Goal: Task Accomplishment & Management: Complete application form

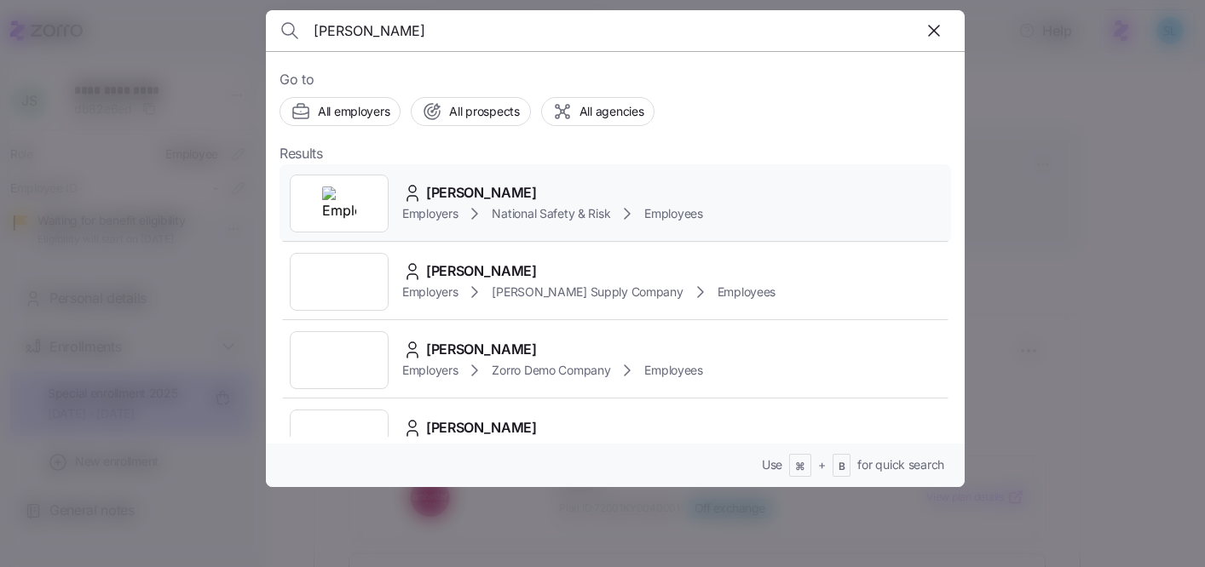
type input "[PERSON_NAME]"
click at [454, 182] on span "[PERSON_NAME]" at bounding box center [481, 192] width 111 height 21
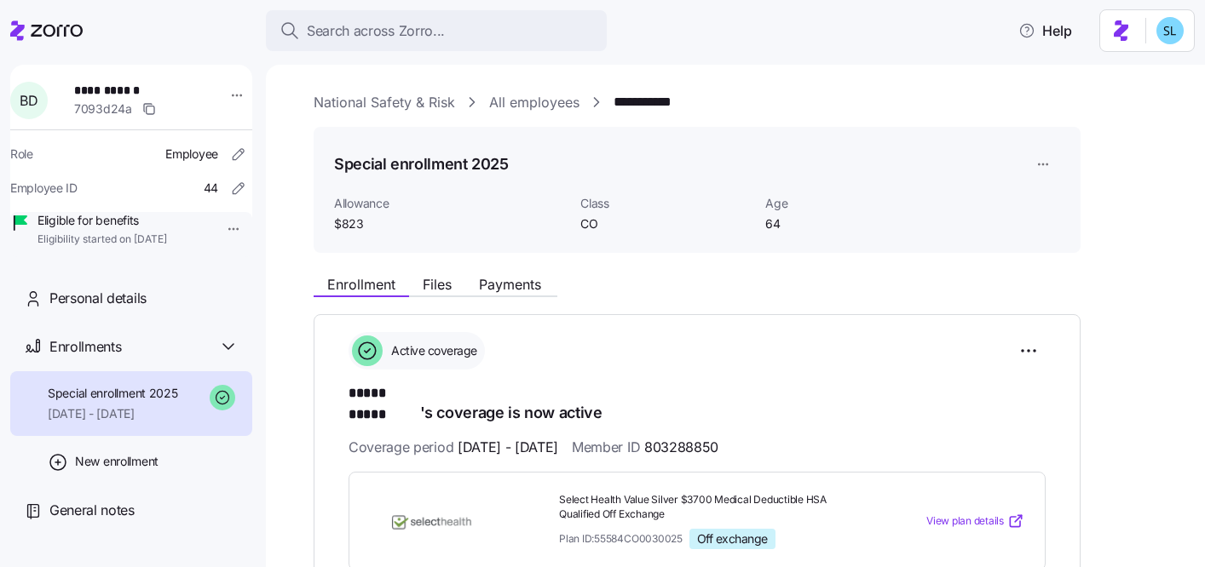
click at [445, 107] on link "National Safety & Risk" at bounding box center [384, 102] width 141 height 21
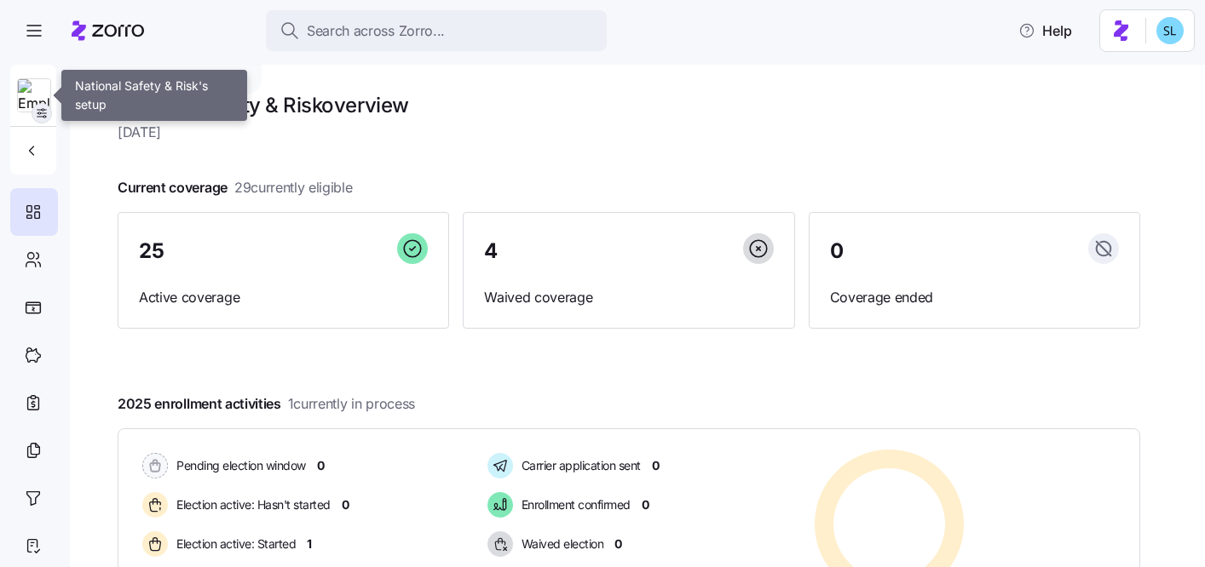
click at [46, 112] on icon "button" at bounding box center [42, 113] width 14 height 14
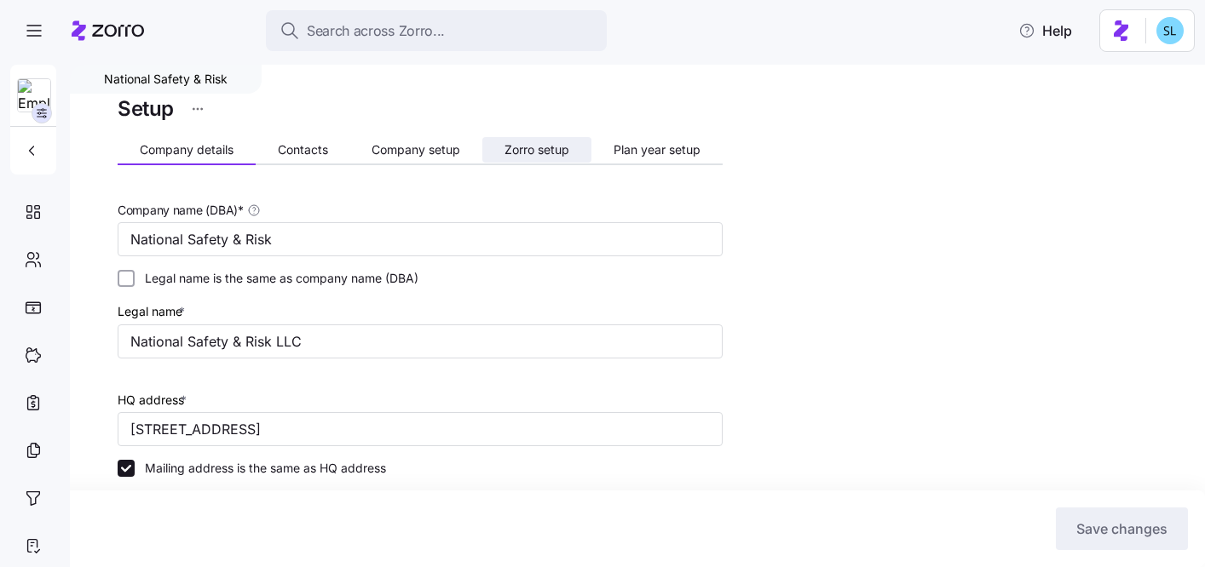
click at [492, 147] on button "Zorro setup" at bounding box center [536, 150] width 109 height 26
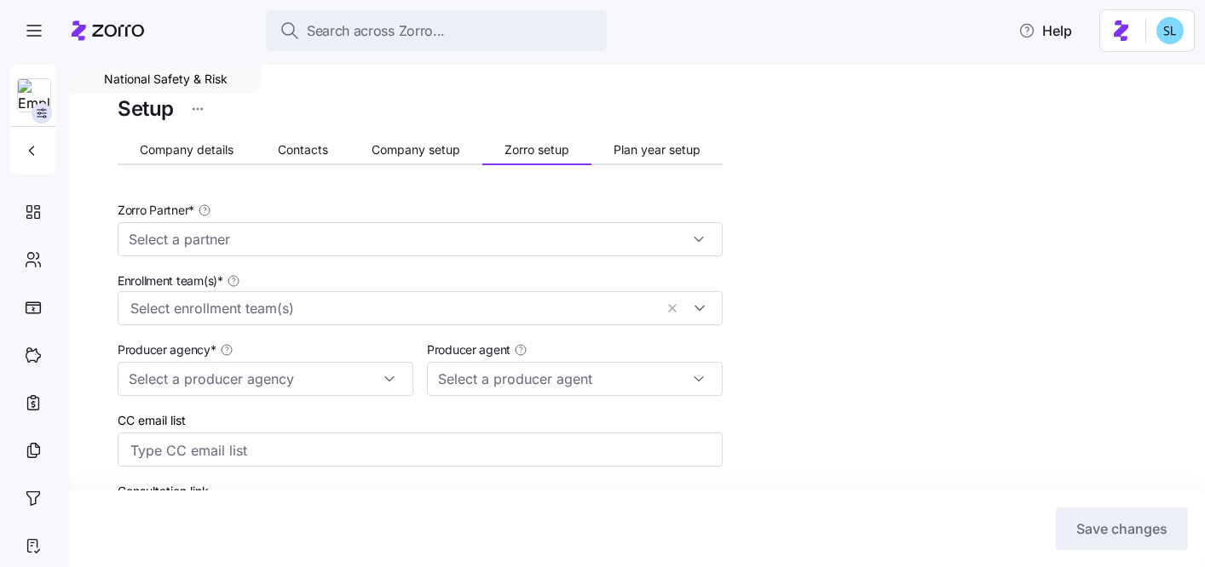
type input "Zorro"
type input "MediLink Insurance"
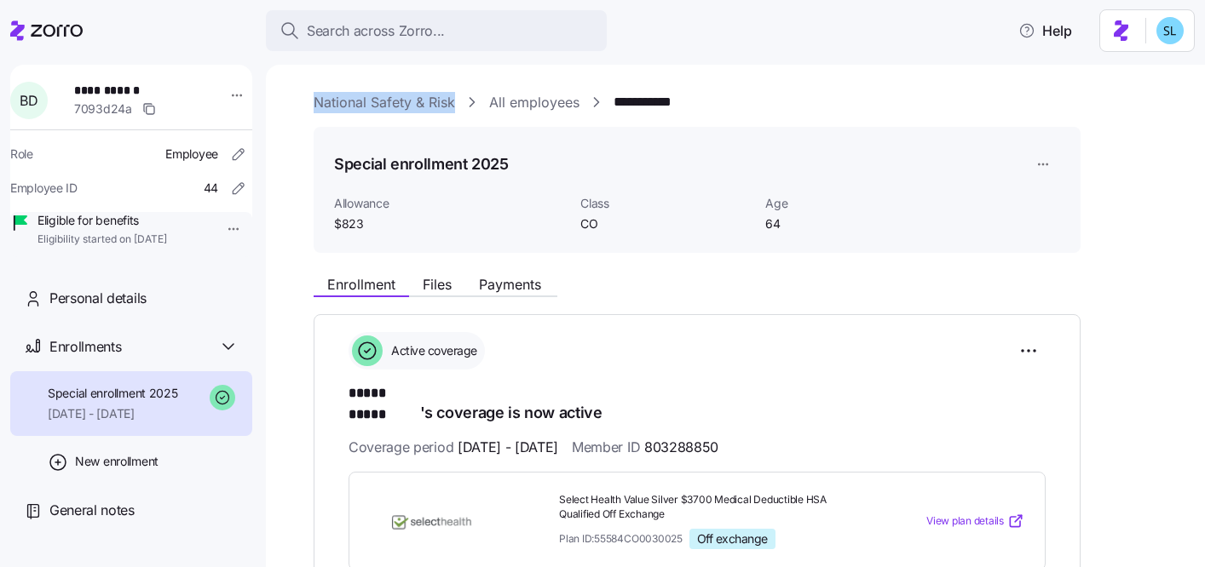
drag, startPoint x: 457, startPoint y: 106, endPoint x: 315, endPoint y: 100, distance: 142.4
click at [315, 100] on div "**********" at bounding box center [747, 102] width 867 height 21
copy link "National Safety & Risk"
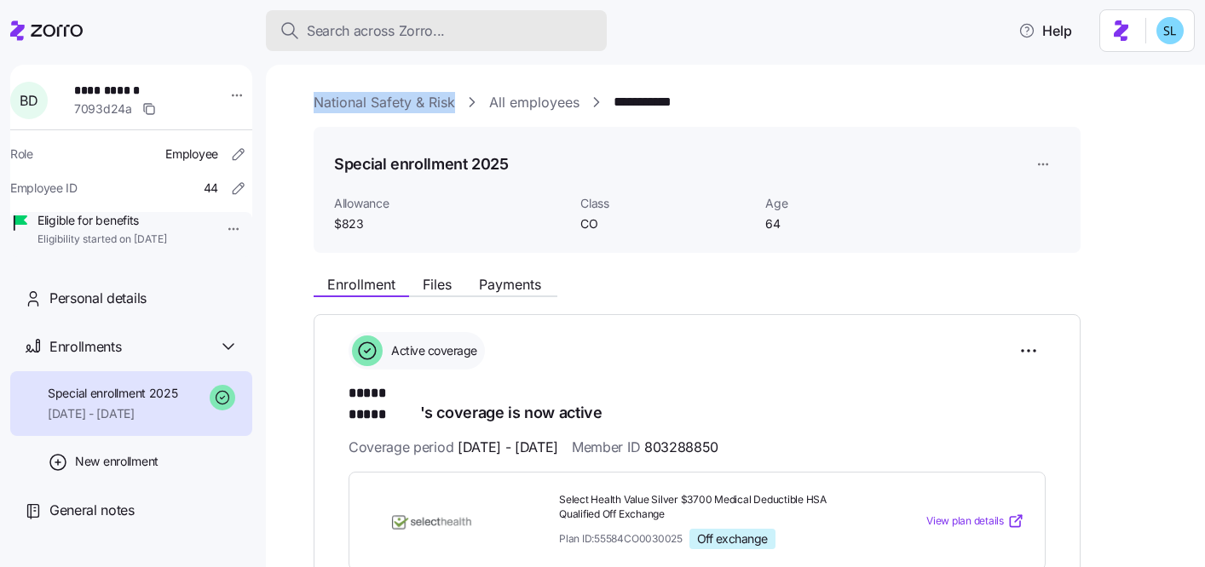
click at [520, 30] on div "Search across Zorro..." at bounding box center [436, 30] width 314 height 21
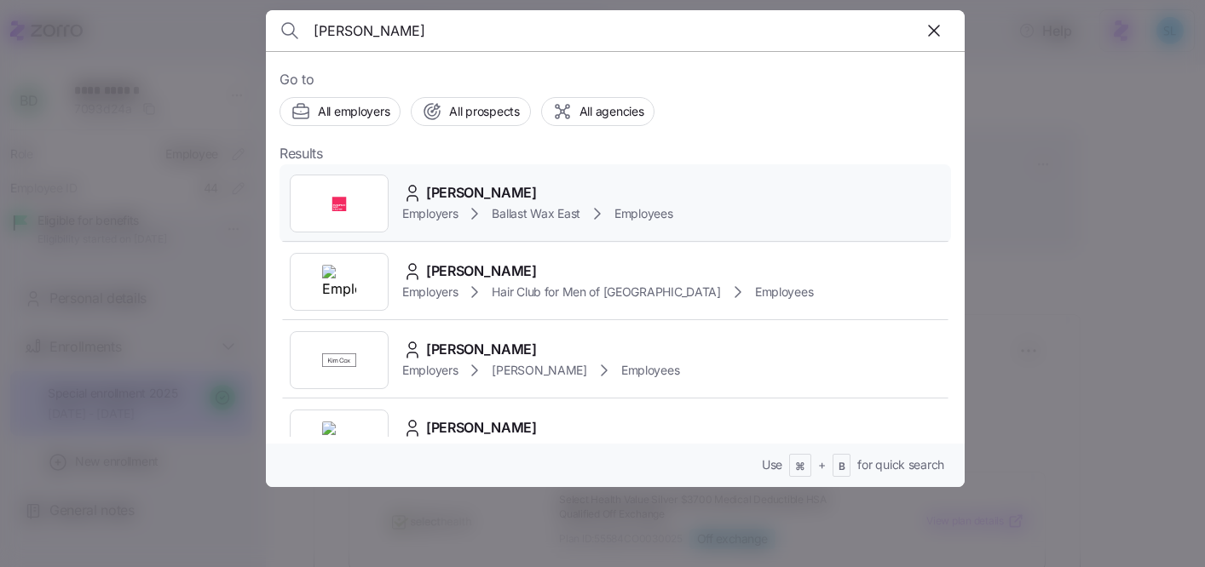
type input "katrina toll"
click at [509, 188] on div "[PERSON_NAME]" at bounding box center [537, 192] width 271 height 21
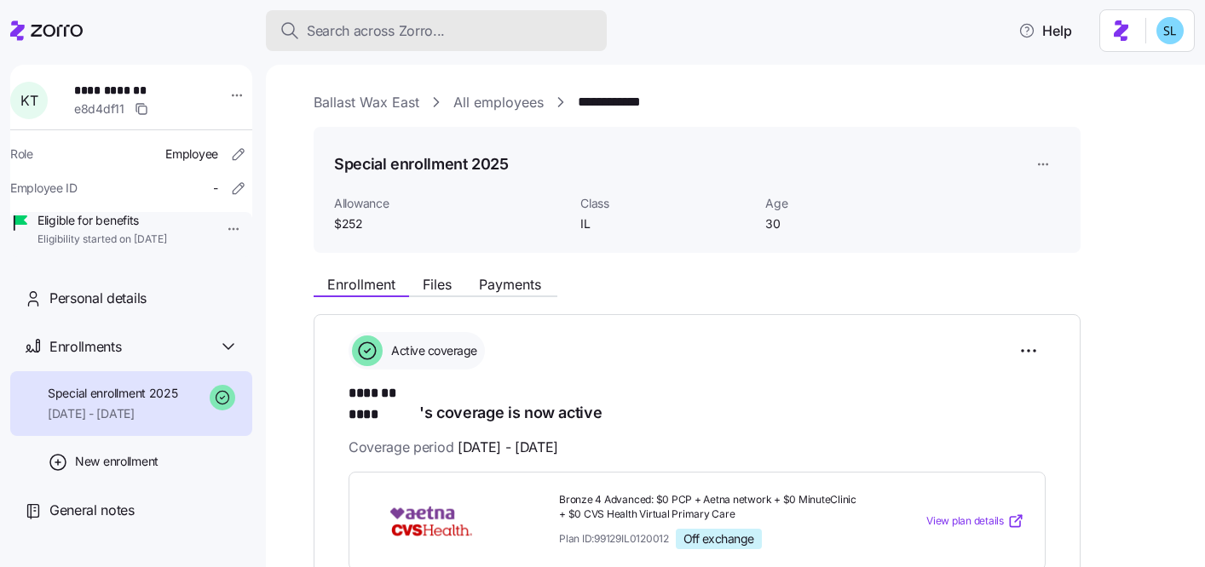
click at [450, 41] on button "Search across Zorro..." at bounding box center [436, 30] width 341 height 41
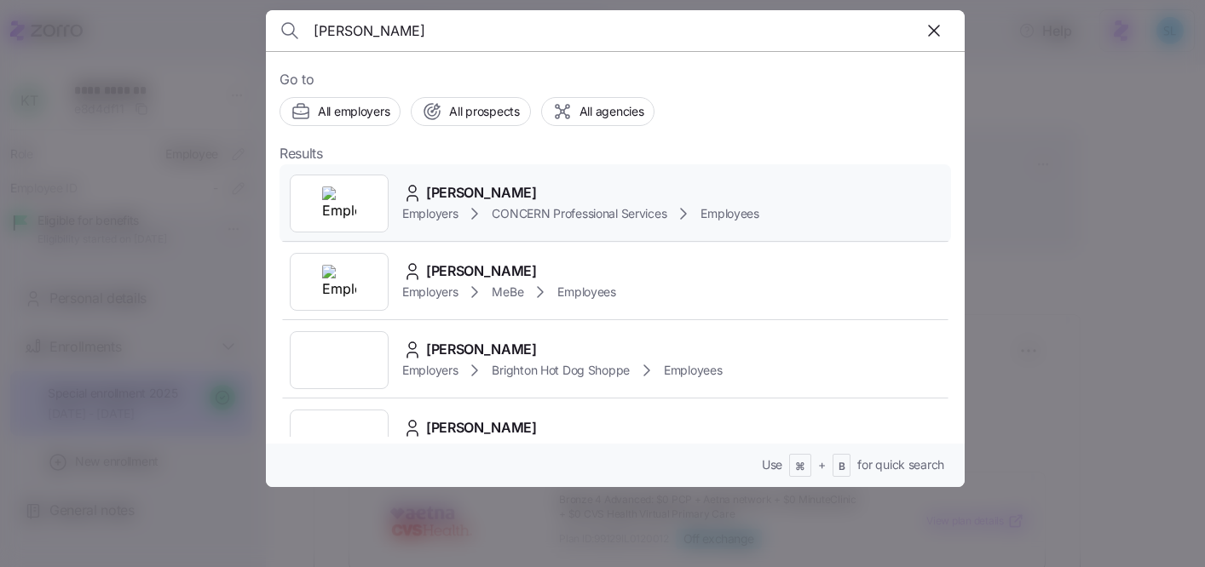
type input "Christina Greenwalt"
click at [503, 179] on div "Christina Greenwalt Employers CONCERN Professional Services Employees" at bounding box center [614, 203] width 671 height 78
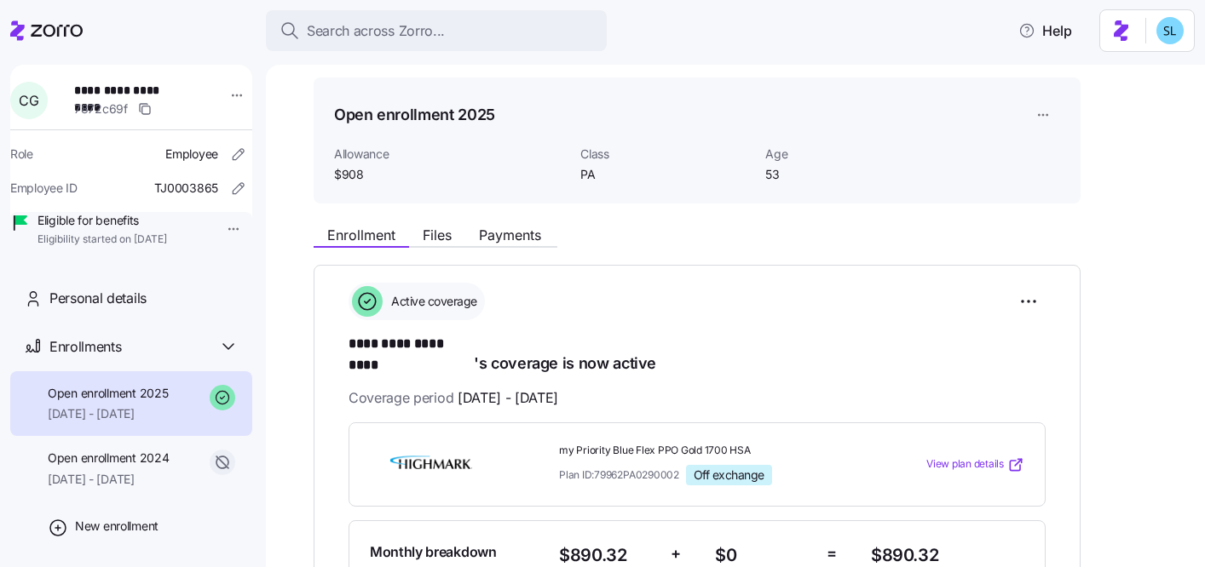
scroll to position [286, 0]
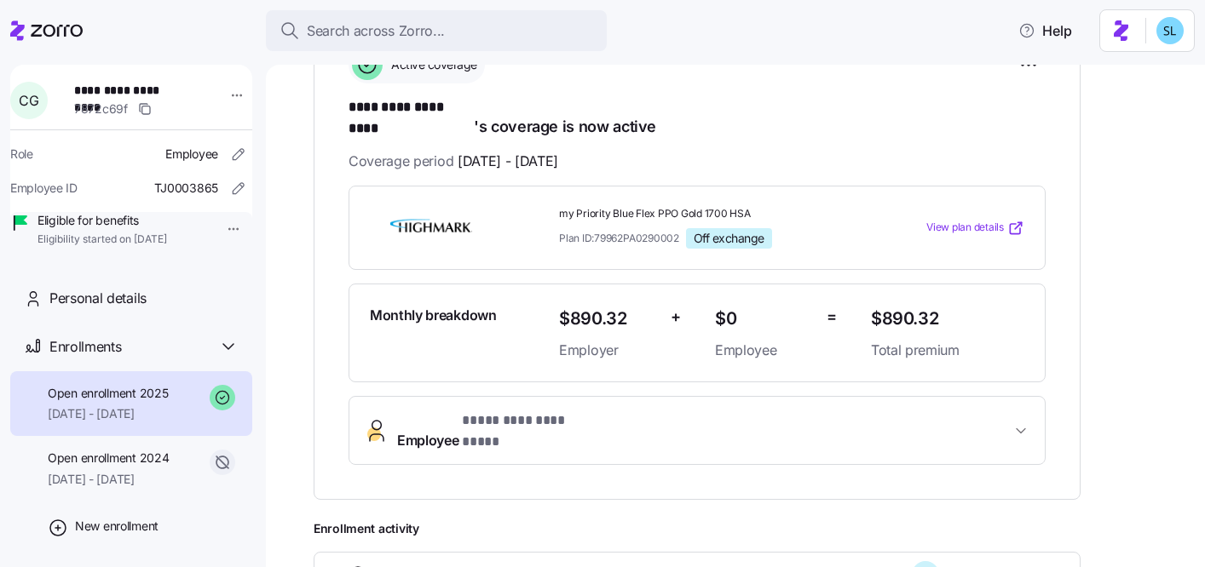
click at [684, 412] on span "Employee * ********* ********* *" at bounding box center [703, 431] width 613 height 41
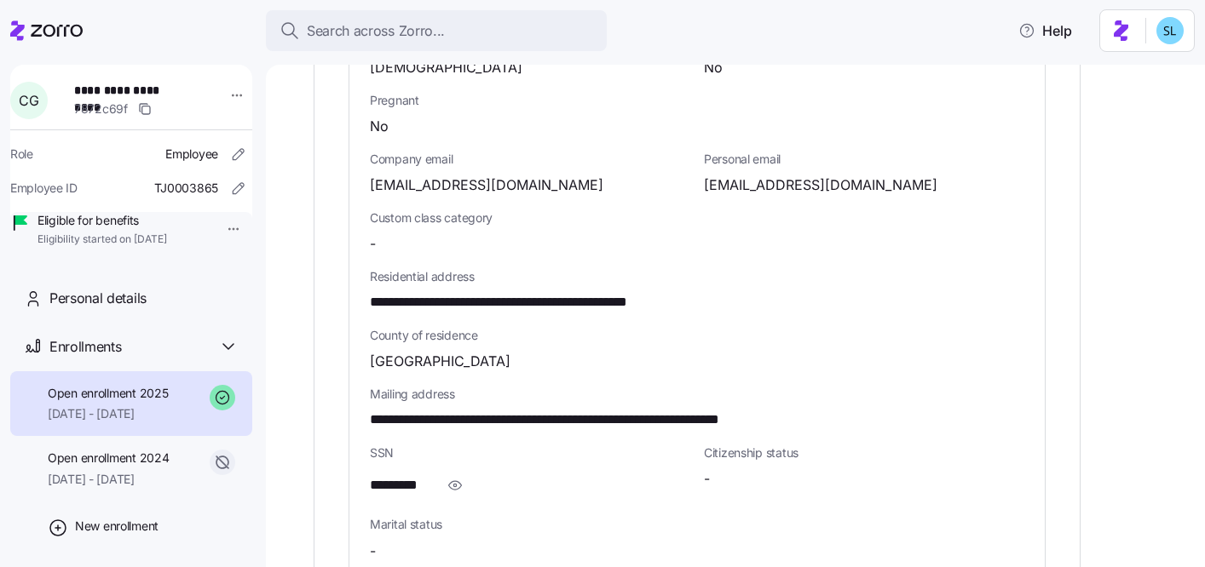
scroll to position [918, 0]
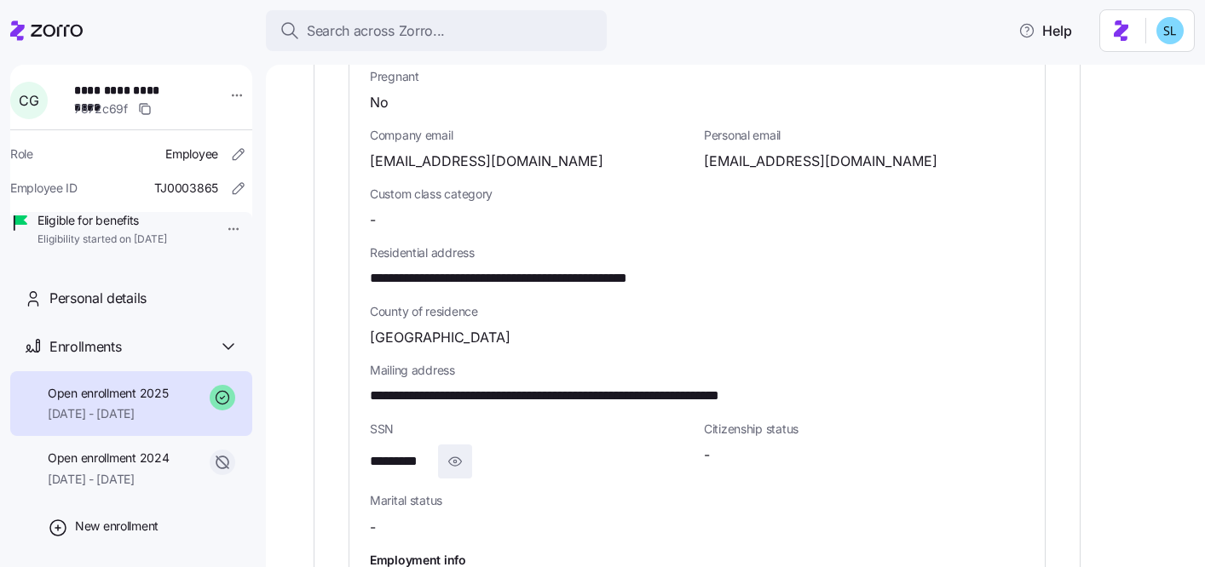
click at [449, 452] on icon "button" at bounding box center [454, 462] width 17 height 20
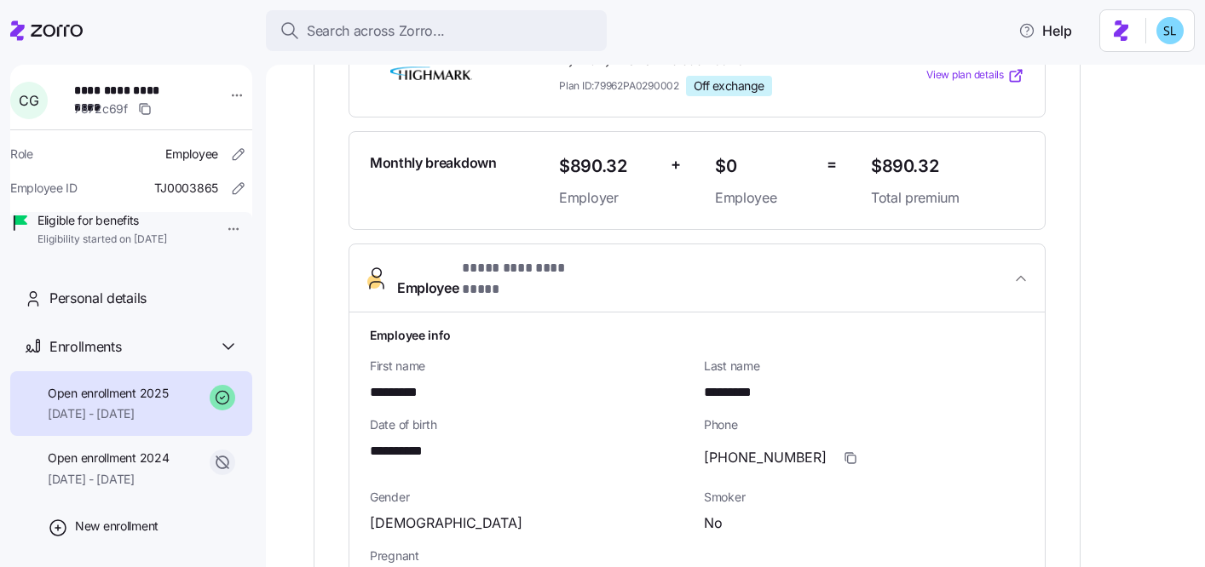
scroll to position [405, 0]
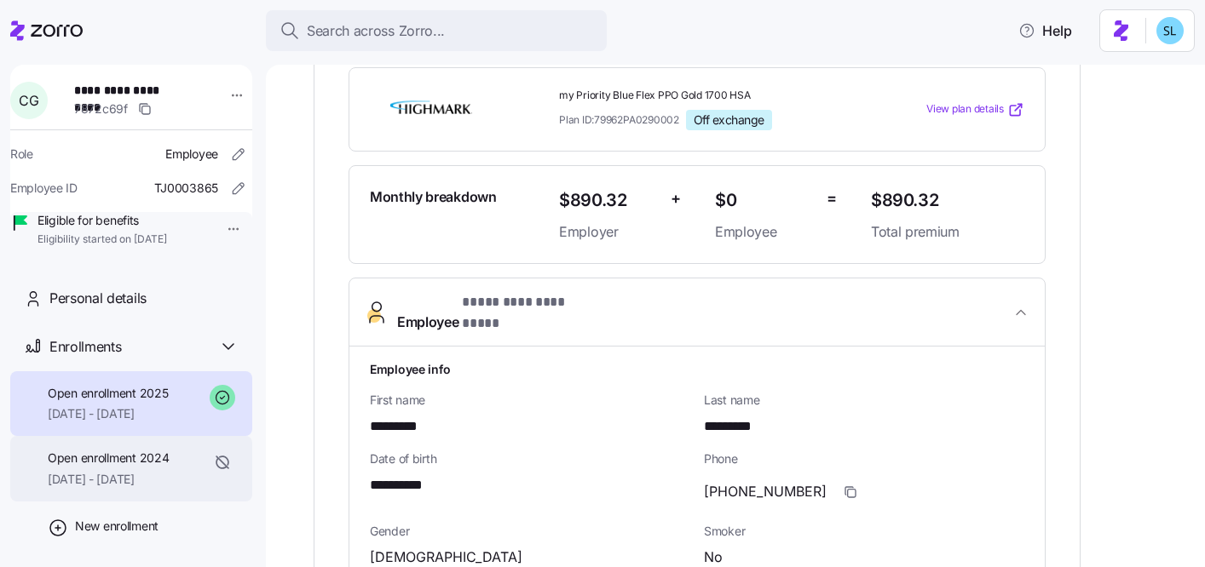
click at [139, 488] on span "07/01/2024 - 12/31/2024" at bounding box center [108, 479] width 121 height 17
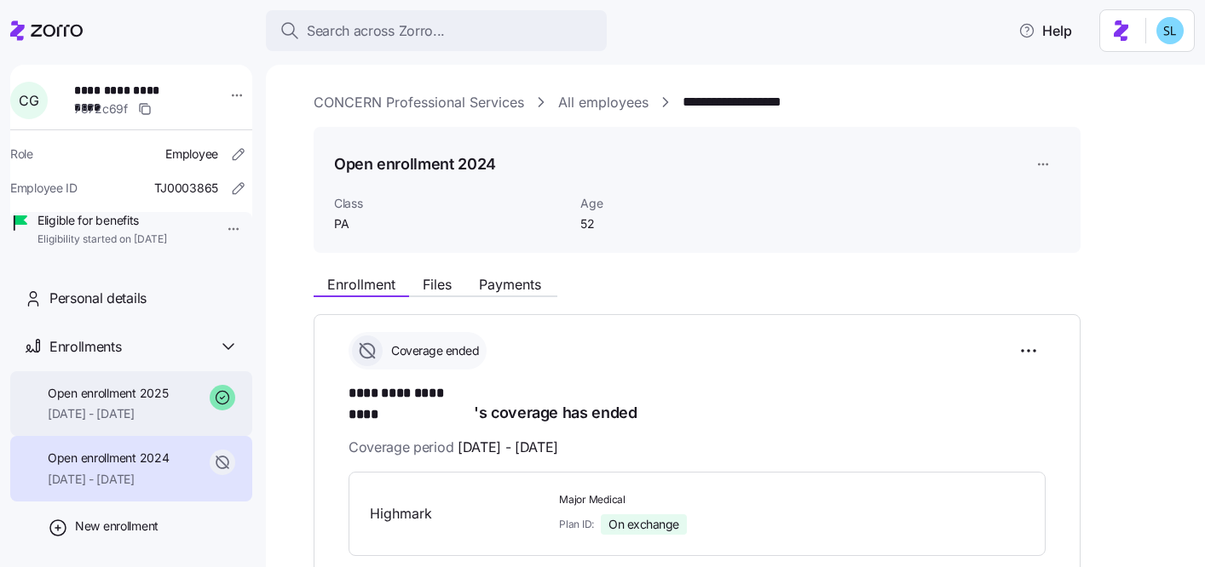
click at [141, 437] on div "Open enrollment 2025 01/01/2025 - 12/31/2025" at bounding box center [131, 404] width 242 height 66
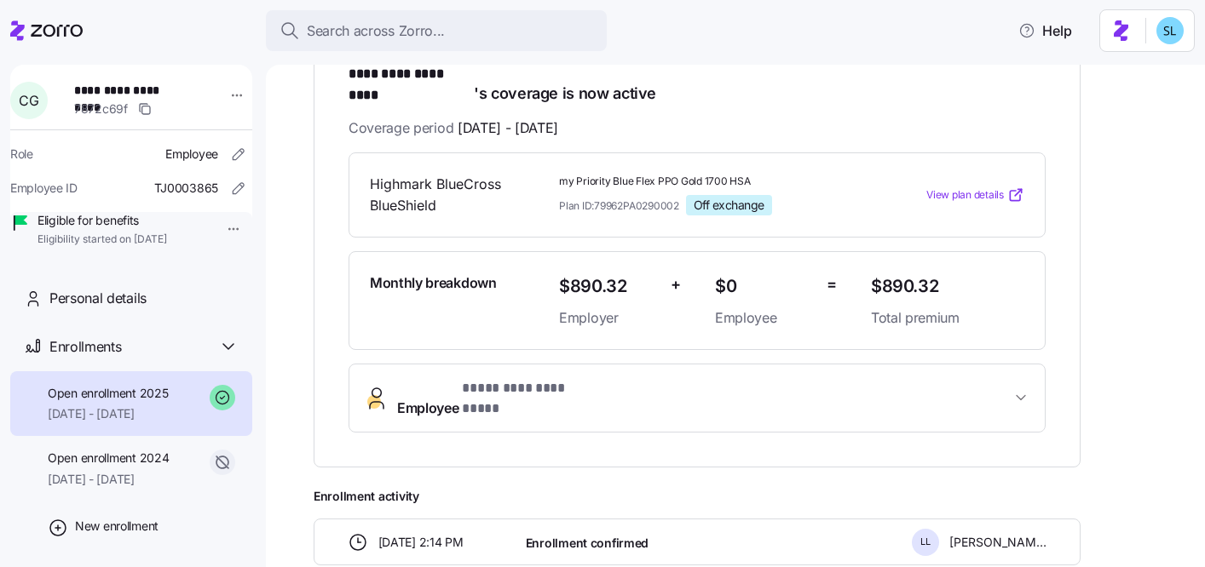
scroll to position [295, 0]
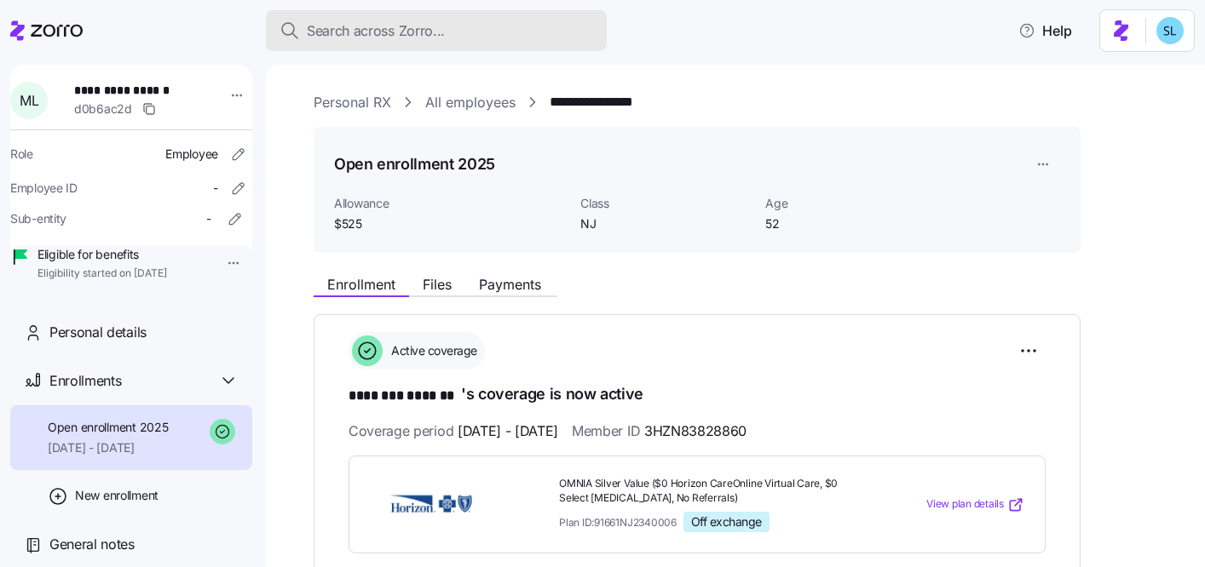
click at [431, 29] on span "Search across Zorro..." at bounding box center [376, 30] width 138 height 21
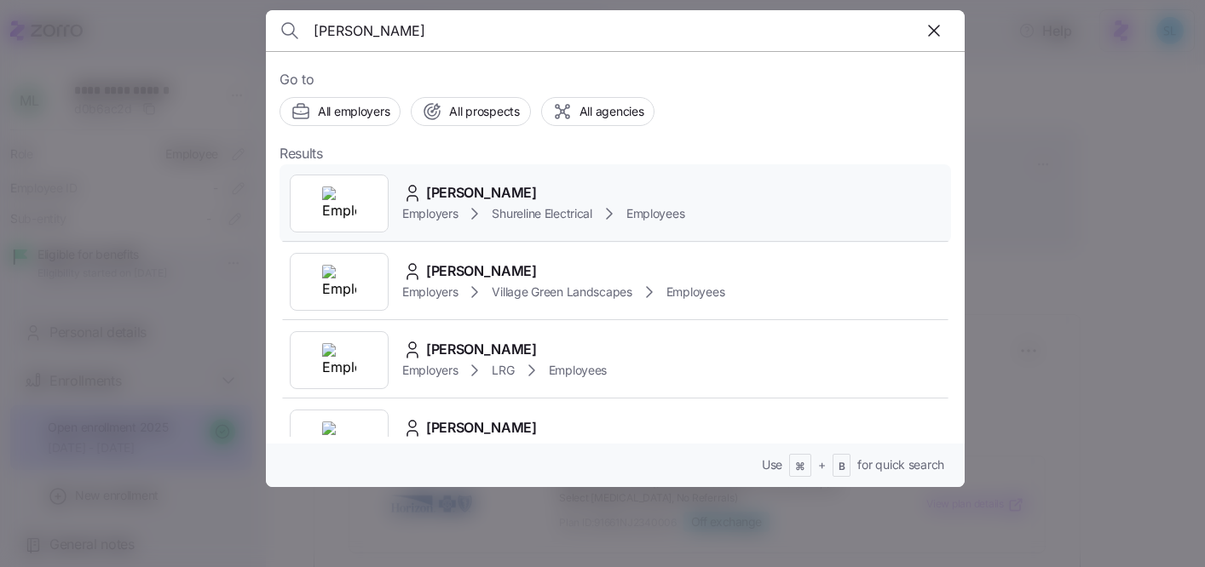
type input "paul fahey"
click at [518, 175] on div "Paul Fahey Employers Shureline Electrical Employees" at bounding box center [614, 203] width 671 height 78
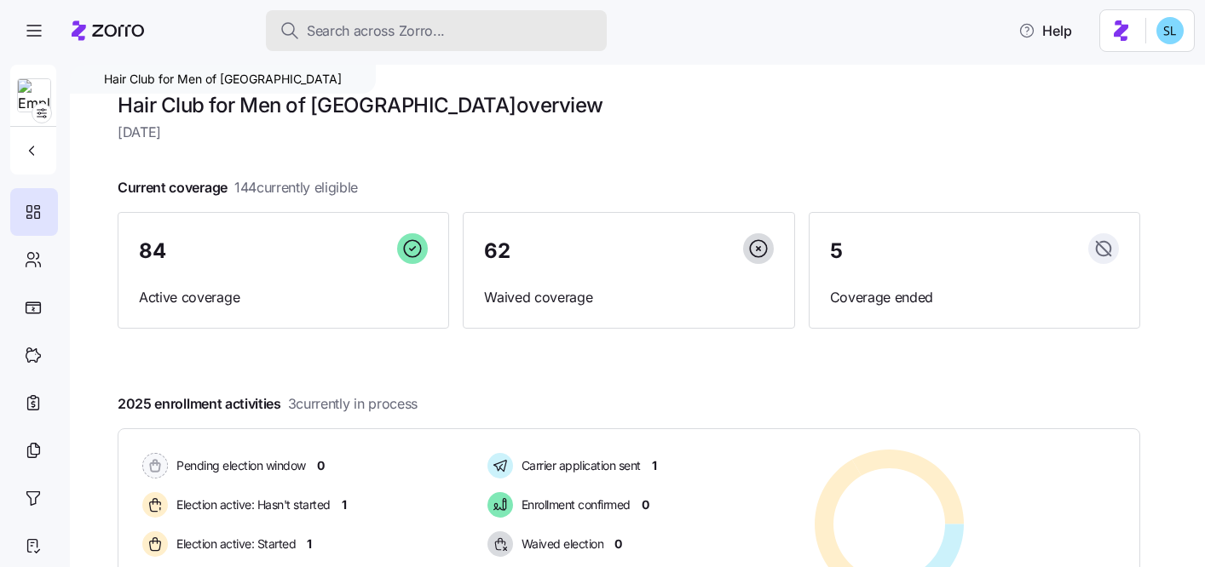
click at [533, 26] on div "Search across Zorro..." at bounding box center [436, 30] width 314 height 21
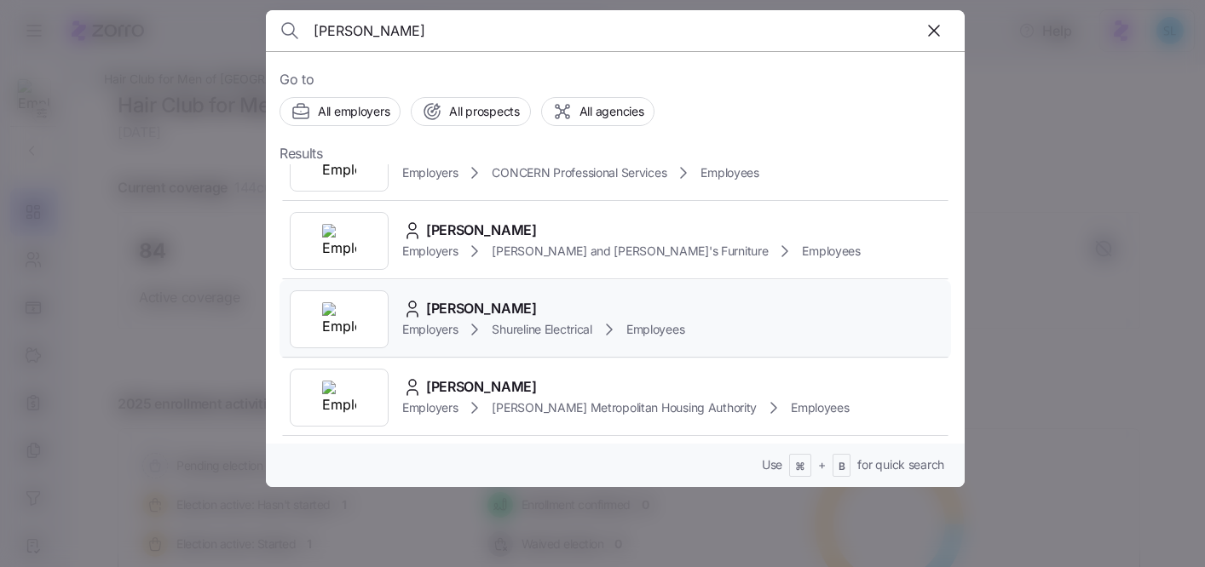
scroll to position [670, 0]
type input "cody"
click at [480, 163] on span "Cody Milewski" at bounding box center [481, 151] width 111 height 21
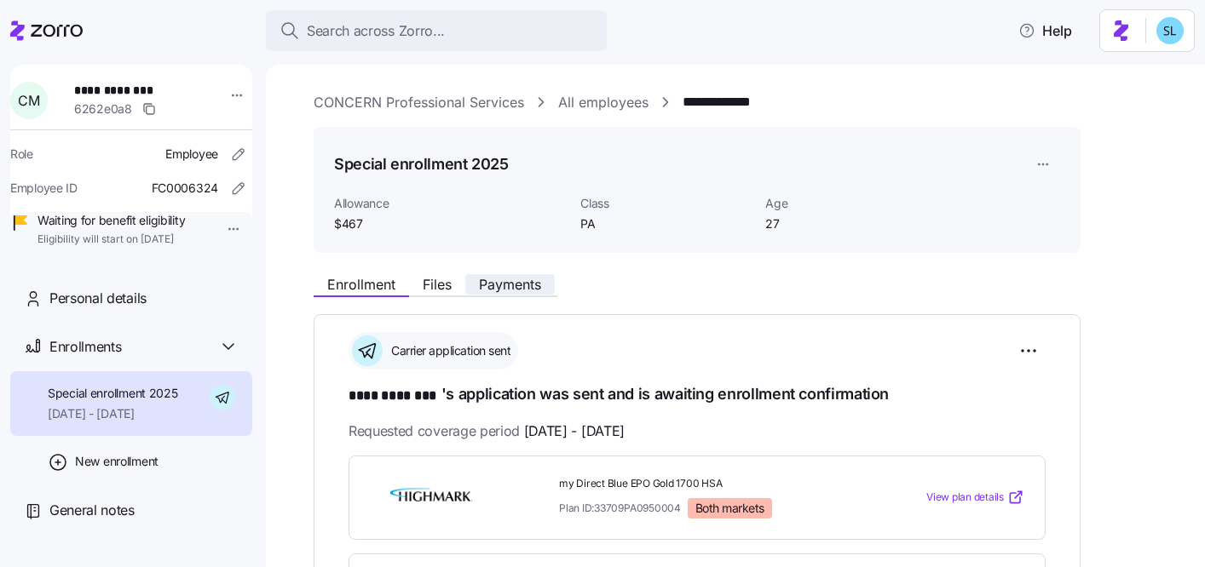
click at [521, 286] on span "Payments" at bounding box center [510, 285] width 62 height 14
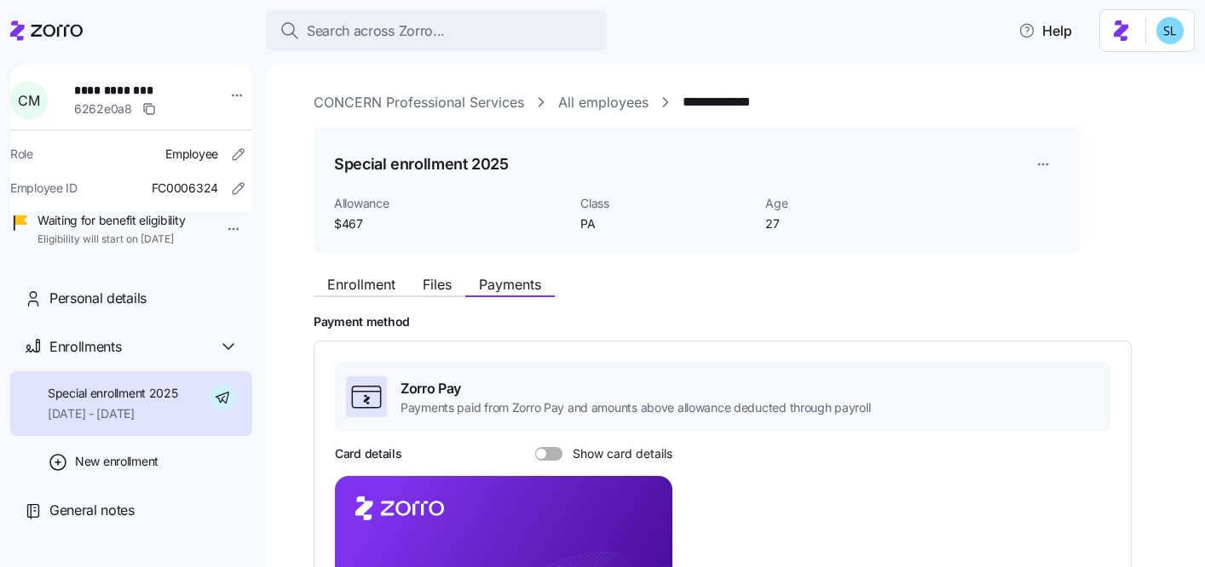
scroll to position [129, 0]
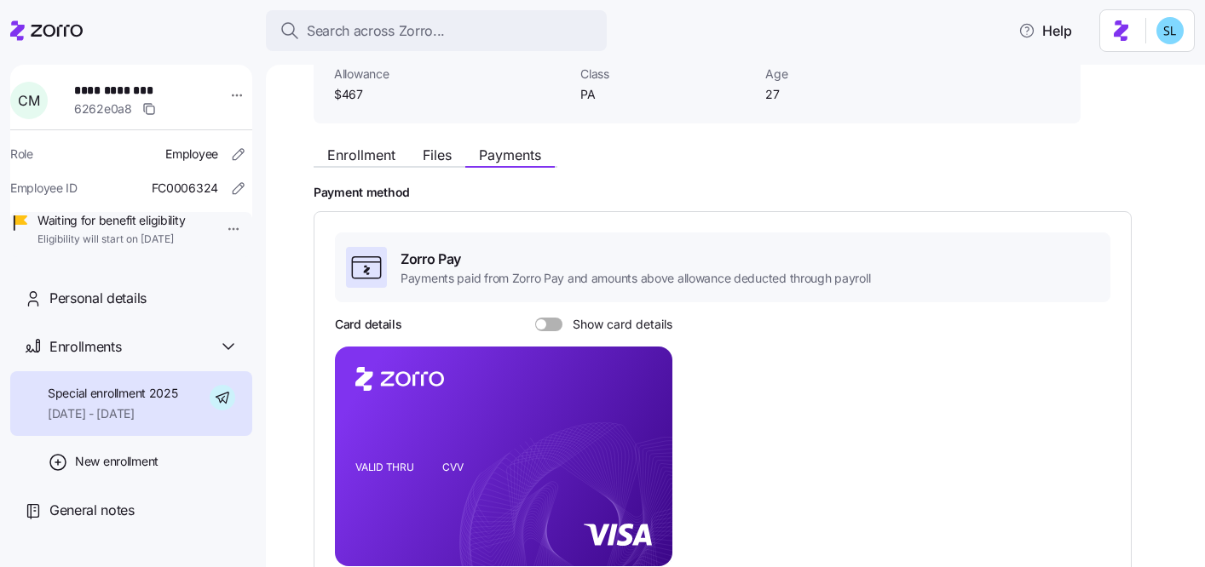
click at [547, 329] on span at bounding box center [554, 325] width 17 height 14
click at [535, 318] on input "Show card details" at bounding box center [535, 318] width 0 height 0
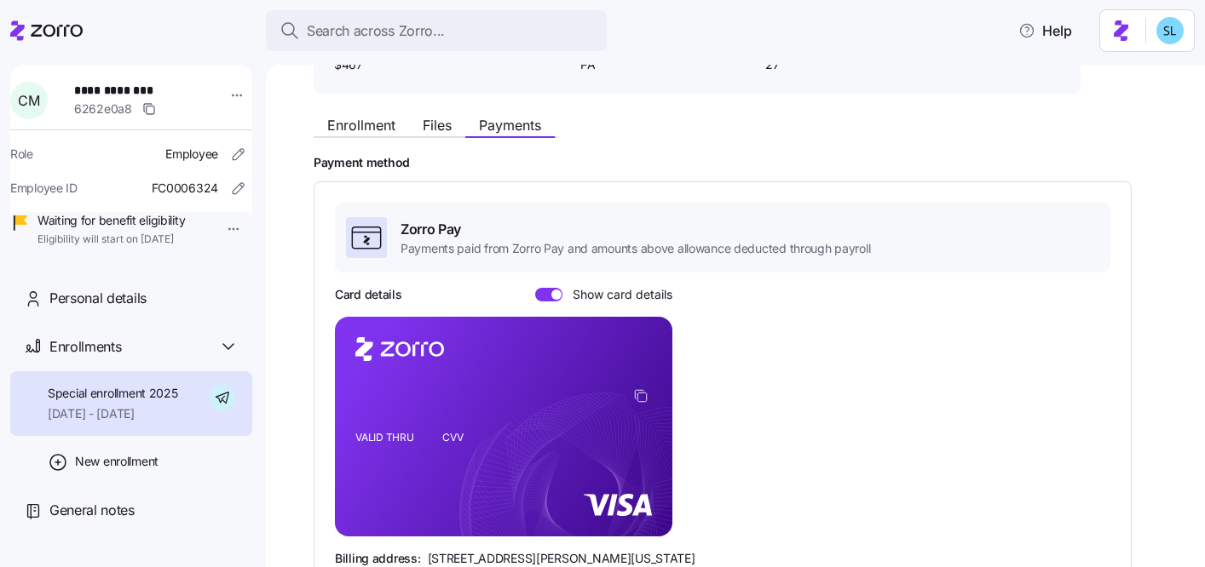
scroll to position [160, 0]
drag, startPoint x: 172, startPoint y: 89, endPoint x: 118, endPoint y: 83, distance: 54.8
click at [118, 83] on span "**********" at bounding box center [133, 90] width 119 height 17
copy span "********"
click at [636, 395] on icon "copy-to-clipboard" at bounding box center [640, 395] width 15 height 15
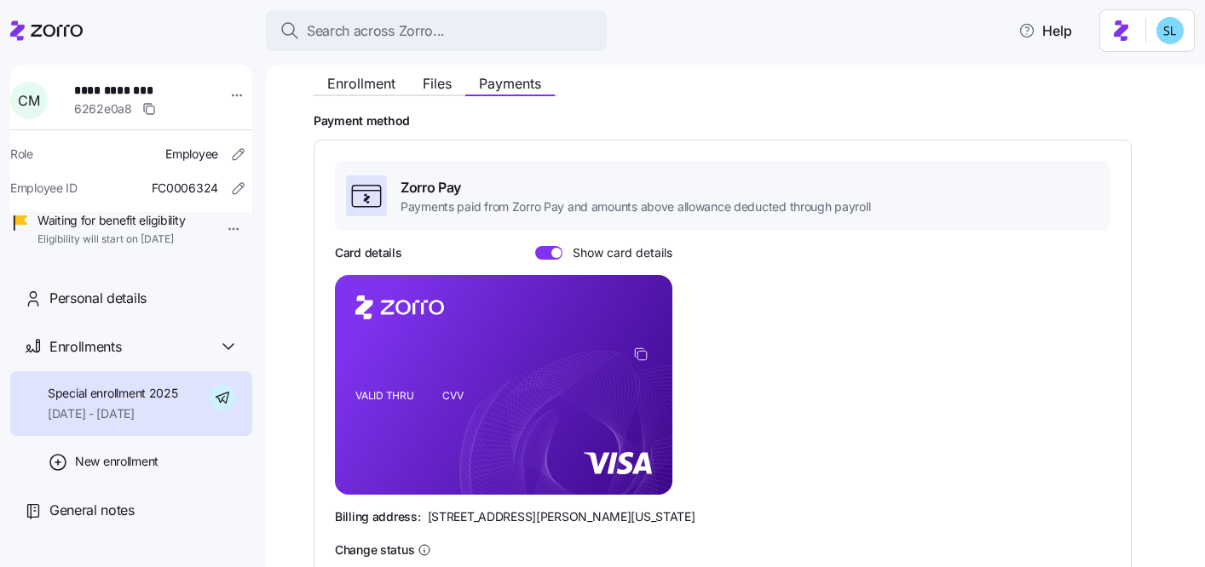
scroll to position [291, 0]
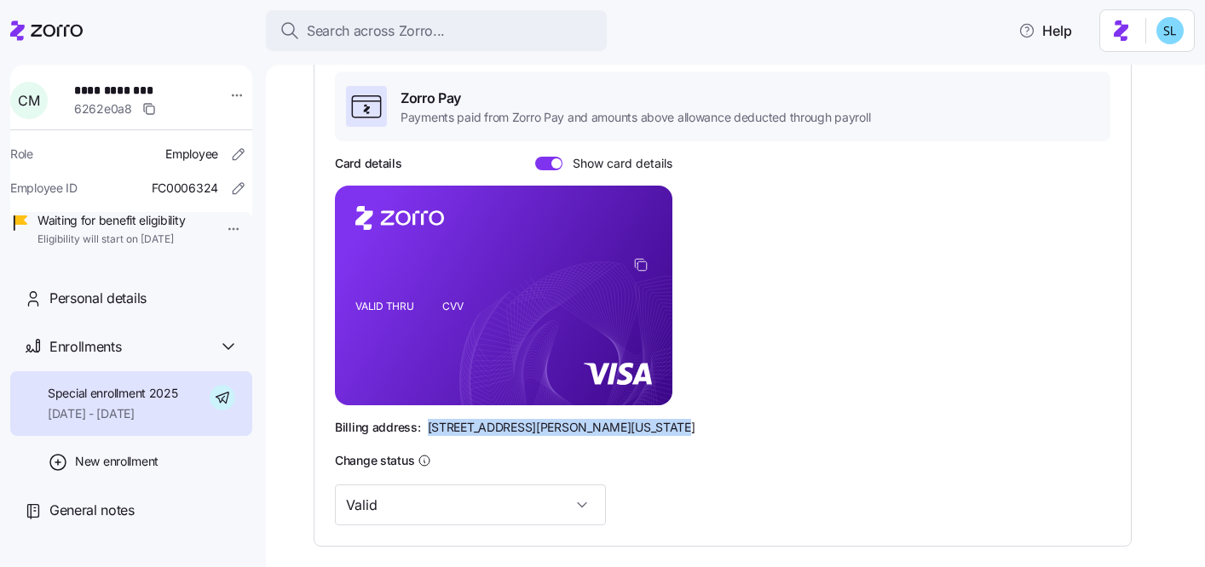
drag, startPoint x: 650, startPoint y: 421, endPoint x: 417, endPoint y: 432, distance: 232.8
click at [417, 432] on div "Billing address: 810 Sharon Drive, Westlake, Ohio 44145" at bounding box center [722, 427] width 775 height 17
copy div "810 Sharon Drive, Westlake, Ohio 44145"
click at [708, 537] on div "Zorro Pay Payments paid from Zorro Pay and amounts above allowance deducted thr…" at bounding box center [723, 298] width 818 height 497
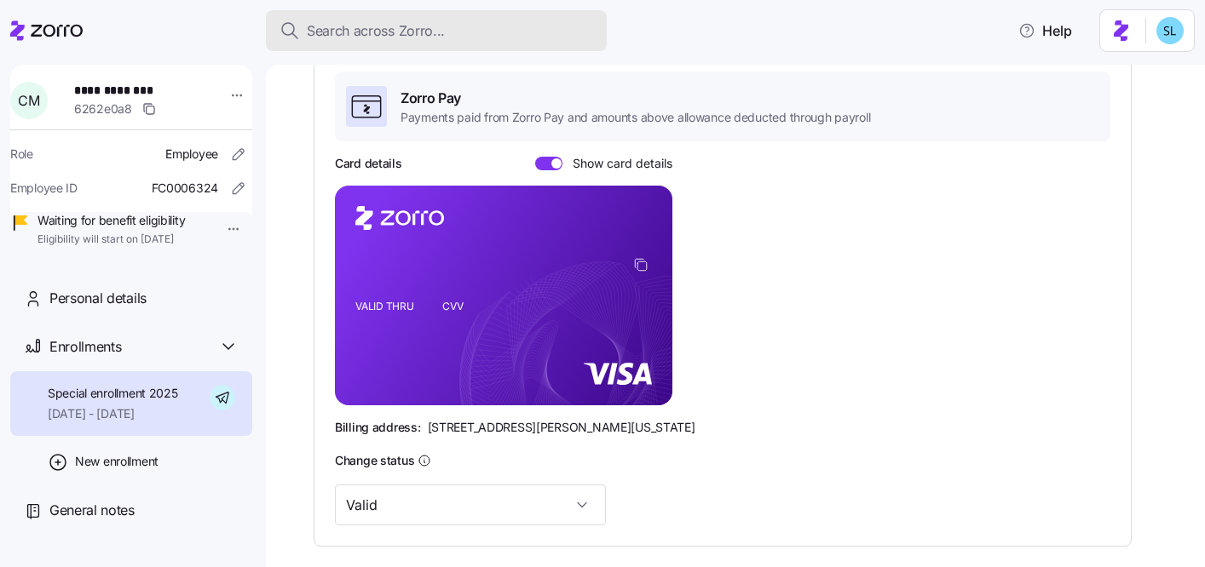
click at [503, 34] on div "Search across Zorro..." at bounding box center [436, 30] width 314 height 21
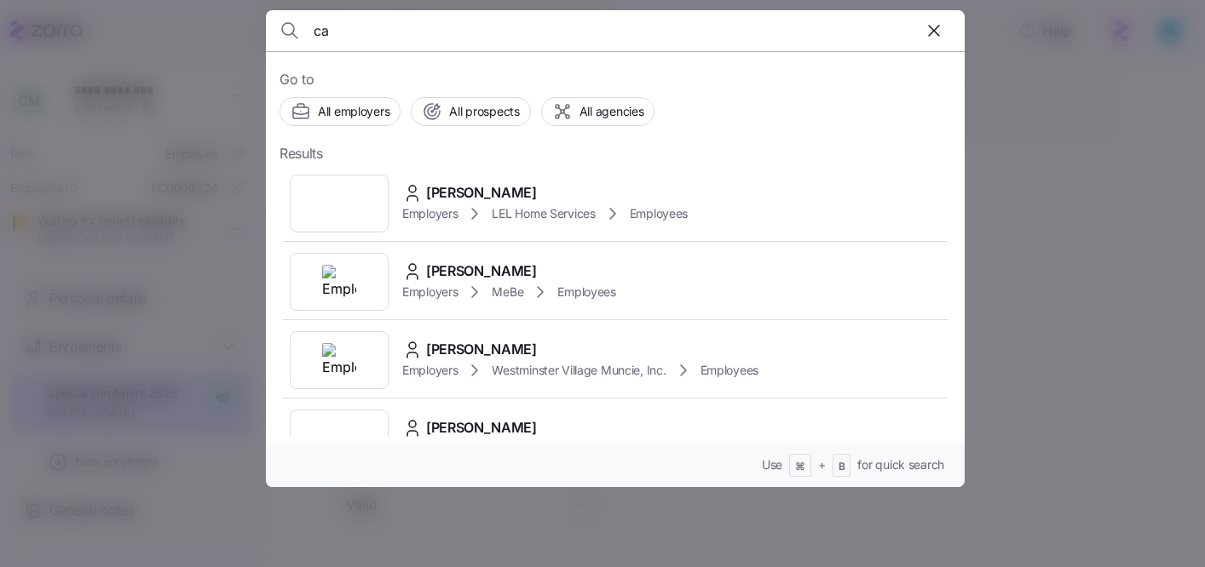
type input "c"
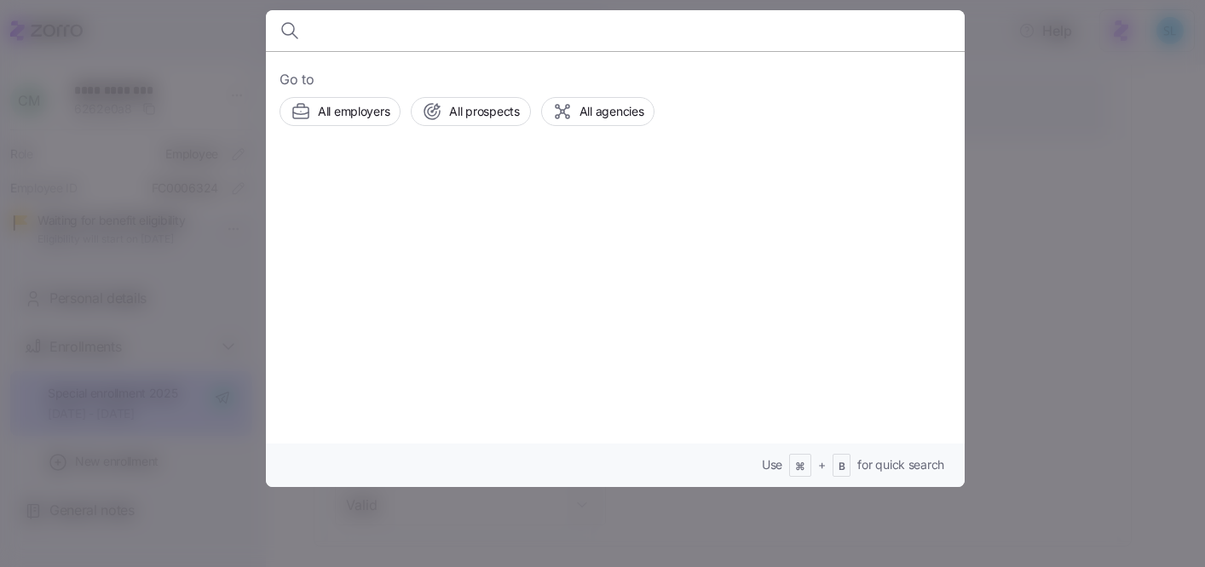
paste input "Paulena Kulp"
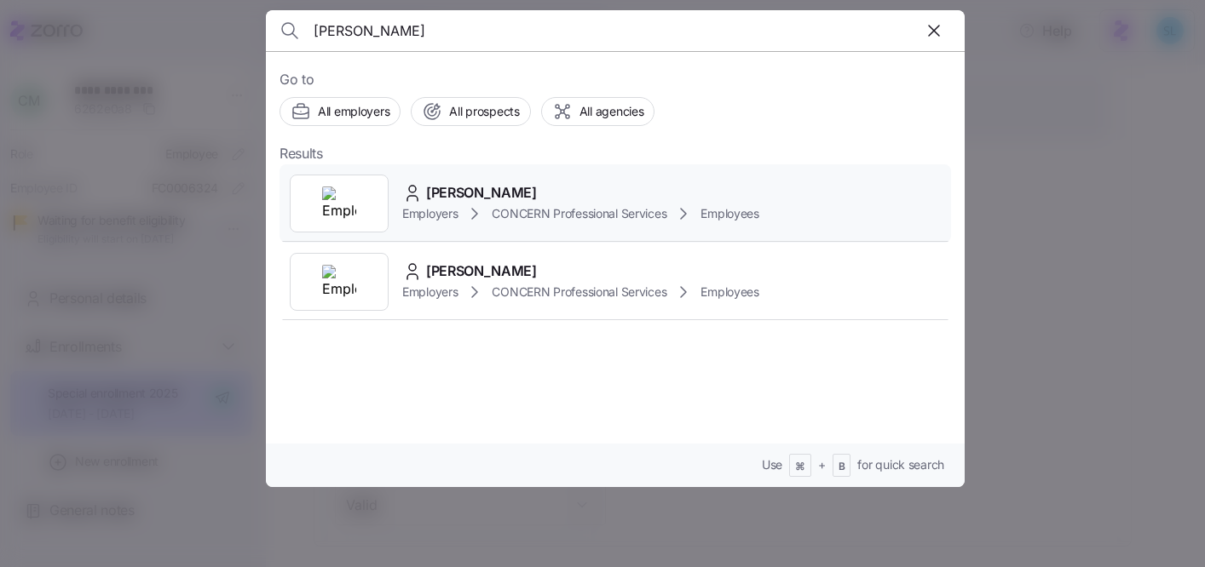
type input "Paulena Kulp"
click at [552, 196] on div "Paulena Kulp" at bounding box center [580, 192] width 357 height 21
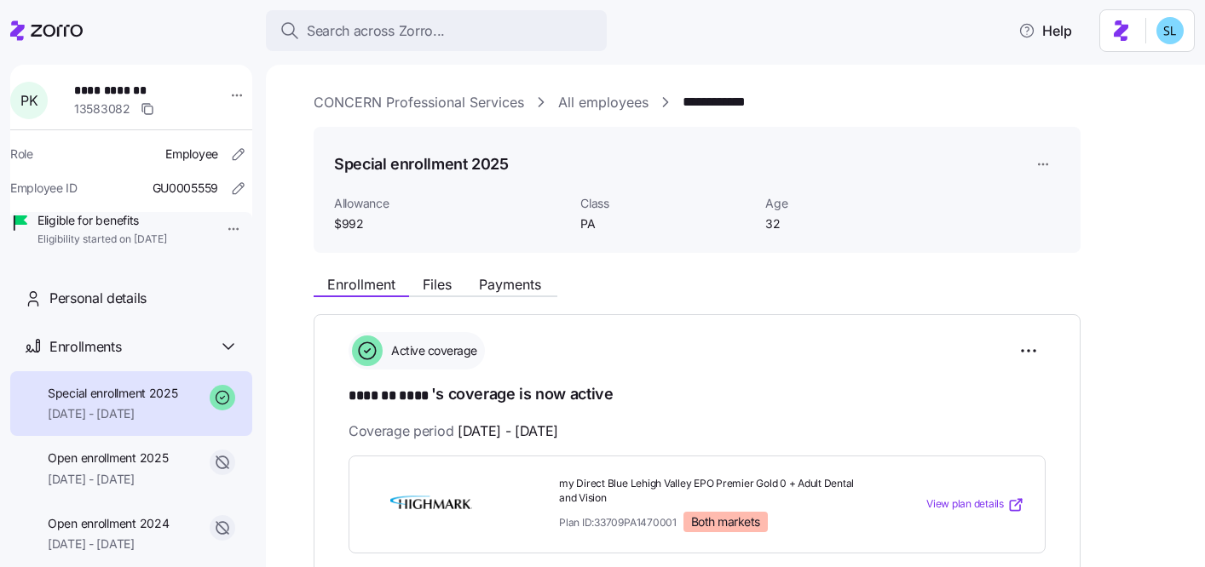
scroll to position [313, 0]
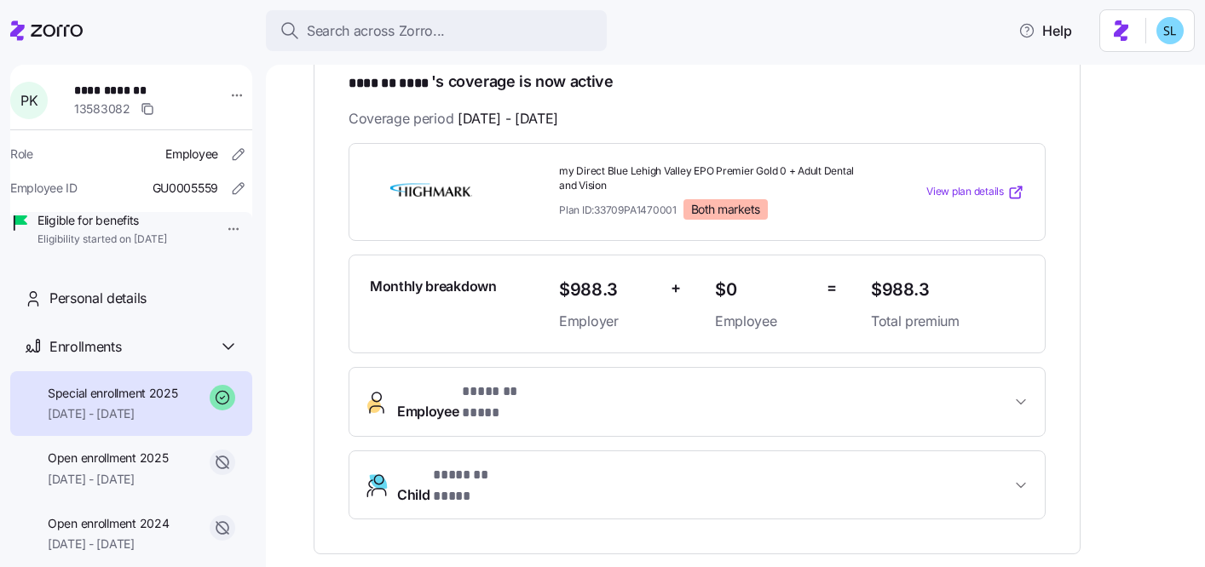
click at [447, 400] on span "Employee * ******* **** *" at bounding box center [474, 402] width 155 height 41
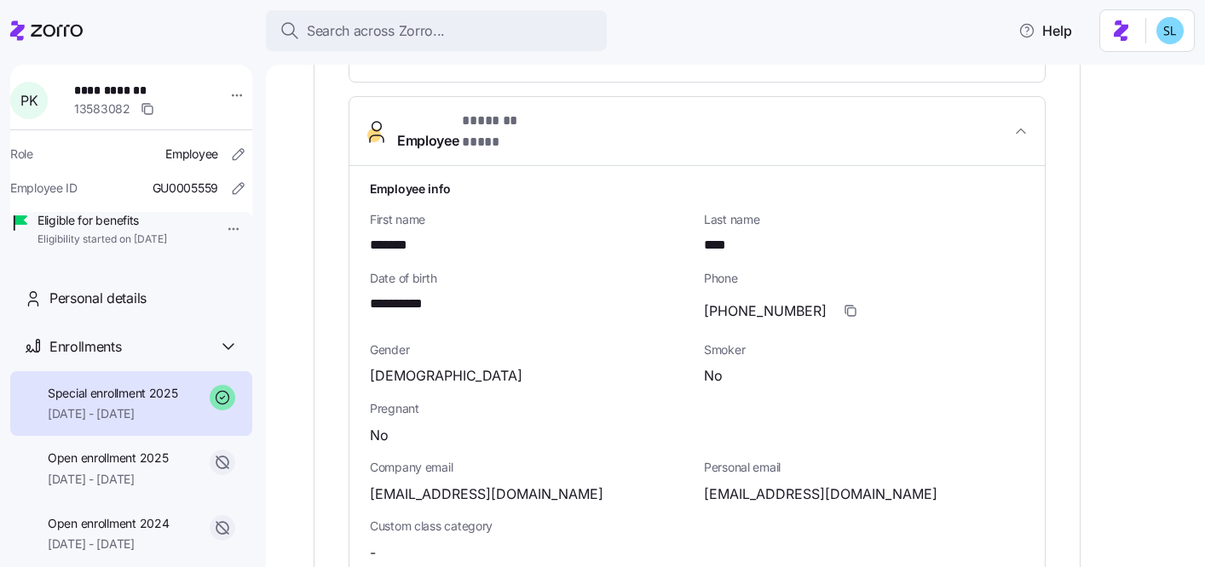
scroll to position [908, 0]
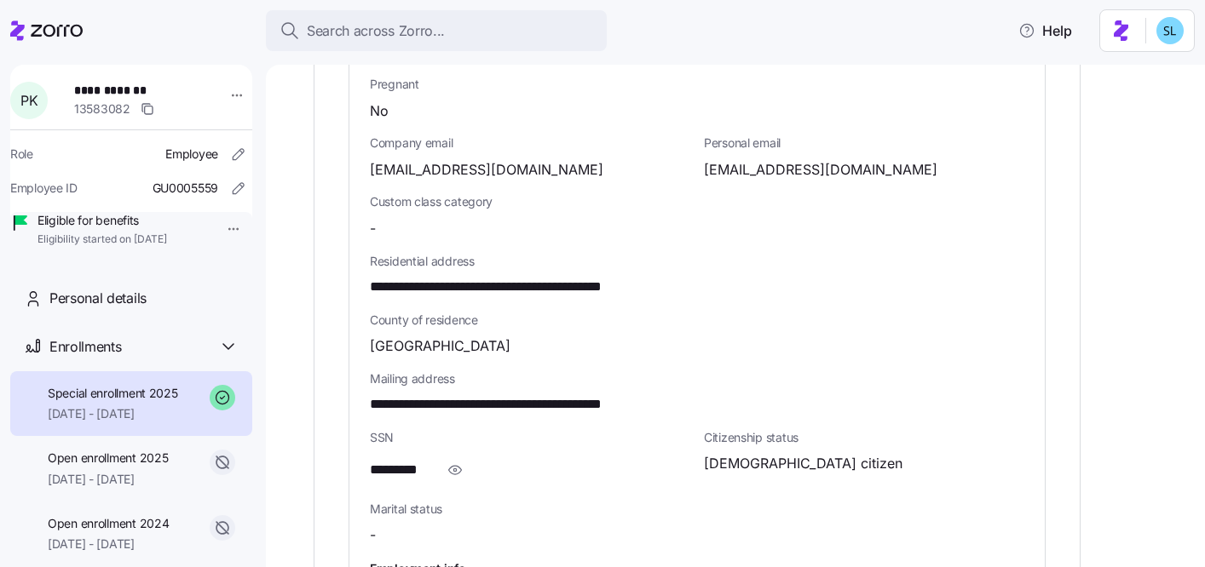
click at [434, 453] on div "*********" at bounding box center [530, 470] width 320 height 34
click at [447, 460] on icon "button" at bounding box center [454, 470] width 17 height 20
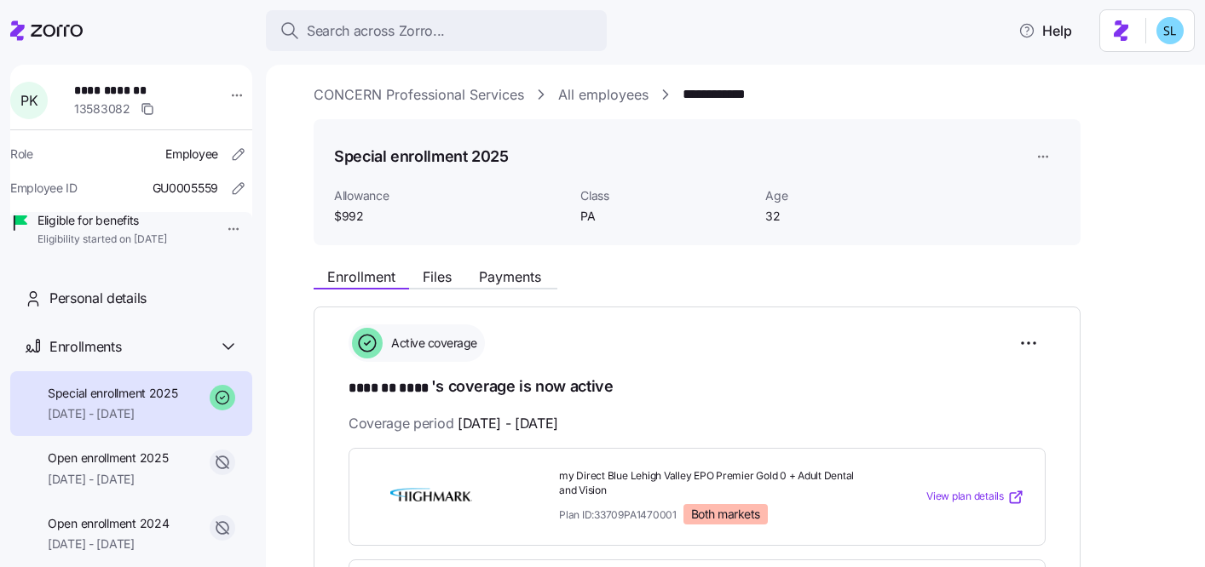
scroll to position [0, 0]
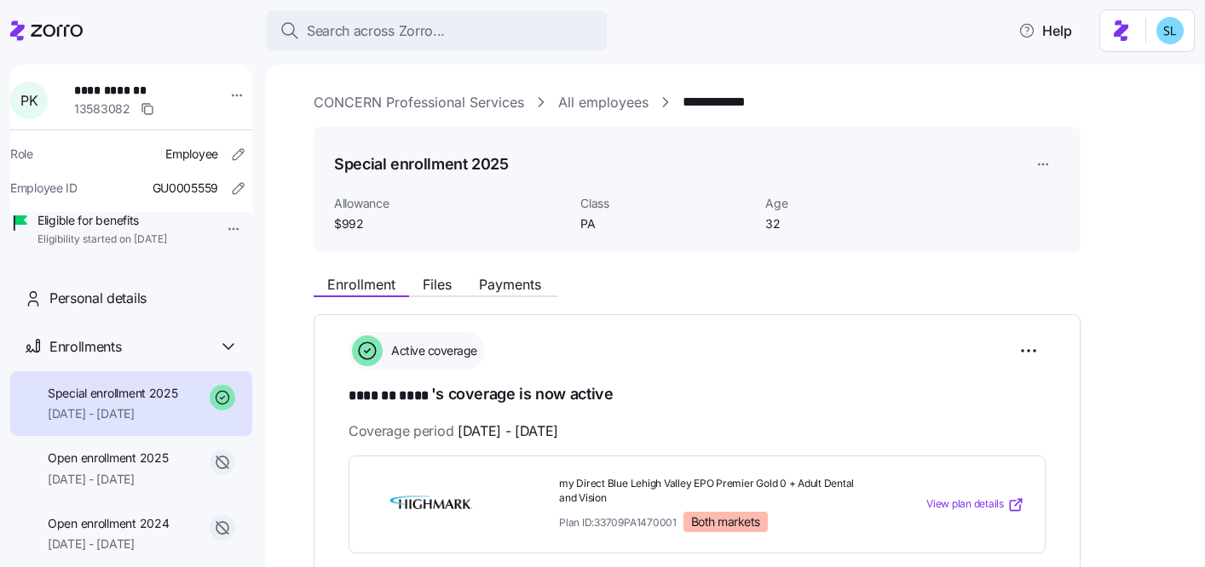
click at [109, 91] on span "**********" at bounding box center [130, 90] width 112 height 17
copy span "**********"
click at [909, 95] on div "**********" at bounding box center [747, 102] width 867 height 21
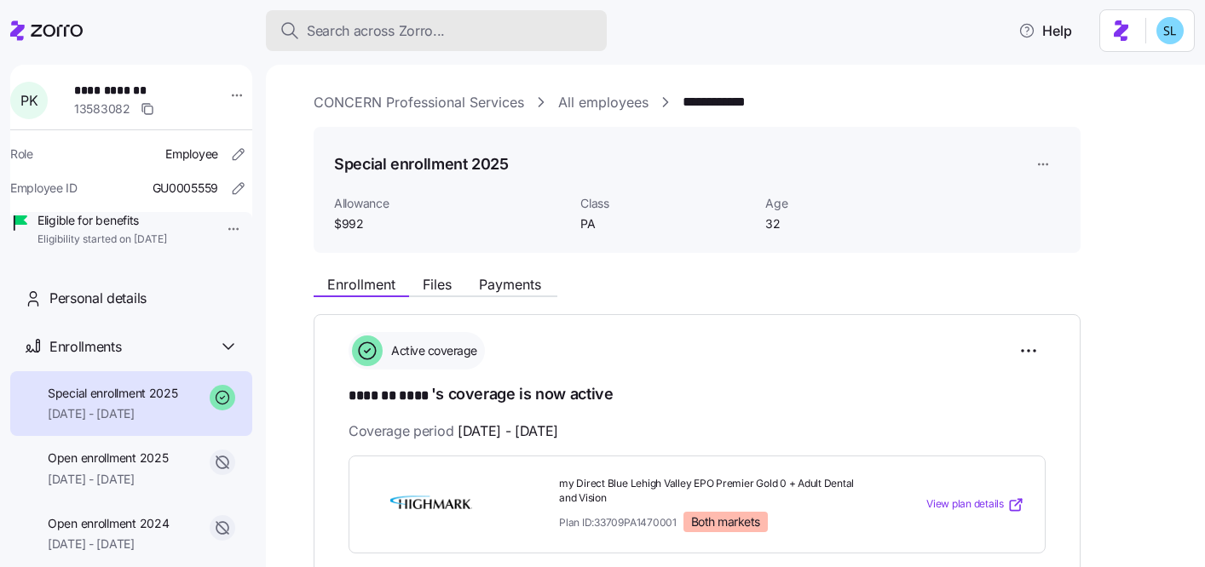
click at [578, 31] on div "Search across Zorro..." at bounding box center [436, 30] width 314 height 21
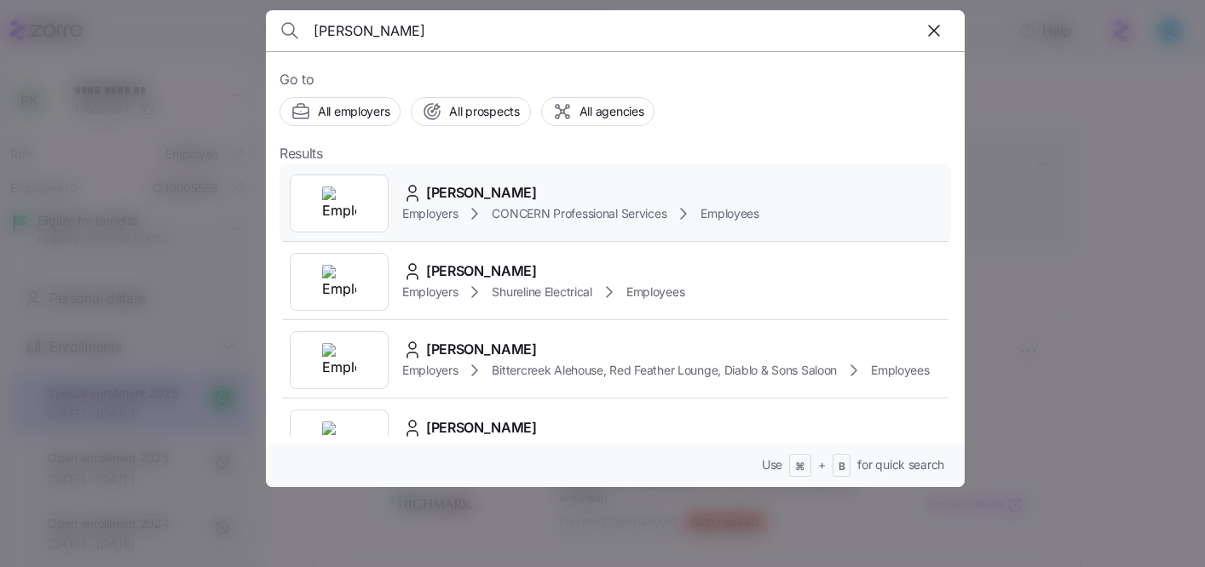
type input "cody mil"
click at [577, 182] on div "Cody Milewski" at bounding box center [580, 192] width 357 height 21
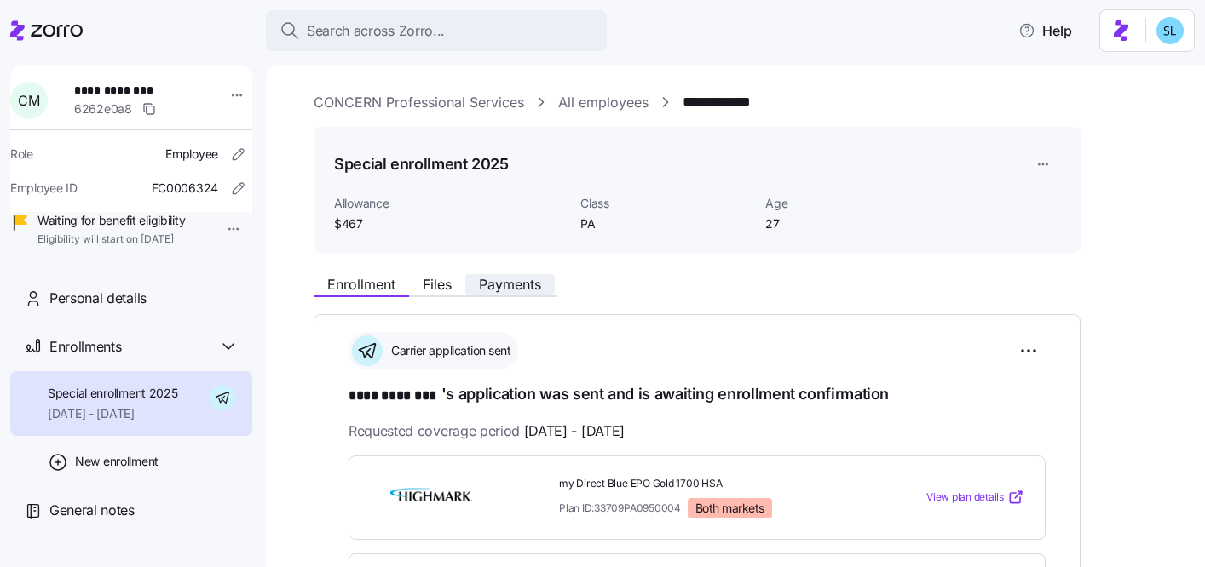
click at [529, 290] on span "Payments" at bounding box center [510, 285] width 62 height 14
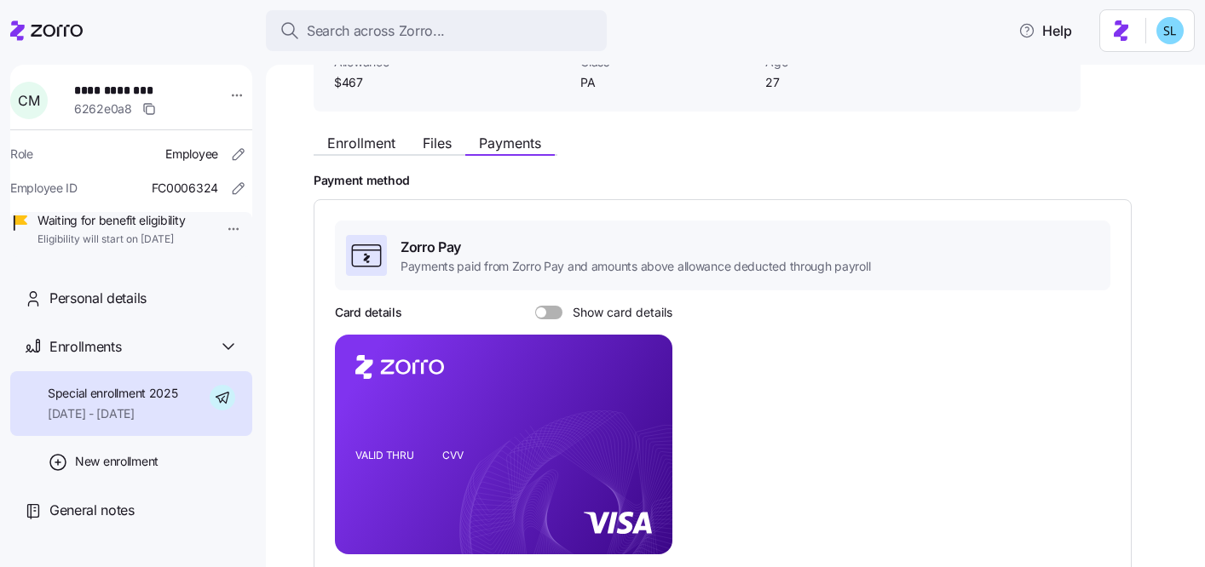
scroll to position [311, 0]
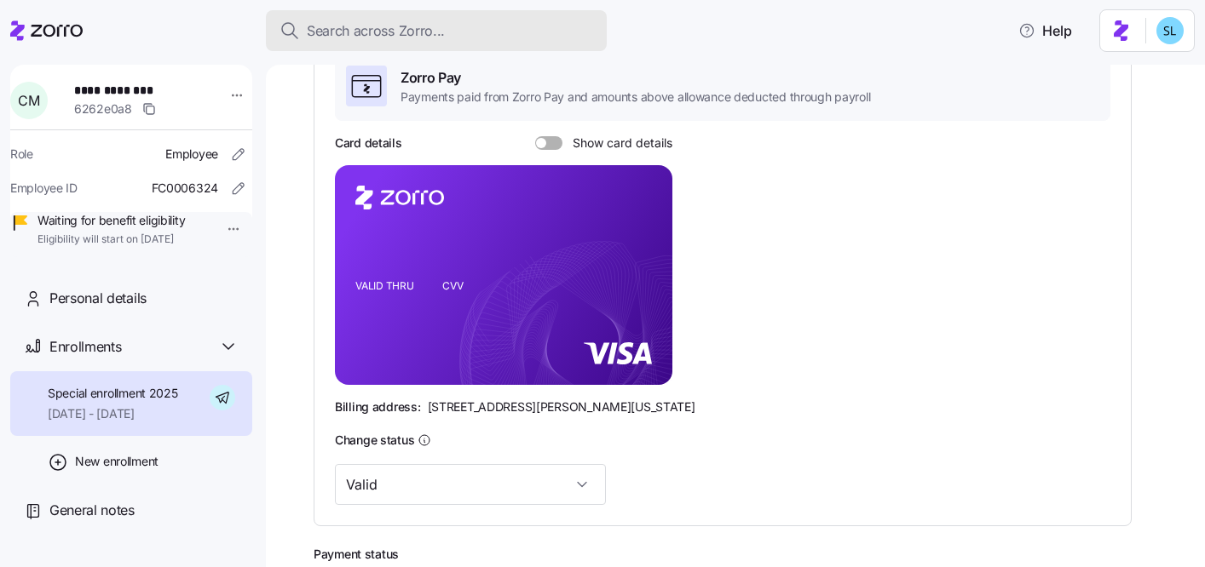
click at [373, 22] on span "Search across Zorro..." at bounding box center [376, 30] width 138 height 21
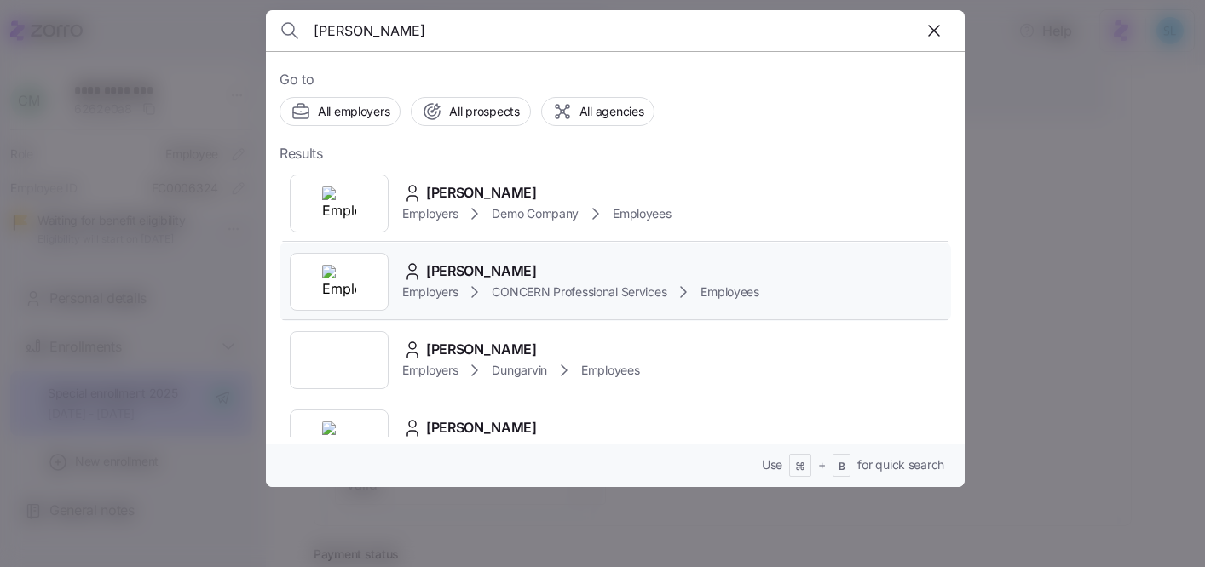
type input "yvonne b"
click at [523, 259] on div "Yvonne Bowman Employers CONCERN Professional Services Employees" at bounding box center [614, 282] width 671 height 78
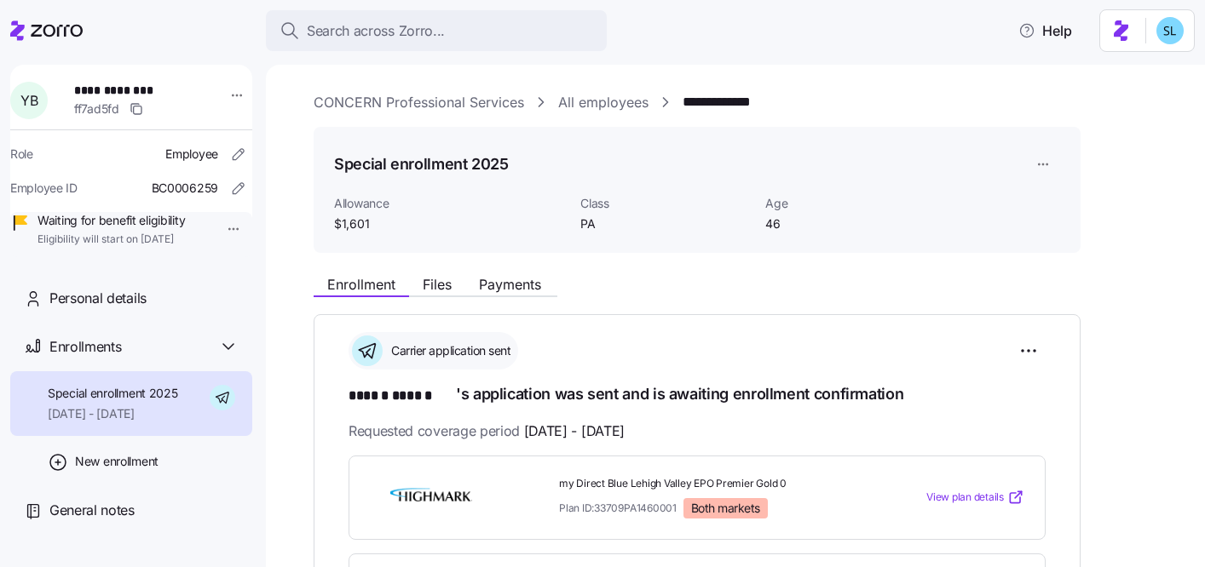
click at [532, 273] on div "Enrollment Files Payments" at bounding box center [697, 282] width 767 height 31
click at [531, 279] on span "Payments" at bounding box center [510, 285] width 62 height 14
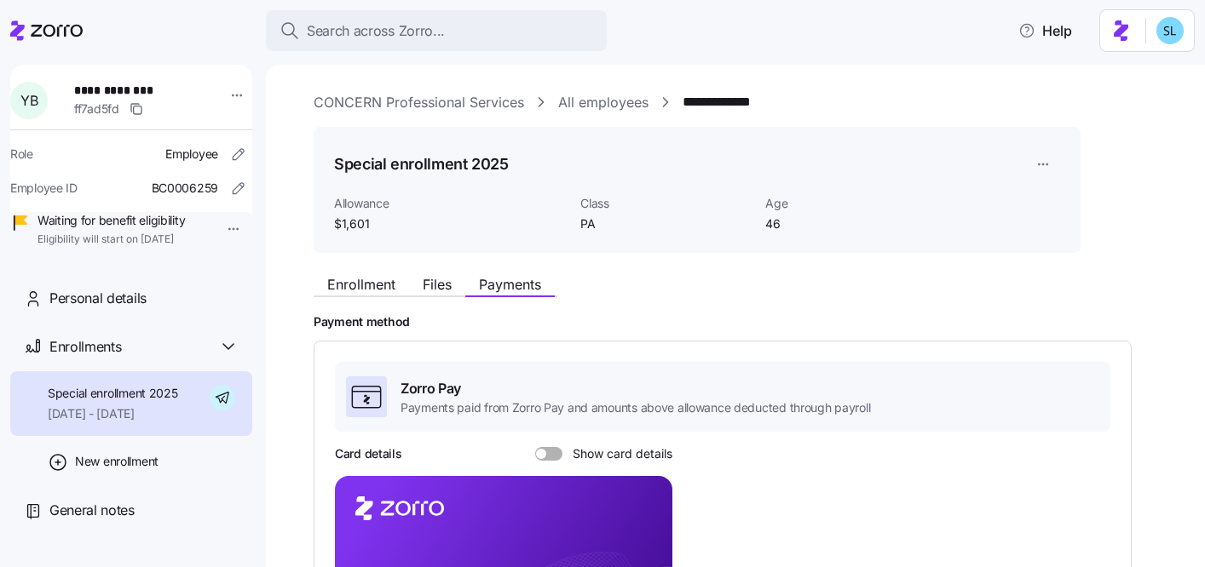
scroll to position [145, 0]
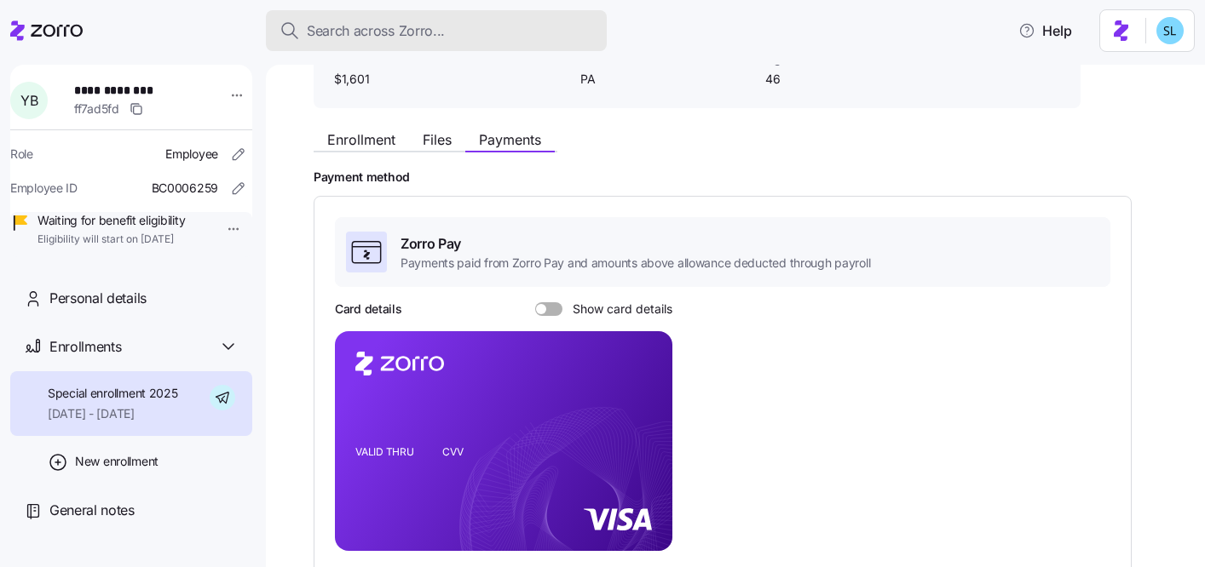
click at [511, 36] on div "Search across Zorro..." at bounding box center [436, 30] width 314 height 21
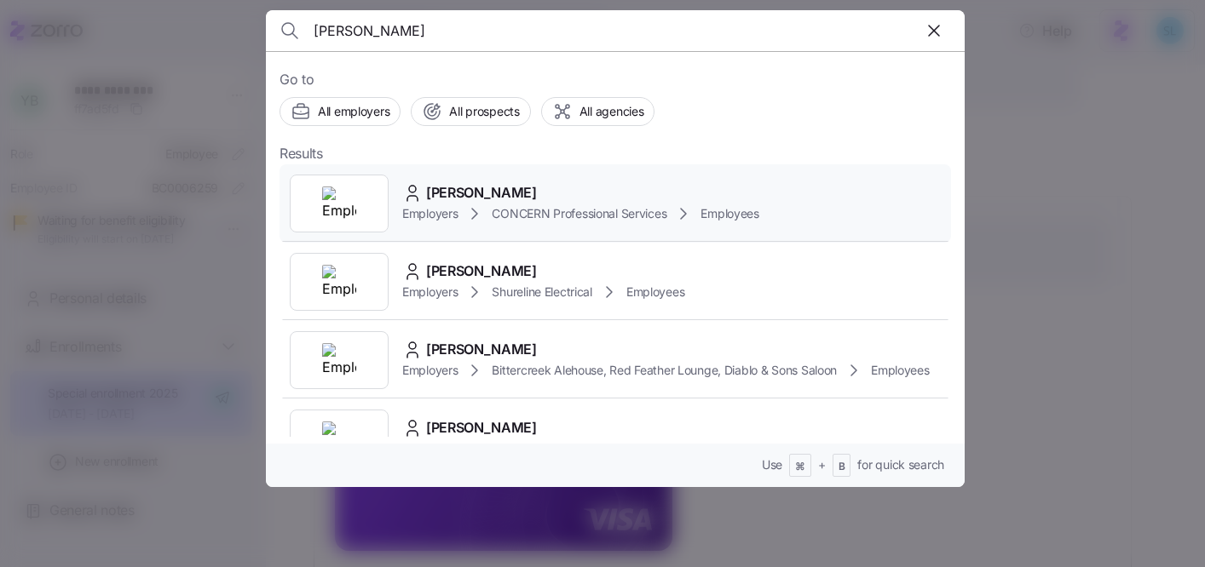
type input "cody mil"
click at [573, 179] on div "Cody Milewski Employers CONCERN Professional Services Employees" at bounding box center [614, 203] width 671 height 78
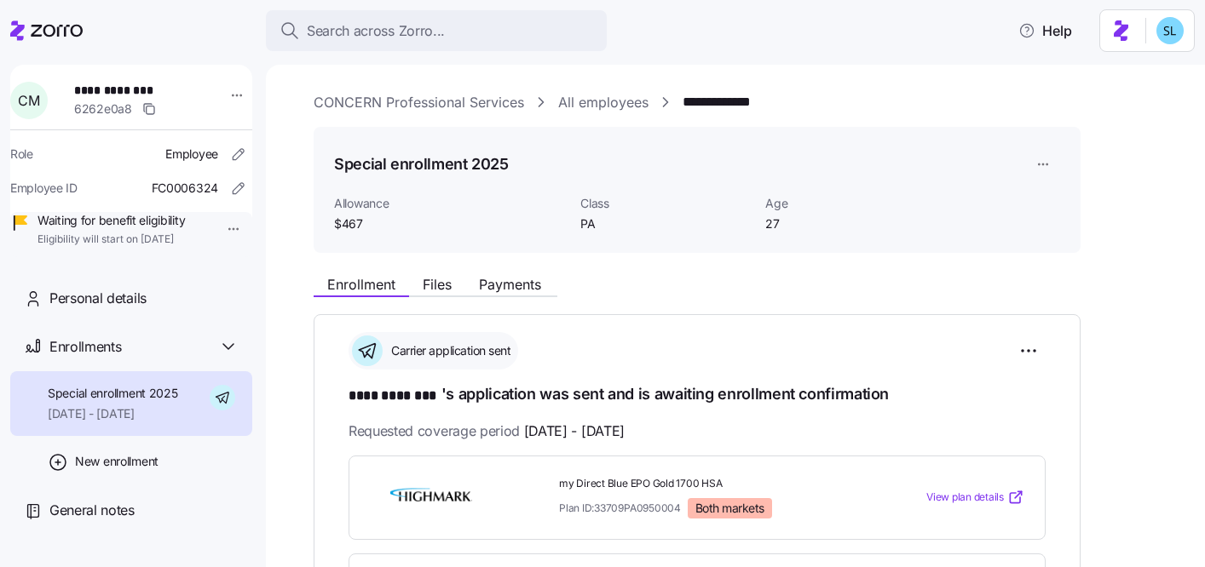
click at [505, 288] on span "Payments" at bounding box center [510, 285] width 62 height 14
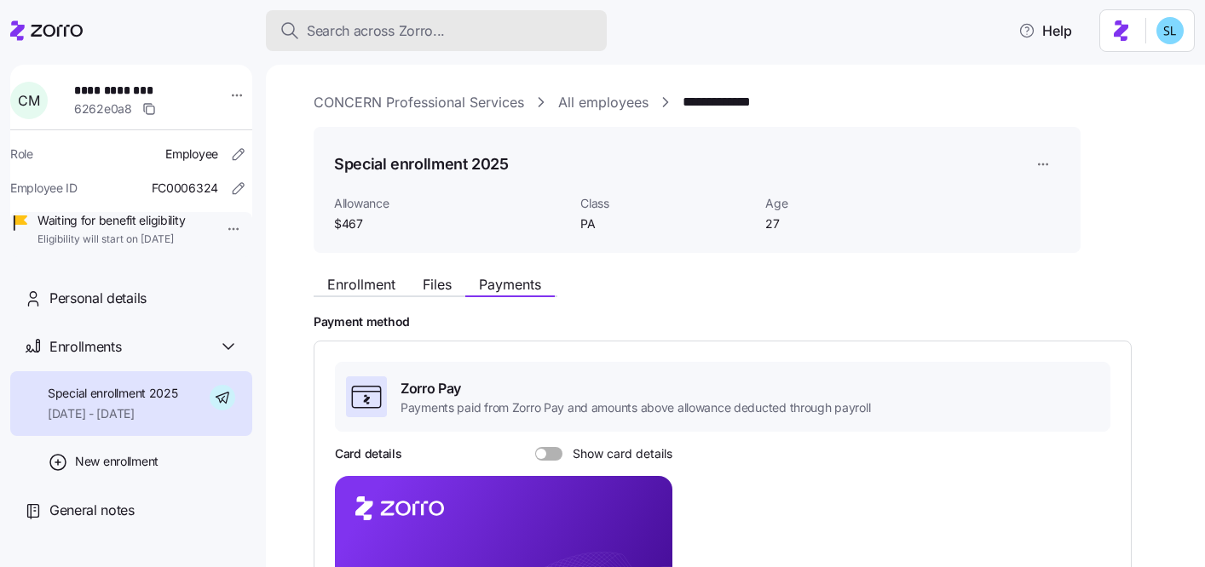
click at [498, 40] on div "Search across Zorro..." at bounding box center [436, 30] width 314 height 21
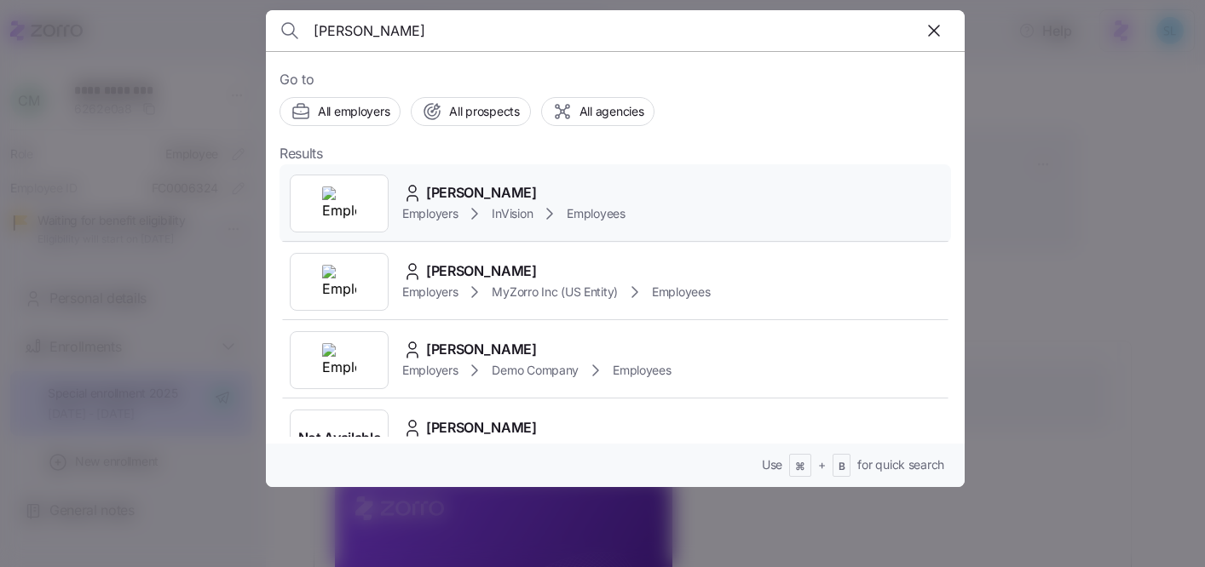
type input "yvon"
click at [493, 174] on div "abbey yvon Employers InVision Employees" at bounding box center [614, 203] width 671 height 78
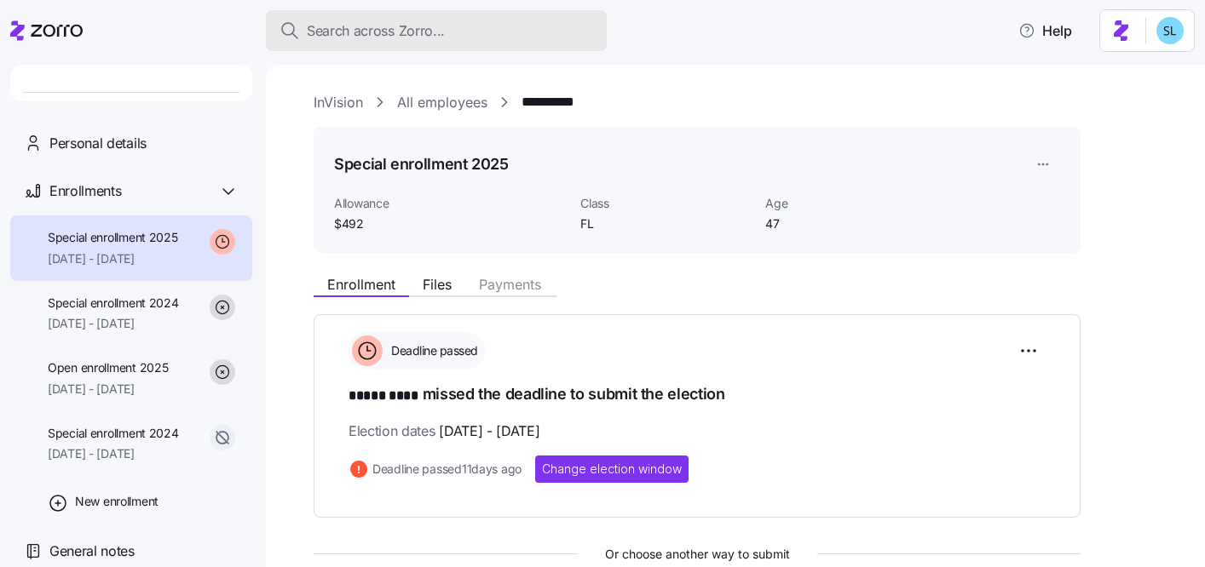
click at [457, 39] on div "Search across Zorro..." at bounding box center [436, 30] width 314 height 21
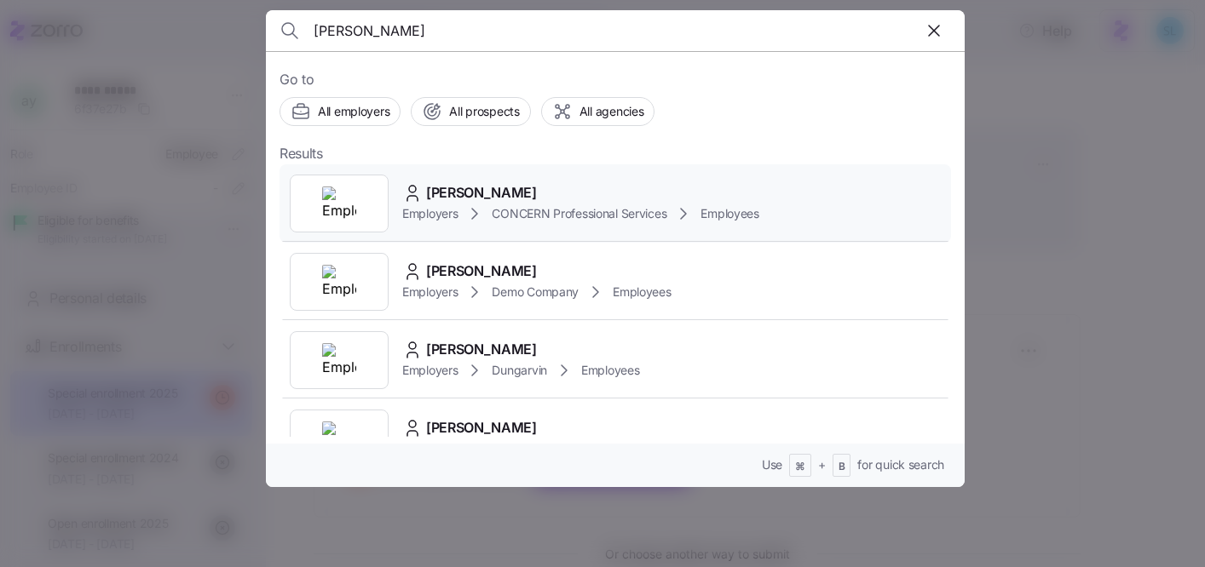
type input "yvonne bo"
click at [542, 176] on div "Yvonne Bowman Employers CONCERN Professional Services Employees" at bounding box center [614, 203] width 671 height 78
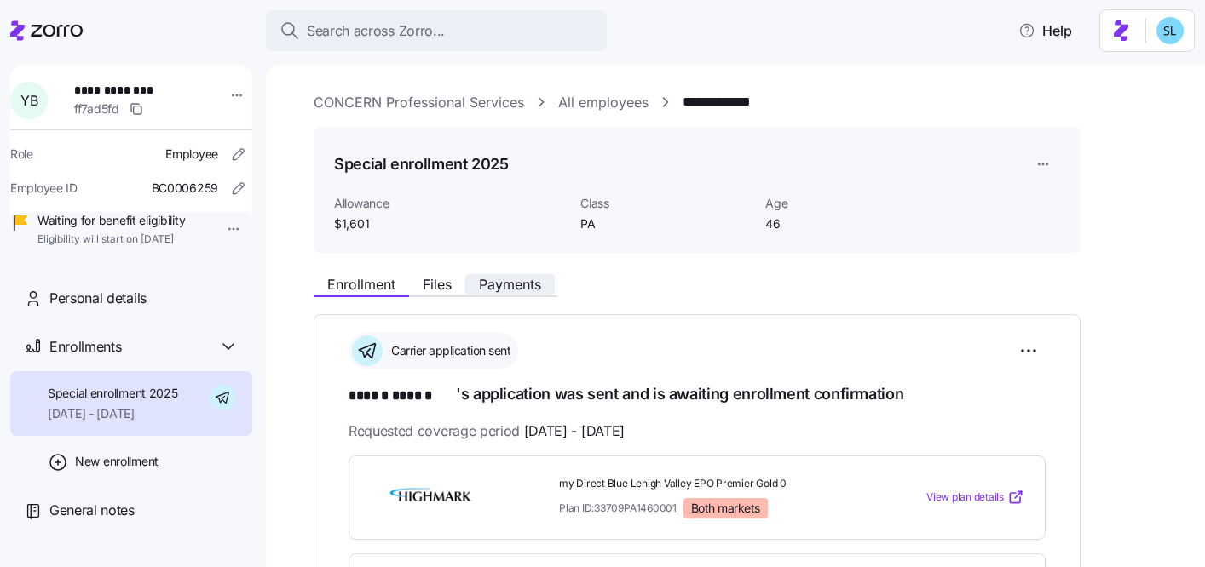
click at [531, 288] on span "Payments" at bounding box center [510, 285] width 62 height 14
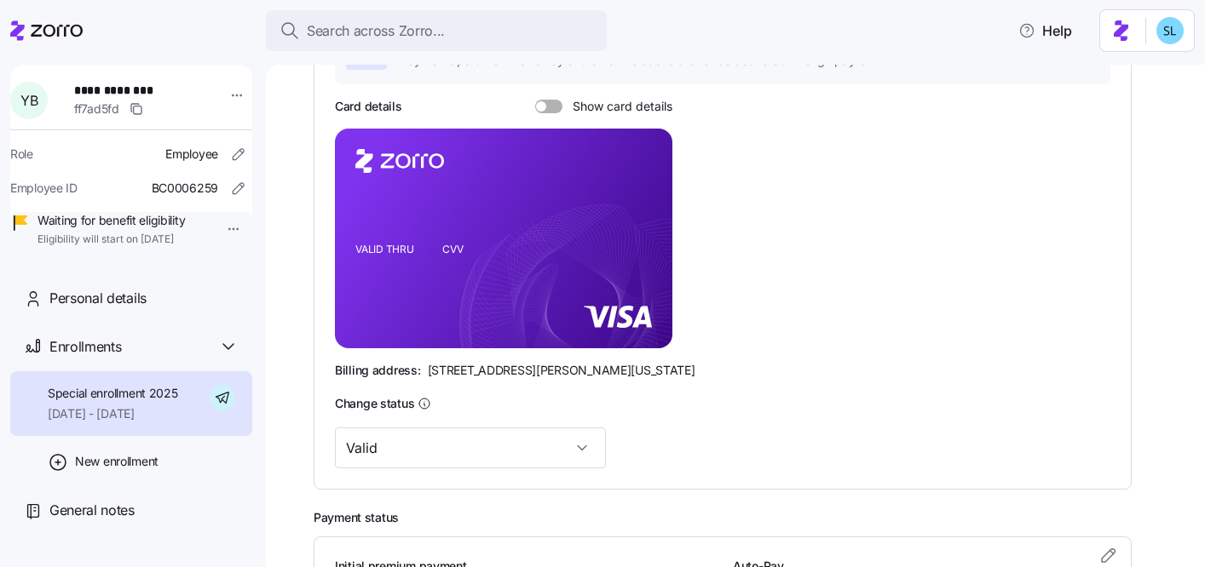
scroll to position [519, 0]
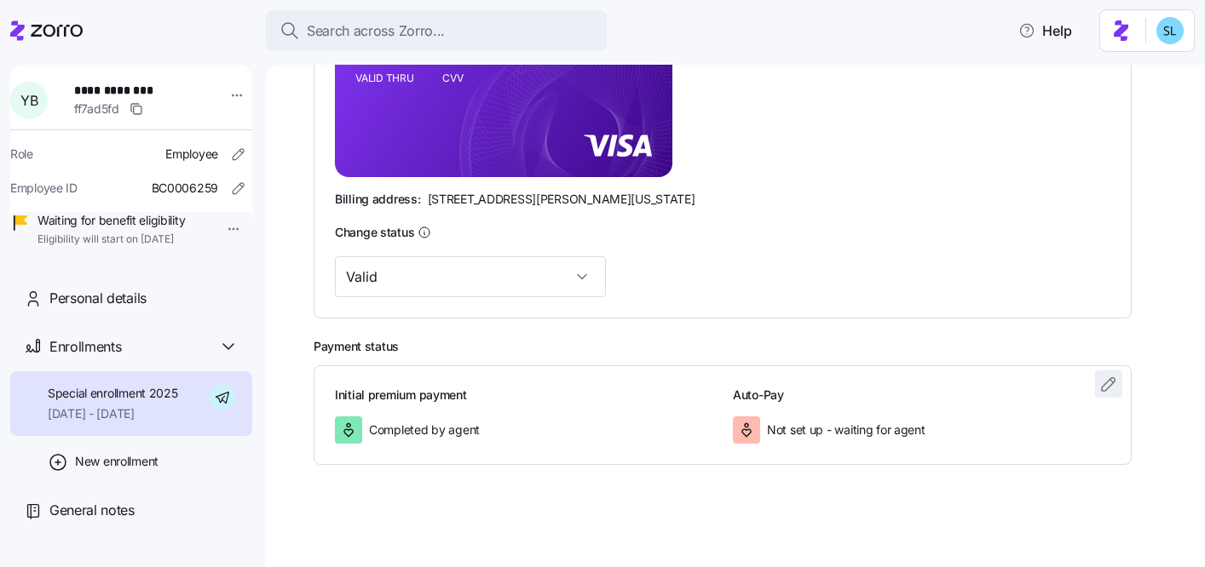
click at [1102, 389] on icon "button" at bounding box center [1108, 384] width 20 height 20
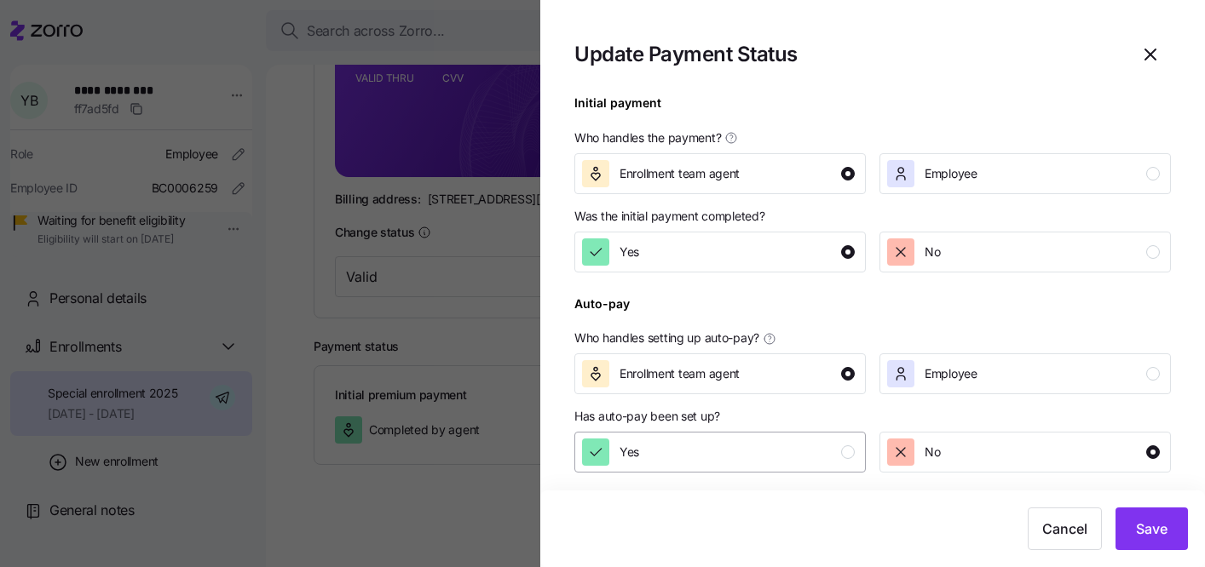
click at [791, 436] on button "Yes" at bounding box center [719, 452] width 291 height 41
click at [1162, 524] on span "Save" at bounding box center [1152, 529] width 32 height 20
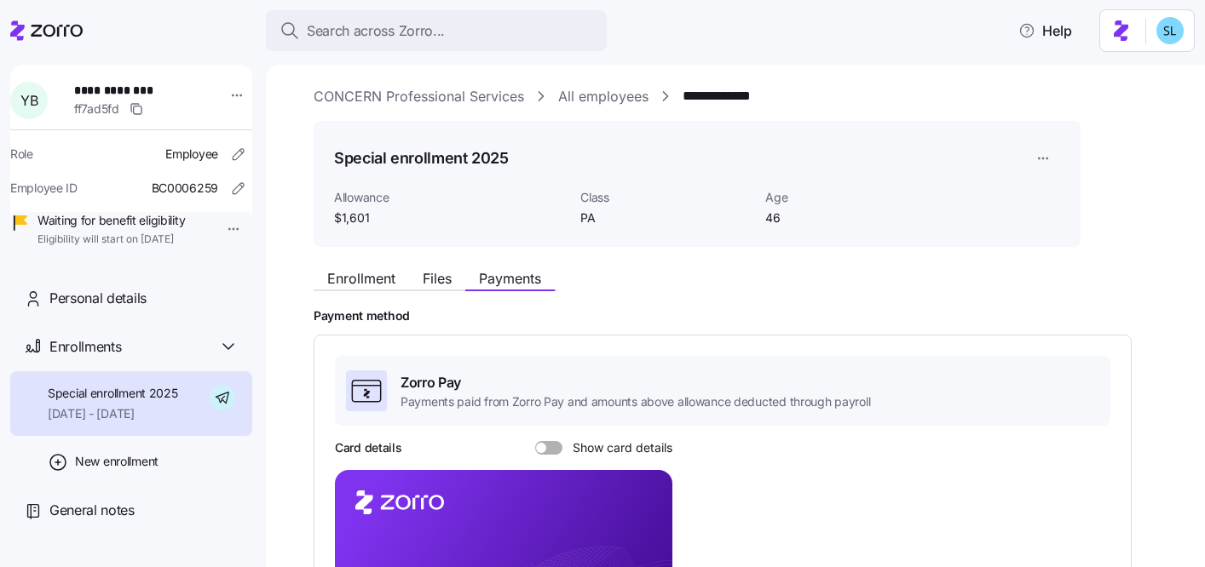
scroll to position [0, 0]
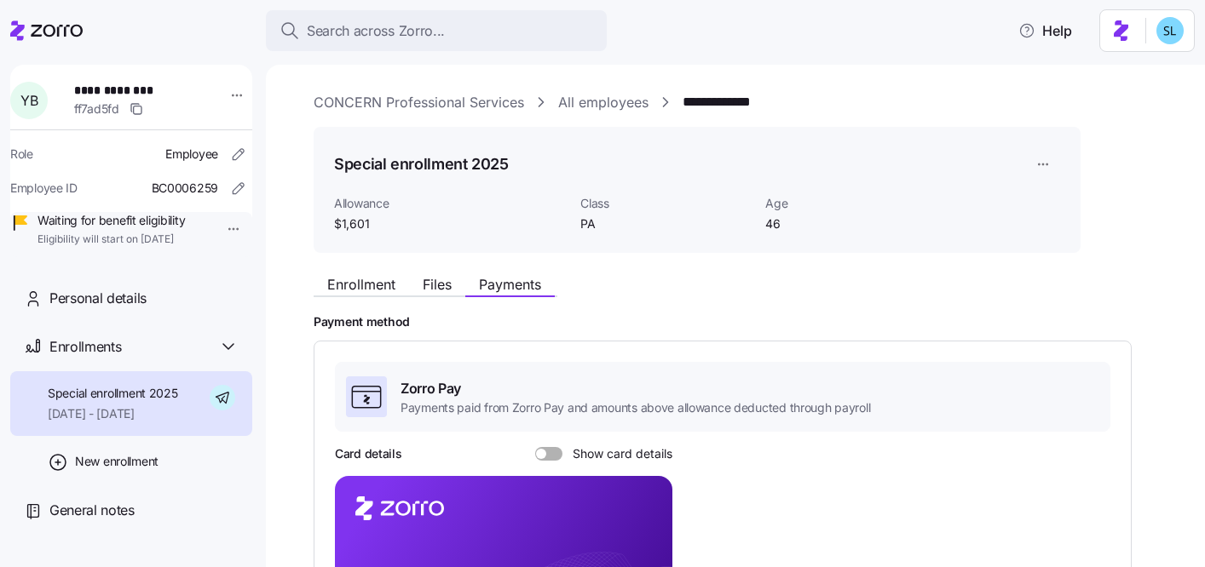
click at [360, 290] on span "Enrollment" at bounding box center [361, 285] width 68 height 14
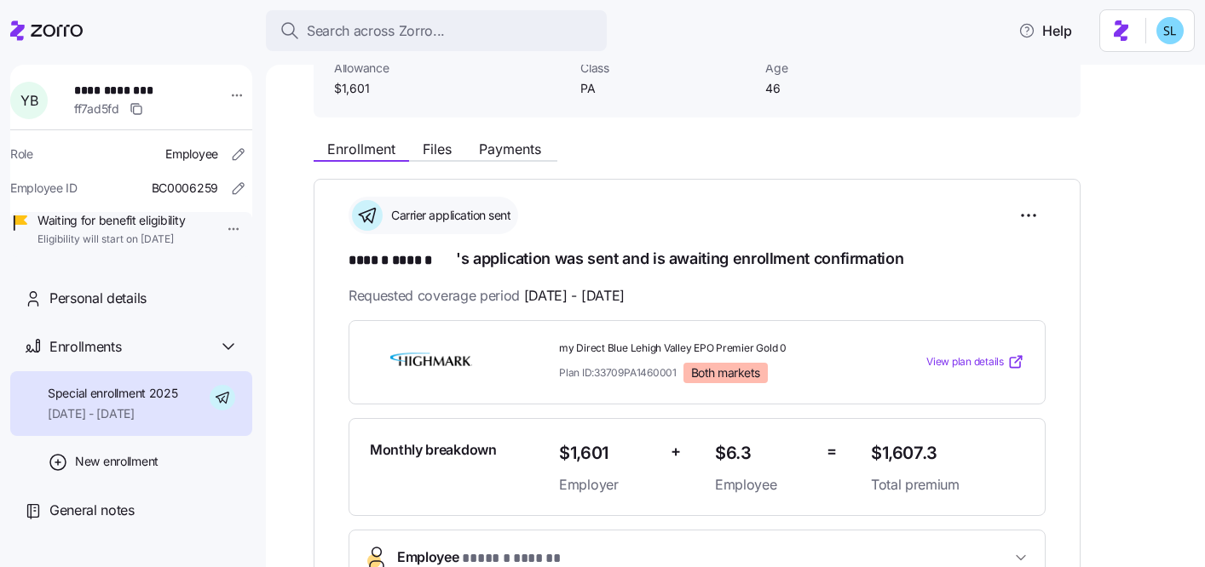
scroll to position [131, 0]
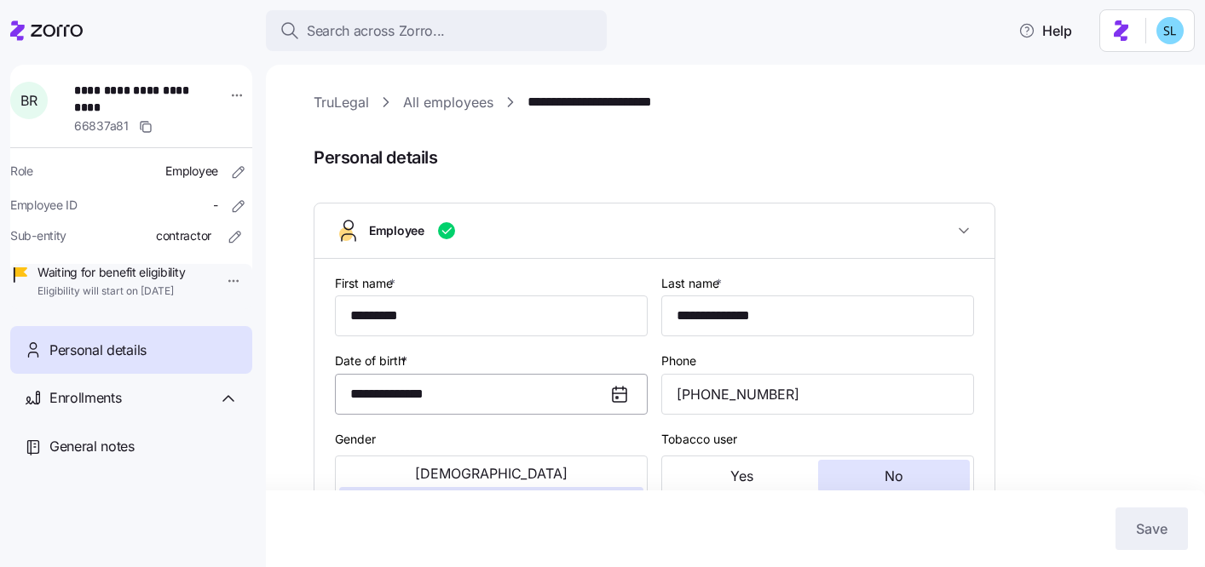
type input "Contractor"
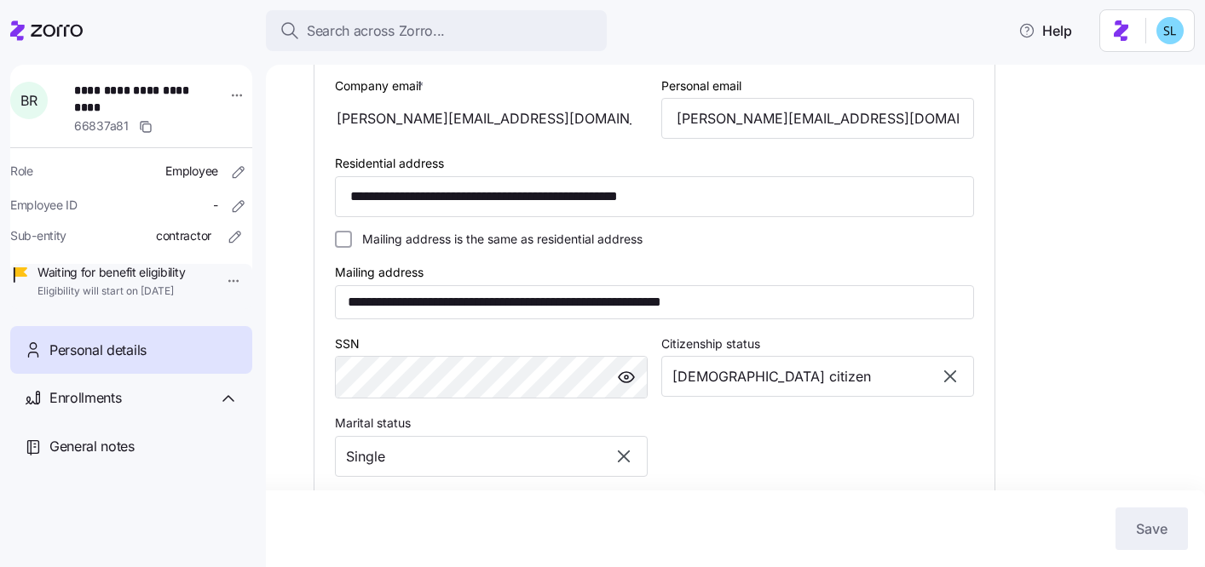
scroll to position [517, 0]
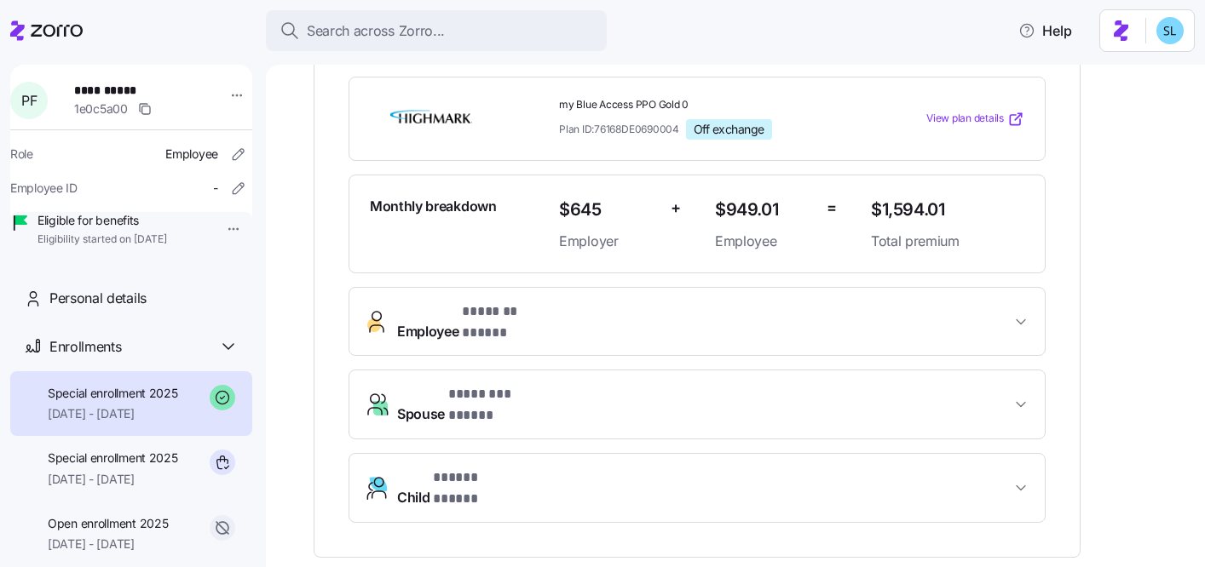
scroll to position [396, 0]
click at [481, 324] on div "**********" at bounding box center [696, 404] width 697 height 236
click at [481, 309] on button "Employee * ******* ***** *" at bounding box center [696, 321] width 695 height 68
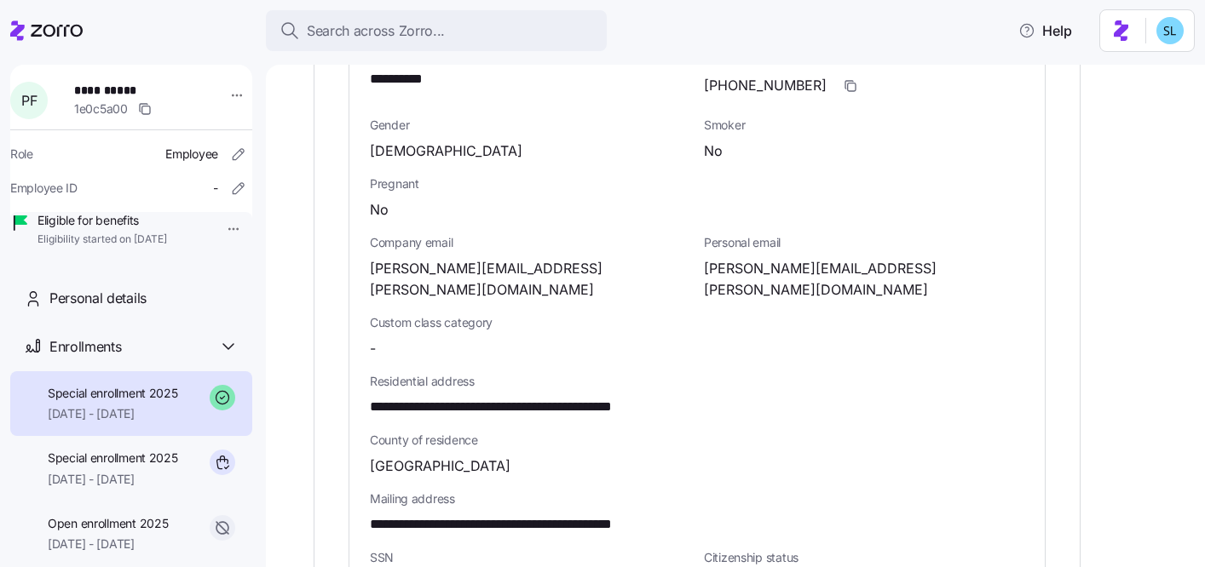
scroll to position [883, 0]
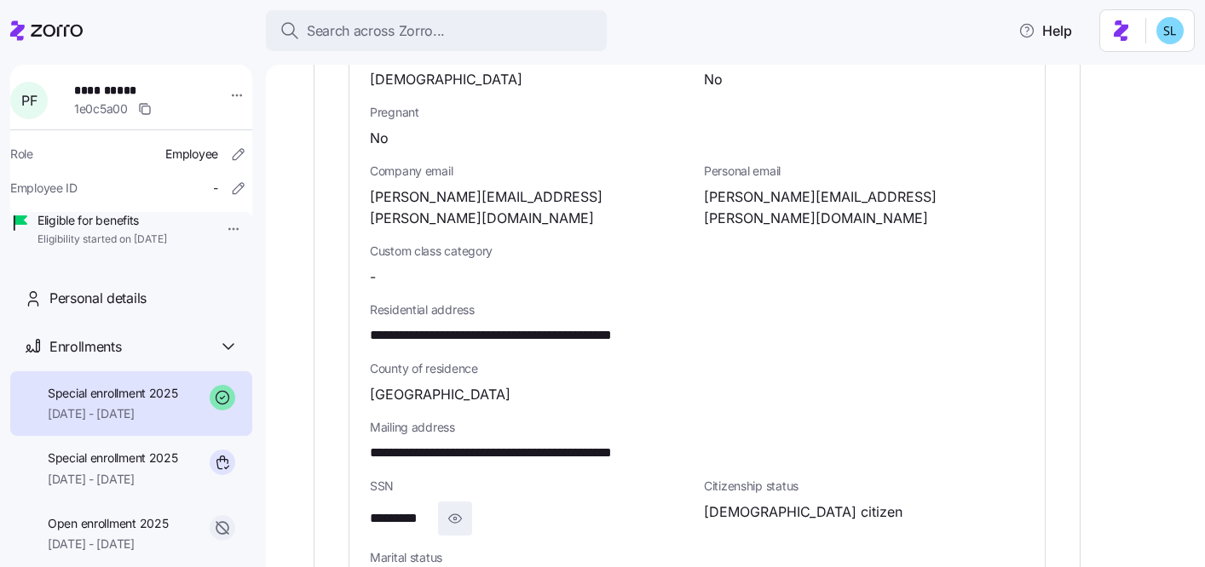
click at [452, 509] on icon "button" at bounding box center [454, 519] width 17 height 20
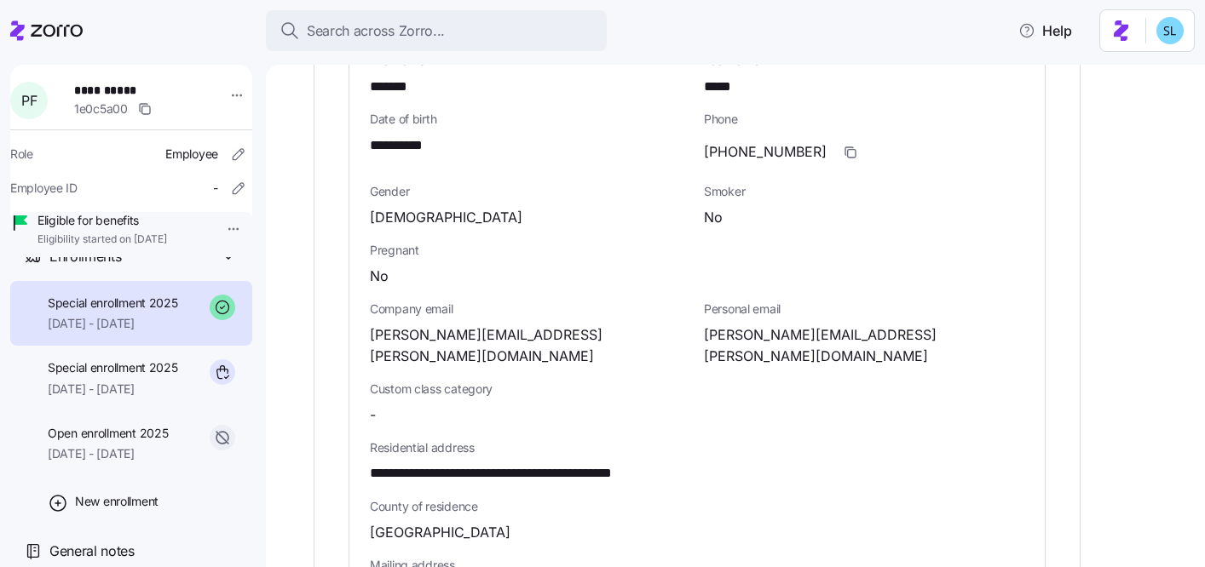
scroll to position [100, 0]
click at [176, 398] on span "07/24/2025 - 12/31/2025" at bounding box center [113, 389] width 130 height 17
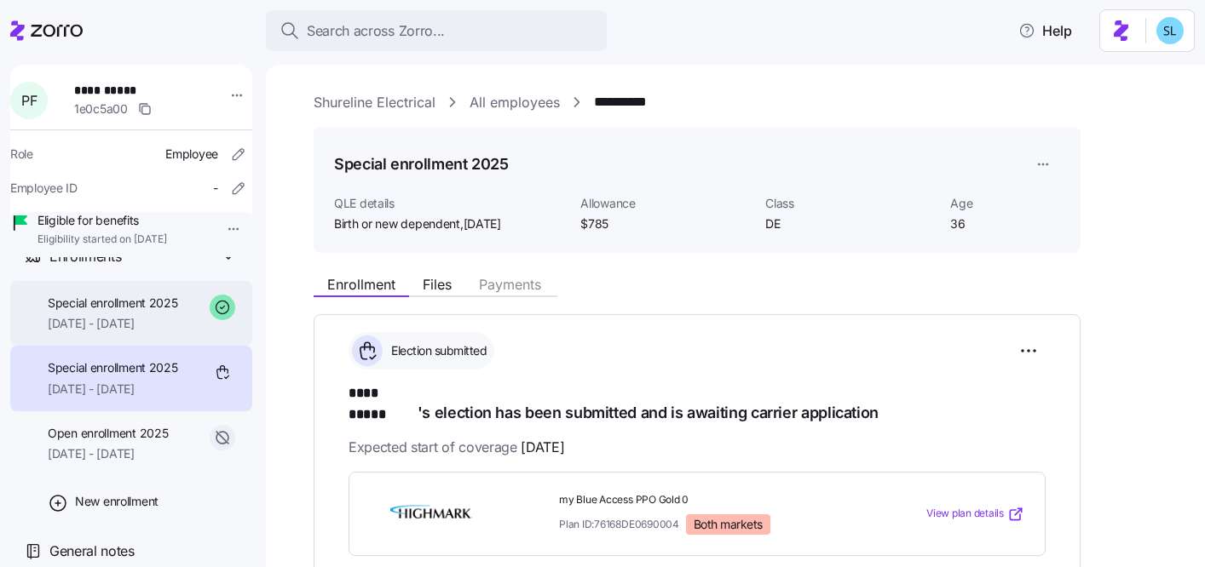
click at [157, 347] on div "Special enrollment 2025 08/01/2025 - 12/31/2025" at bounding box center [131, 314] width 242 height 66
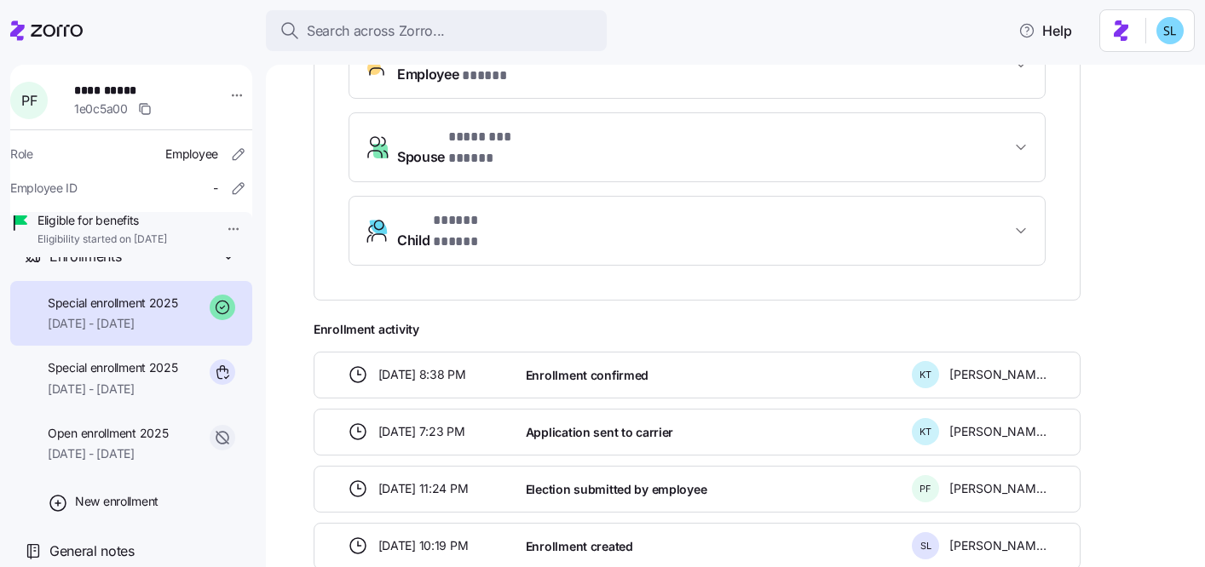
scroll to position [699, 0]
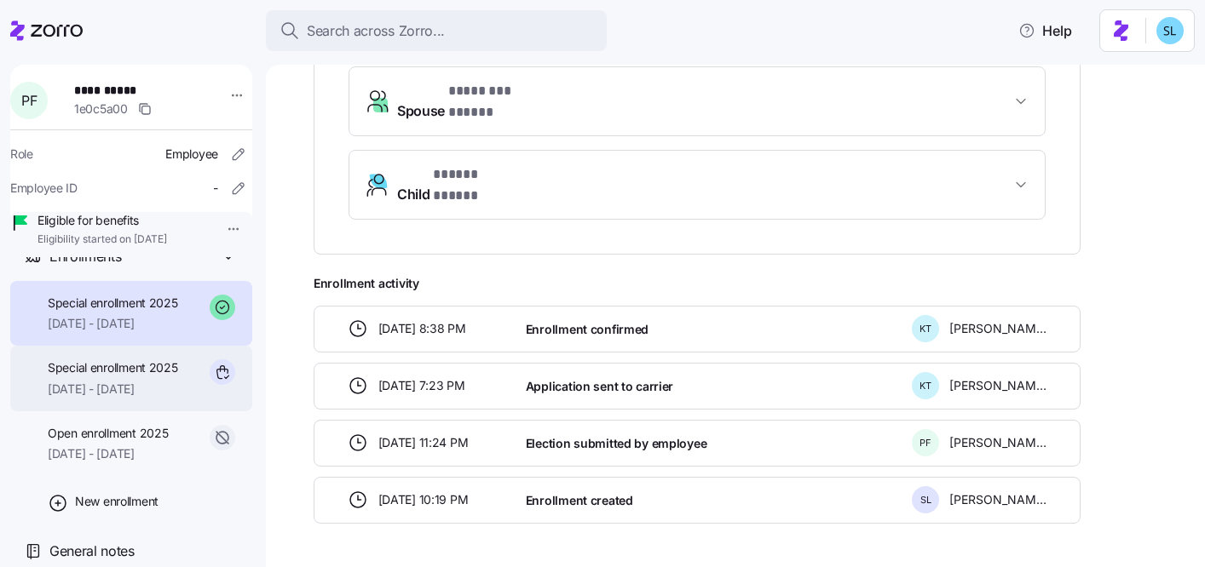
click at [146, 398] on span "07/24/2025 - 12/31/2025" at bounding box center [113, 389] width 130 height 17
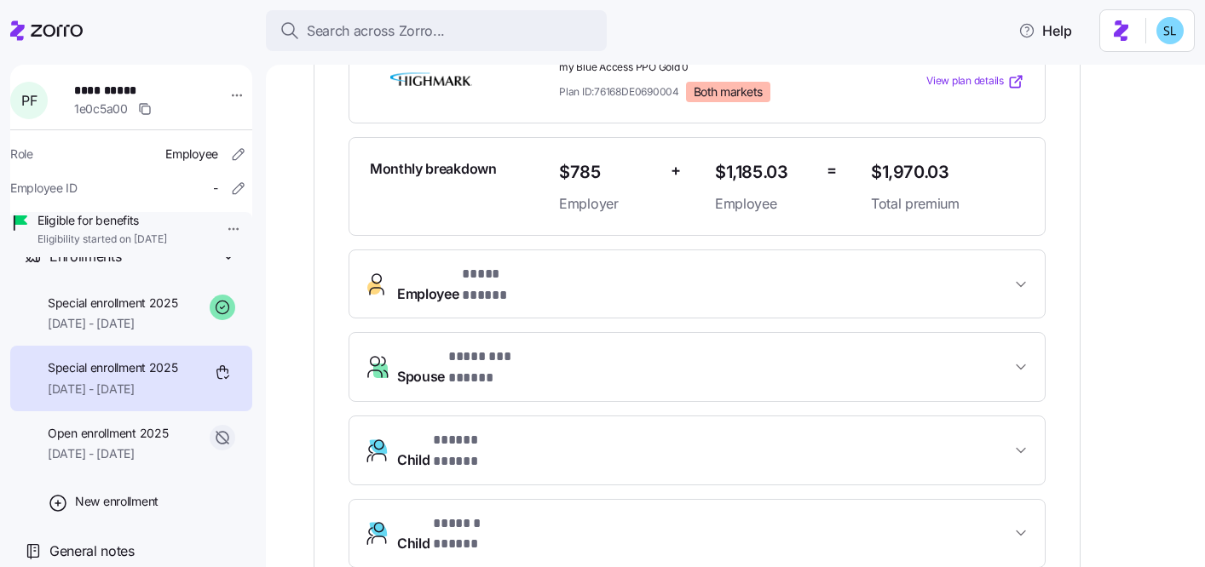
scroll to position [379, 0]
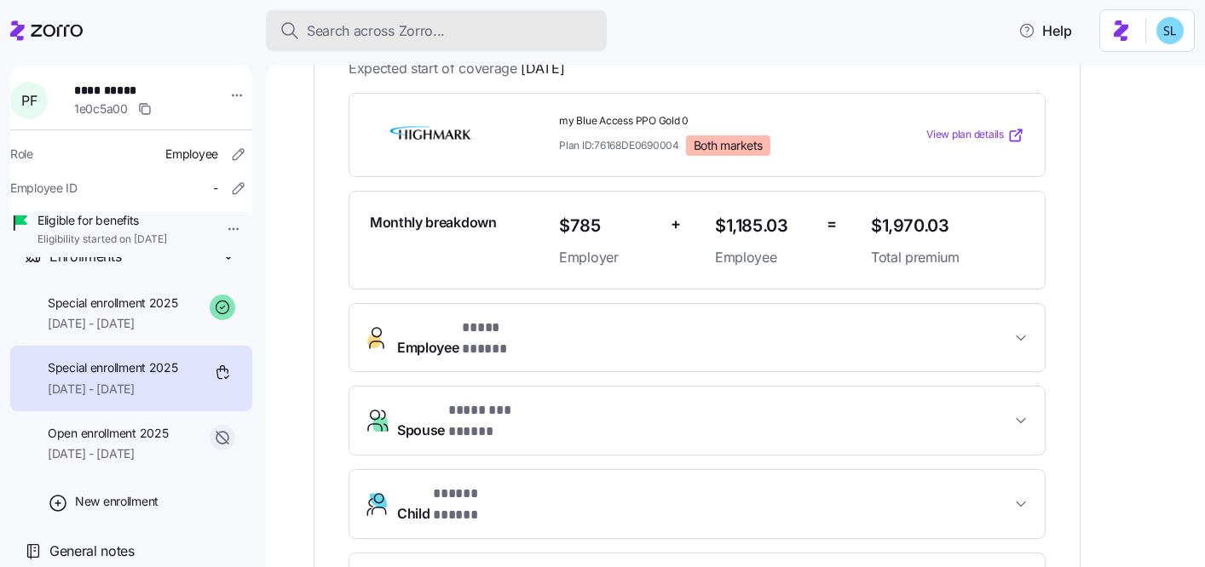
click at [405, 20] on span "Search across Zorro..." at bounding box center [376, 30] width 138 height 21
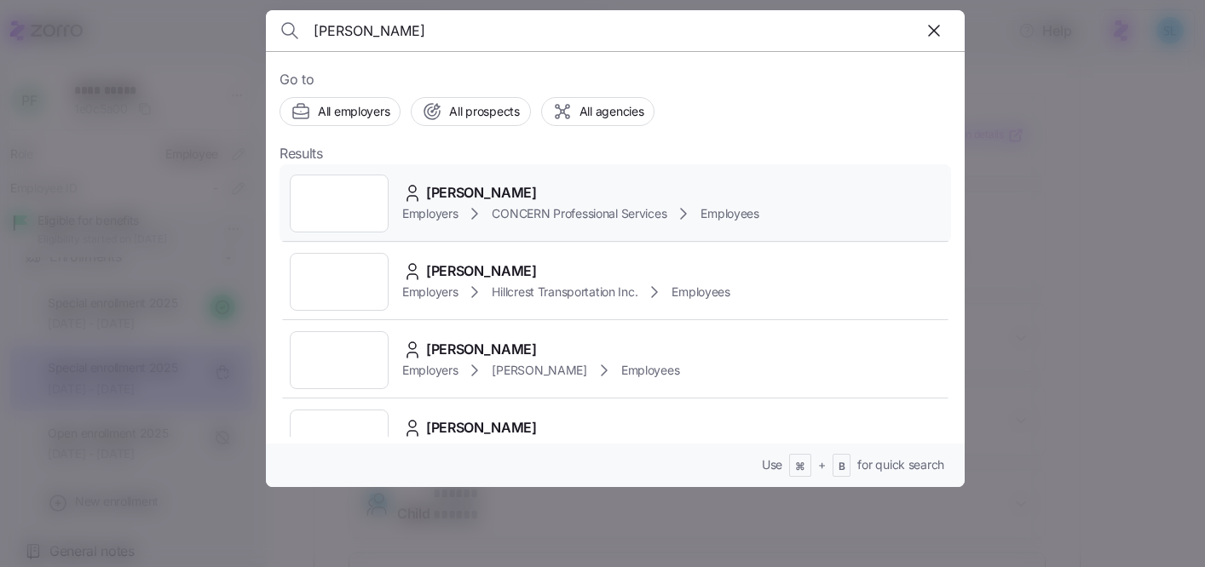
type input "kenneth natoli"
click at [550, 165] on div "Kenneth Natoli Employers CONCERN Professional Services Employees" at bounding box center [614, 203] width 671 height 78
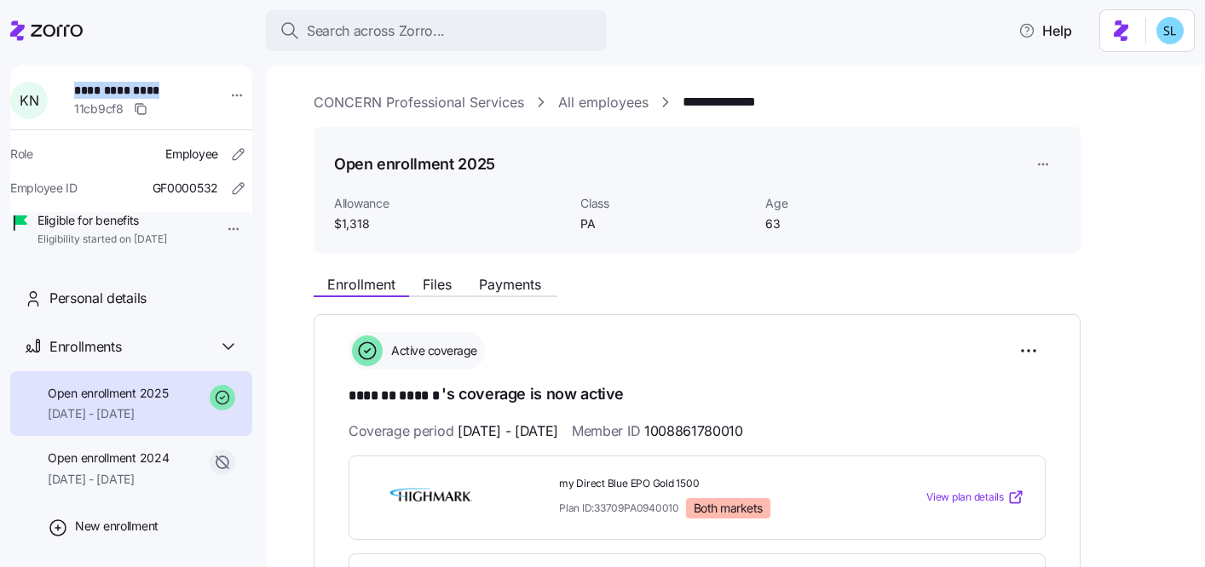
drag, startPoint x: 174, startPoint y: 91, endPoint x: 79, endPoint y: 95, distance: 94.6
click at [79, 95] on span "**********" at bounding box center [130, 90] width 112 height 17
copy span "**********"
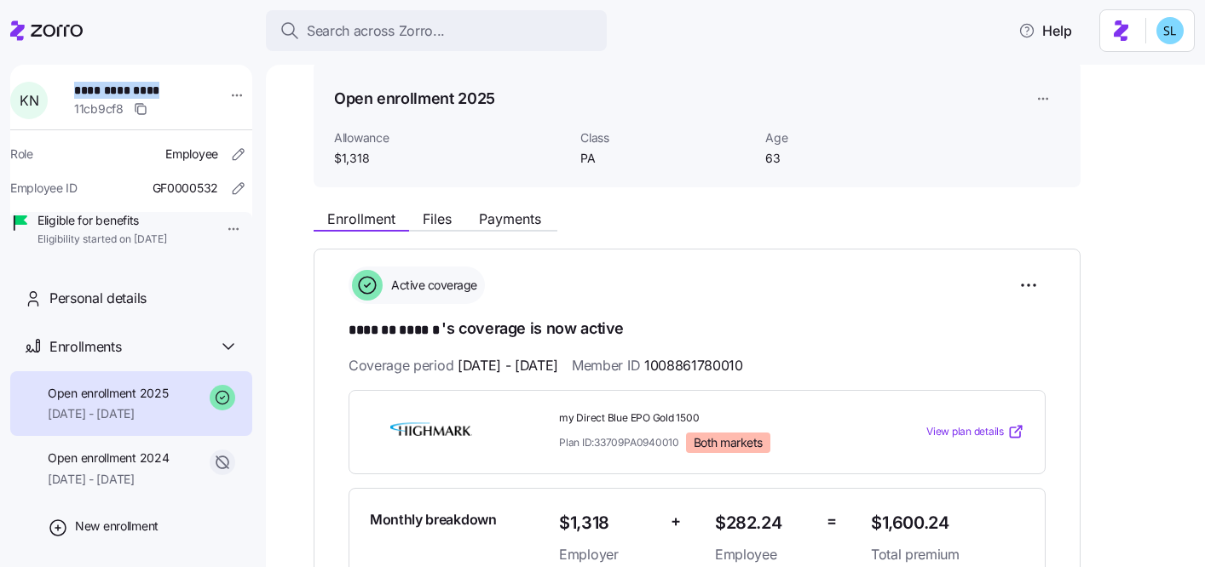
scroll to position [326, 0]
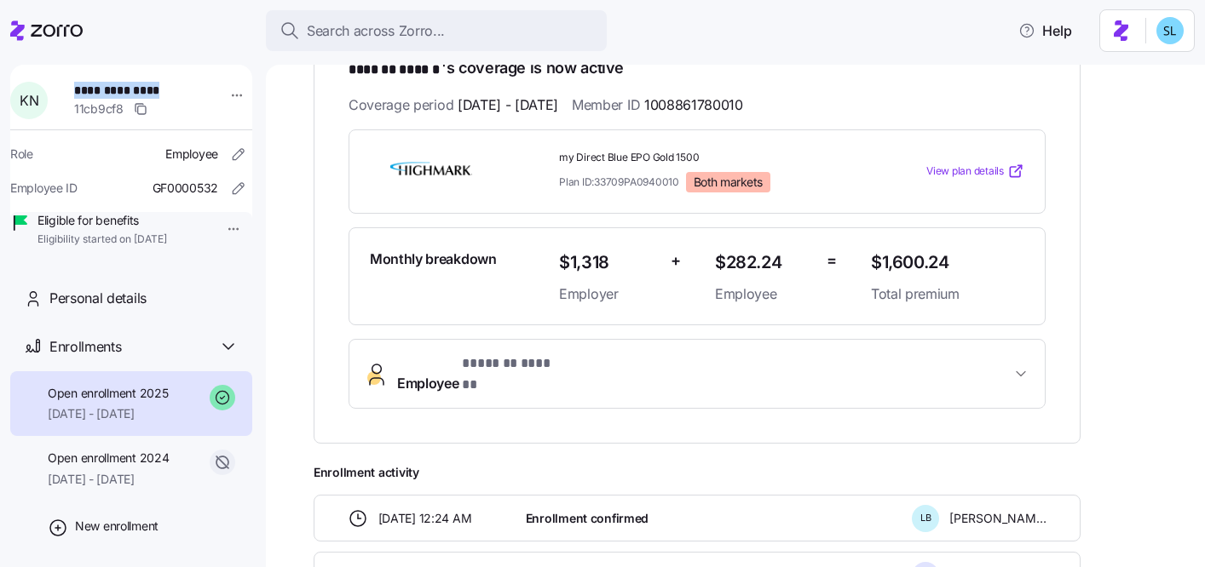
click at [536, 349] on button "Employee * ******* ****** *" at bounding box center [696, 374] width 695 height 68
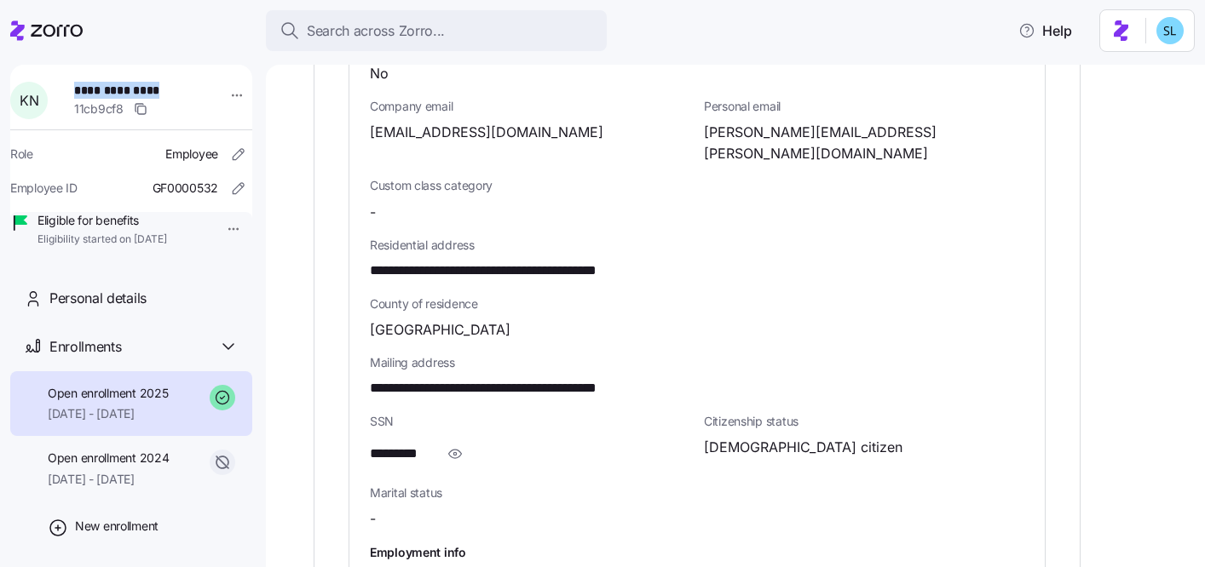
scroll to position [945, 0]
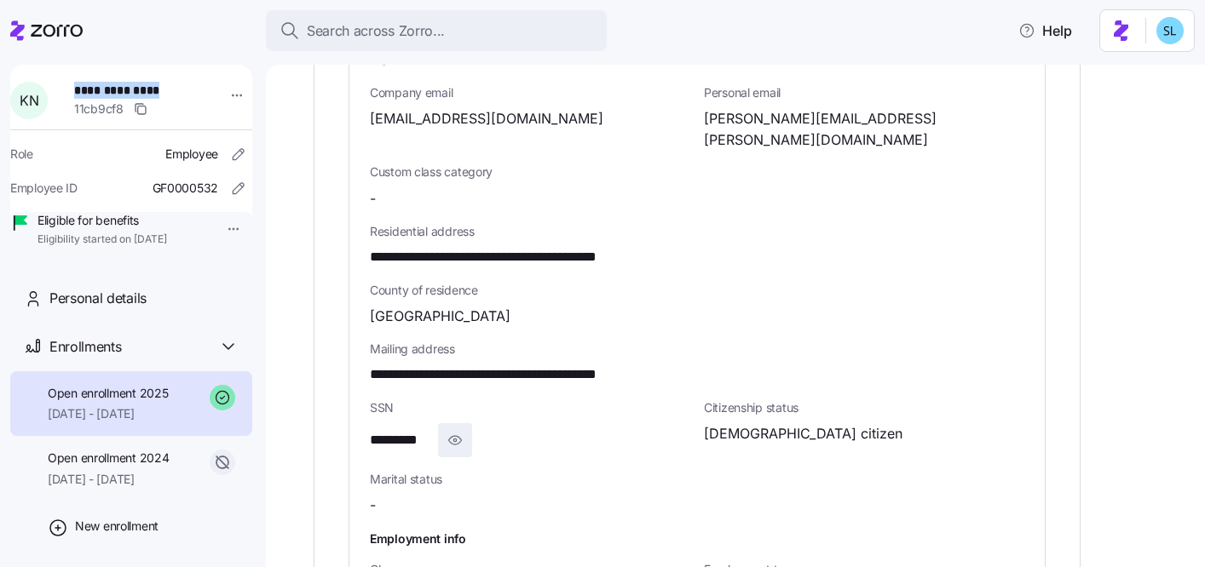
click at [440, 424] on span "button" at bounding box center [455, 440] width 32 height 32
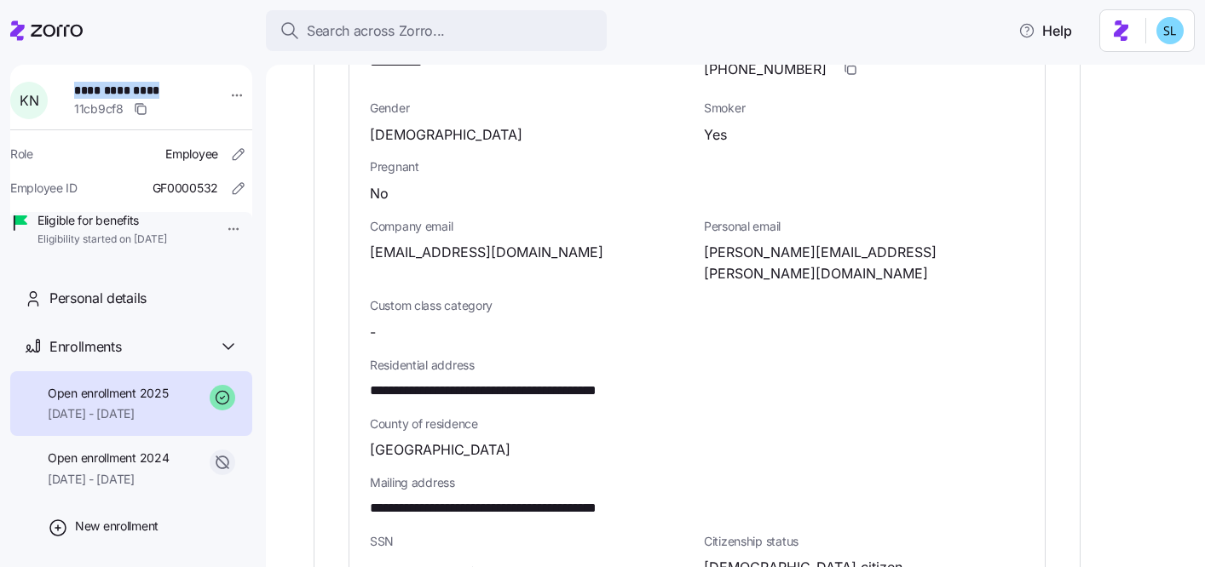
scroll to position [463, 0]
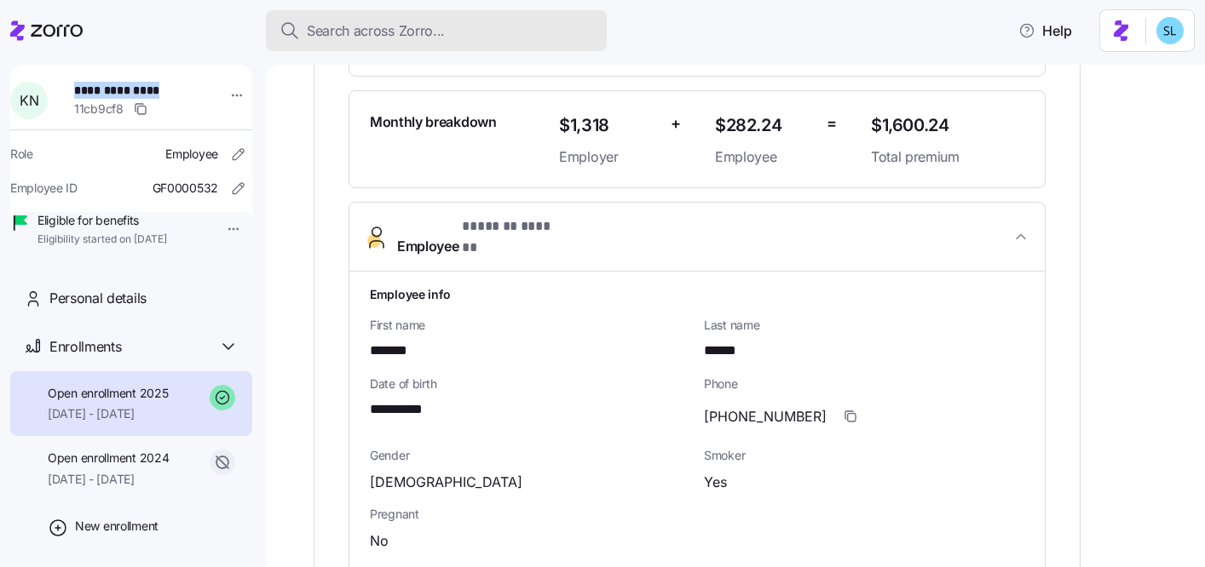
click at [414, 26] on span "Search across Zorro..." at bounding box center [376, 30] width 138 height 21
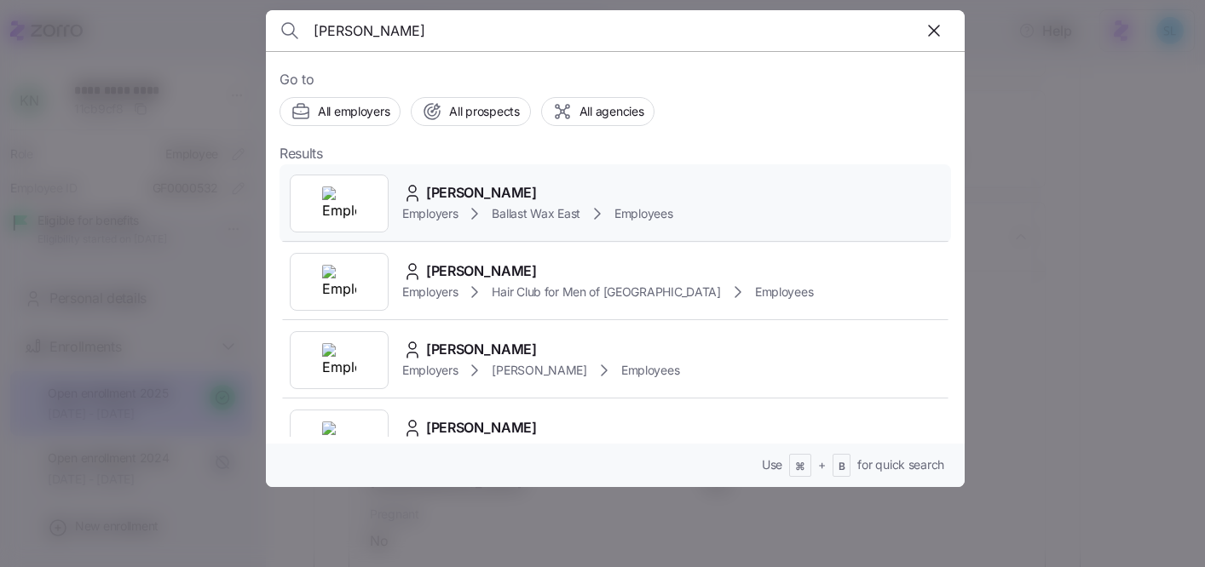
type input "katrina toll"
click at [449, 187] on span "Katrina Toll" at bounding box center [481, 192] width 111 height 21
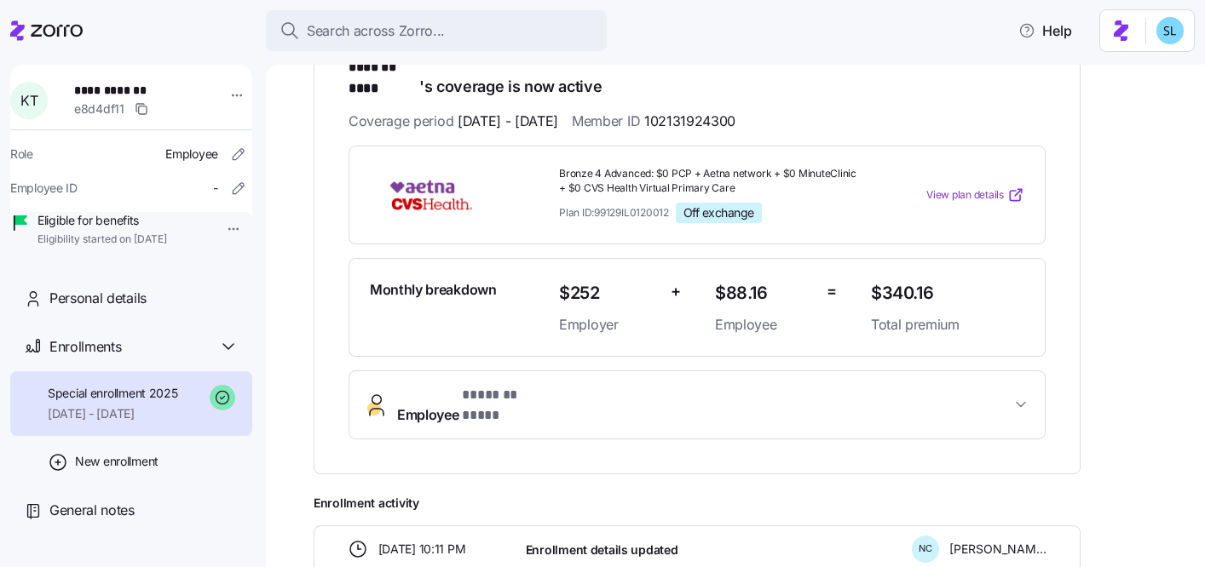
scroll to position [464, 0]
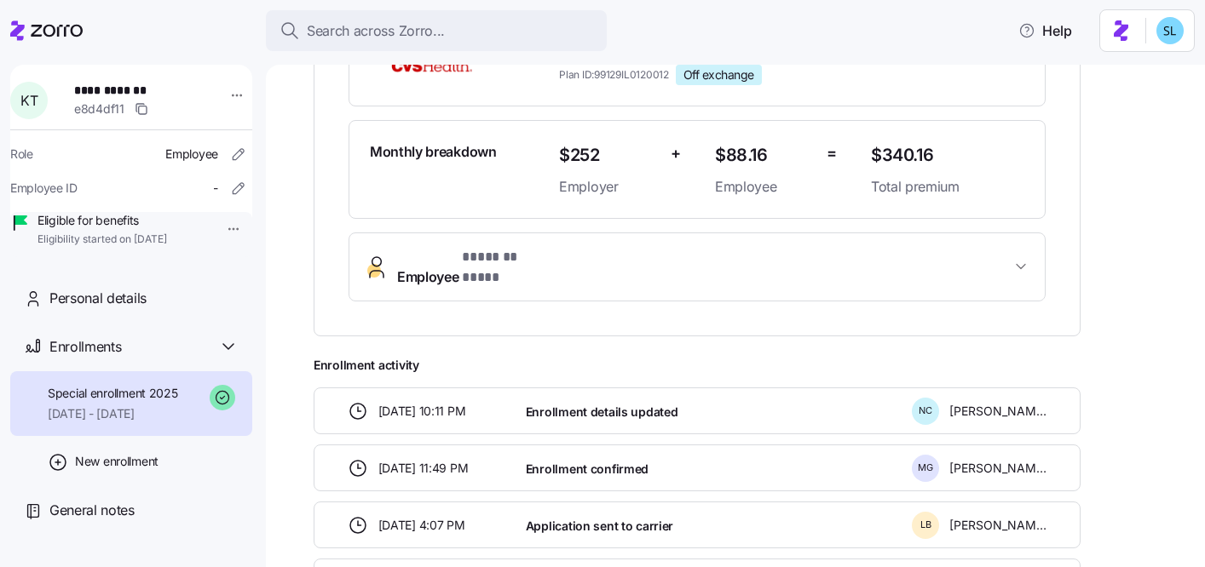
click at [469, 249] on span "* ******* **** *" at bounding box center [501, 257] width 78 height 21
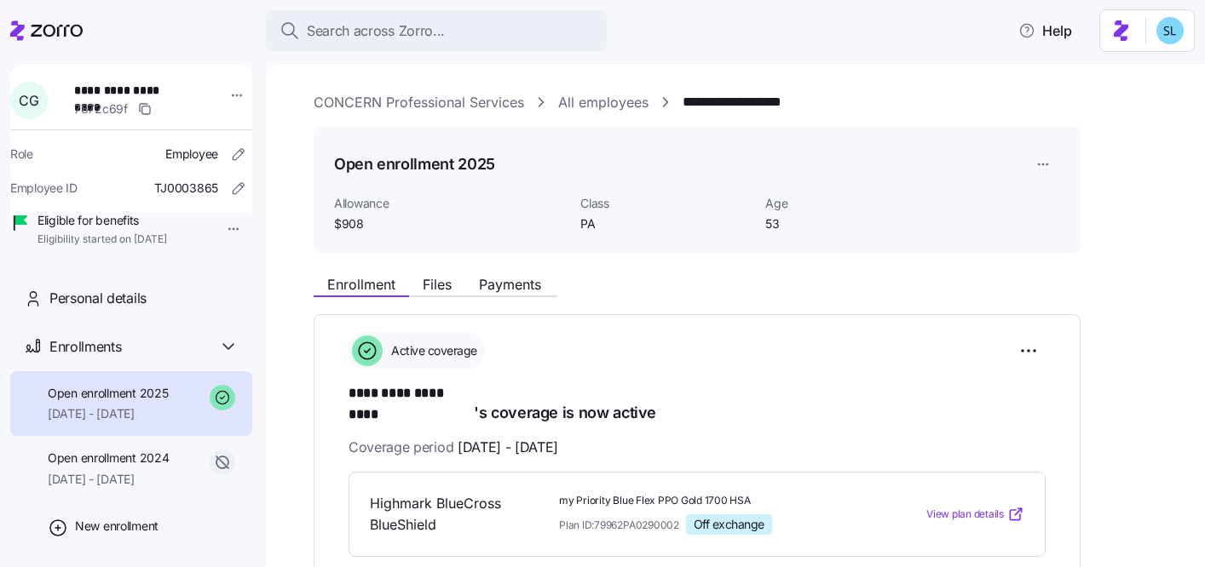
scroll to position [295, 0]
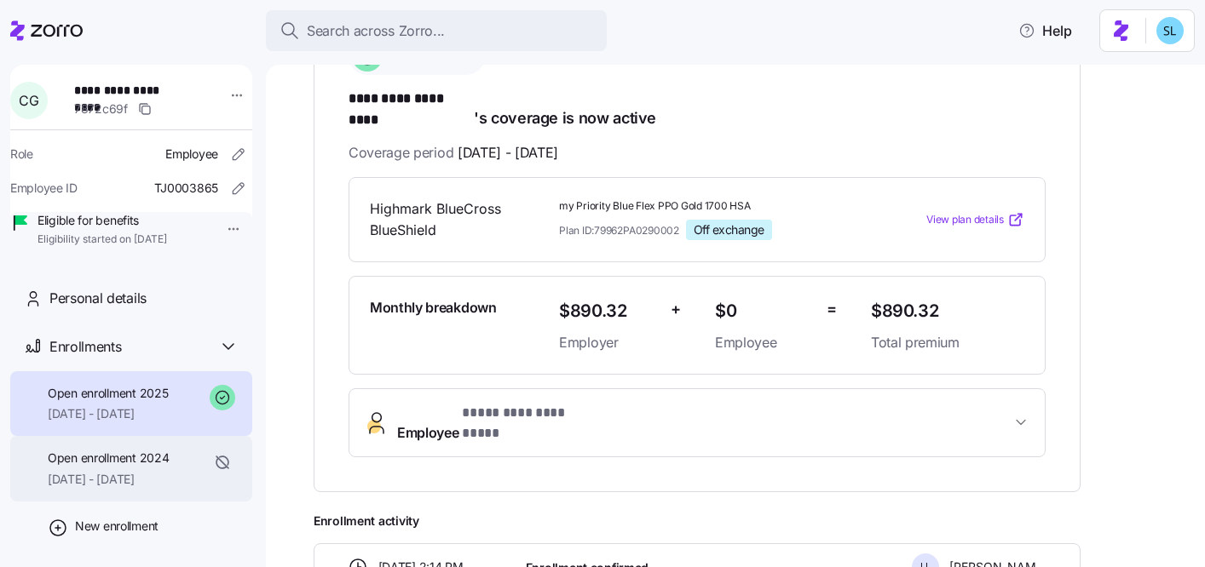
click at [105, 467] on span "Open enrollment 2024" at bounding box center [108, 458] width 121 height 17
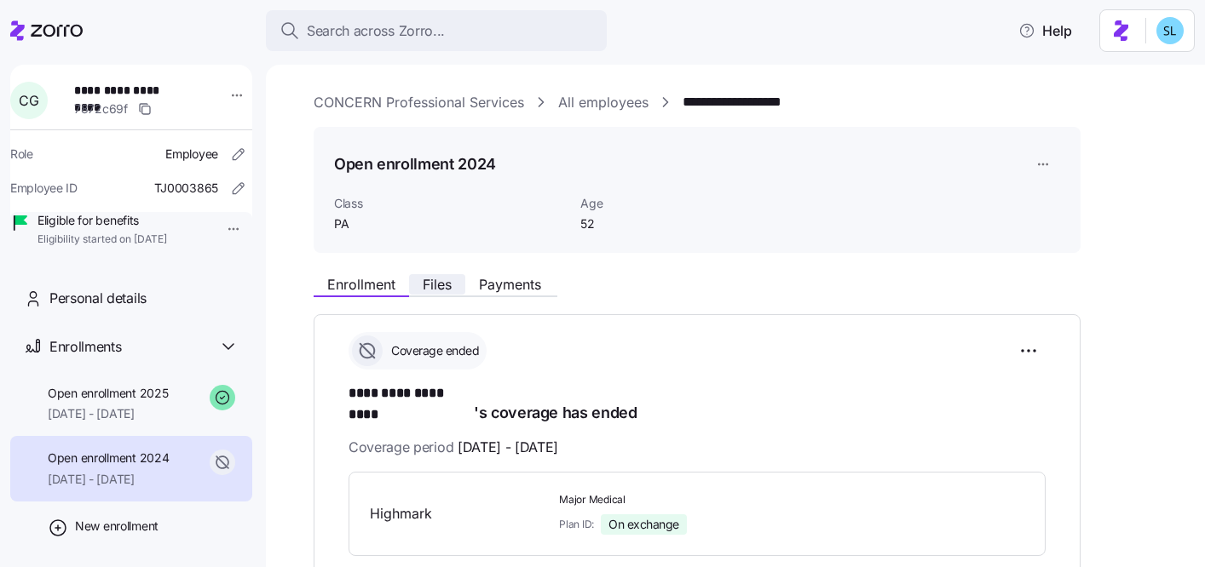
click at [443, 290] on span "Files" at bounding box center [437, 285] width 29 height 14
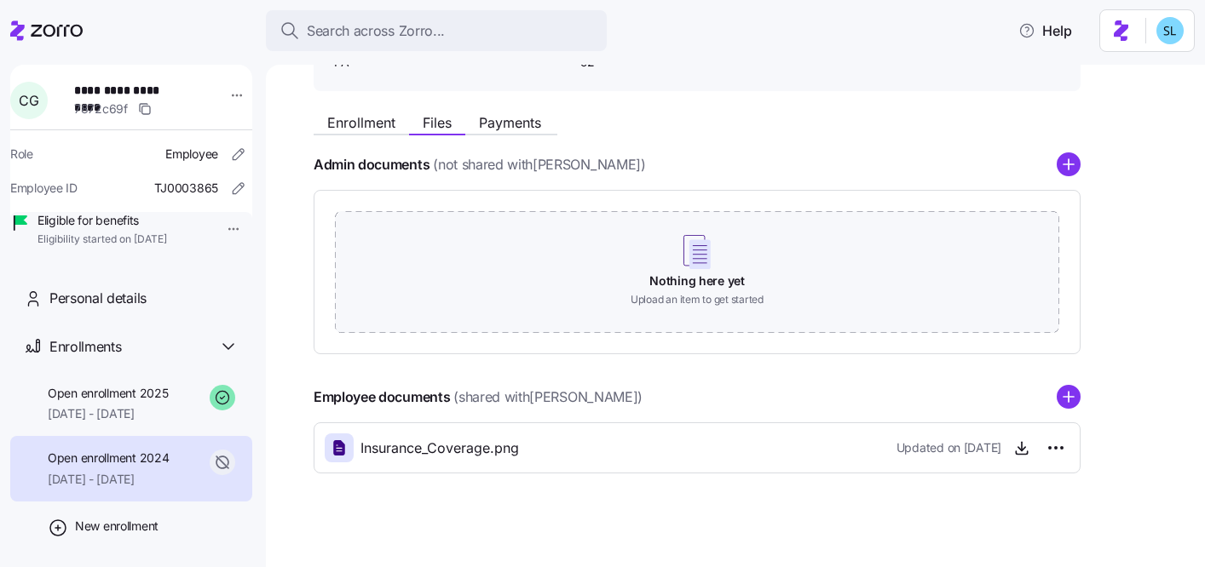
scroll to position [170, 0]
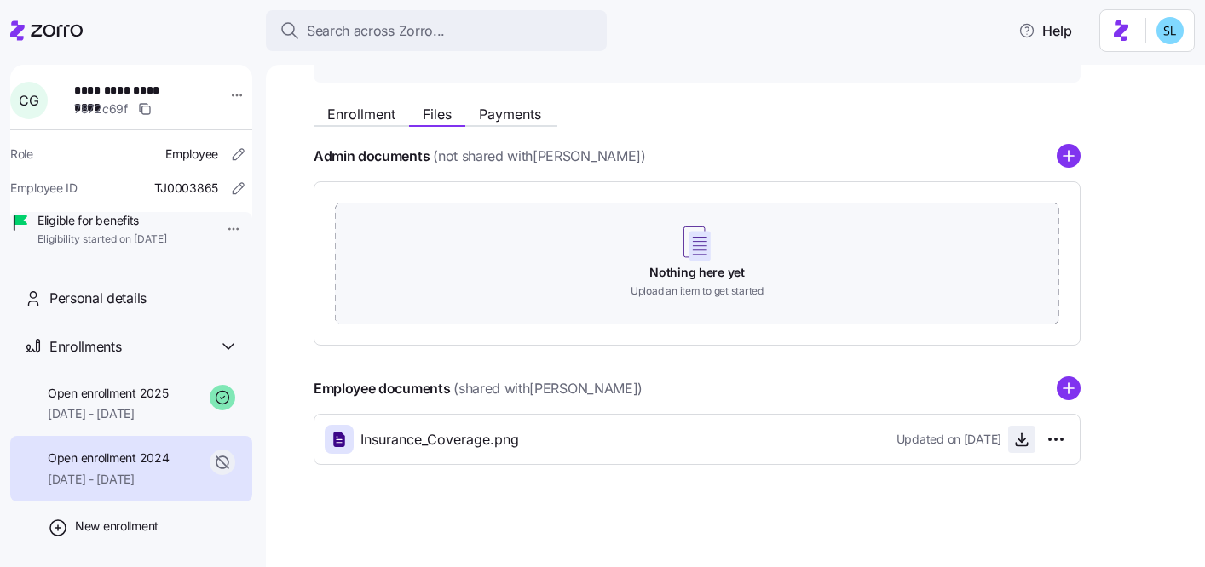
click at [1013, 444] on icon "button" at bounding box center [1021, 439] width 17 height 17
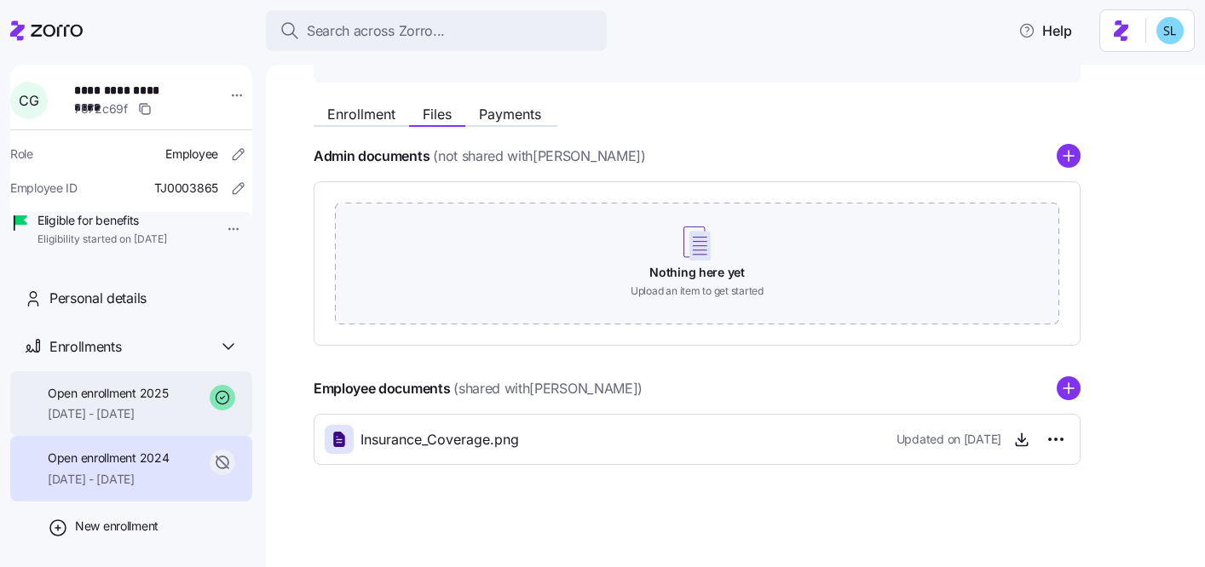
click at [64, 423] on span "[DATE] - [DATE]" at bounding box center [108, 414] width 120 height 17
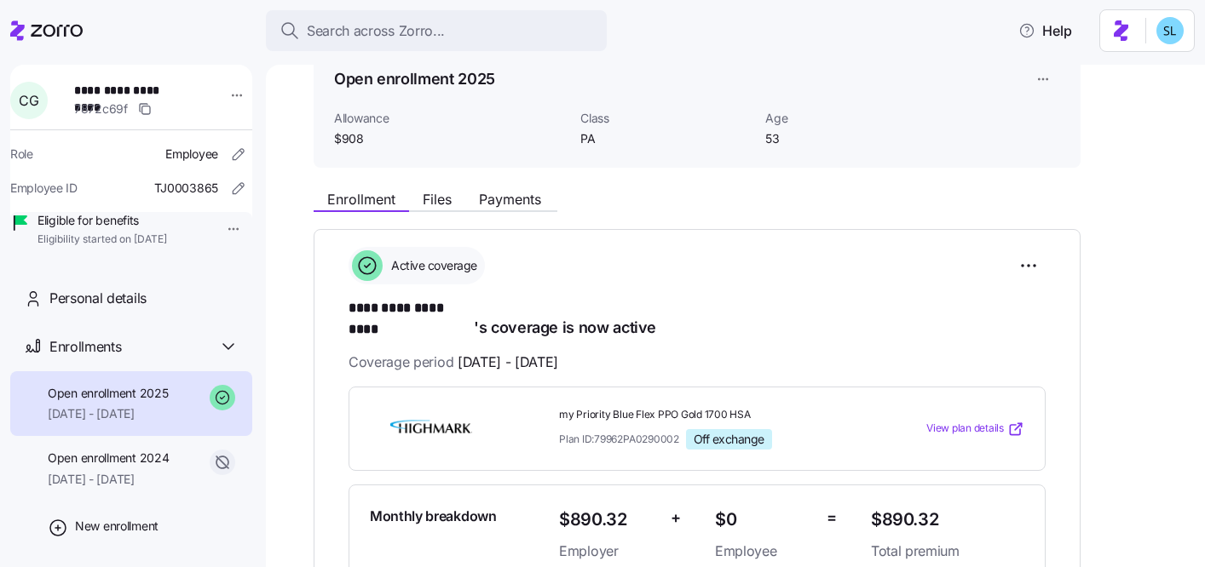
scroll to position [95, 0]
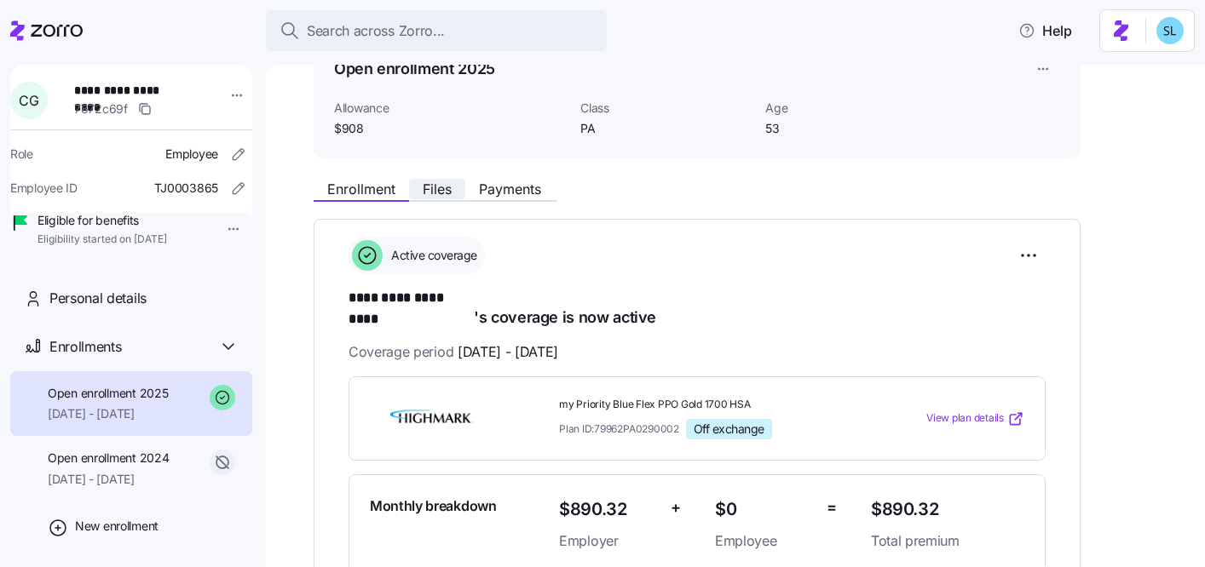
click at [446, 194] on span "Files" at bounding box center [437, 189] width 29 height 14
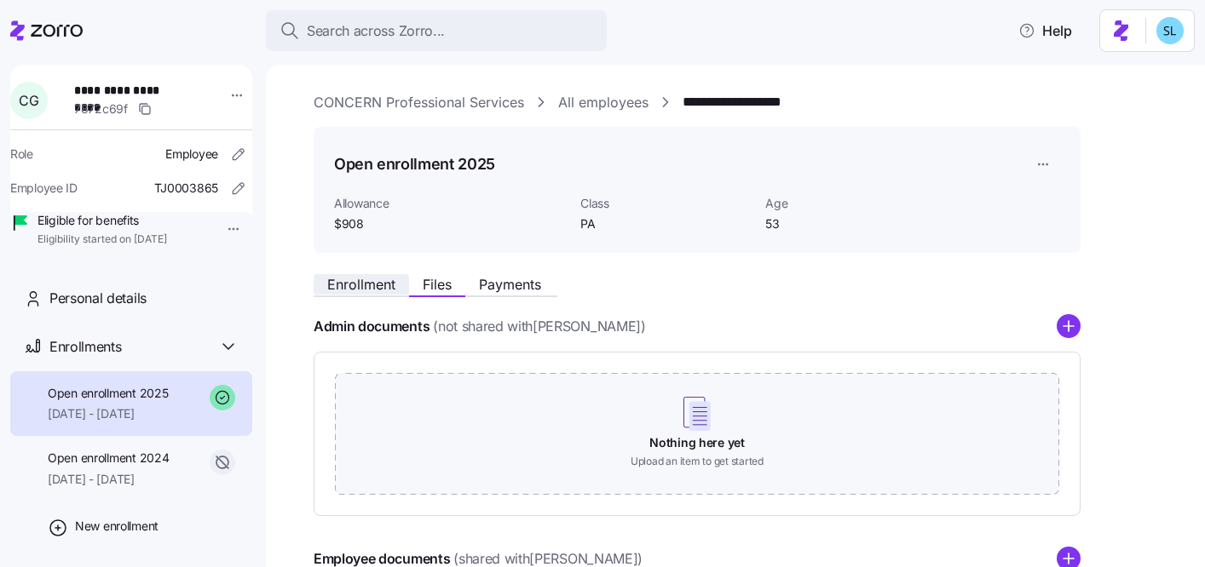
click at [399, 284] on button "Enrollment" at bounding box center [361, 284] width 95 height 20
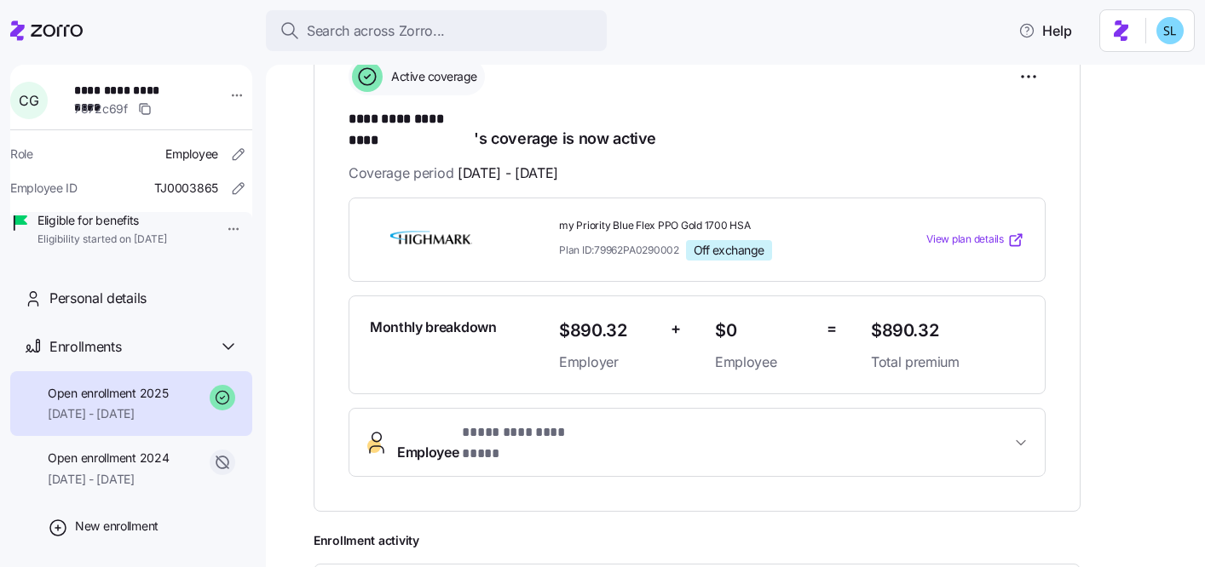
scroll to position [191, 0]
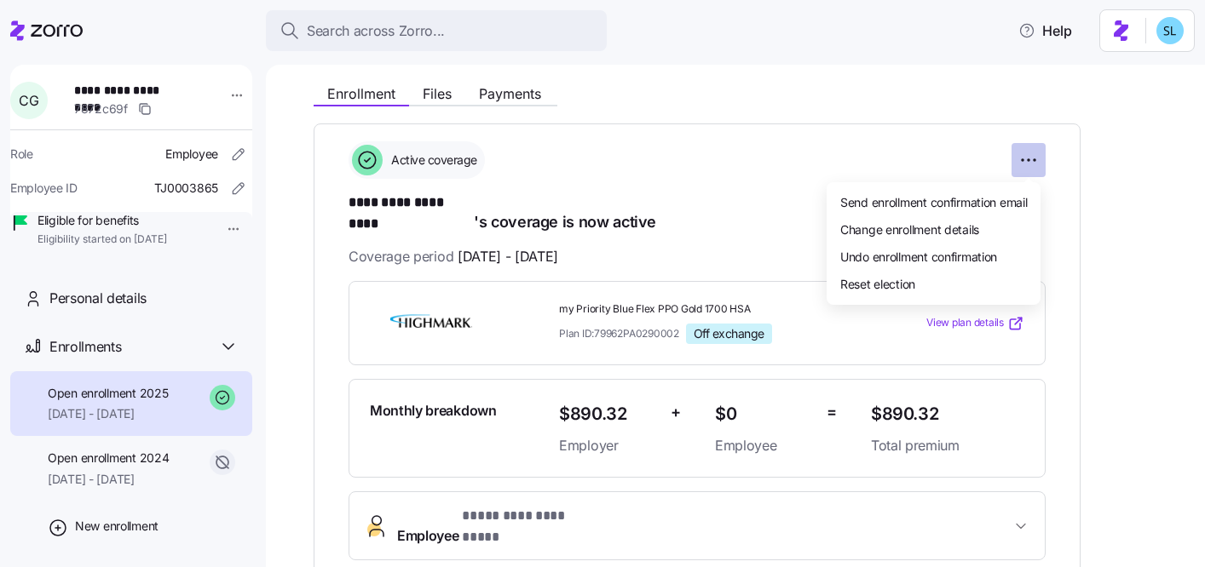
click at [1039, 160] on html "**********" at bounding box center [602, 278] width 1205 height 557
click at [970, 256] on span "Undo enrollment confirmation" at bounding box center [918, 256] width 157 height 17
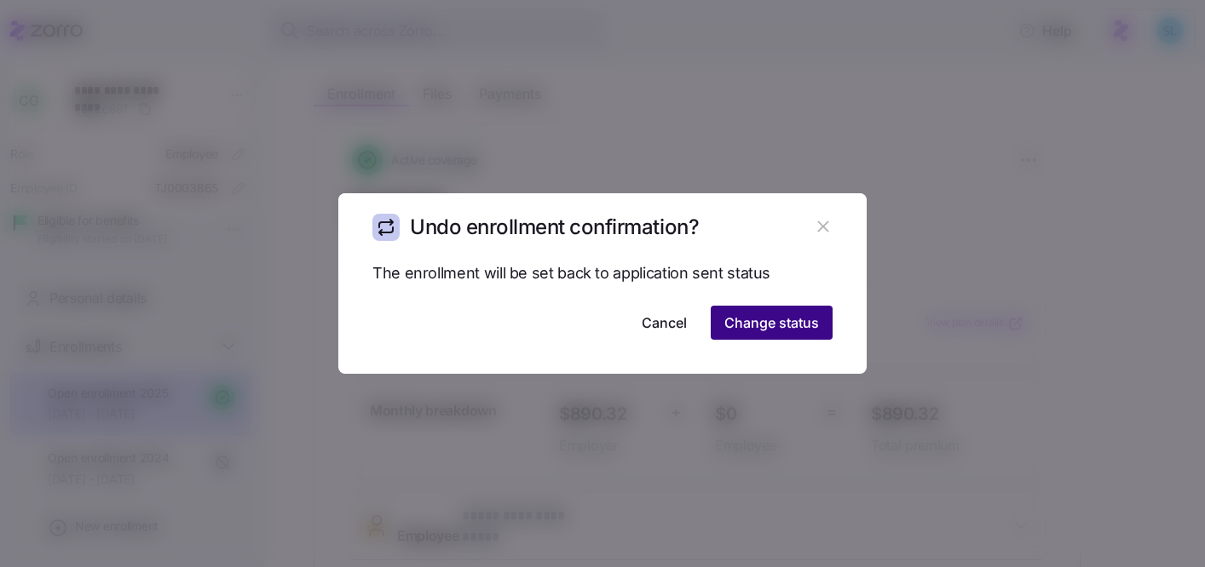
click at [820, 327] on button "Change status" at bounding box center [772, 323] width 122 height 34
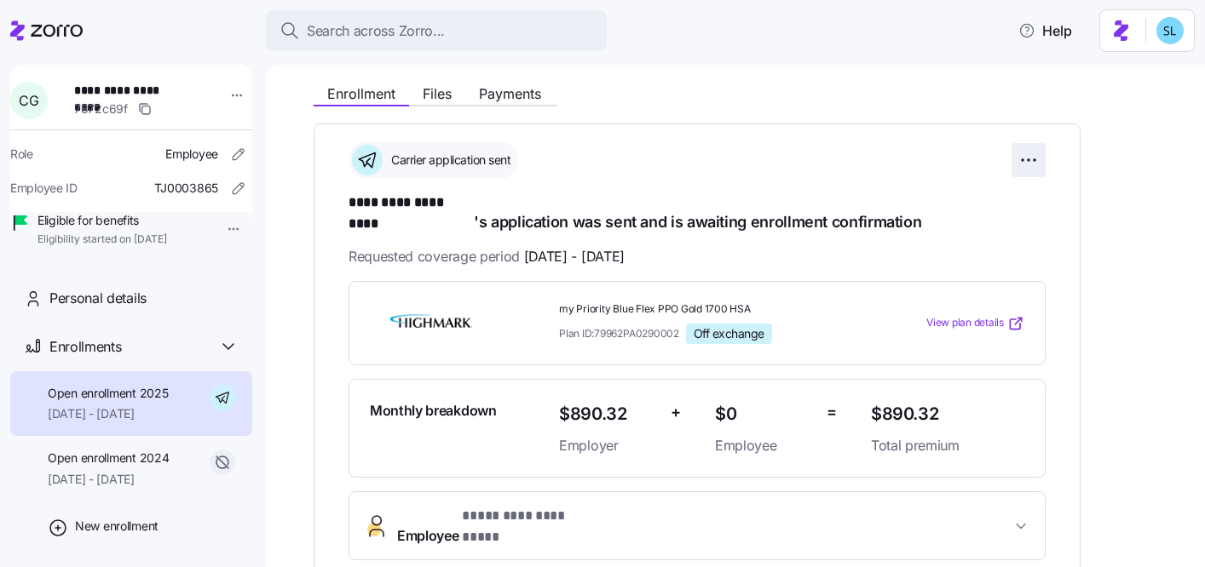
click at [1030, 172] on html "**********" at bounding box center [602, 278] width 1205 height 557
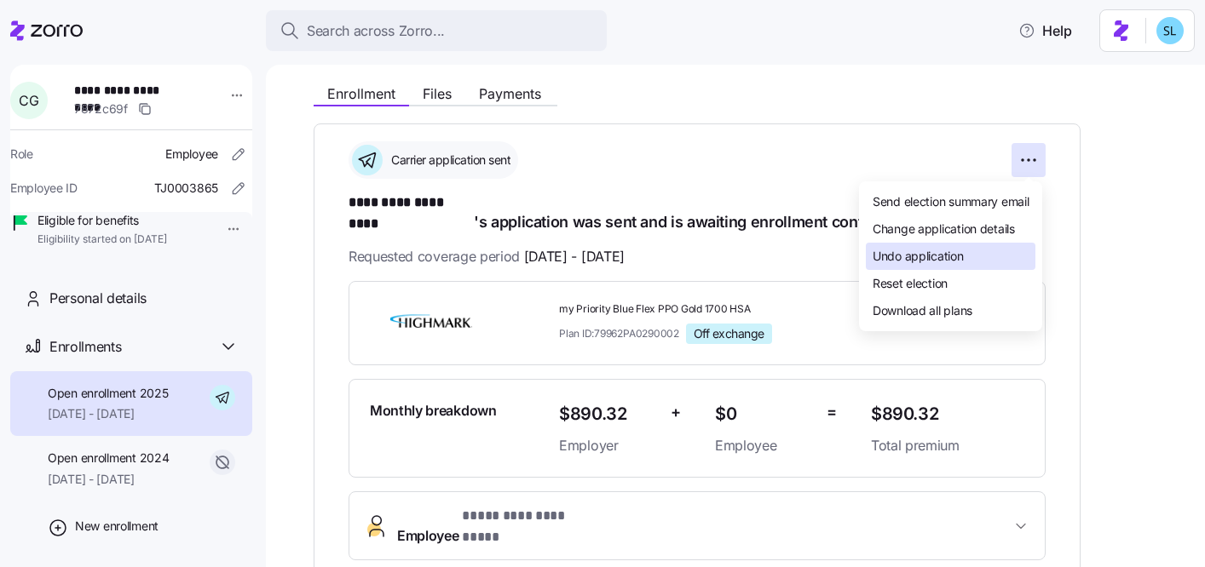
click at [986, 256] on div "Undo application" at bounding box center [951, 256] width 170 height 27
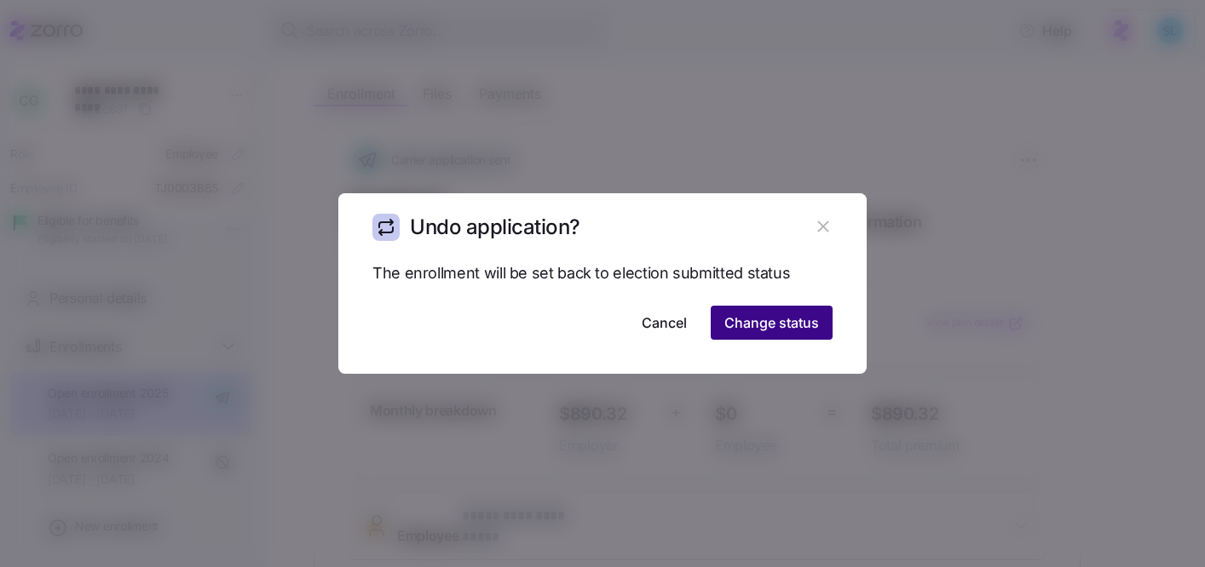
click at [783, 329] on span "Change status" at bounding box center [771, 323] width 95 height 20
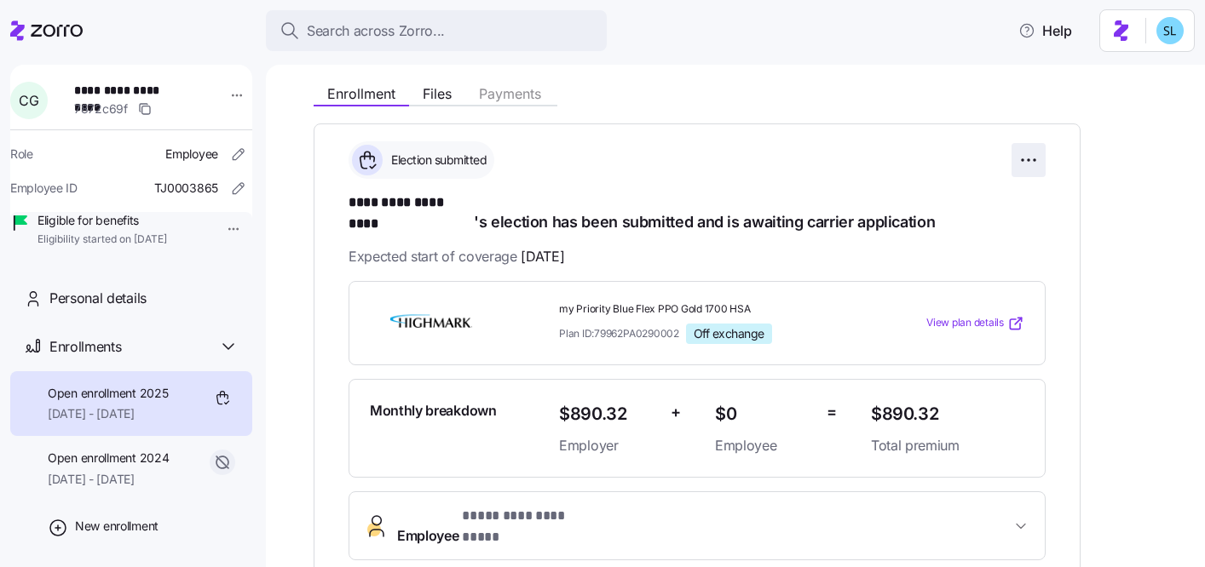
click at [1033, 160] on html "**********" at bounding box center [602, 278] width 1205 height 557
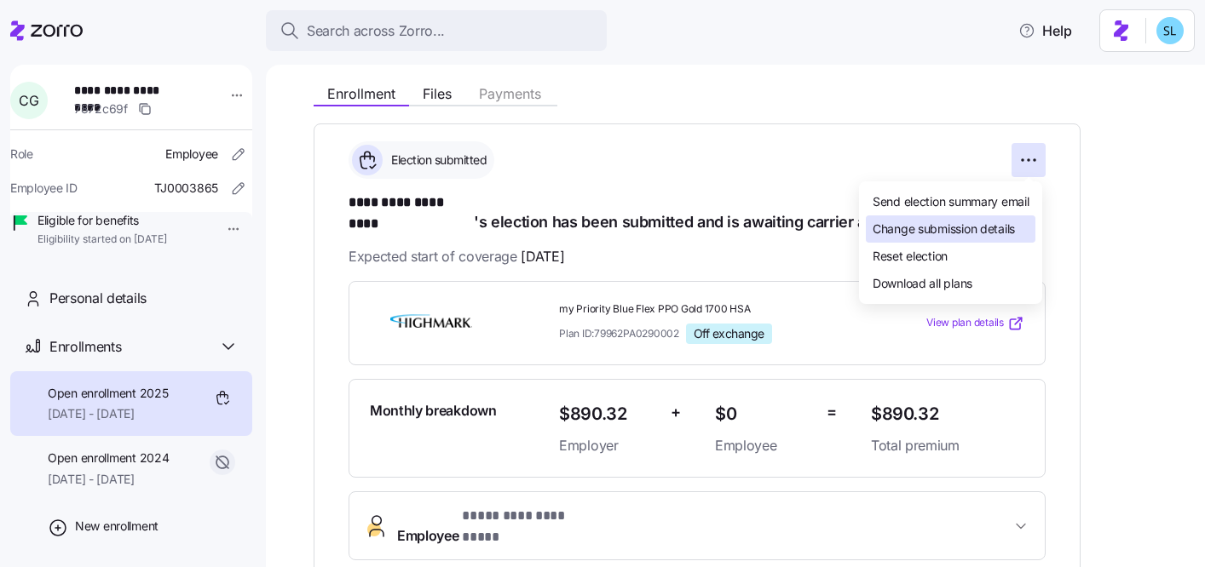
click at [998, 236] on span "Change submission details" at bounding box center [943, 229] width 142 height 17
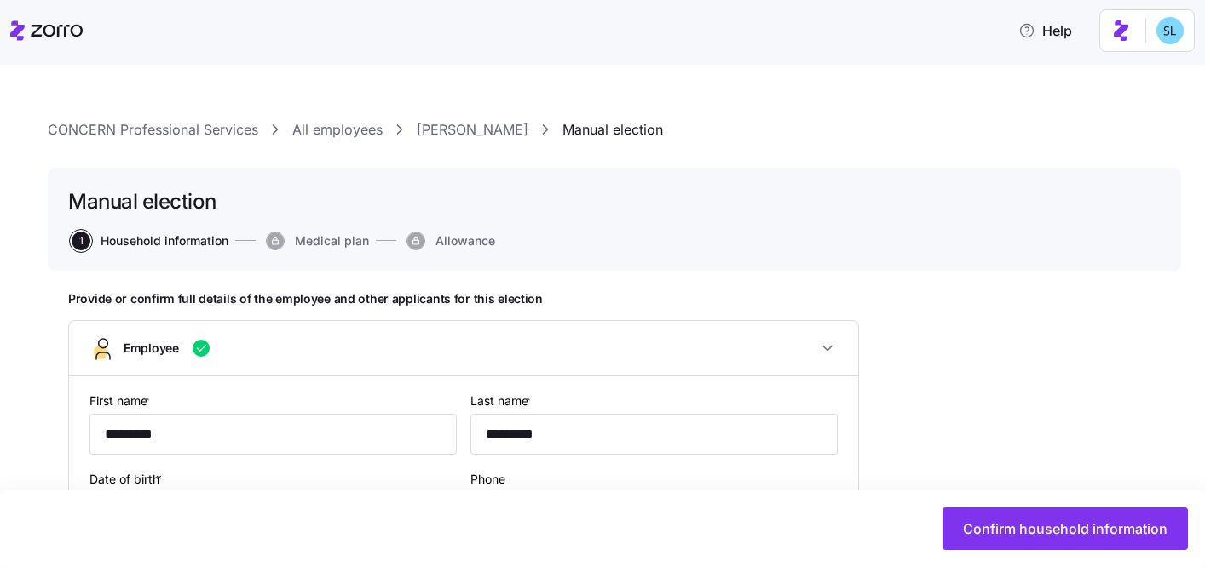
type input "PA"
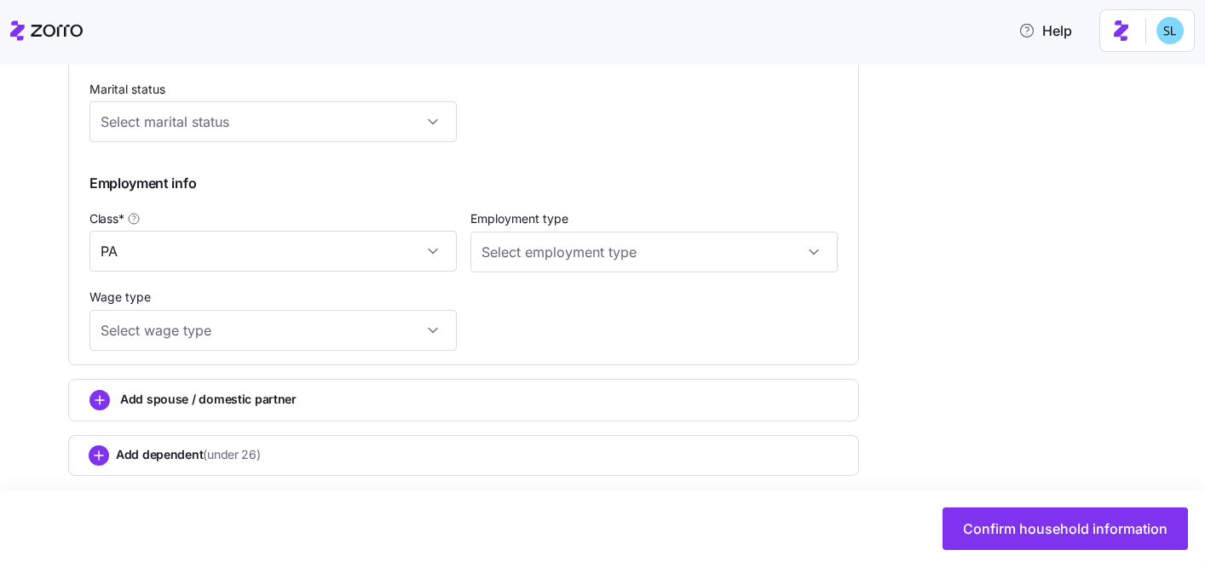
scroll to position [988, 0]
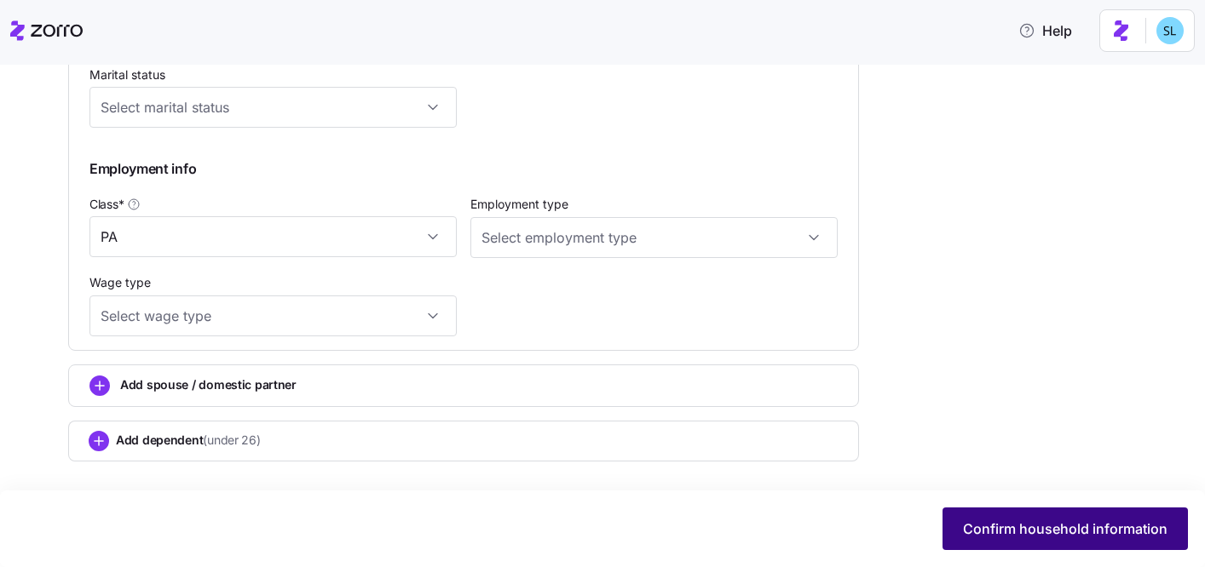
click at [1021, 515] on button "Confirm household information" at bounding box center [1064, 529] width 245 height 43
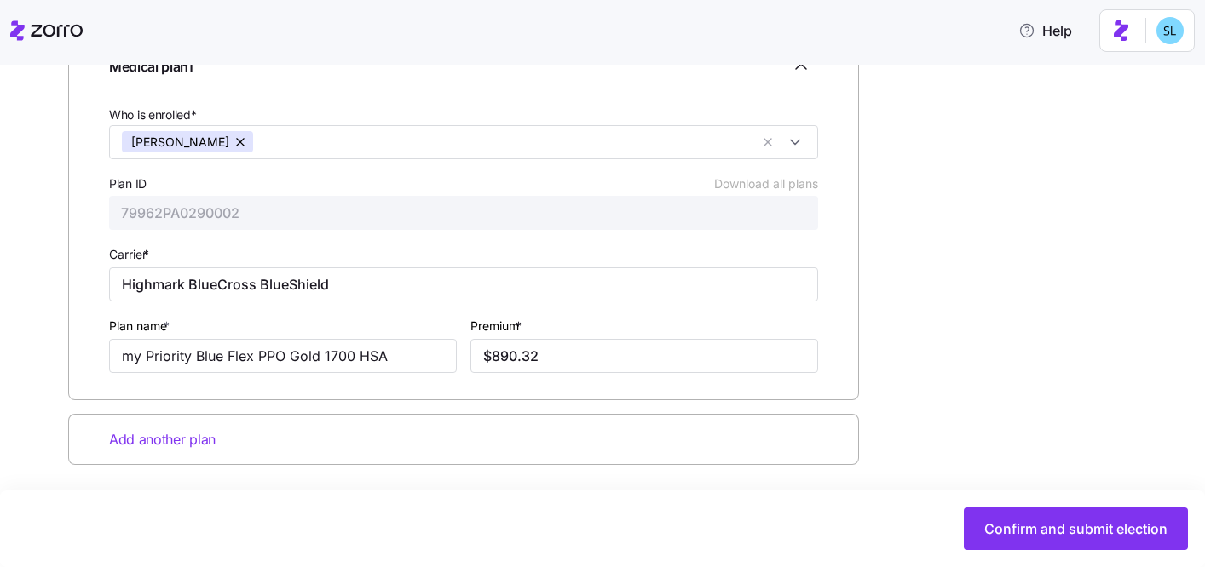
scroll to position [302, 0]
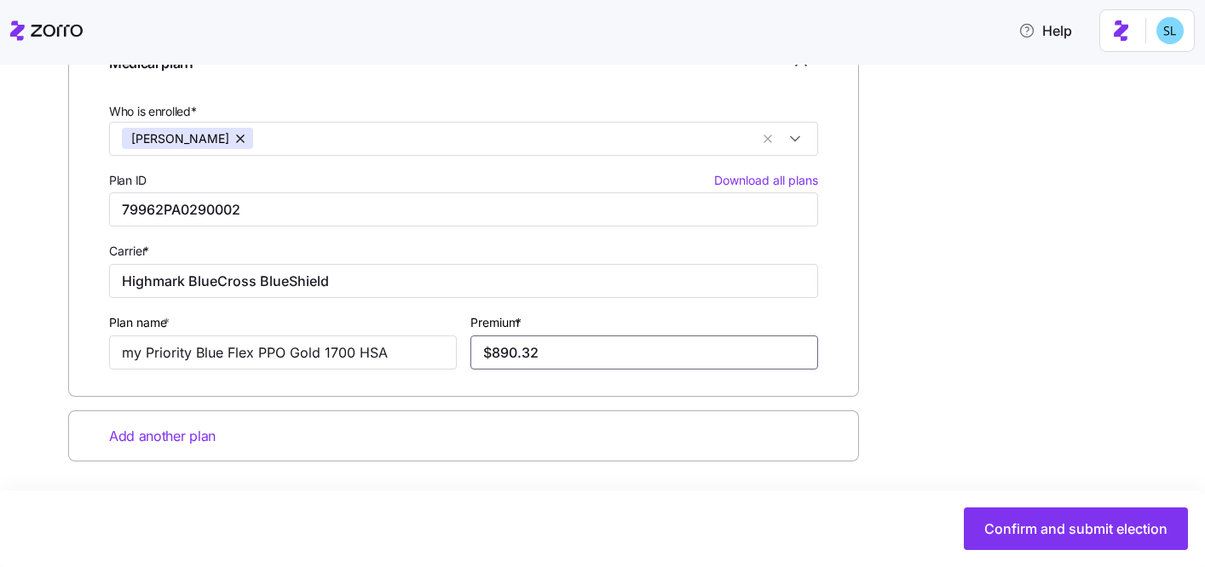
click at [521, 354] on input "$890.32" at bounding box center [644, 353] width 348 height 34
paste input "999.21"
type input "$999.21"
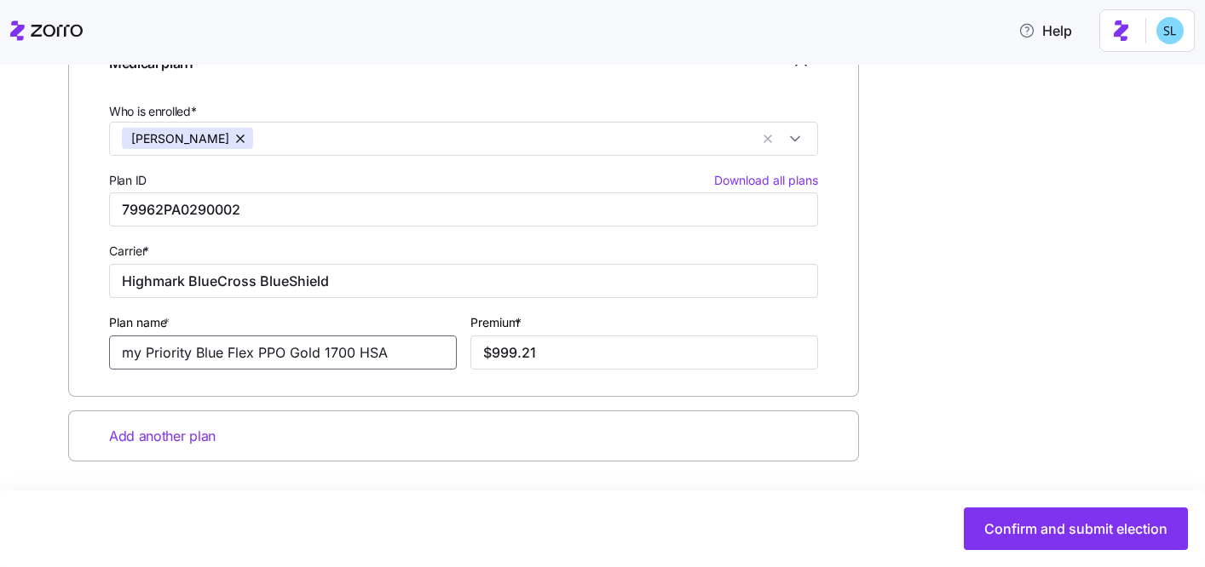
drag, startPoint x: 387, startPoint y: 349, endPoint x: 294, endPoint y: 346, distance: 92.9
click at [294, 346] on input "my Priority Blue Flex PPO Gold 1700 HSA" at bounding box center [283, 353] width 348 height 34
type input "my Priority Blue Flex PPO Premier Gold 0"
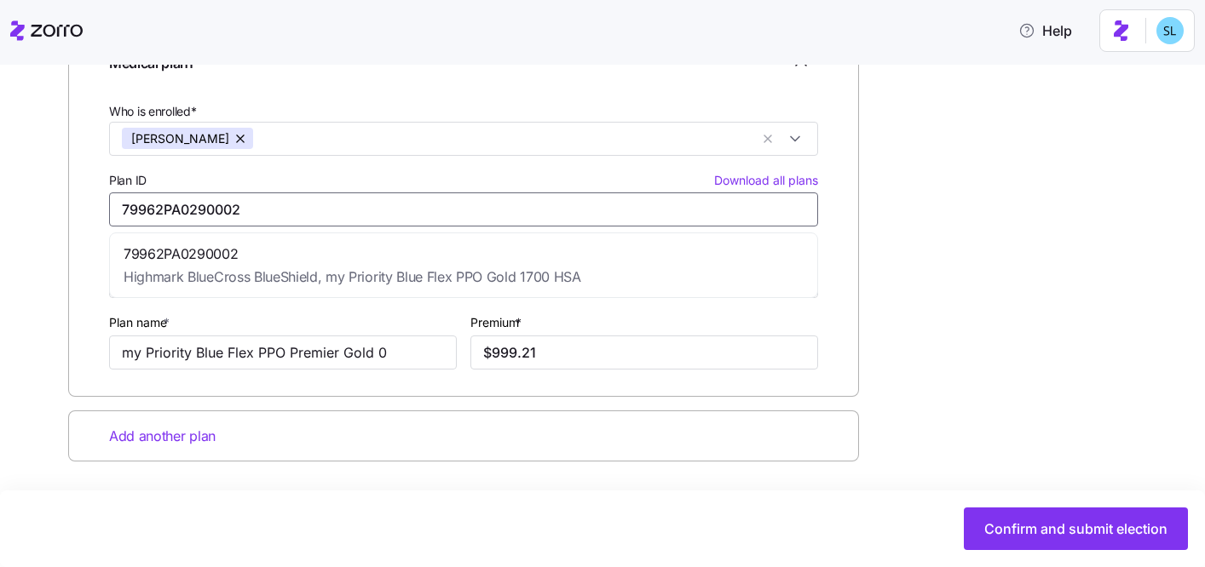
drag, startPoint x: 330, startPoint y: 205, endPoint x: -1, endPoint y: 197, distance: 330.7
click at [0, 197] on html "Help CONCERN Professional Services All employees Christina Greenwalt Manual ele…" at bounding box center [602, 278] width 1205 height 557
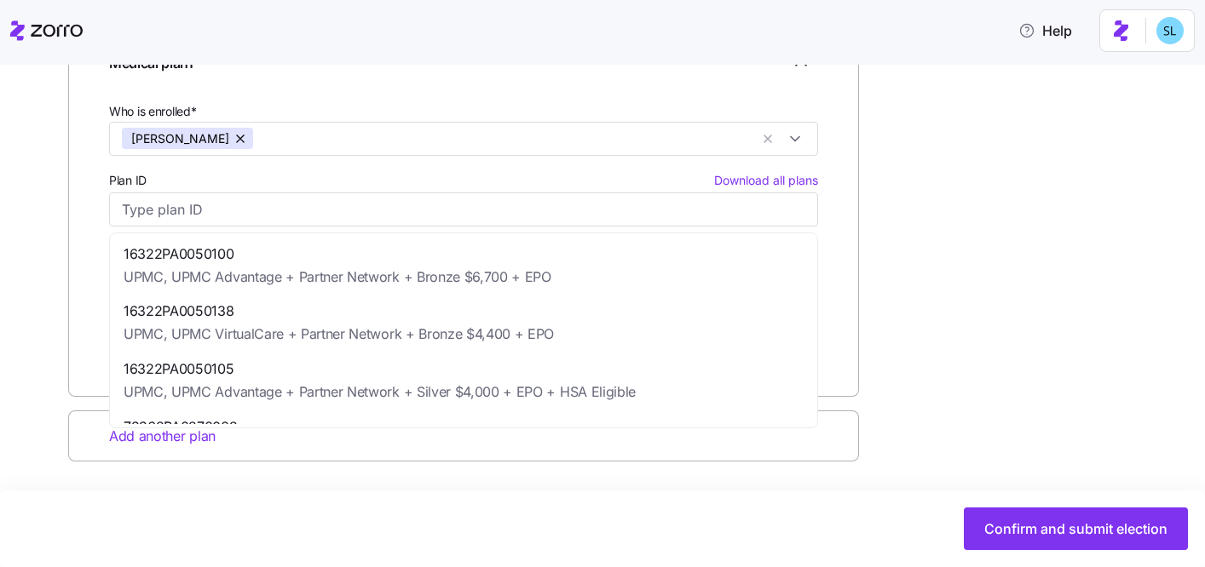
click at [1072, 498] on div "Confirm and submit election" at bounding box center [602, 529] width 1205 height 77
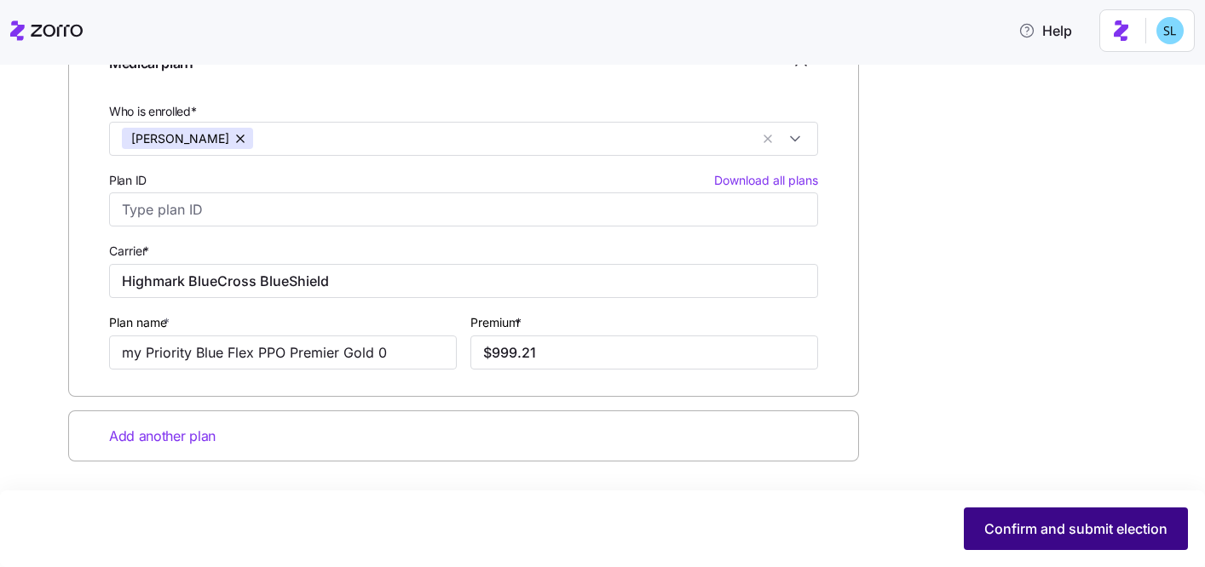
click at [1066, 521] on span "Confirm and submit election" at bounding box center [1075, 529] width 183 height 20
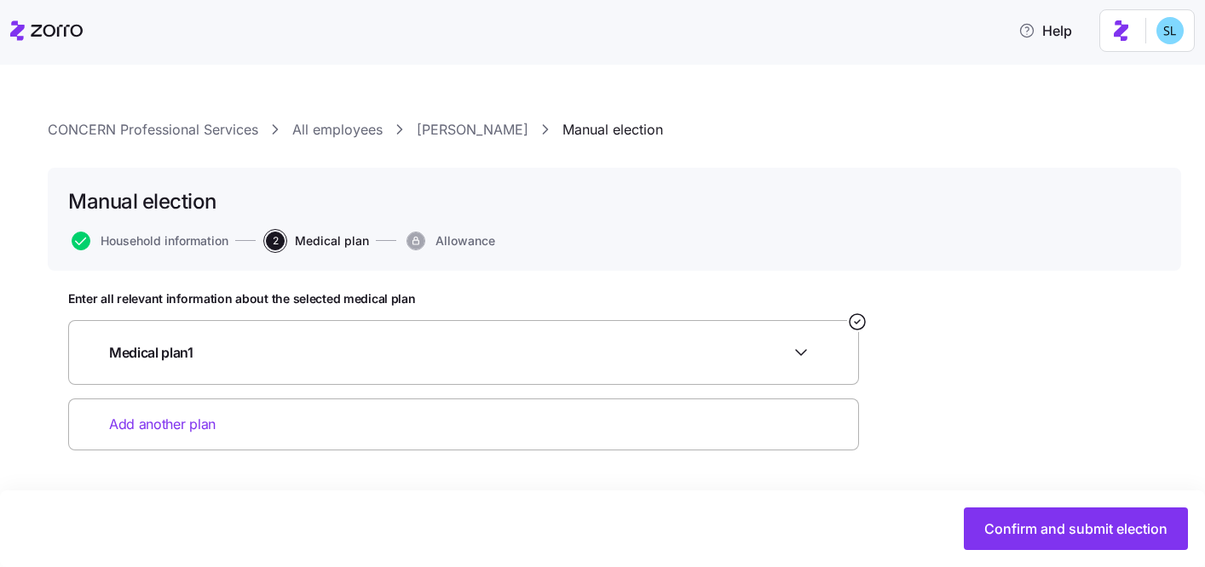
scroll to position [0, 0]
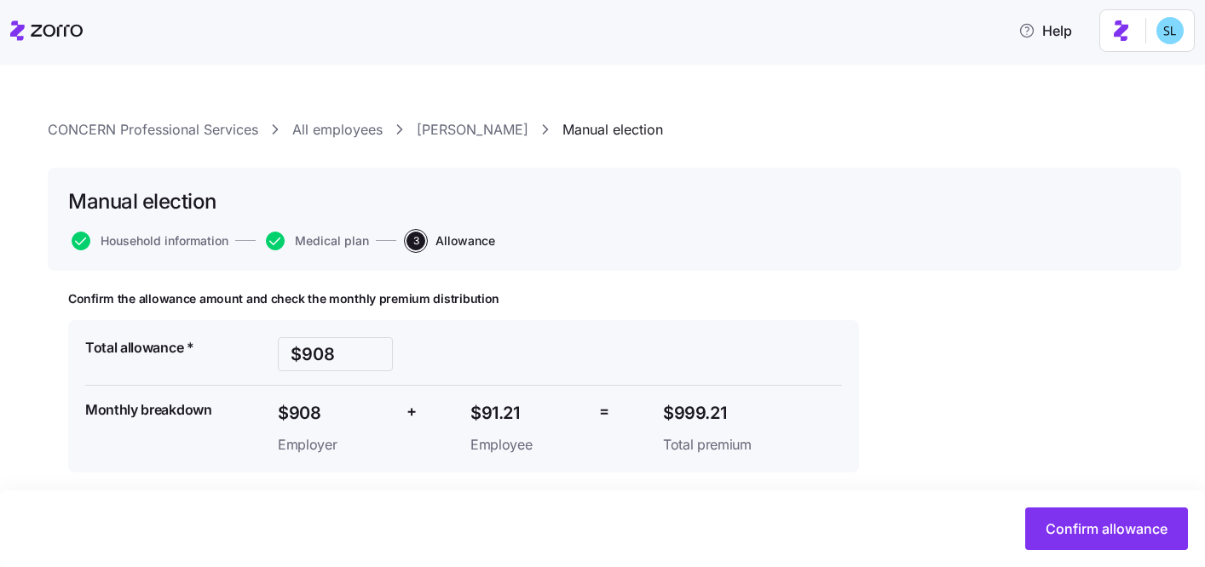
scroll to position [11, 0]
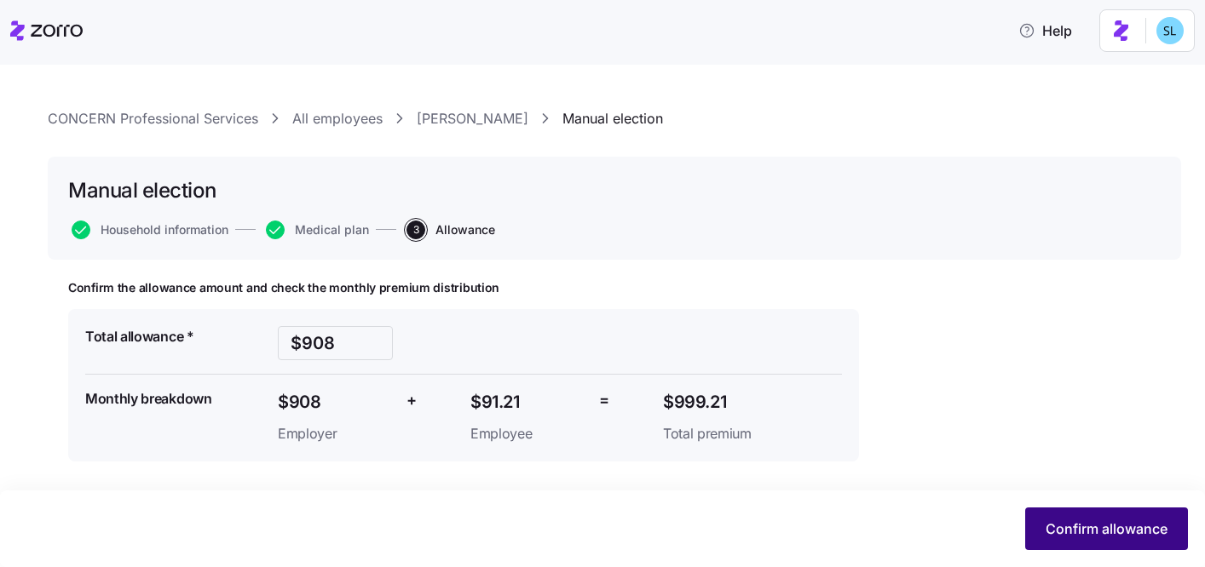
click at [1106, 522] on span "Confirm allowance" at bounding box center [1106, 529] width 122 height 20
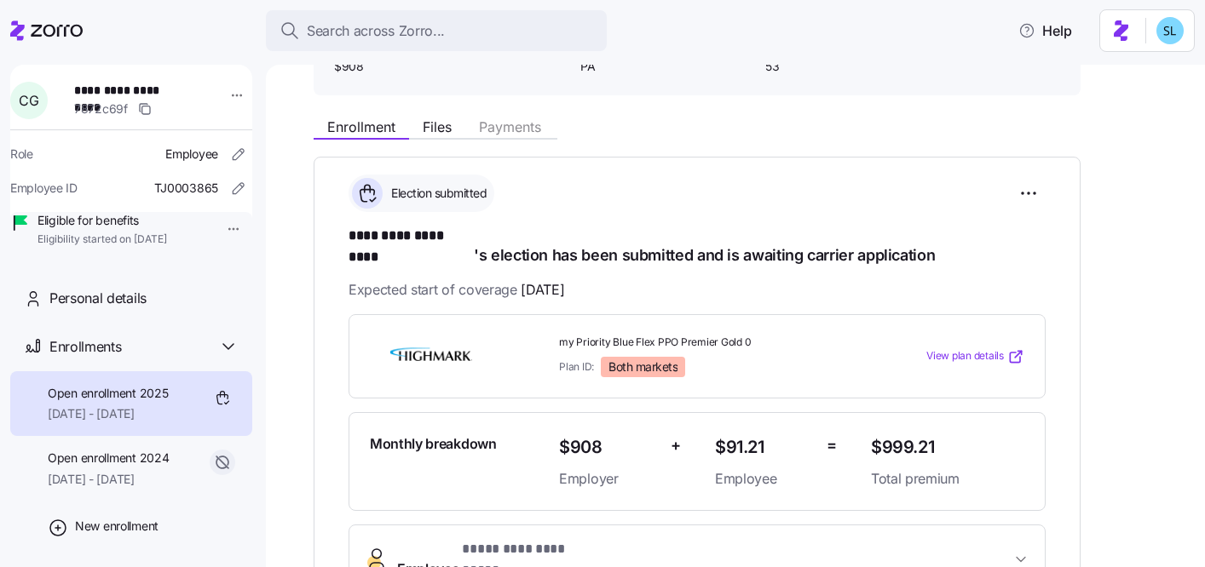
scroll to position [197, 0]
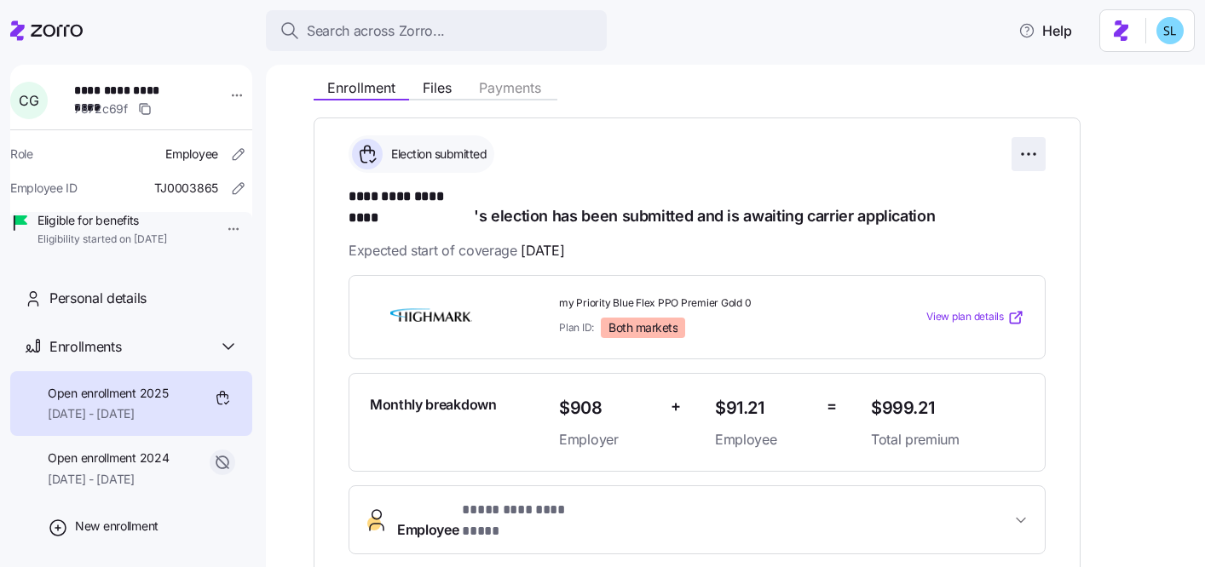
click at [1028, 157] on html "**********" at bounding box center [602, 278] width 1205 height 557
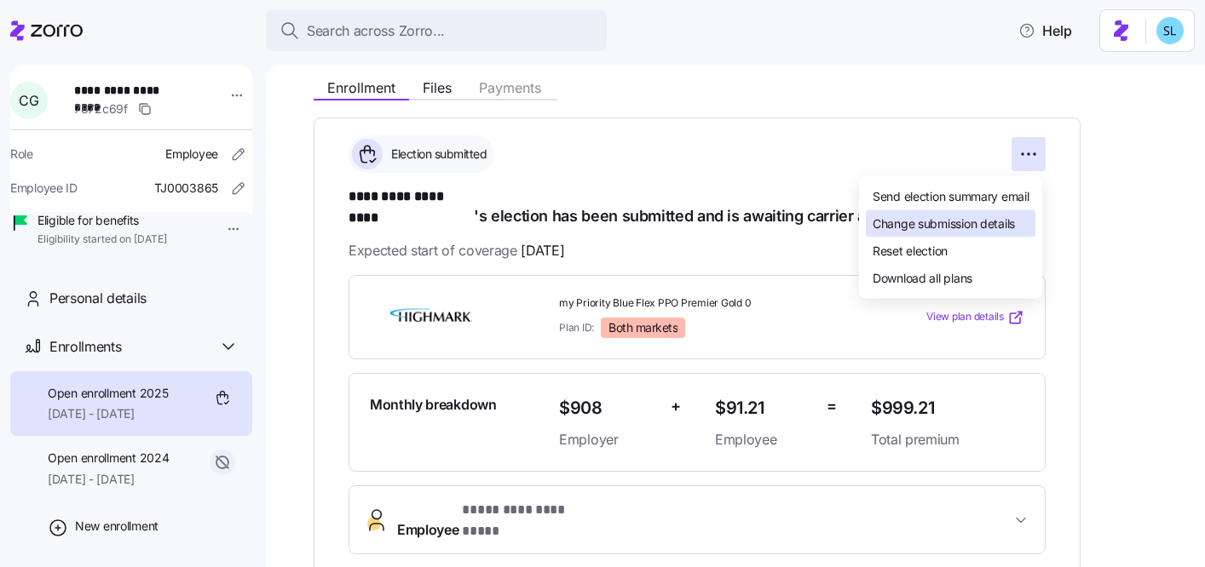
click at [1072, 250] on html "**********" at bounding box center [602, 278] width 1205 height 557
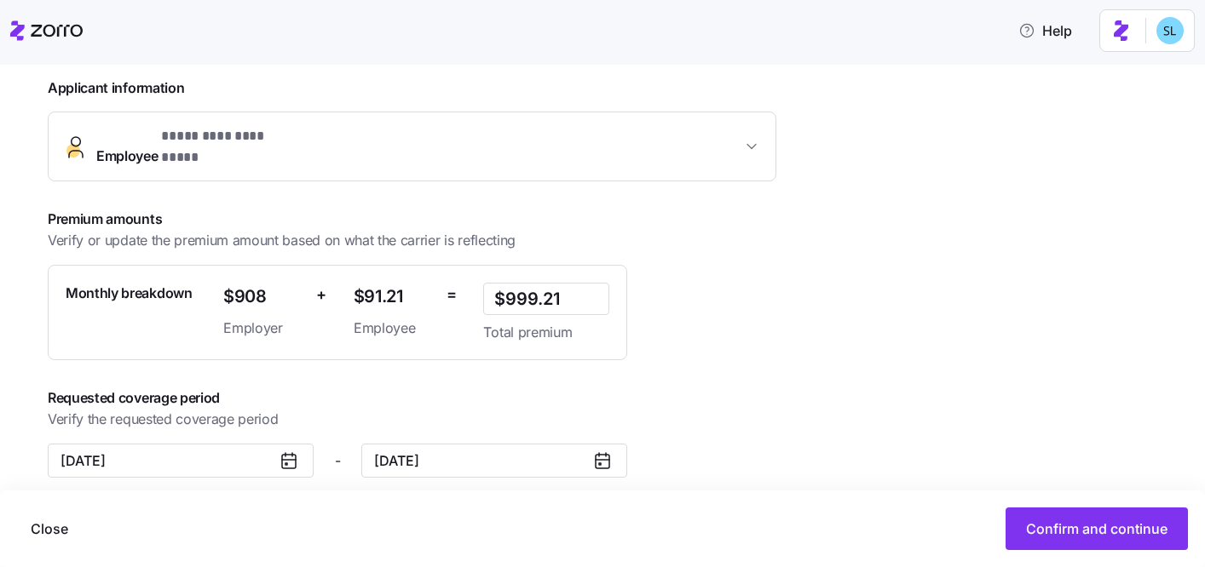
scroll to position [389, 0]
click at [453, 449] on button "12/31/2025" at bounding box center [494, 459] width 266 height 34
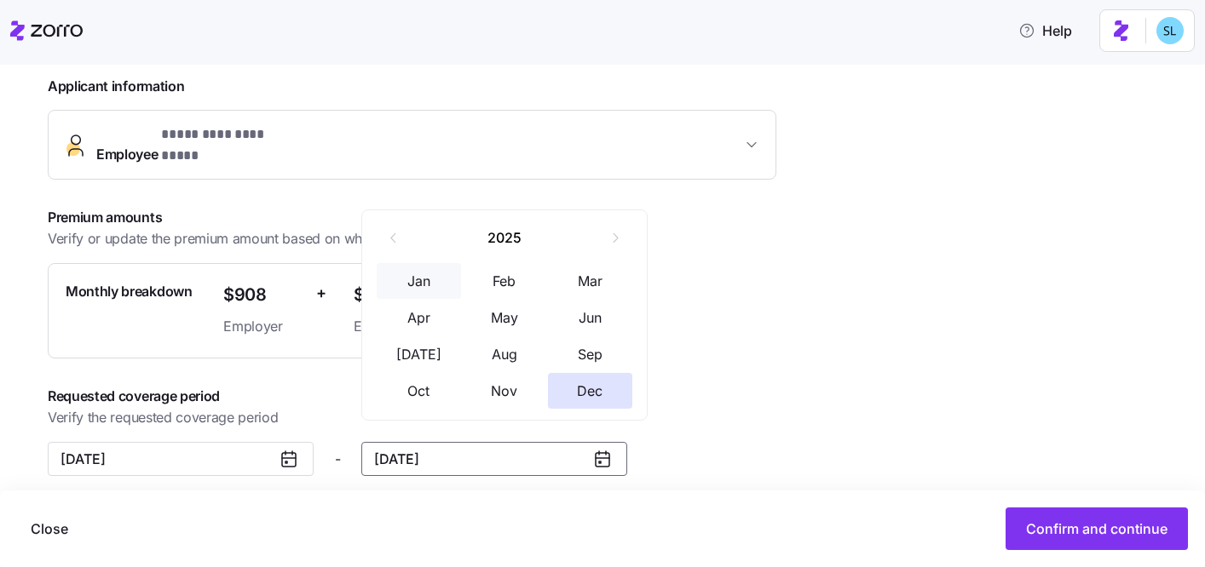
click at [432, 290] on button "Jan" at bounding box center [419, 281] width 85 height 36
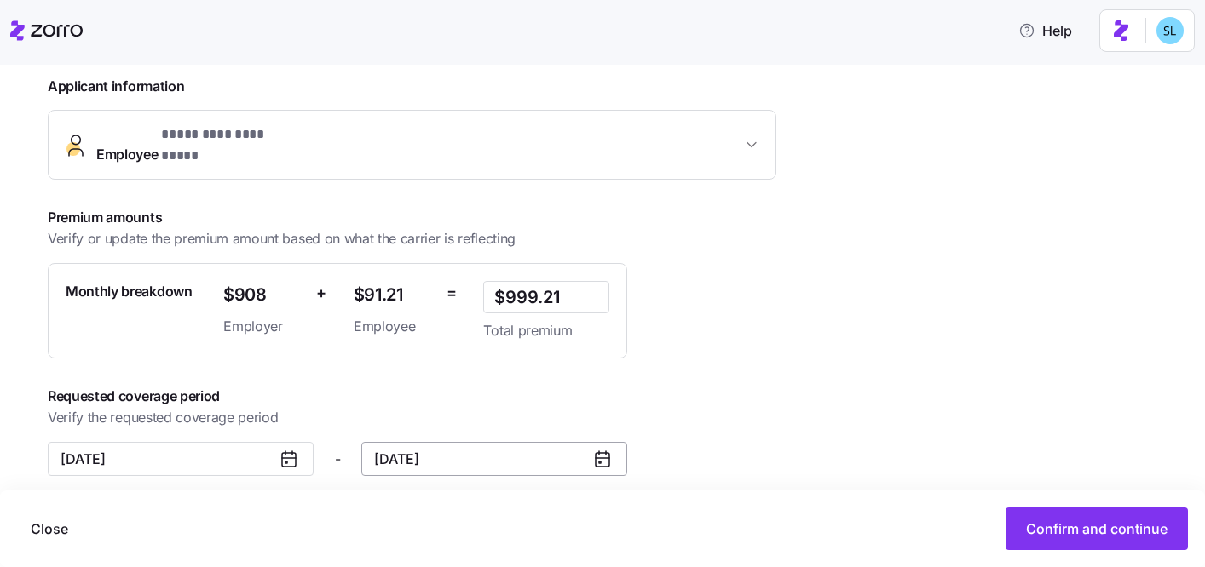
click at [397, 442] on button "01/31/2025" at bounding box center [494, 459] width 266 height 34
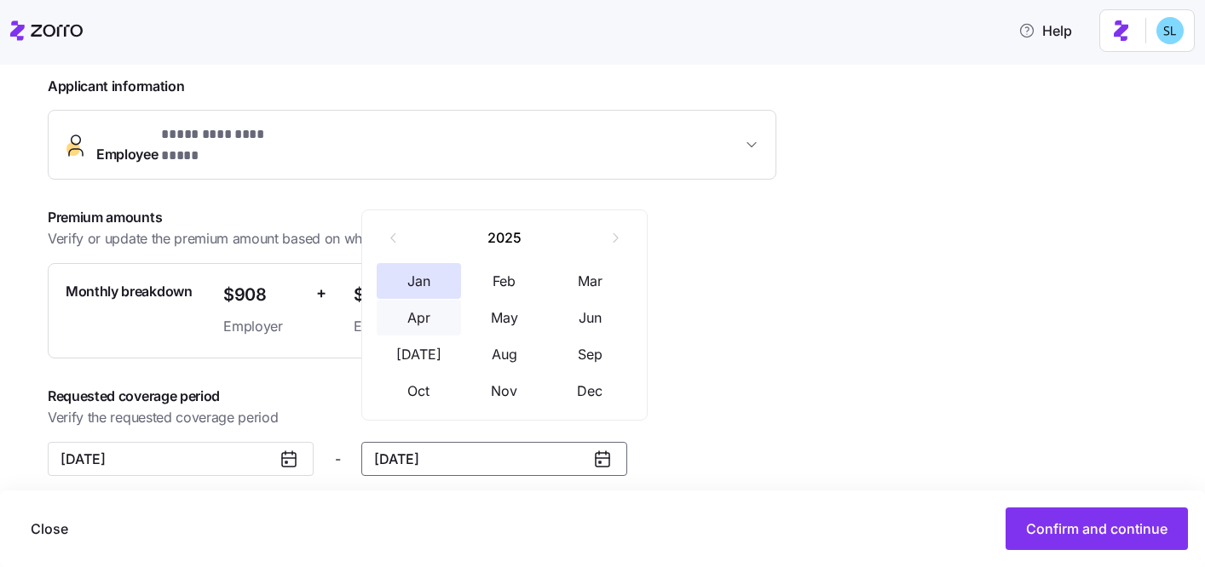
click at [436, 322] on button "Apr" at bounding box center [419, 318] width 85 height 36
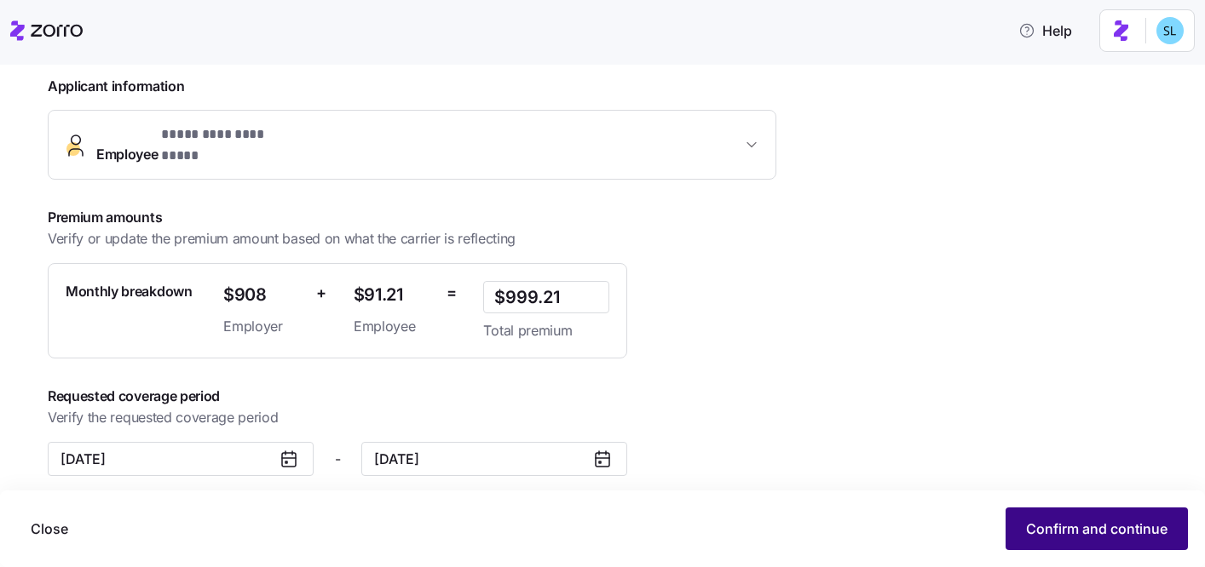
click at [1064, 521] on span "Confirm and continue" at bounding box center [1096, 529] width 141 height 20
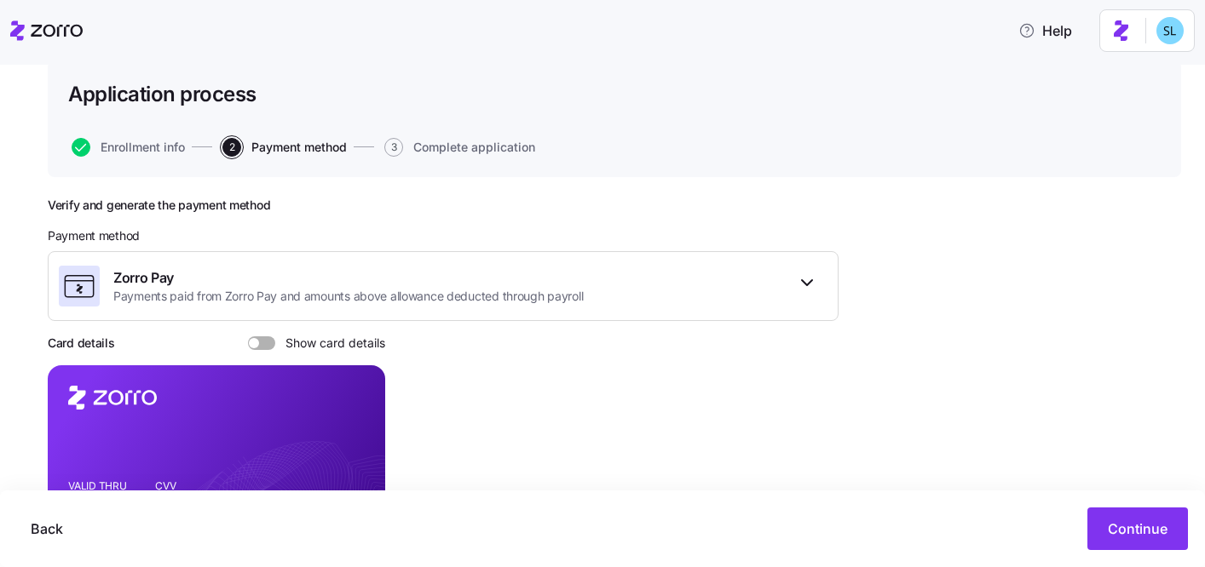
scroll to position [309, 0]
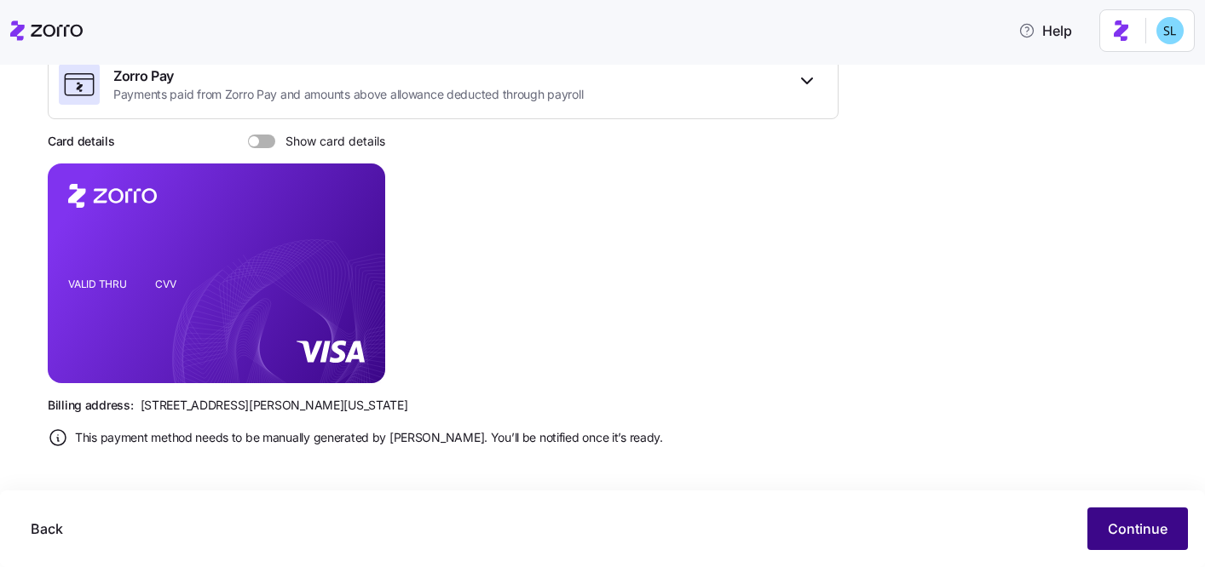
click at [1103, 532] on button "Continue" at bounding box center [1137, 529] width 101 height 43
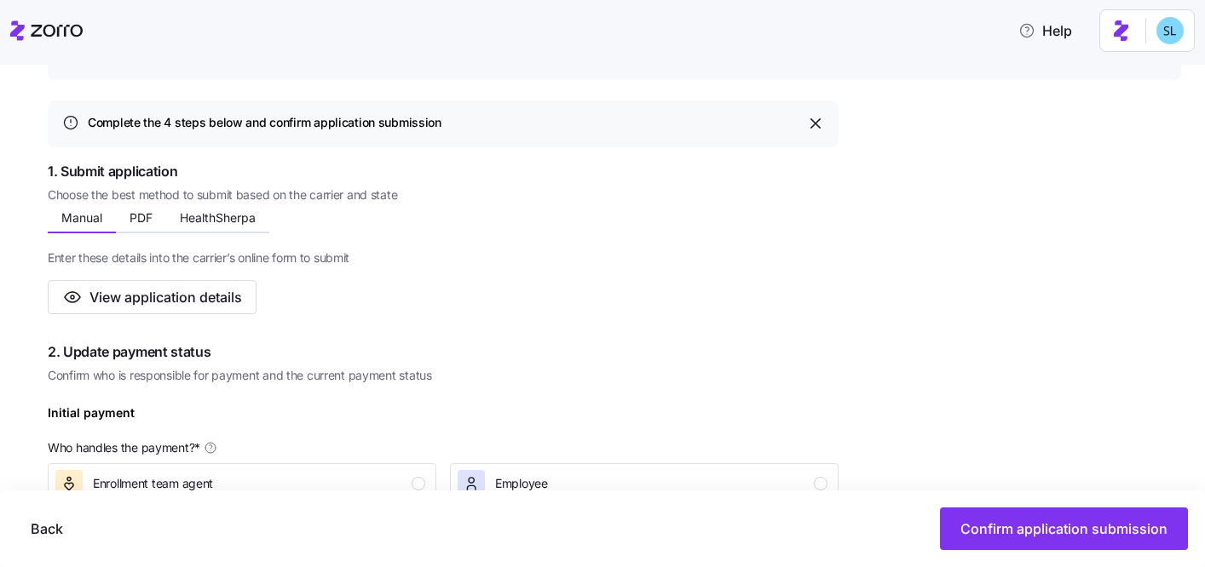
scroll to position [313, 0]
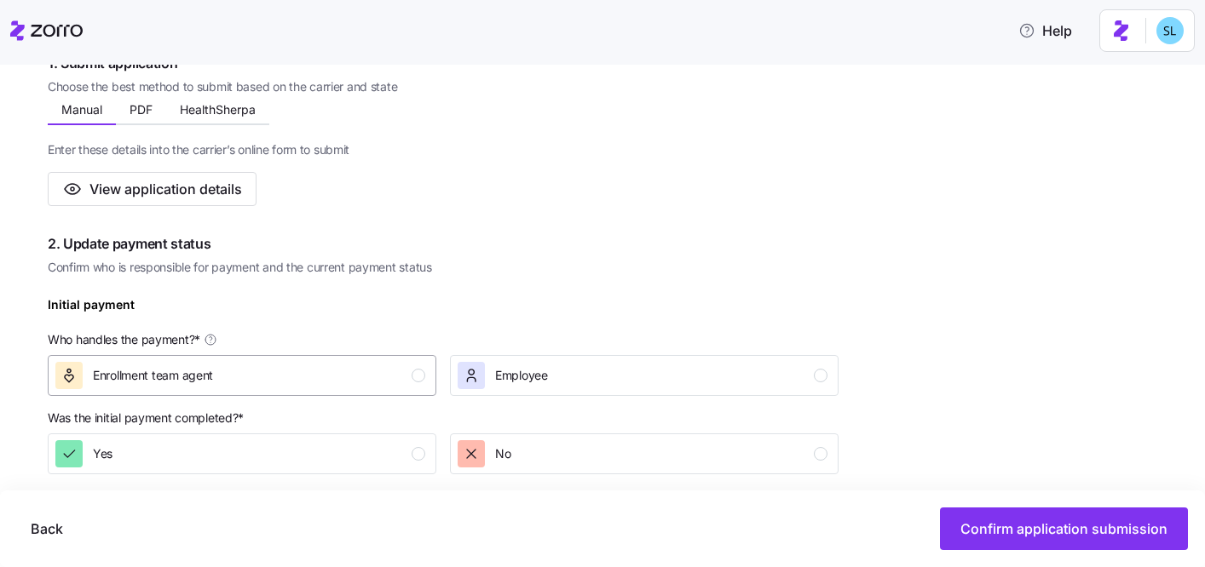
click at [360, 386] on div "Enrollment team agent" at bounding box center [240, 375] width 370 height 27
click at [377, 459] on div "Yes" at bounding box center [240, 453] width 370 height 27
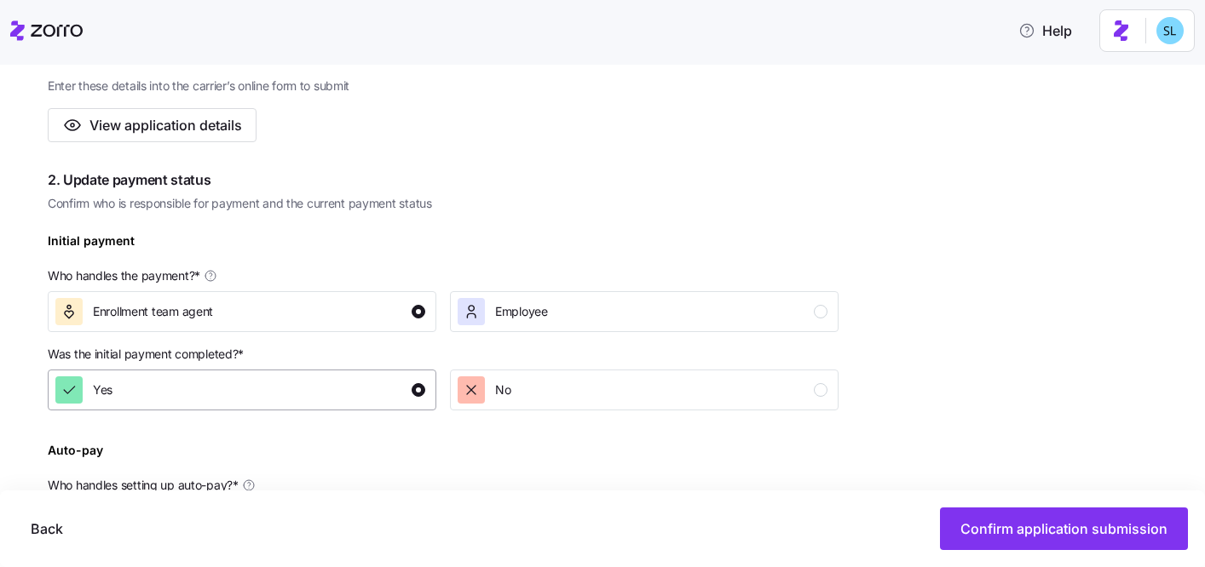
scroll to position [618, 0]
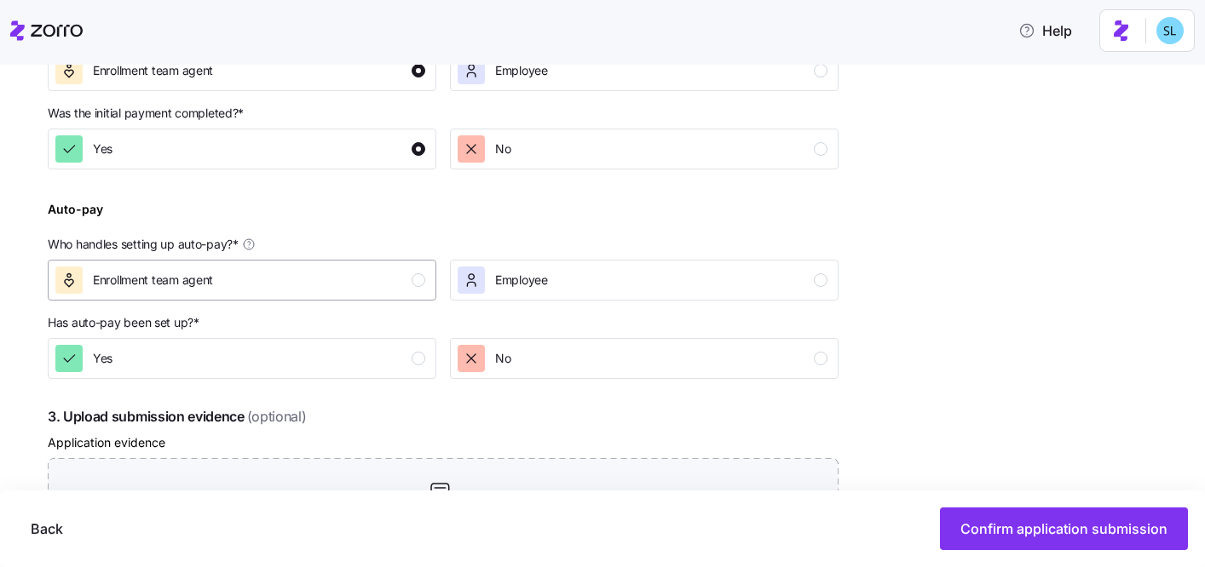
click at [351, 291] on div "Enrollment team agent" at bounding box center [240, 280] width 370 height 27
click at [350, 349] on div "Yes" at bounding box center [240, 358] width 370 height 27
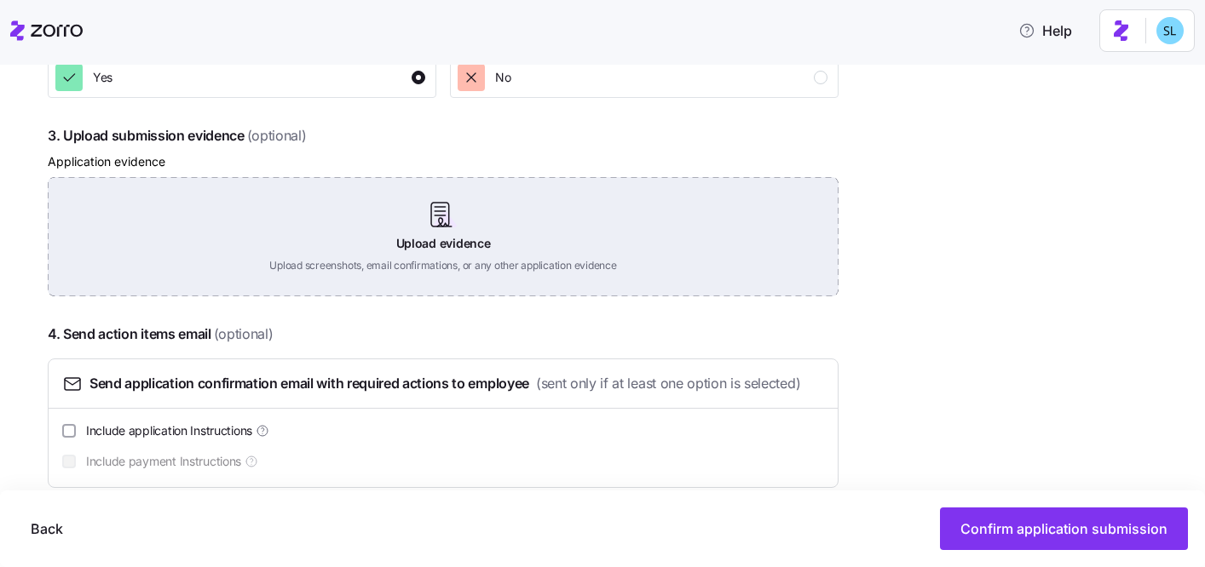
scroll to position [926, 0]
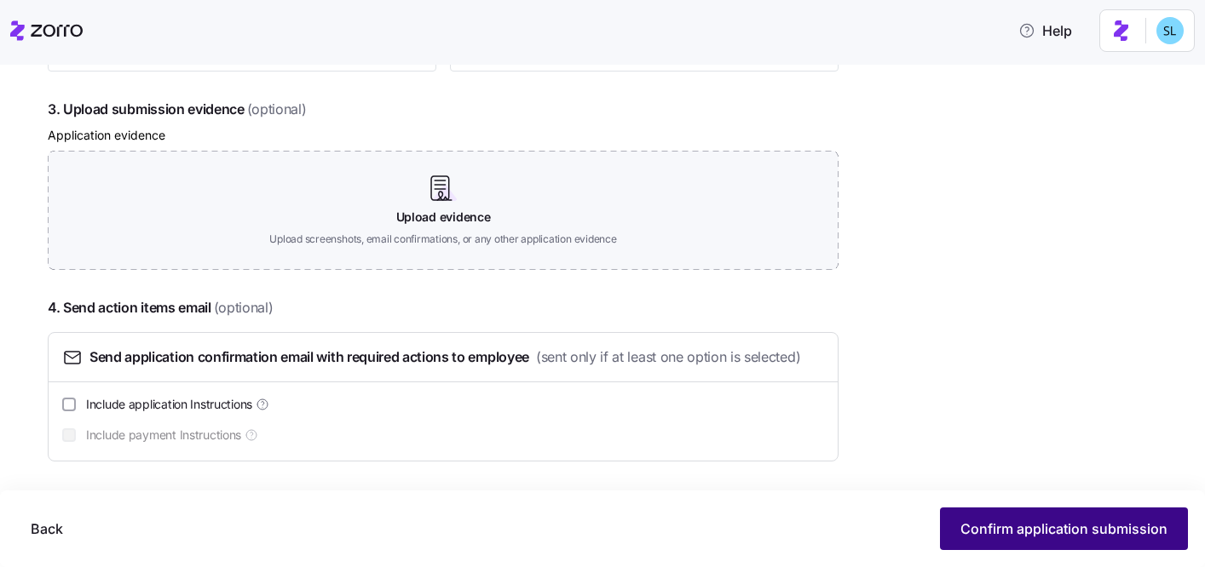
click at [1040, 541] on button "Confirm application submission" at bounding box center [1064, 529] width 248 height 43
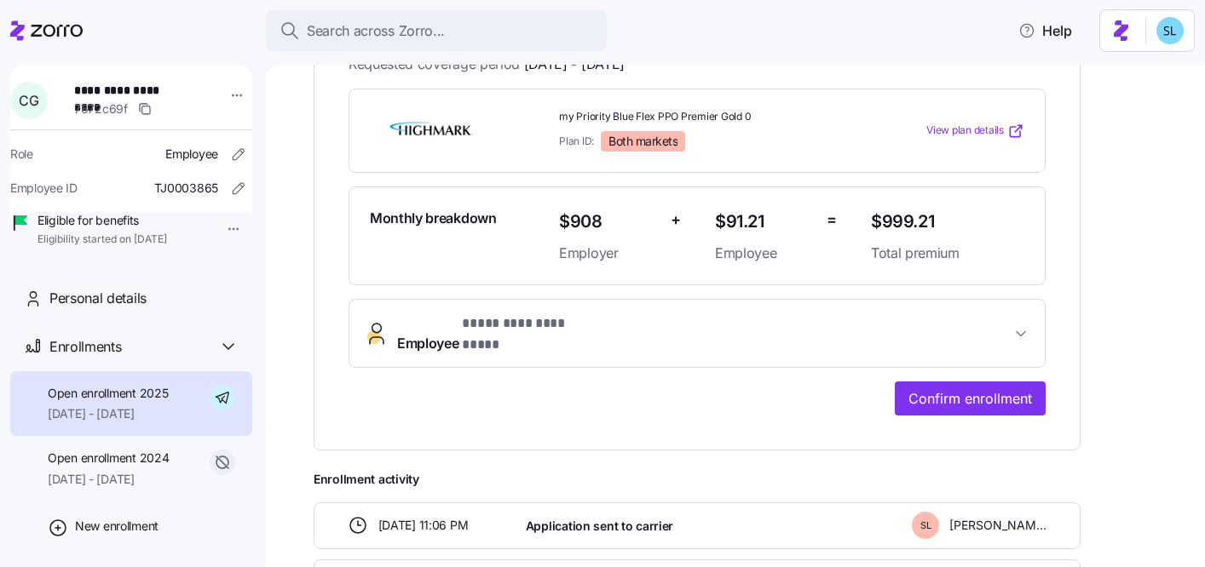
scroll to position [390, 0]
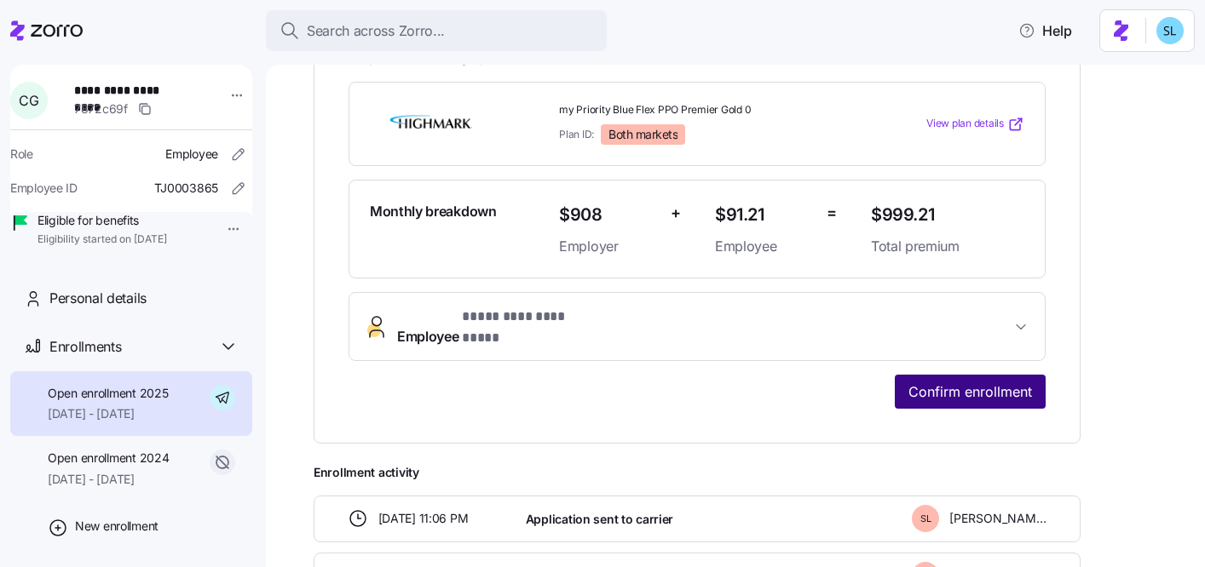
click at [959, 382] on span "Confirm enrollment" at bounding box center [970, 392] width 124 height 20
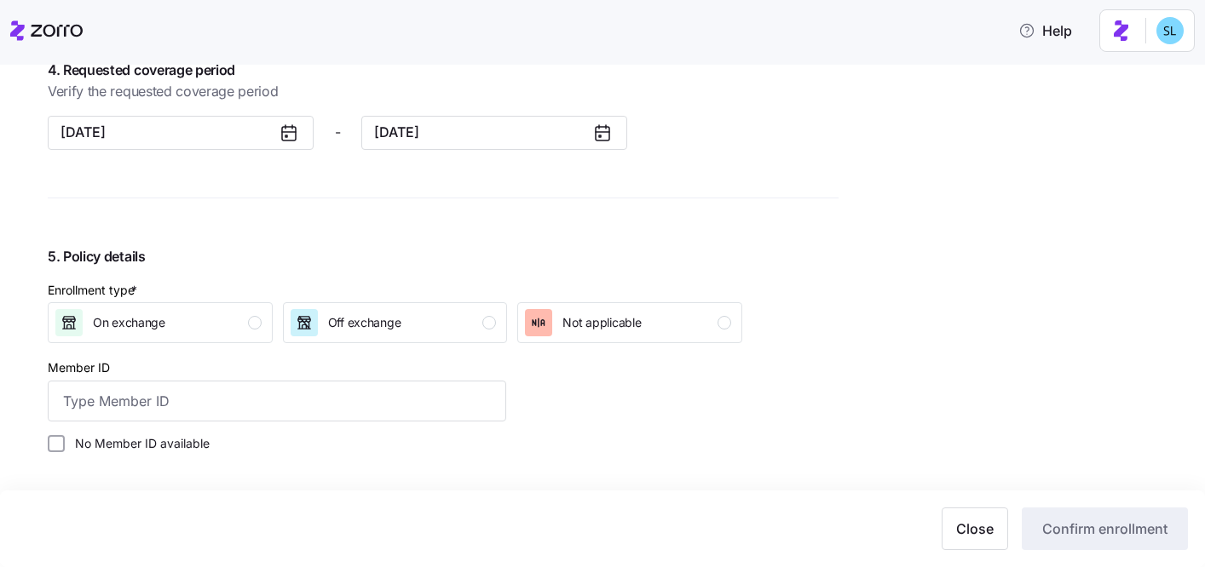
scroll to position [1597, 0]
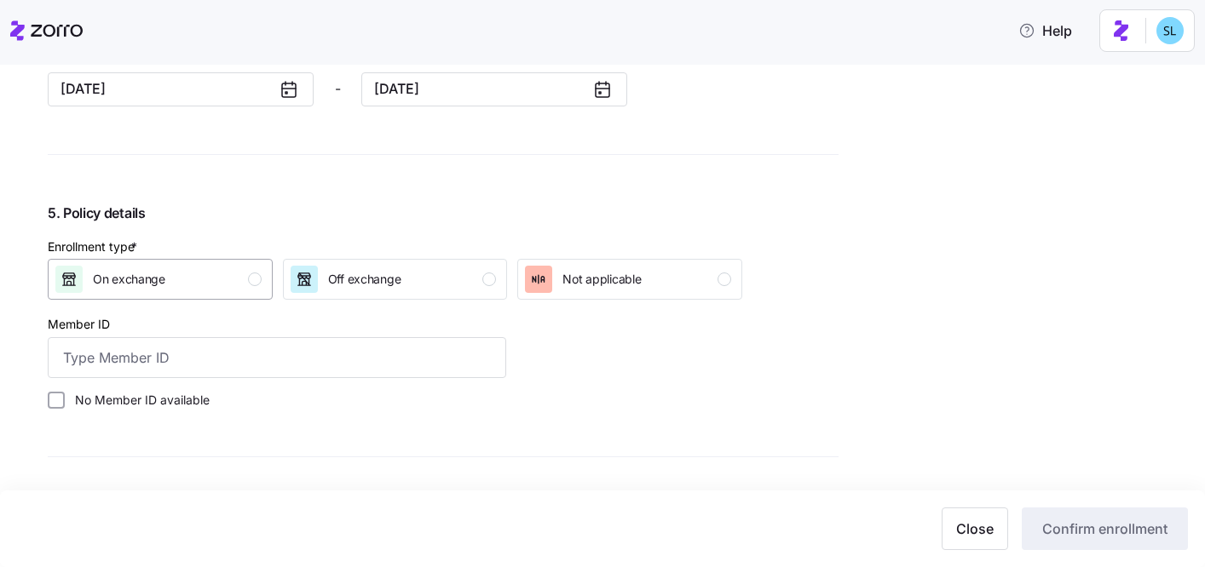
click at [189, 264] on button "On exchange" at bounding box center [160, 279] width 225 height 41
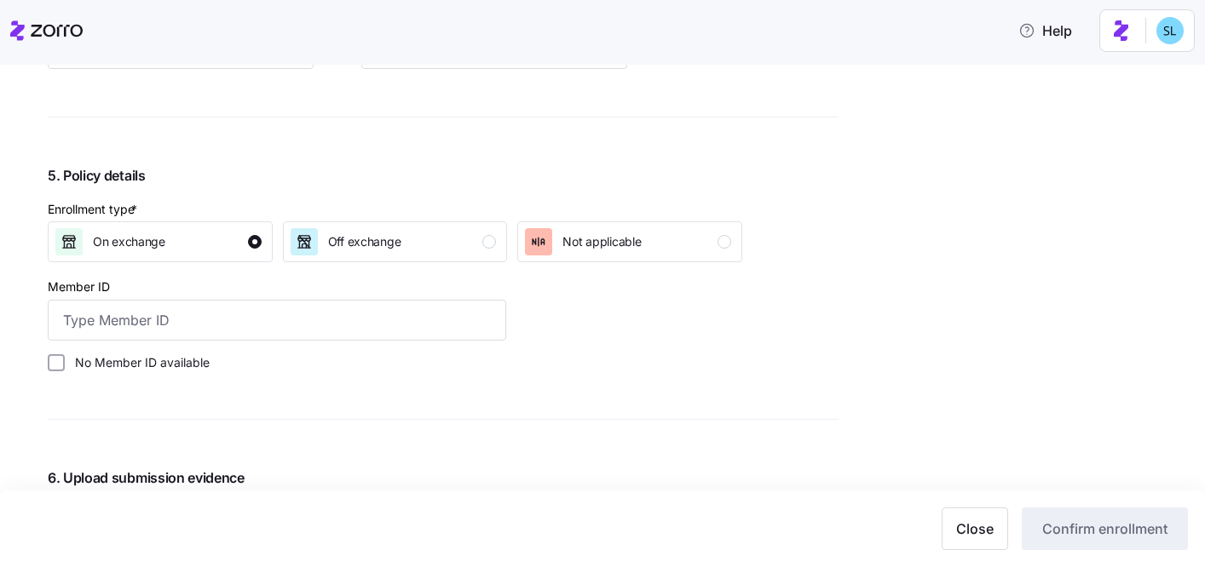
scroll to position [1727, 0]
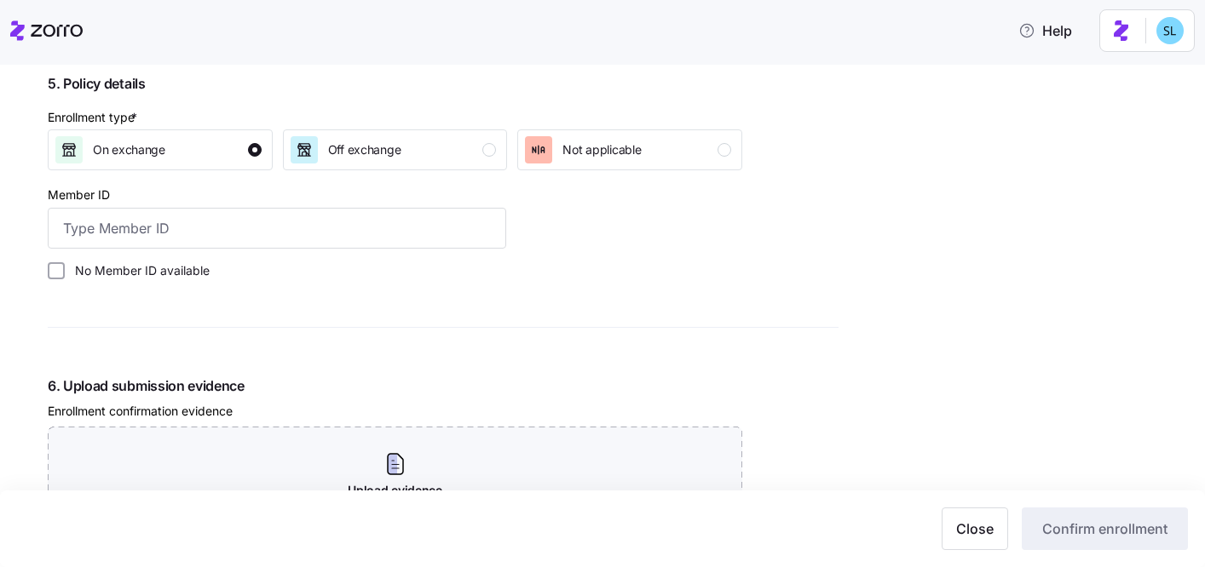
click at [170, 268] on label "No Member ID available" at bounding box center [137, 270] width 145 height 17
click at [65, 268] on input "No Member ID available" at bounding box center [56, 270] width 17 height 17
checkbox input "true"
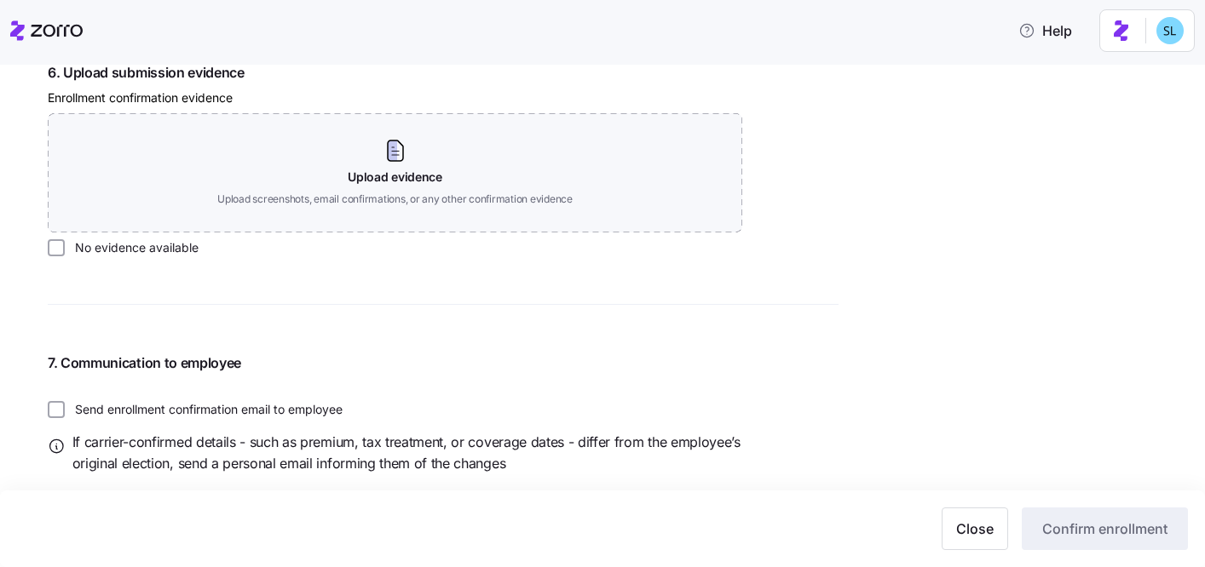
scroll to position [2041, 0]
click at [164, 246] on label "No evidence available" at bounding box center [132, 247] width 134 height 17
click at [65, 246] on input "No evidence available" at bounding box center [56, 247] width 17 height 17
checkbox input "true"
click at [1067, 522] on span "Confirm enrollment" at bounding box center [1104, 529] width 125 height 20
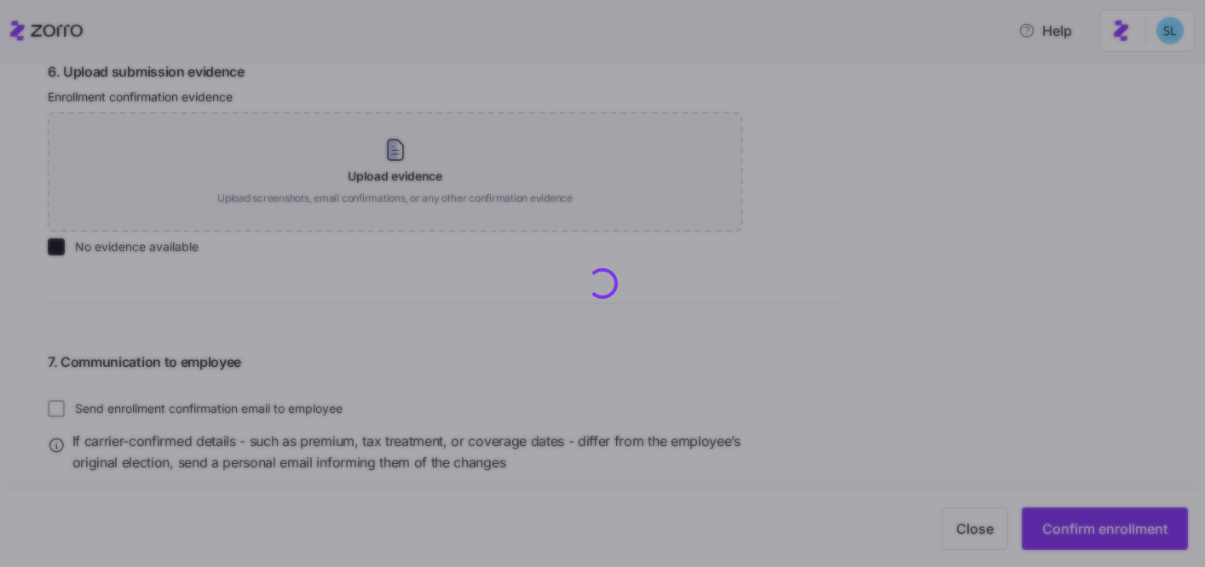
checkbox input "false"
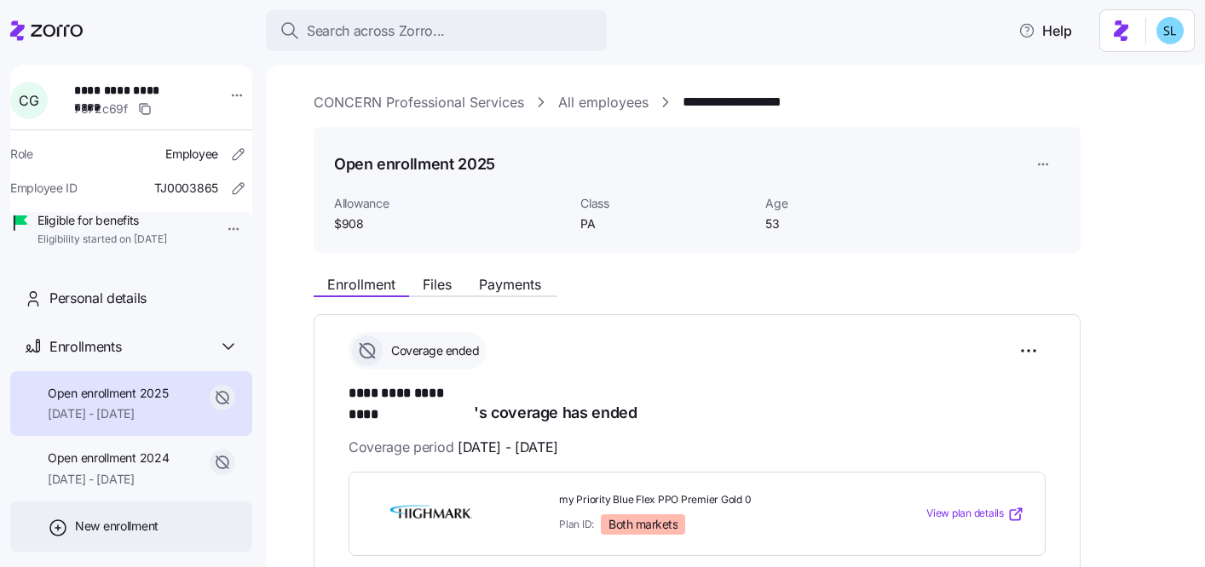
click at [138, 535] on span "New enrollment" at bounding box center [116, 526] width 83 height 17
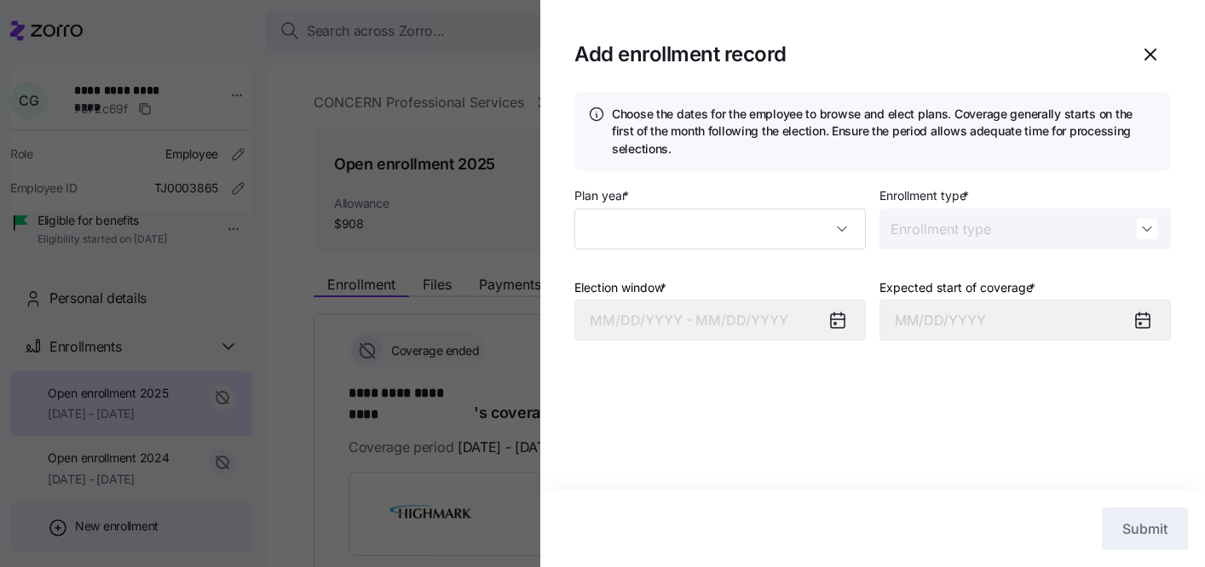
type input "2025"
type input "Special"
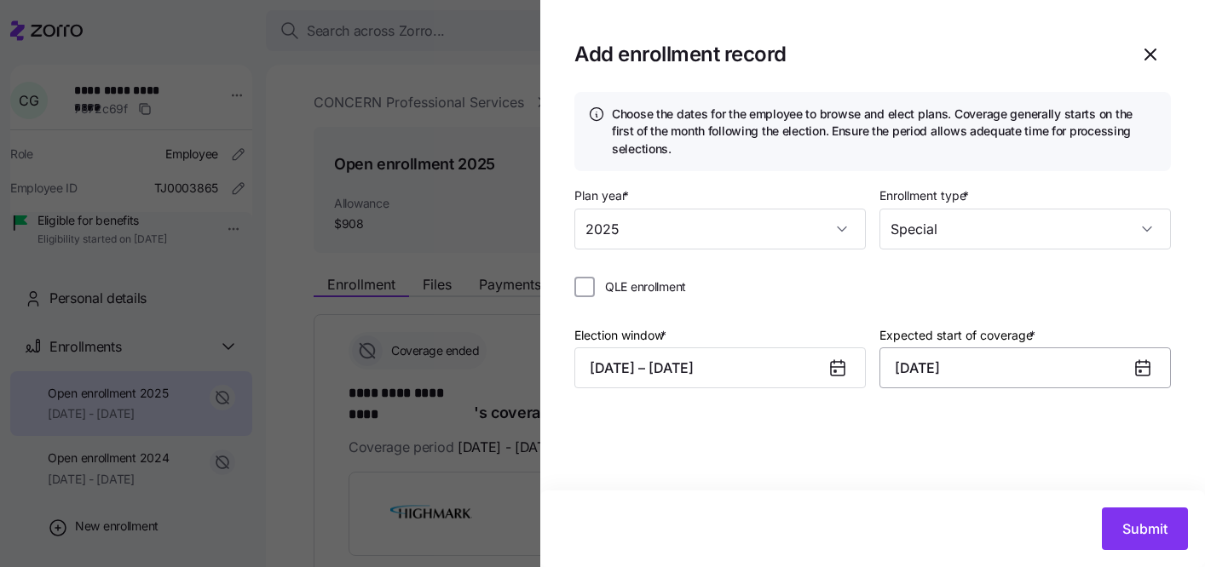
click at [938, 370] on input "October 1, 2025" at bounding box center [1024, 368] width 291 height 41
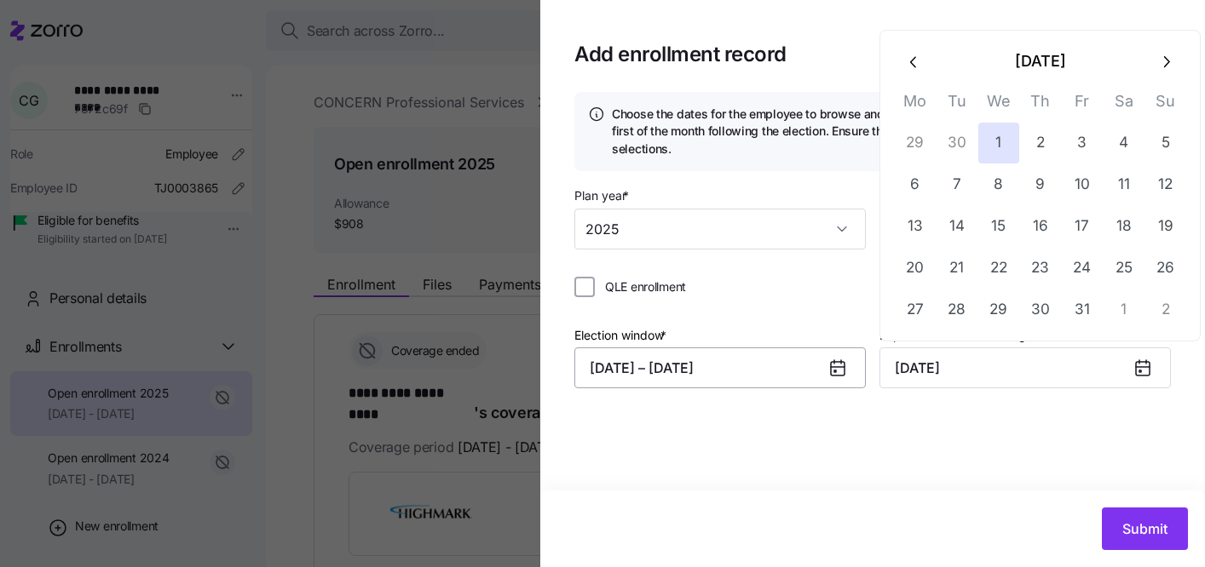
click at [781, 387] on button "09/10/2025 – 09/20/2025" at bounding box center [719, 368] width 291 height 41
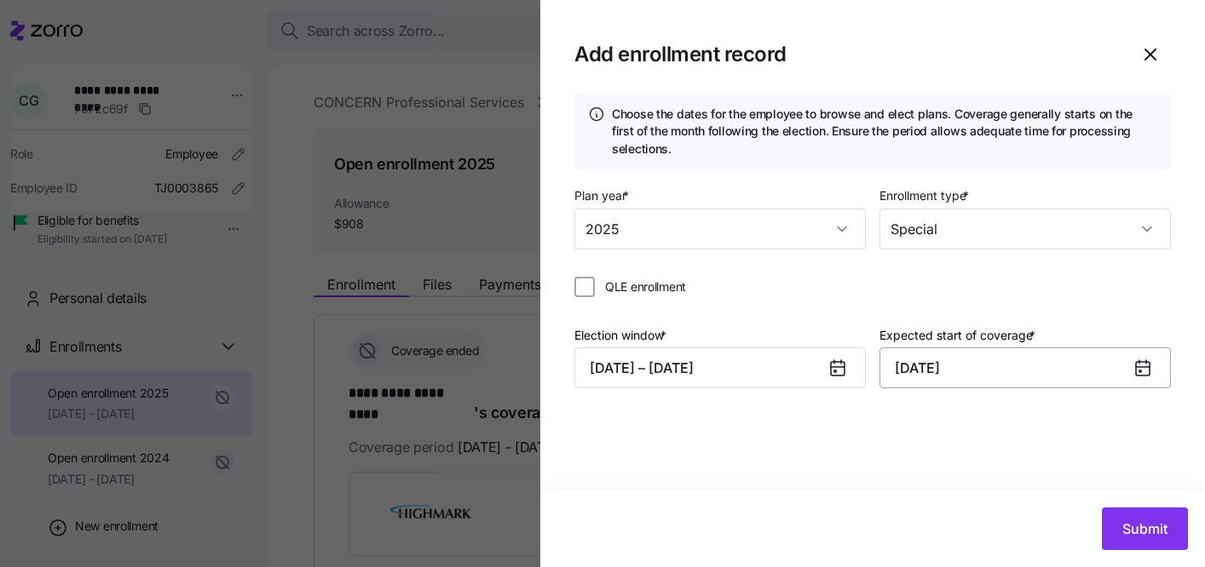
click at [906, 377] on input "October 1, 2025" at bounding box center [1024, 368] width 291 height 41
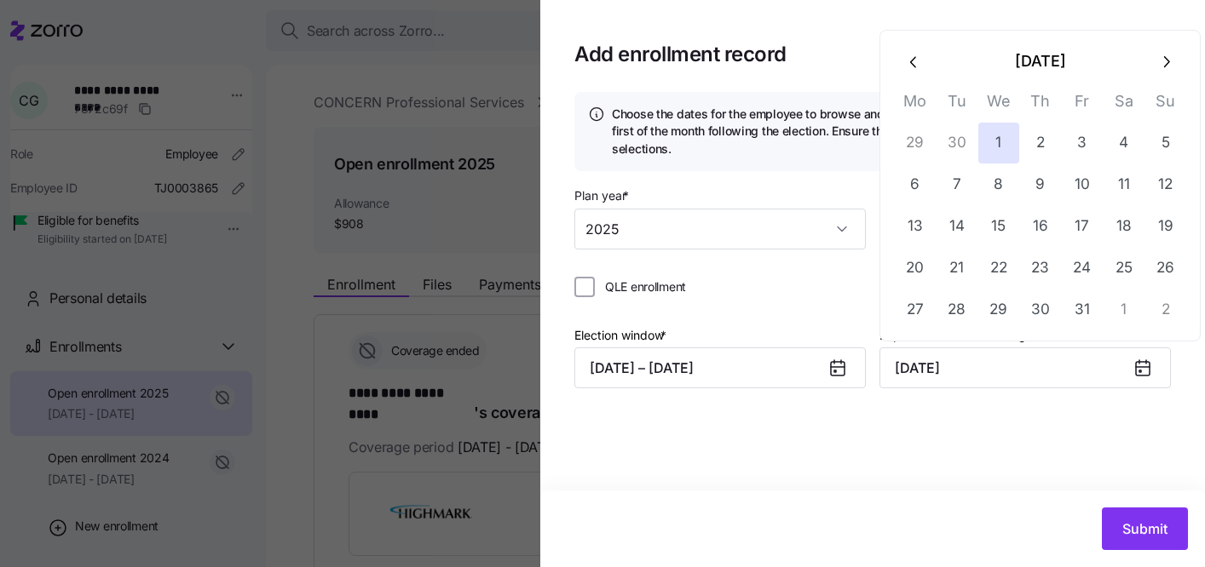
click at [920, 72] on button "button" at bounding box center [914, 61] width 41 height 41
click at [795, 358] on button "09/10/2025 – 09/20/2025" at bounding box center [719, 368] width 291 height 41
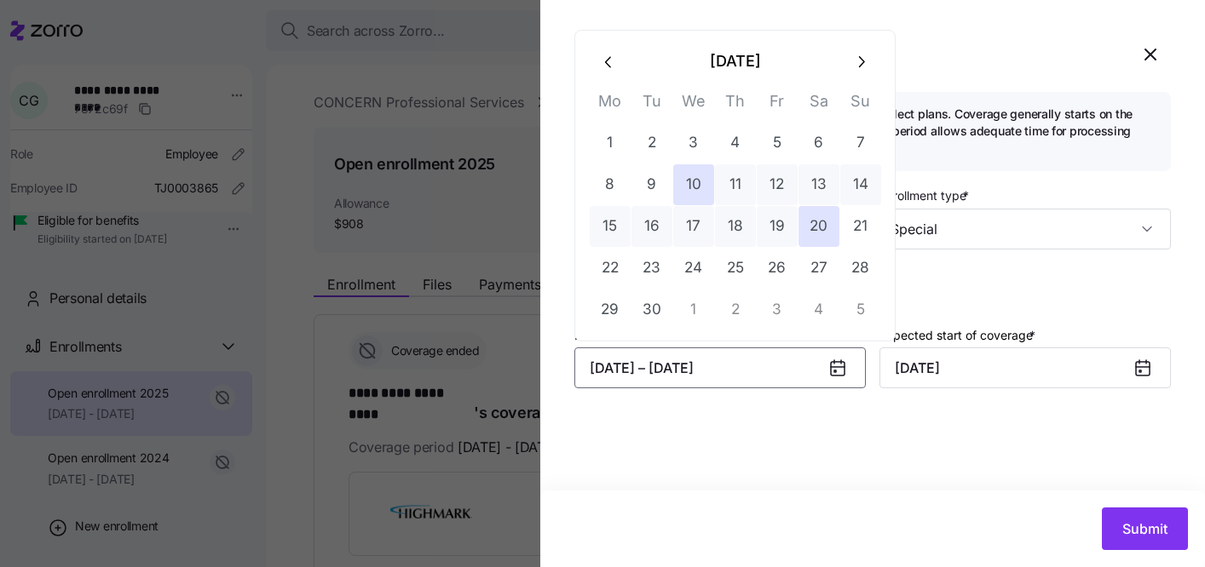
click at [609, 69] on icon "button" at bounding box center [609, 62] width 19 height 19
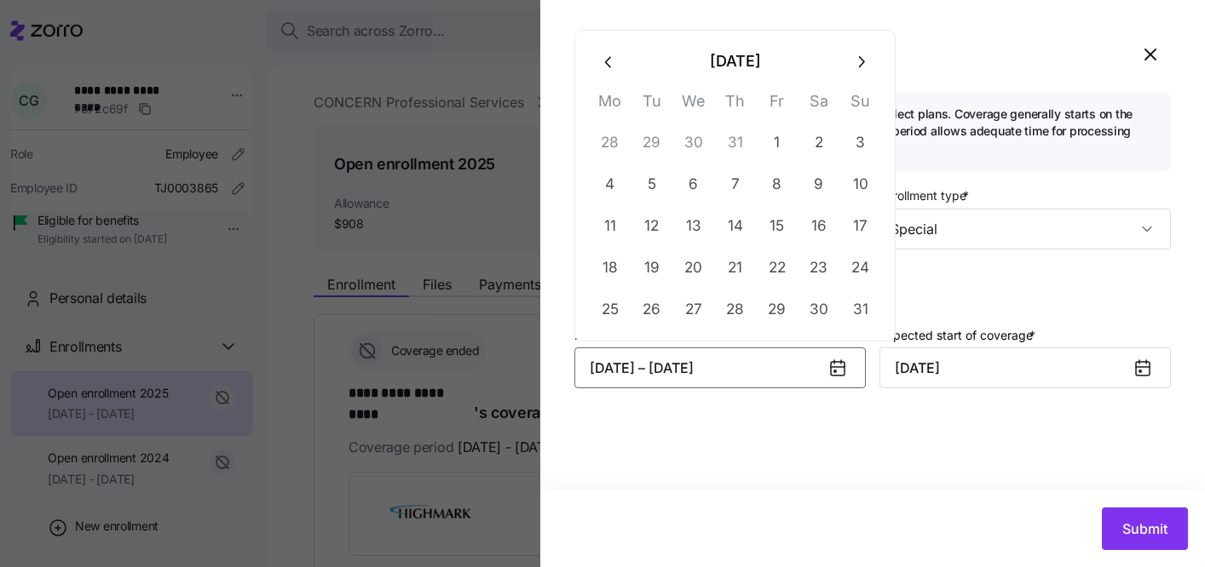
click at [609, 69] on icon "button" at bounding box center [609, 62] width 19 height 19
click at [606, 30] on button "button" at bounding box center [609, 19] width 41 height 41
click at [609, 61] on icon "button" at bounding box center [609, 62] width 19 height 19
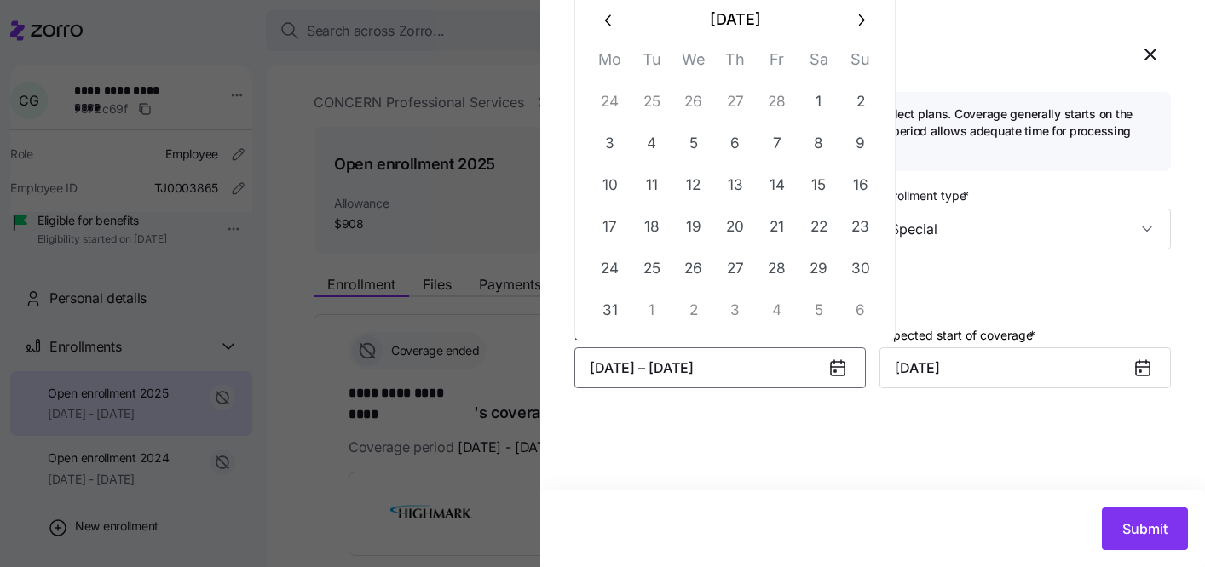
click at [851, 28] on icon "button" at bounding box center [860, 20] width 19 height 19
click at [858, 60] on icon "button" at bounding box center [860, 62] width 19 height 19
click at [734, 131] on button "1" at bounding box center [735, 143] width 41 height 41
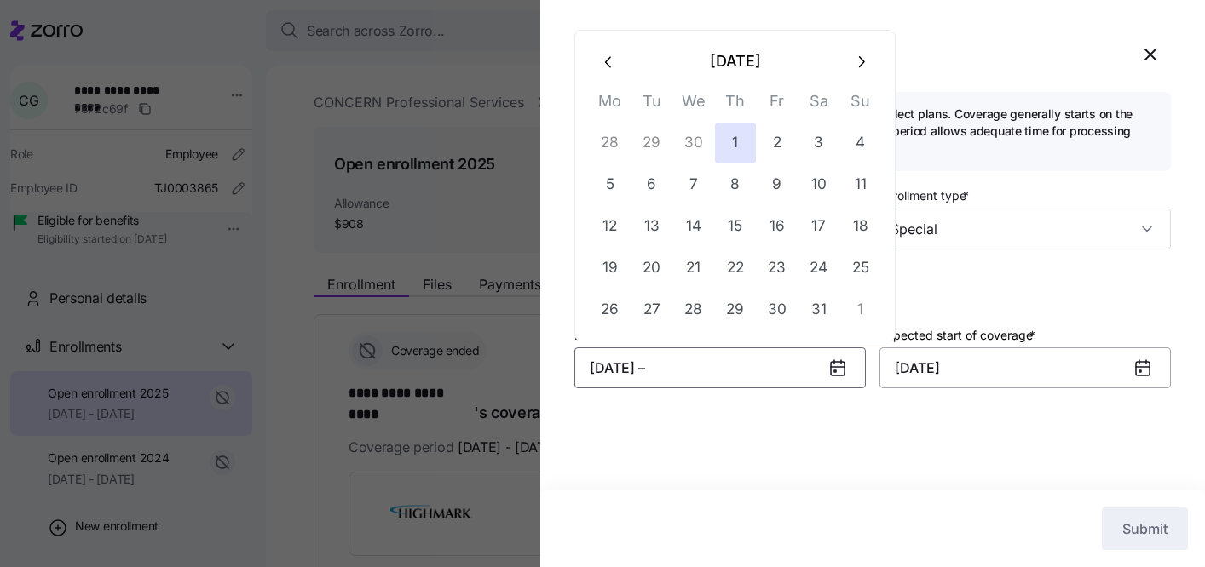
click at [923, 380] on input "October 1, 2025" at bounding box center [1024, 368] width 291 height 41
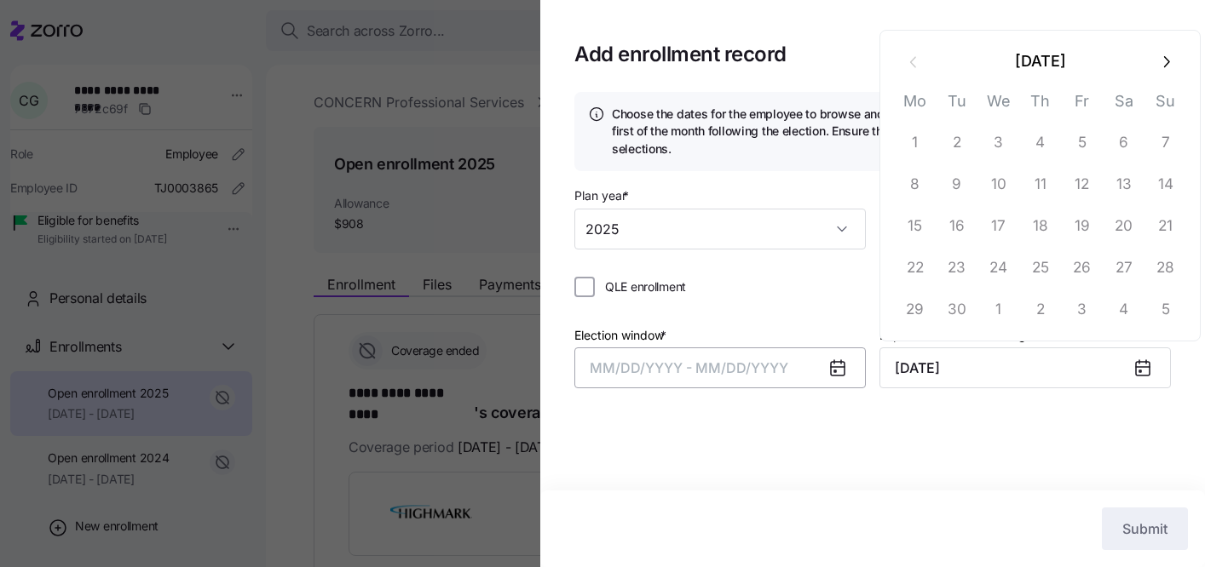
click at [817, 358] on button "MM/DD/YYYY - MM/DD/YYYY" at bounding box center [719, 368] width 291 height 41
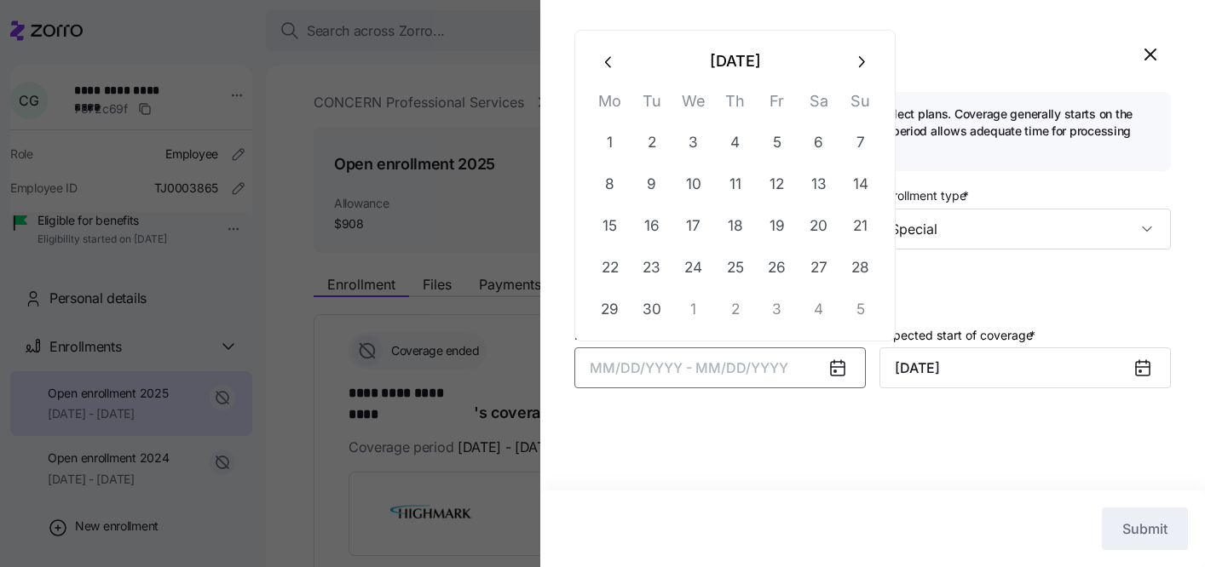
click at [613, 63] on icon "button" at bounding box center [609, 62] width 19 height 19
click at [612, 65] on icon "button" at bounding box center [609, 62] width 19 height 19
click at [606, 33] on button "button" at bounding box center [609, 19] width 41 height 41
click at [605, 60] on icon "button" at bounding box center [609, 62] width 19 height 19
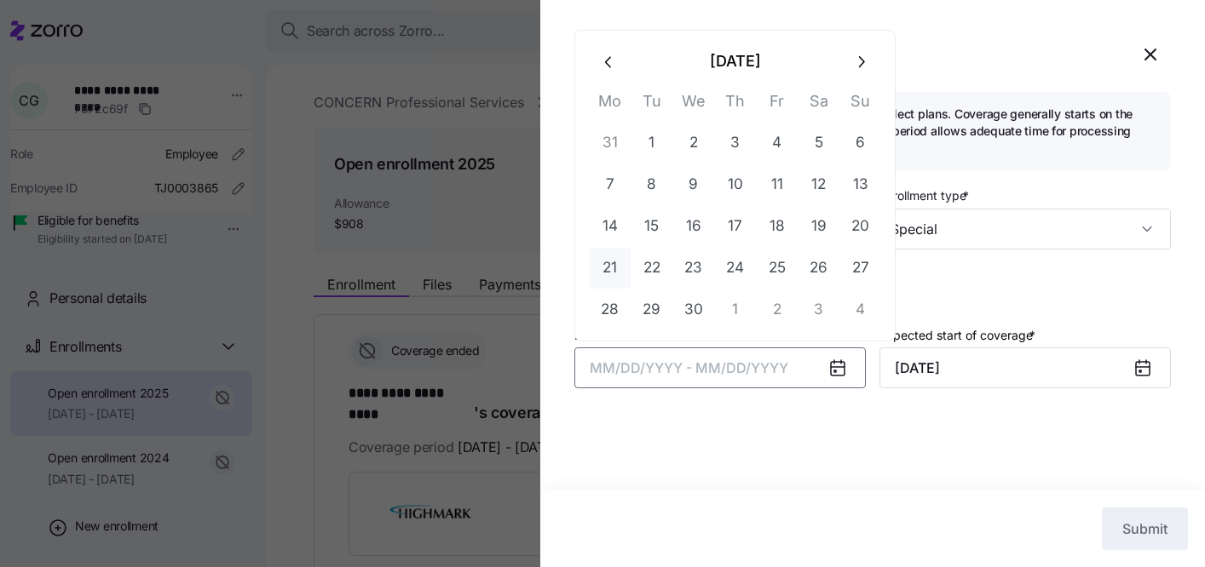
click at [616, 276] on button "21" at bounding box center [610, 268] width 41 height 41
click at [803, 266] on button "26" at bounding box center [818, 268] width 41 height 41
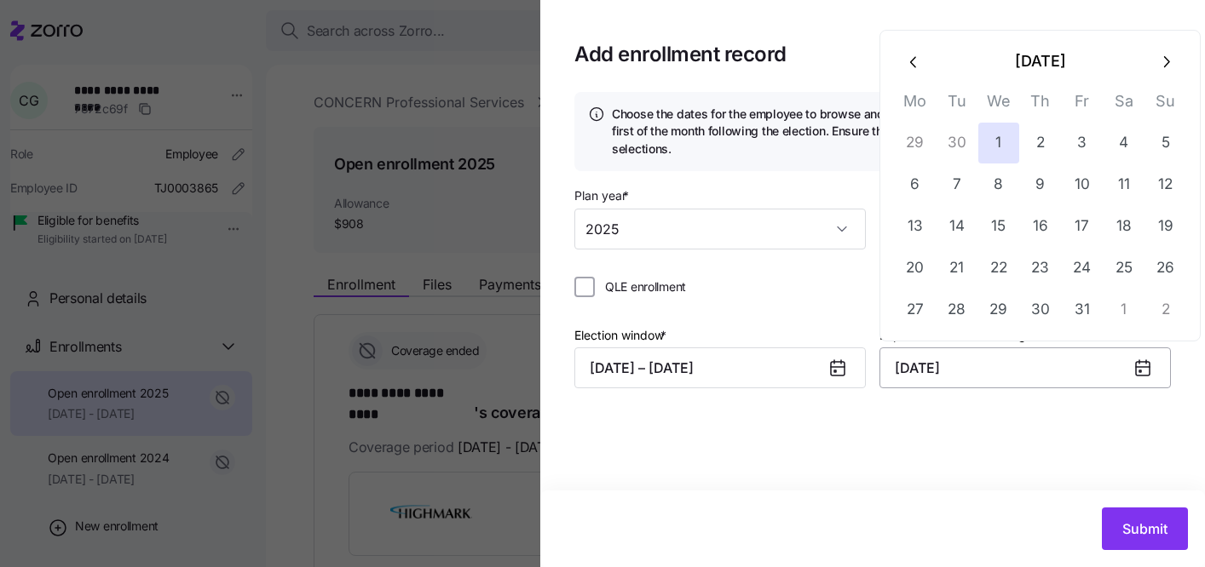
click at [955, 384] on input "October 1, 2025" at bounding box center [1024, 368] width 291 height 41
click at [918, 70] on icon "button" at bounding box center [914, 62] width 19 height 19
click at [918, 71] on button "button" at bounding box center [914, 61] width 41 height 41
click at [918, 68] on icon "button" at bounding box center [914, 62] width 19 height 19
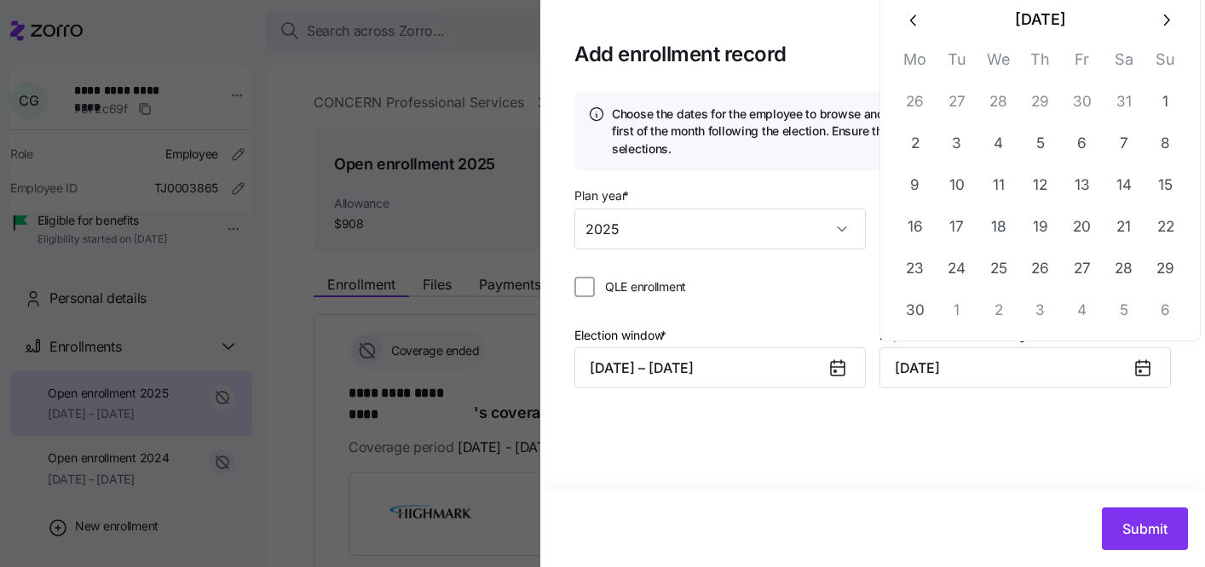
click at [918, 48] on th "Mo" at bounding box center [915, 63] width 42 height 33
click at [917, 33] on button "button" at bounding box center [914, 19] width 41 height 41
click at [1035, 138] on button "1" at bounding box center [1040, 143] width 41 height 41
type input "May 1, 2025"
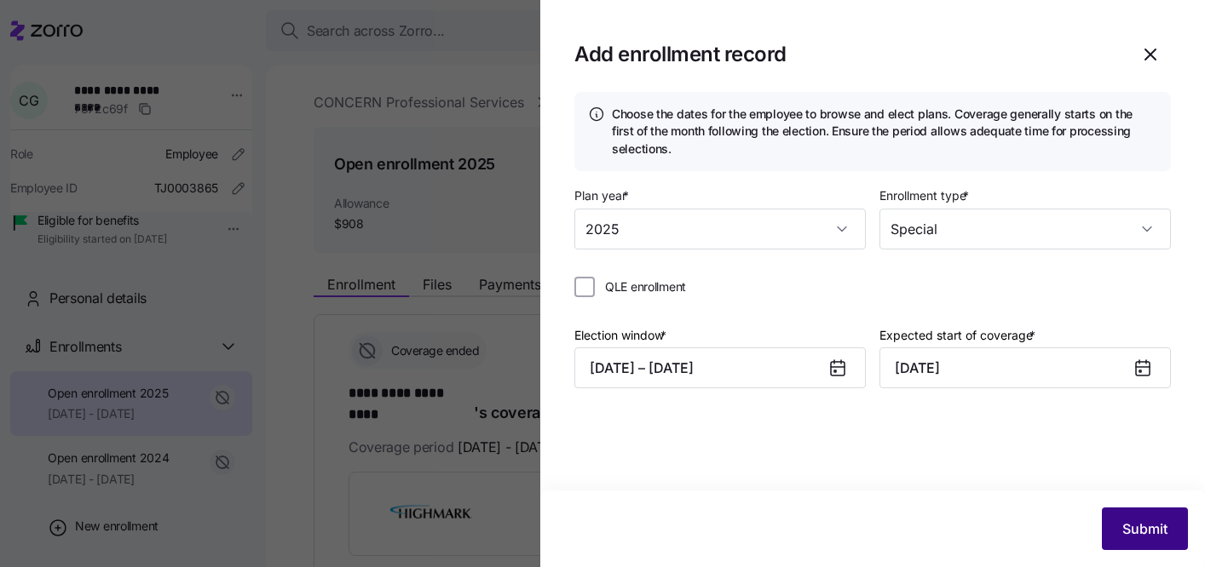
click at [1140, 533] on span "Submit" at bounding box center [1144, 529] width 45 height 20
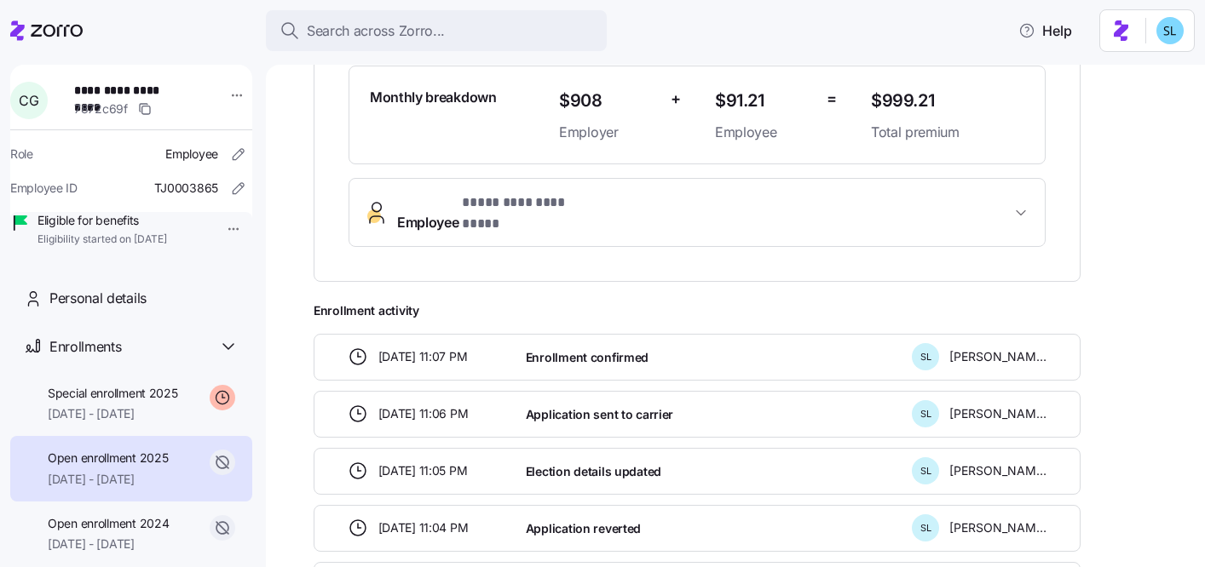
scroll to position [787, 0]
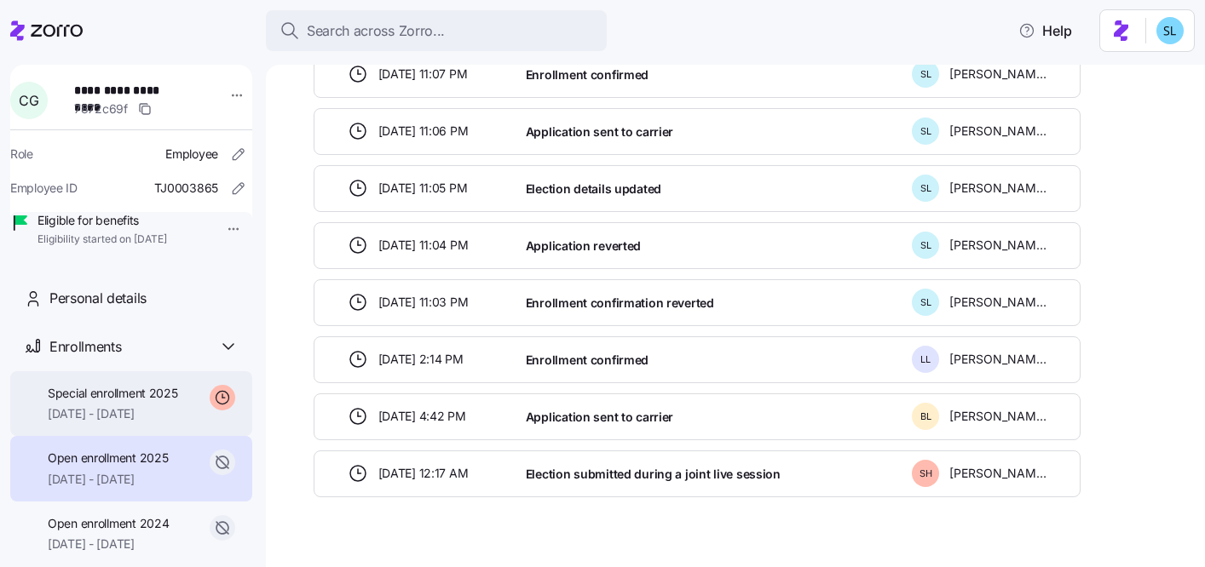
click at [165, 423] on span "05/01/2025 - 12/31/2025" at bounding box center [113, 414] width 130 height 17
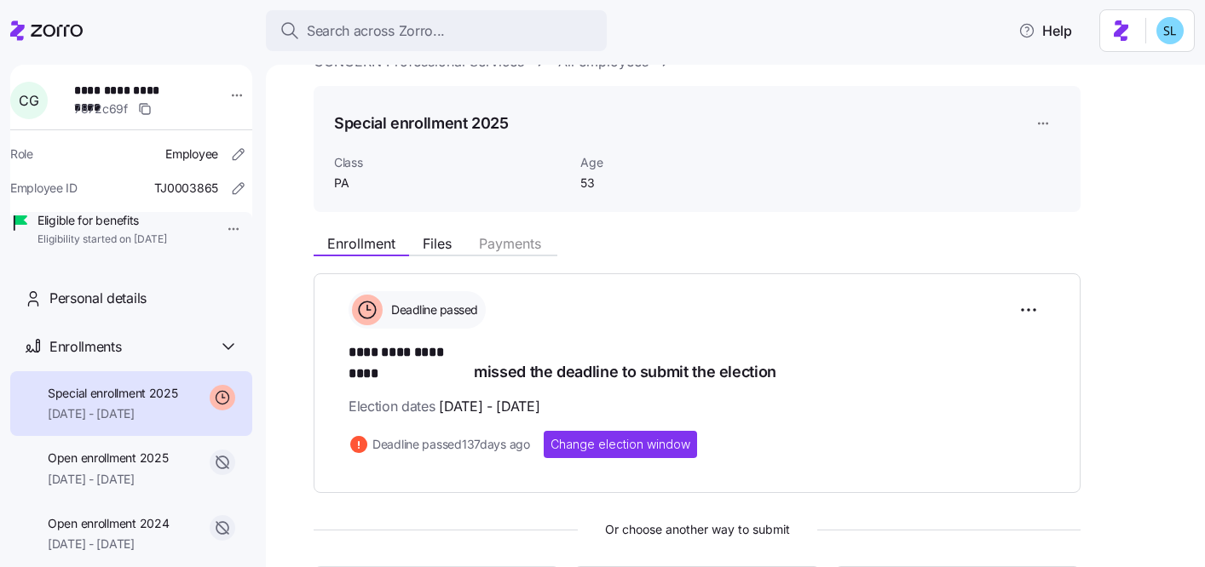
scroll to position [274, 0]
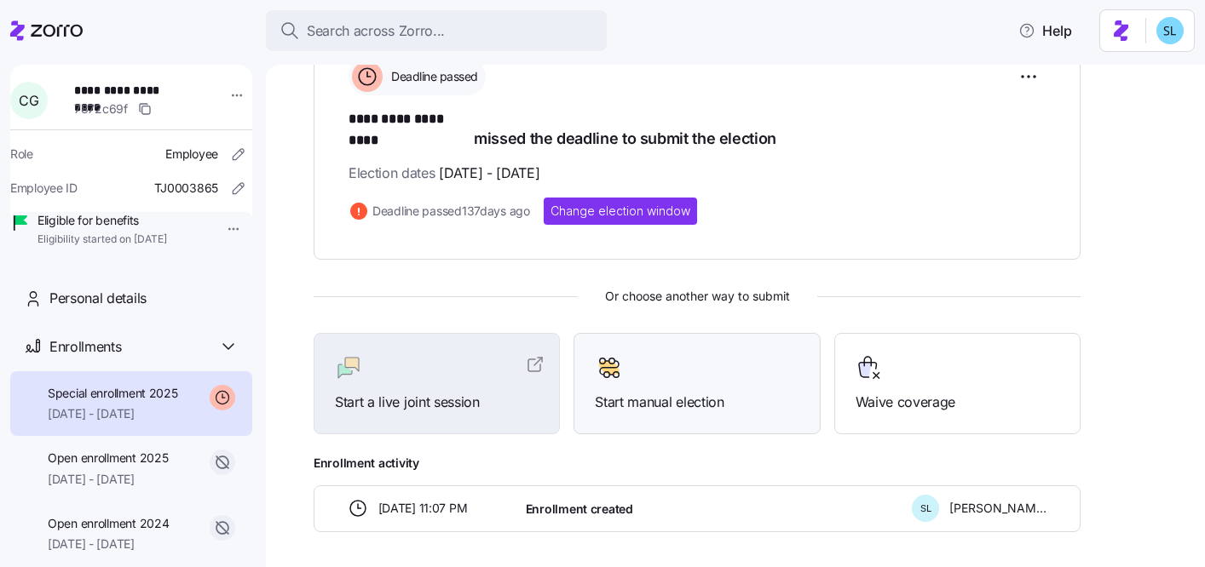
click at [643, 392] on span "Start manual election" at bounding box center [697, 402] width 204 height 21
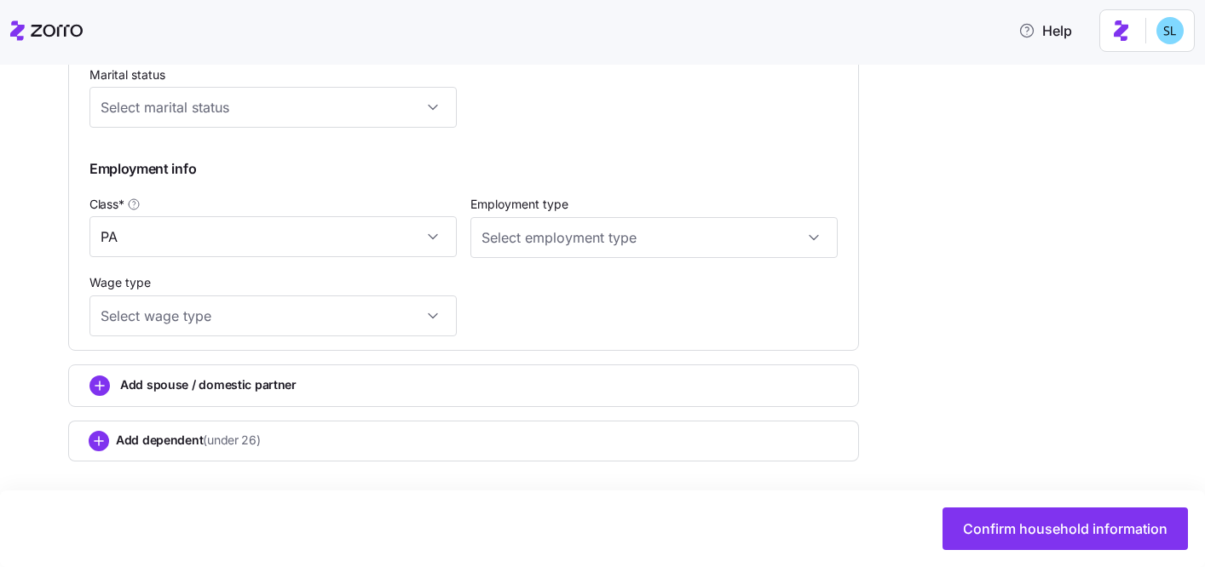
scroll to position [988, 0]
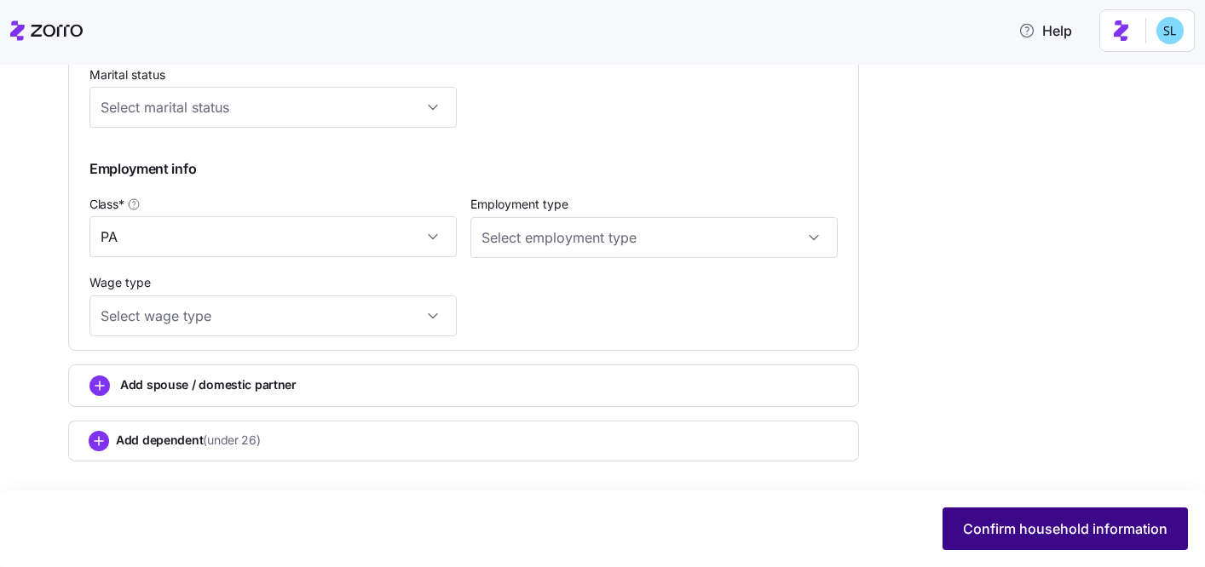
click at [989, 531] on span "Confirm household information" at bounding box center [1065, 529] width 204 height 20
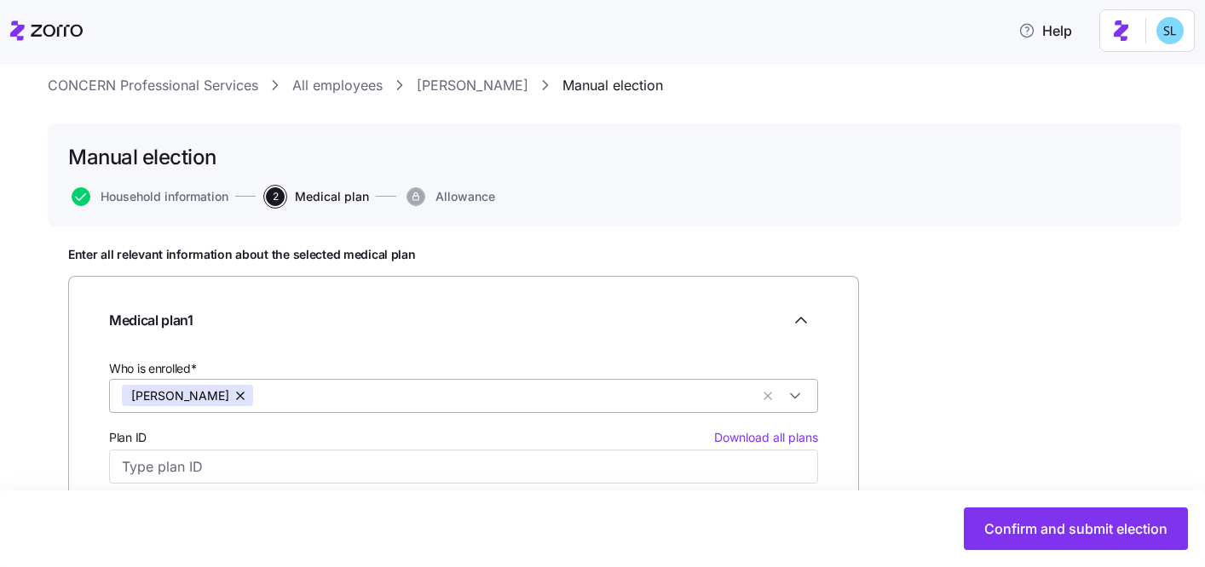
scroll to position [140, 0]
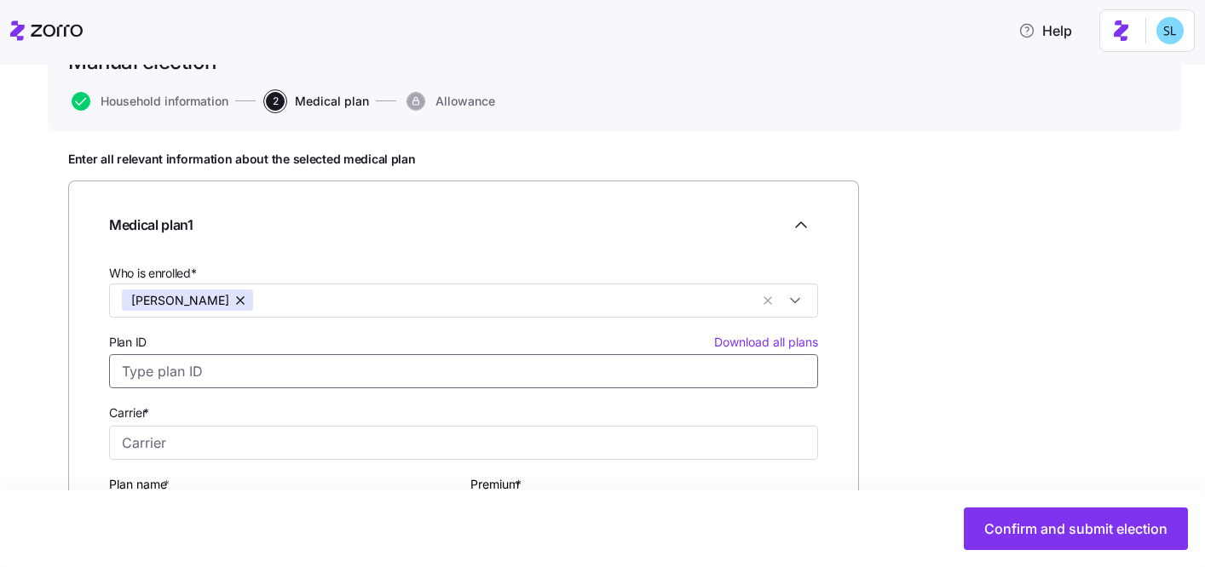
click at [303, 371] on input "Plan ID Download all plans" at bounding box center [463, 371] width 709 height 34
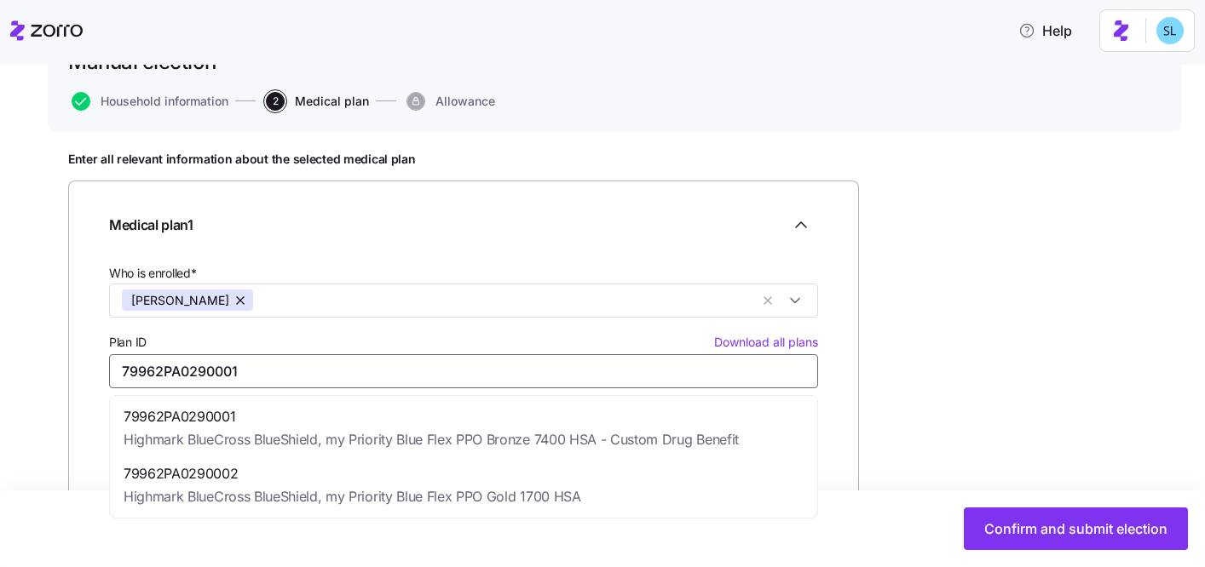
type input "79962PA02900012"
type input "Highmark BlueCross BlueShield"
type input "my Priority Blue Flex PPO Bronze 7400 HSA - Custom Drug Benefit"
type input "$733.34"
type input "79962PA0290002"
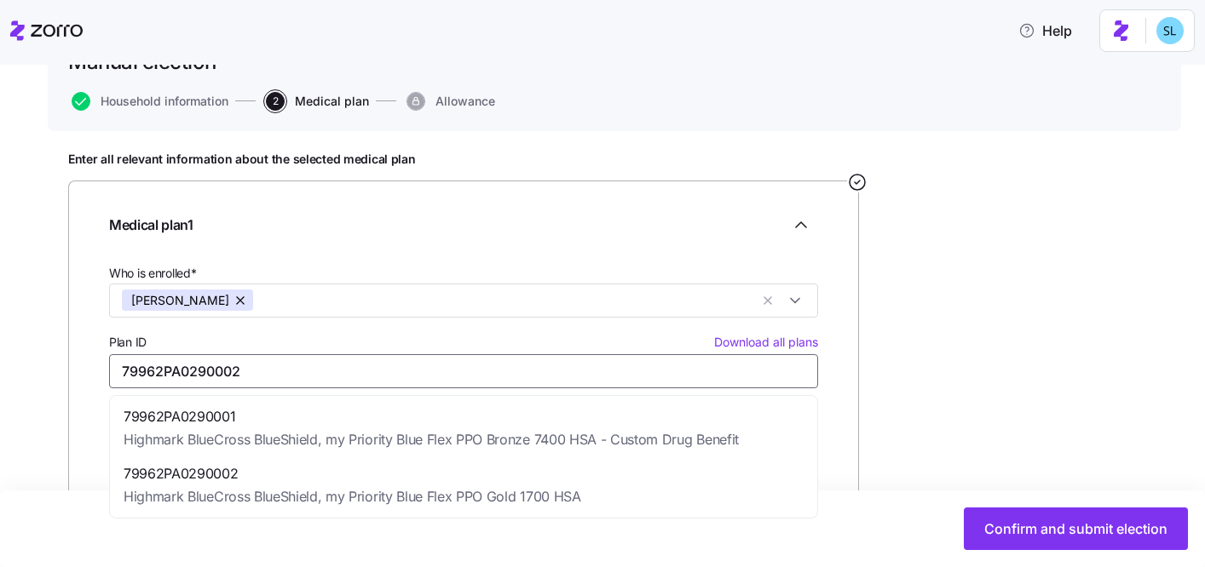
type input "my Priority Blue Flex PPO Gold 1700 HSA"
type input "$890.32"
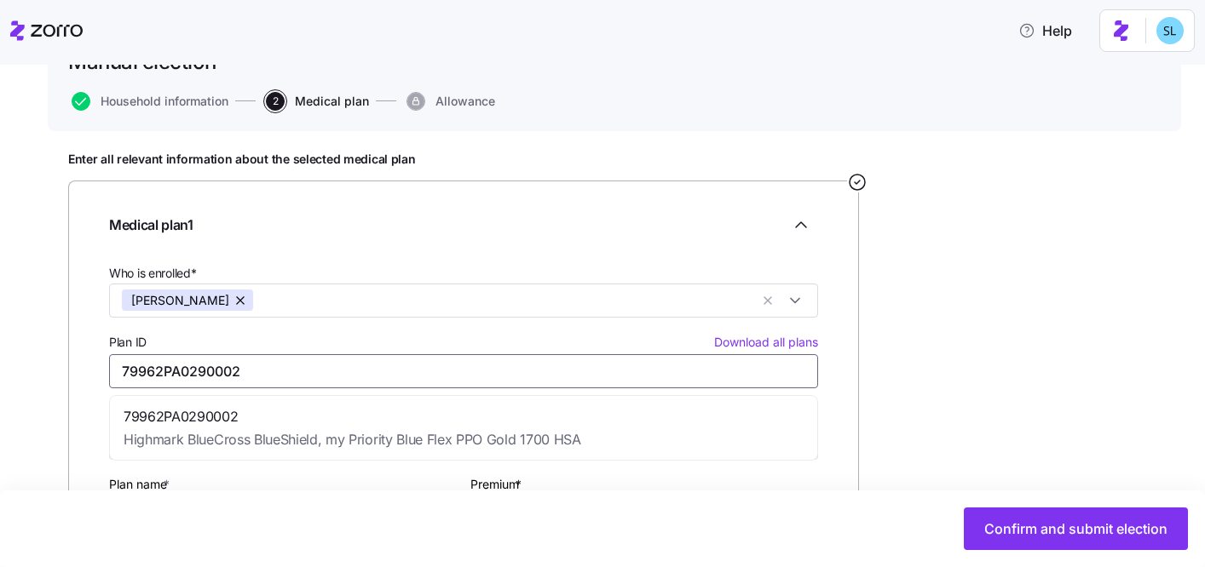
click at [314, 424] on span "79962PA0290002" at bounding box center [352, 416] width 457 height 21
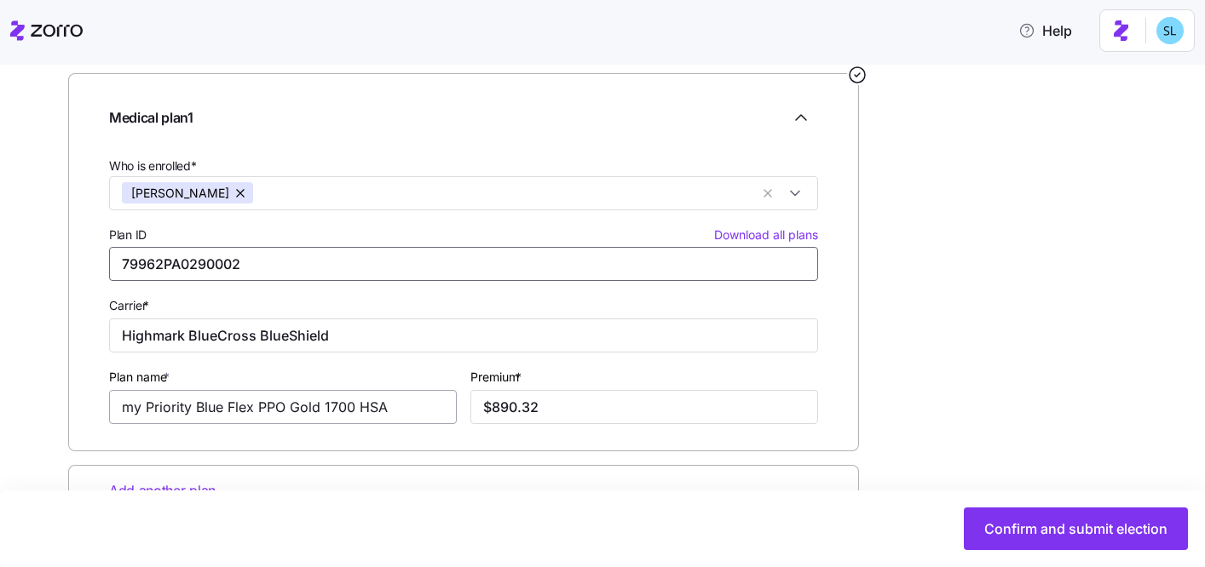
scroll to position [302, 0]
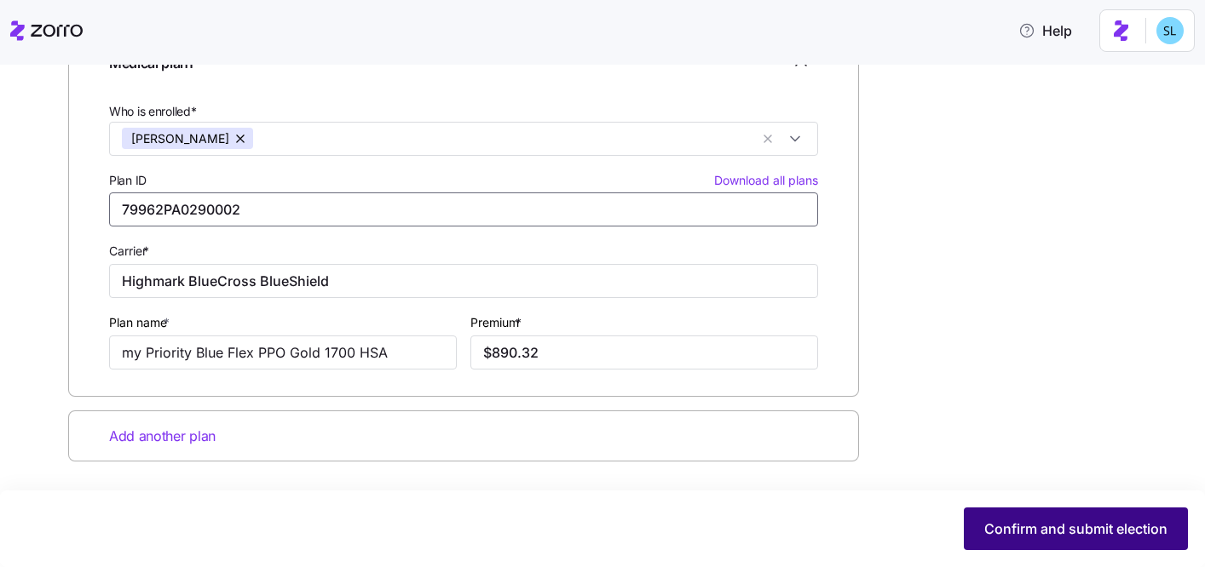
type input "79962PA0290002"
click at [1068, 537] on span "Confirm and submit election" at bounding box center [1075, 529] width 183 height 20
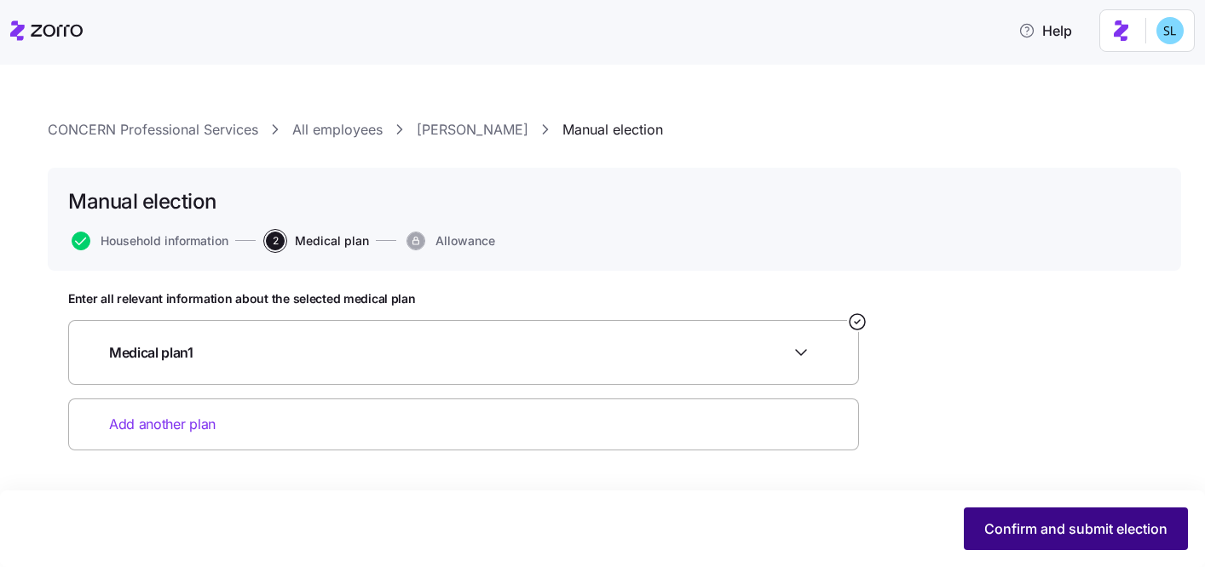
scroll to position [0, 0]
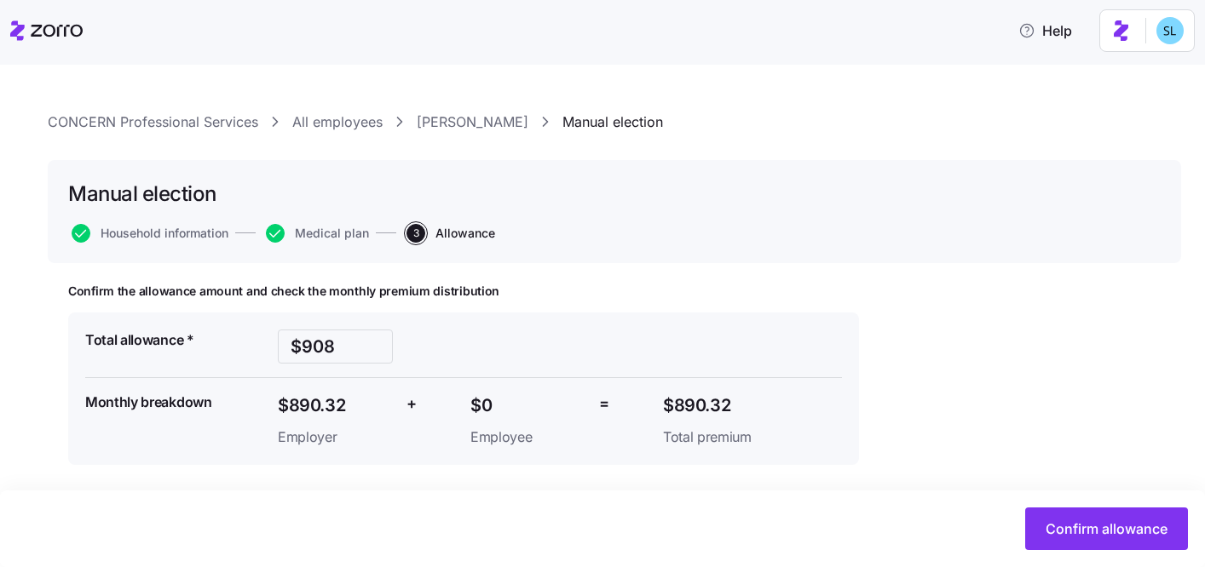
scroll to position [11, 0]
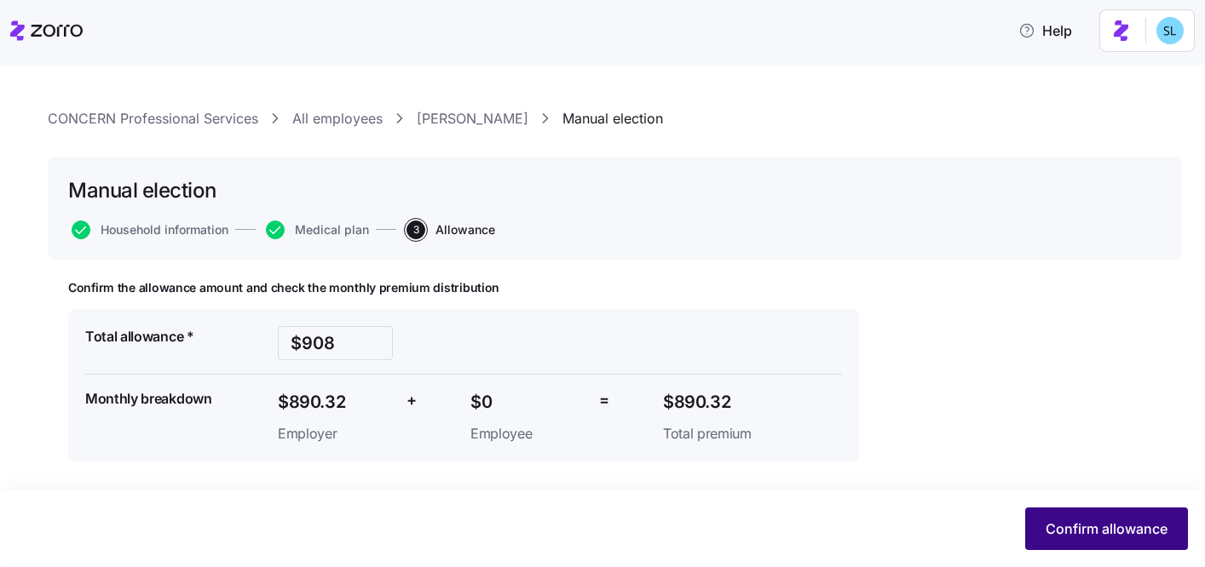
click at [1118, 521] on span "Confirm allowance" at bounding box center [1106, 529] width 122 height 20
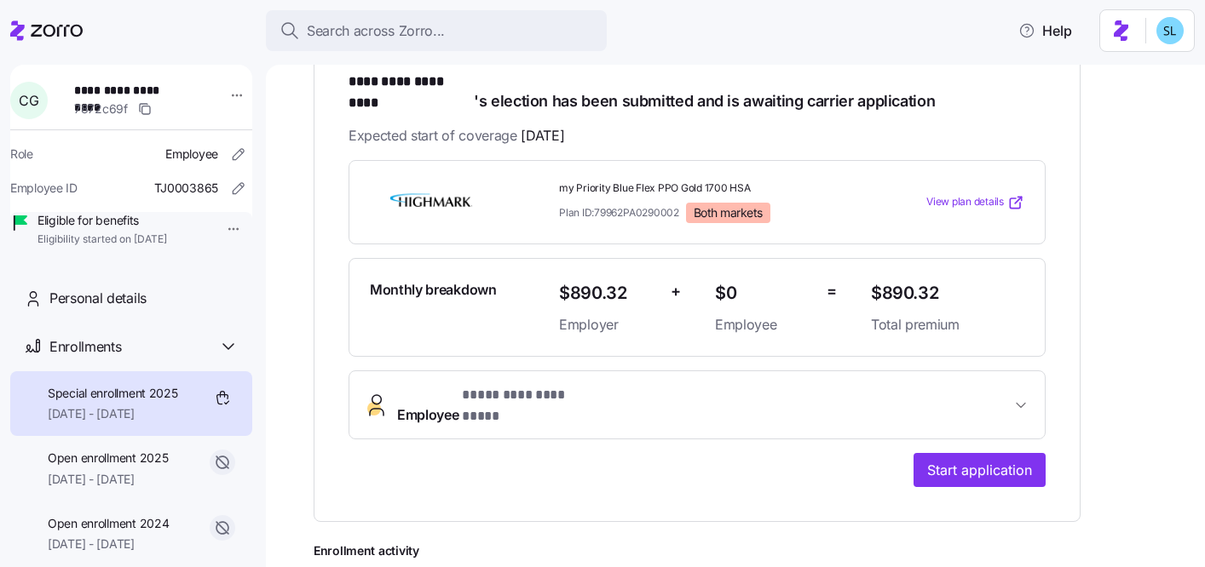
scroll to position [414, 0]
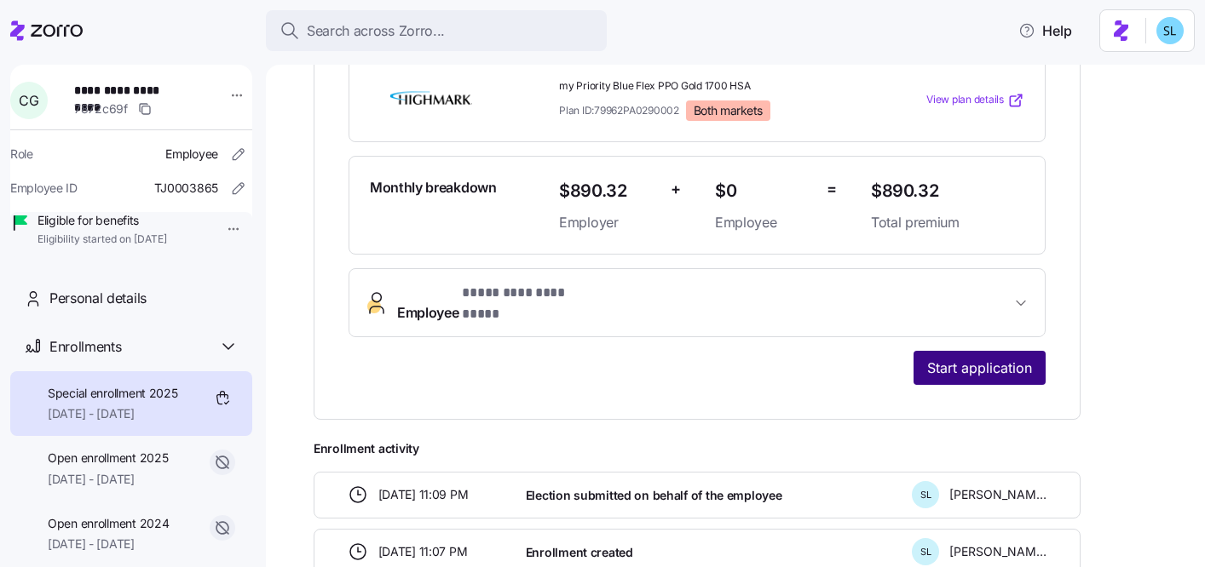
click at [977, 358] on span "Start application" at bounding box center [979, 368] width 105 height 20
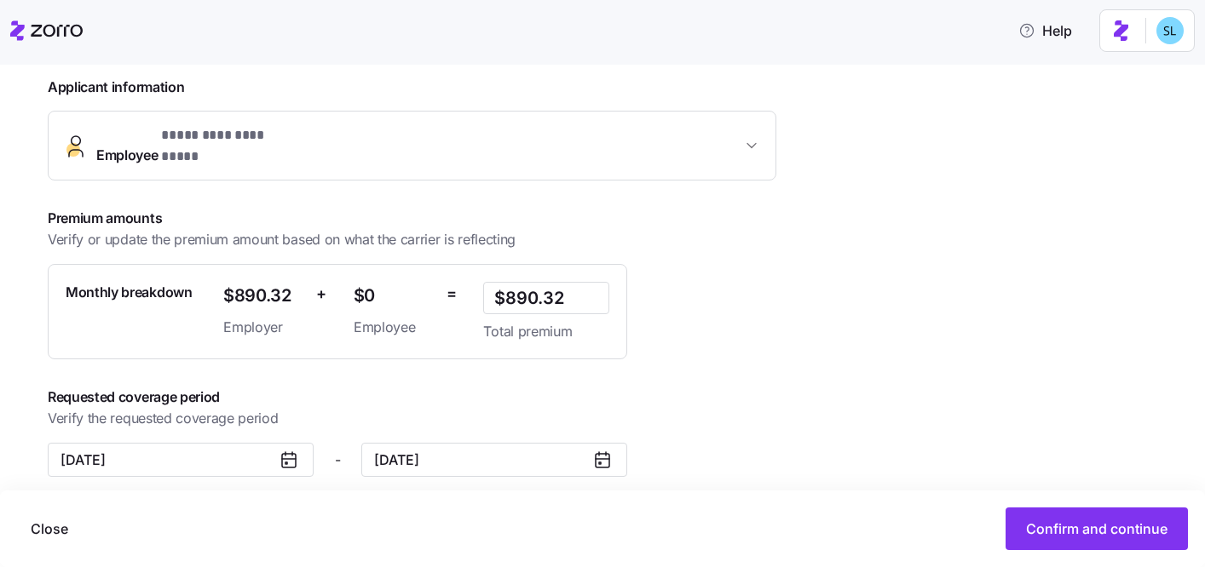
scroll to position [389, 0]
click at [1170, 529] on button "Confirm and continue" at bounding box center [1096, 529] width 182 height 43
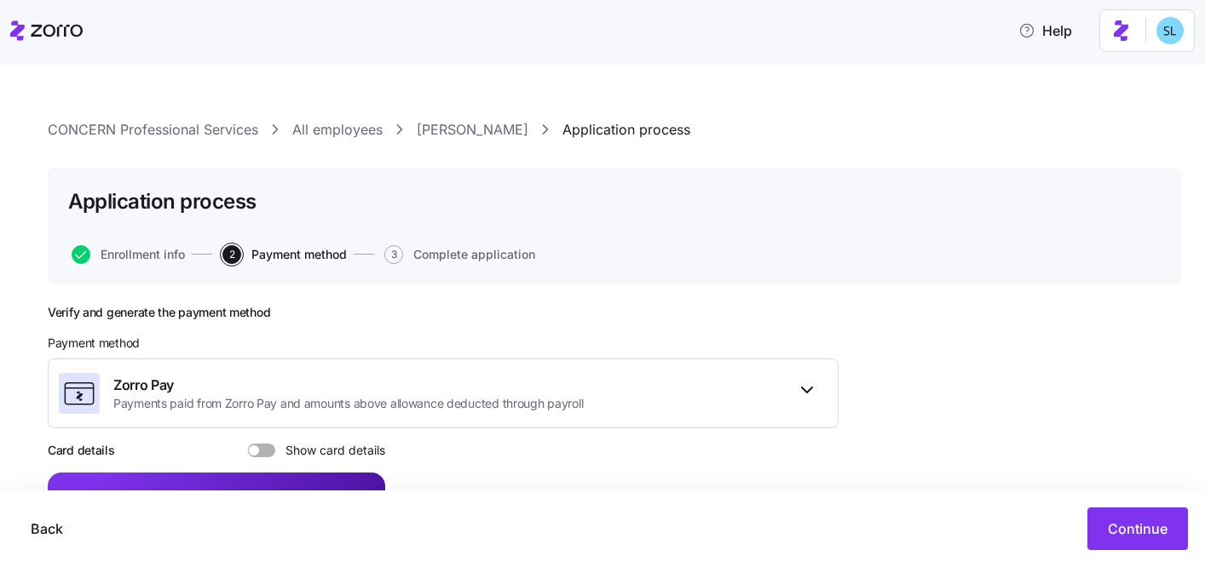
scroll to position [309, 0]
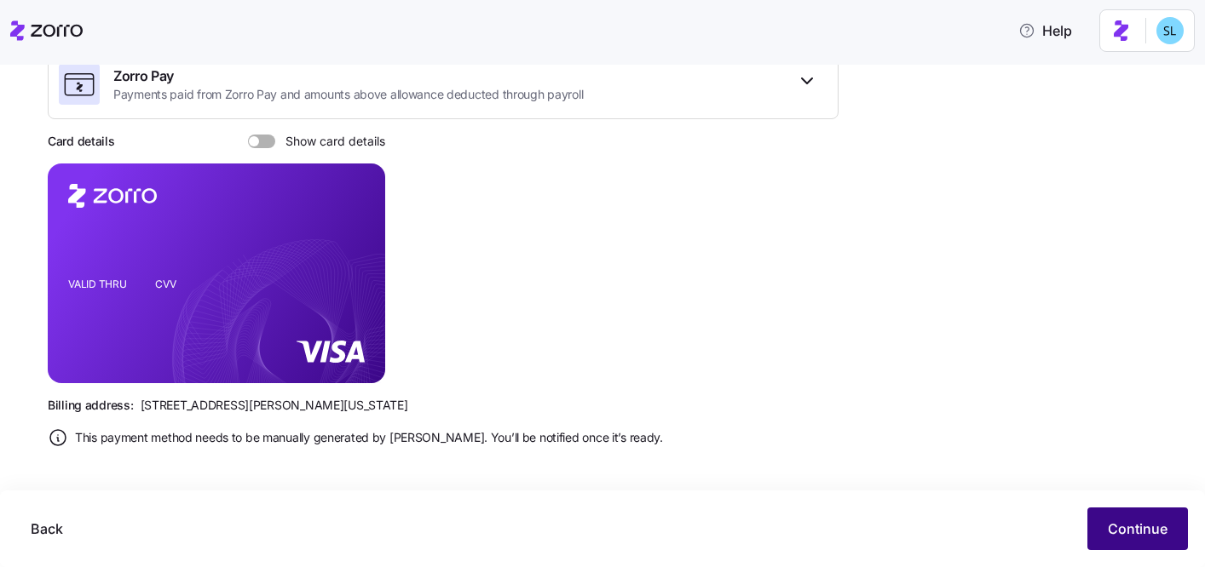
click at [1127, 539] on button "Continue" at bounding box center [1137, 529] width 101 height 43
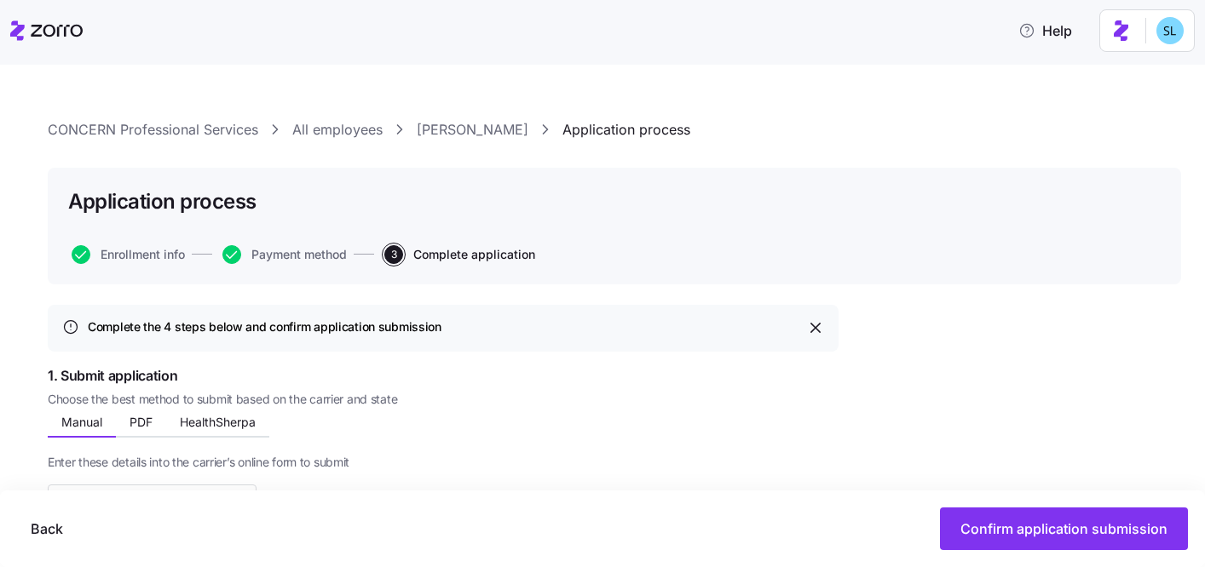
scroll to position [331, 0]
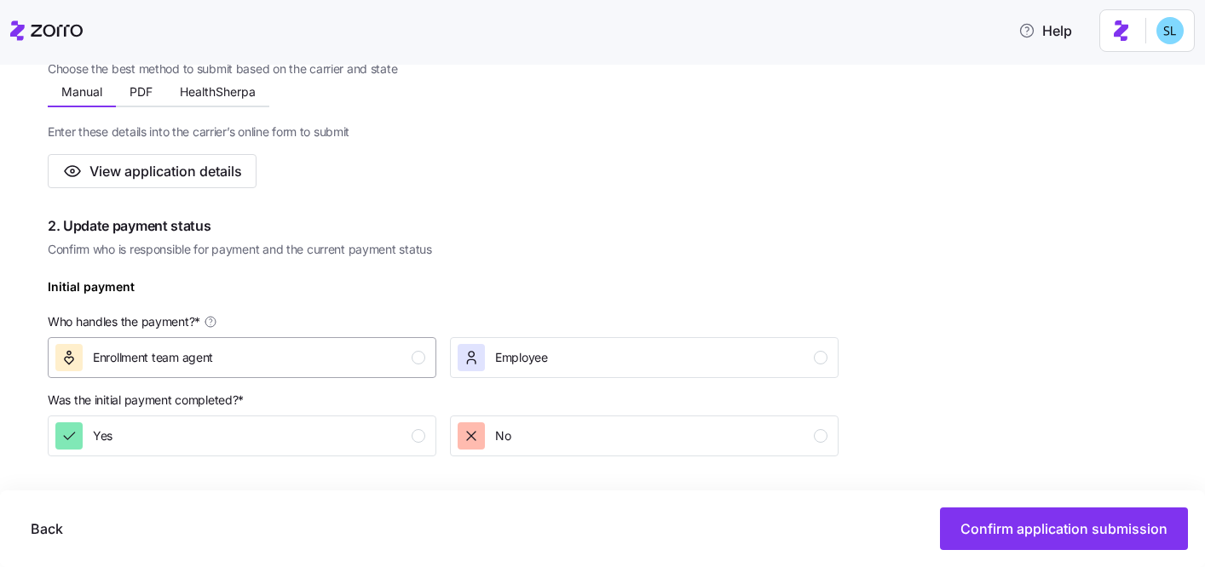
click at [366, 370] on div "Enrollment team agent" at bounding box center [240, 357] width 370 height 27
click at [383, 448] on div "Yes" at bounding box center [240, 436] width 370 height 27
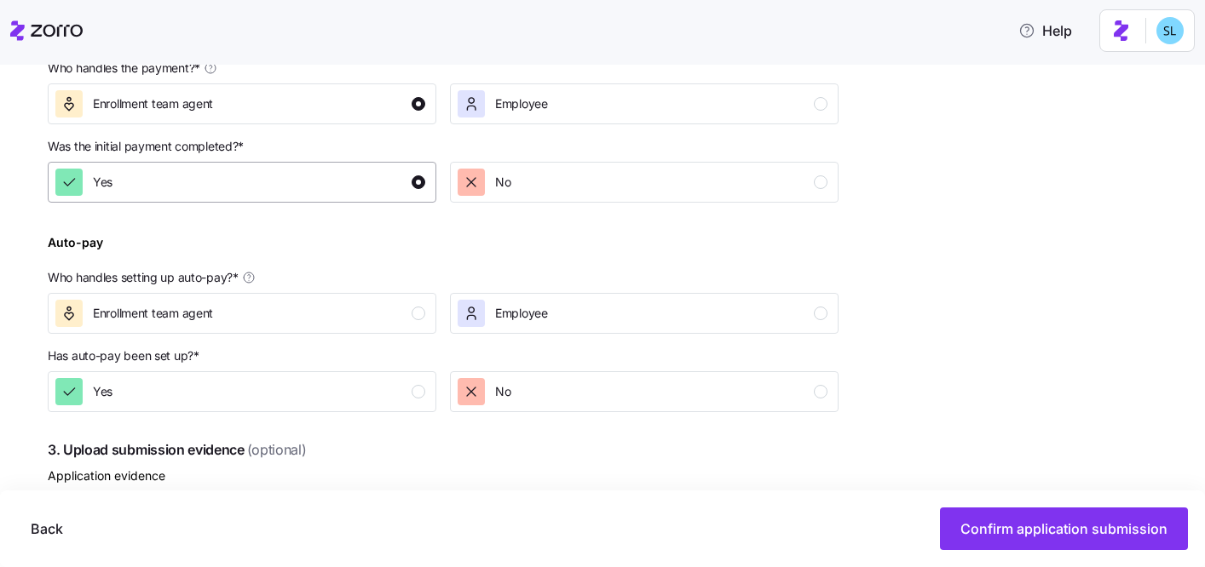
scroll to position [602, 0]
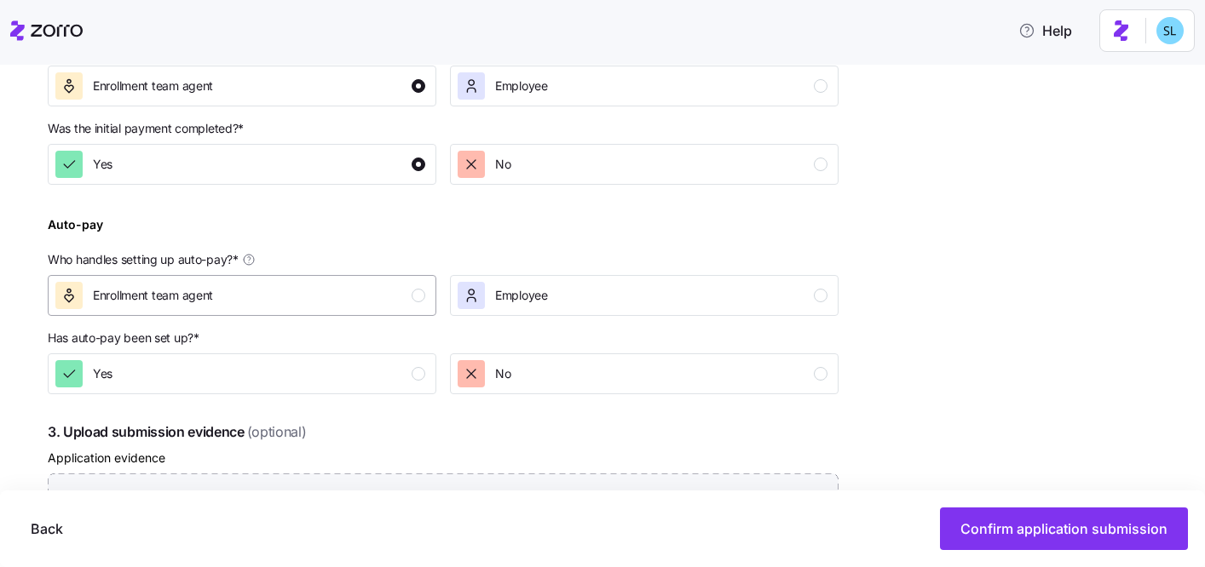
click at [351, 302] on div "Enrollment team agent" at bounding box center [240, 295] width 370 height 27
click at [354, 382] on div "Yes" at bounding box center [240, 373] width 370 height 27
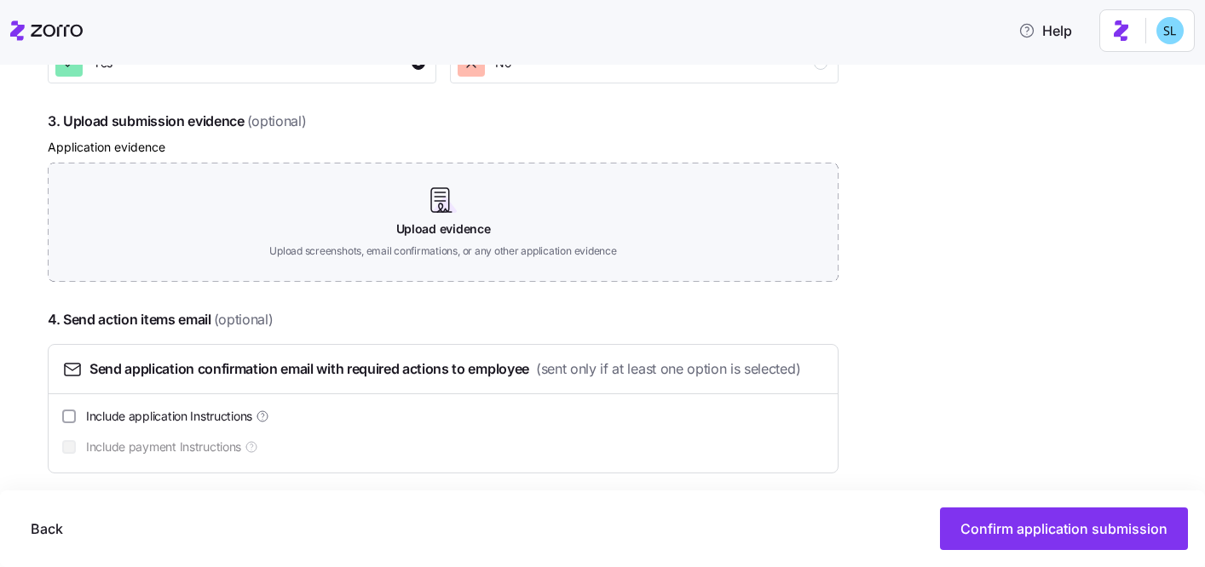
scroll to position [926, 0]
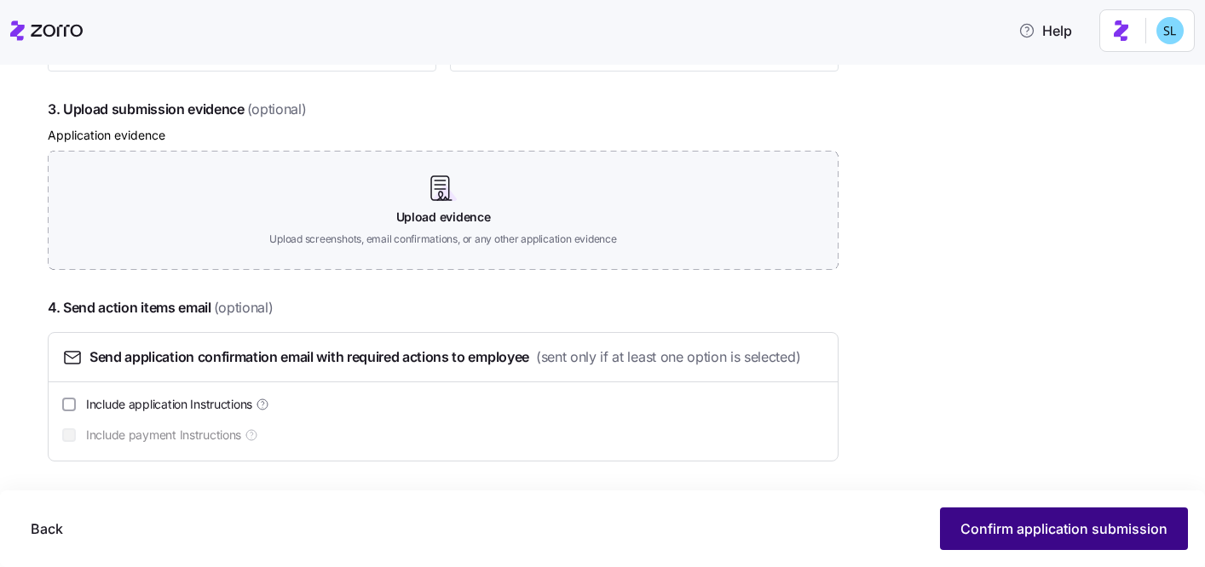
click at [1037, 530] on span "Confirm application submission" at bounding box center [1063, 529] width 207 height 20
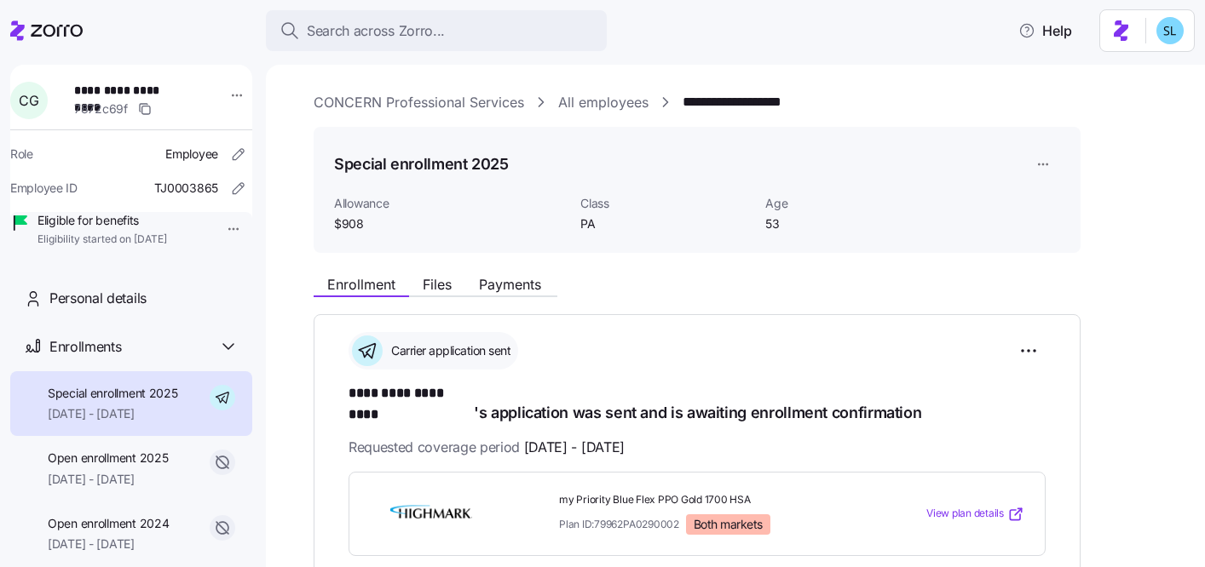
scroll to position [351, 0]
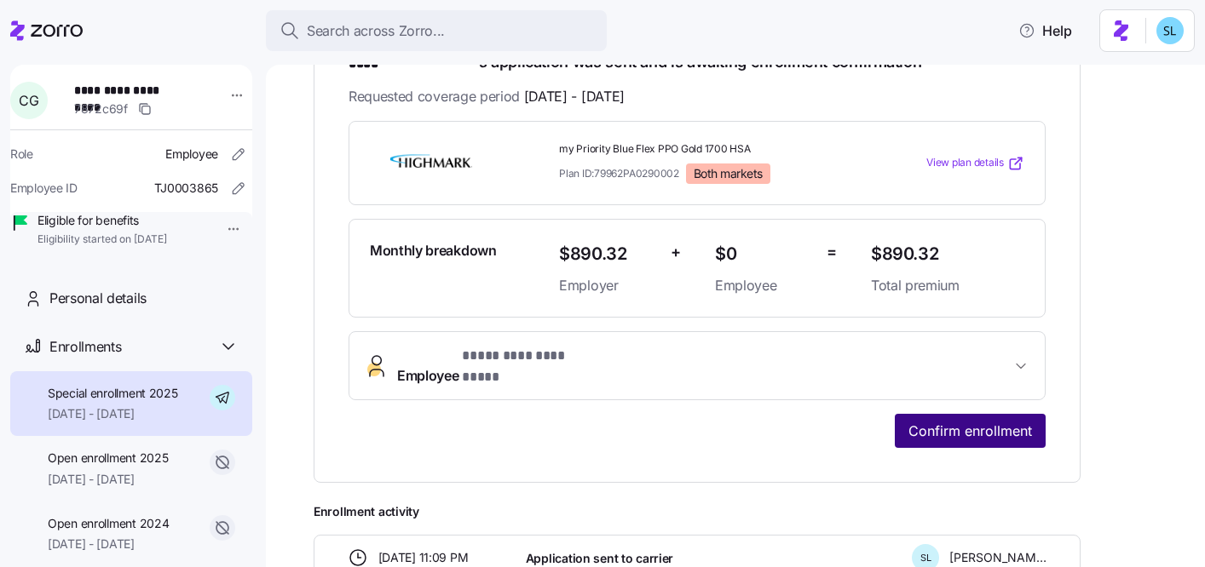
click at [1010, 414] on button "Confirm enrollment" at bounding box center [970, 431] width 151 height 34
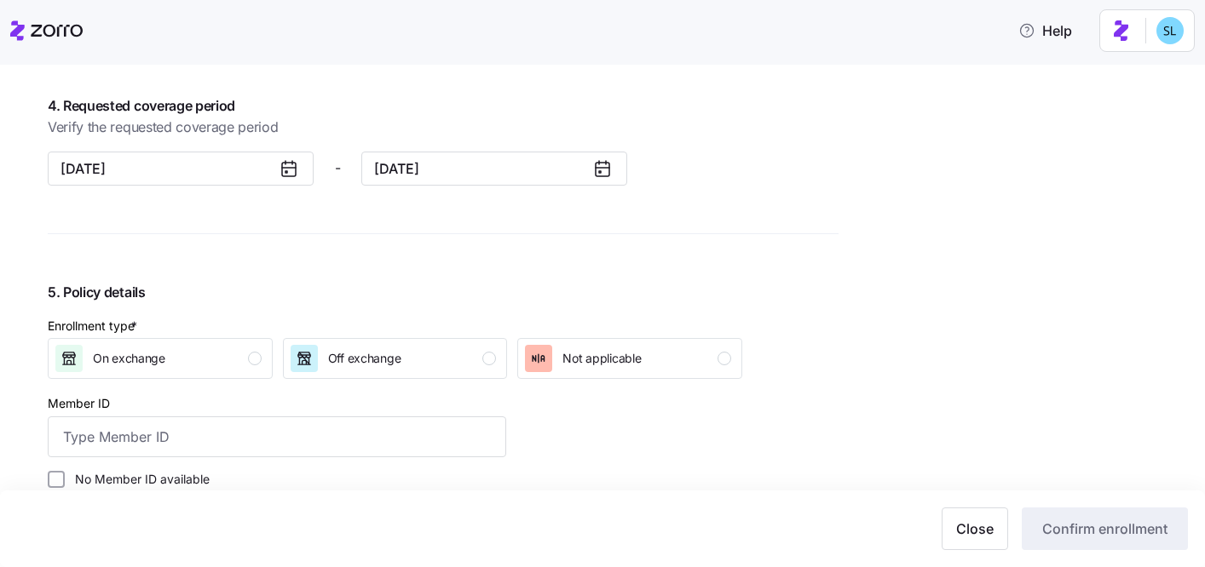
scroll to position [1528, 0]
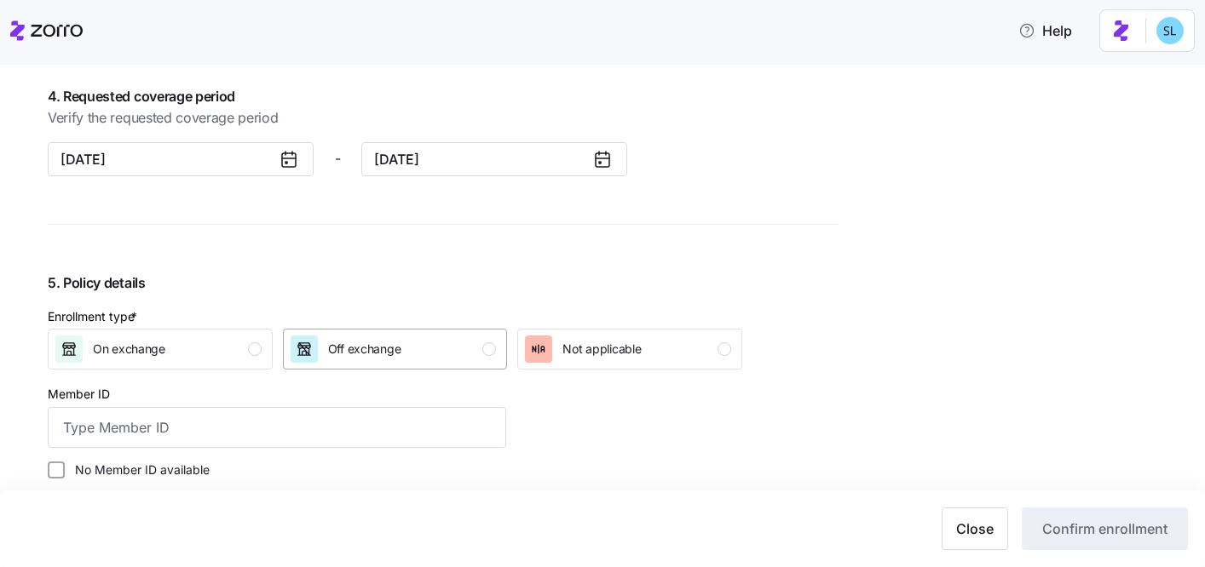
click at [336, 354] on span "Off exchange" at bounding box center [364, 349] width 73 height 17
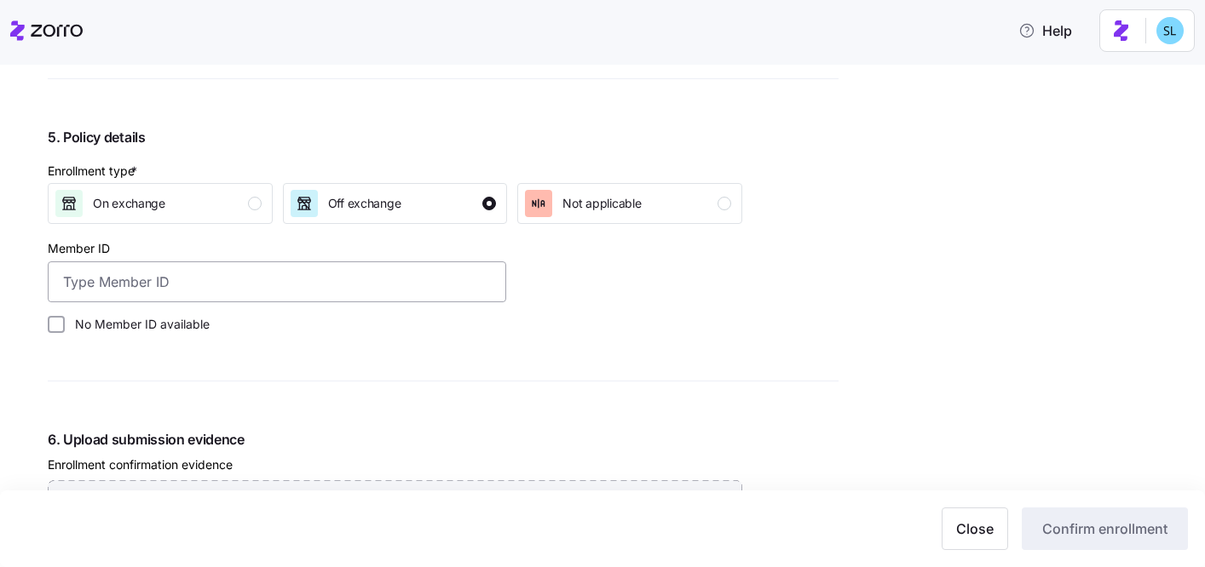
scroll to position [1719, 0]
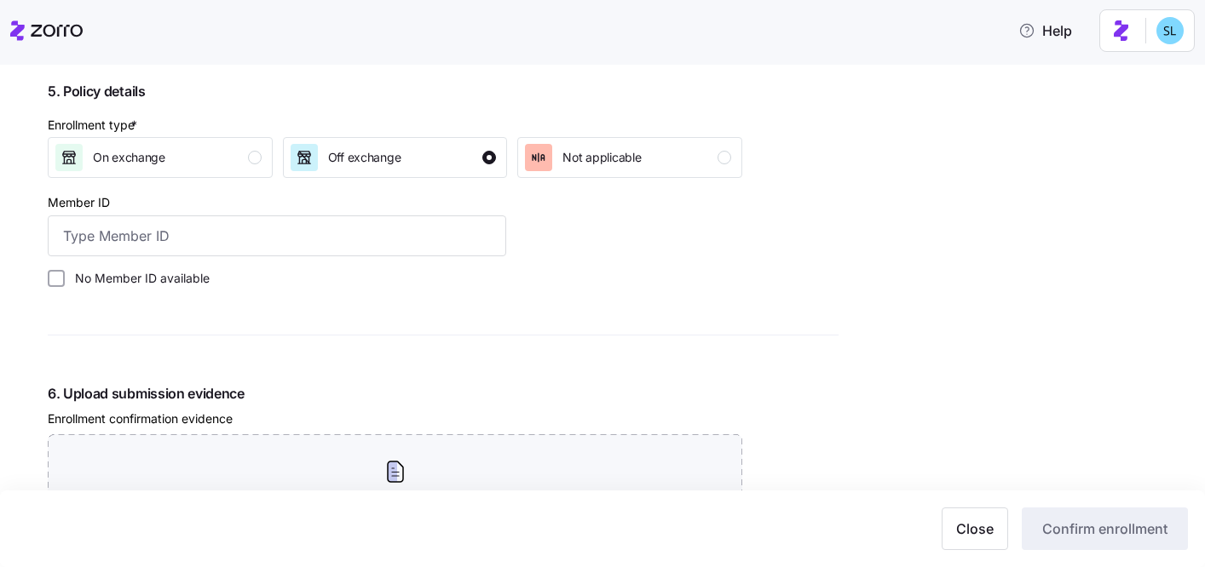
click at [165, 278] on label "No Member ID available" at bounding box center [137, 278] width 145 height 17
click at [65, 278] on input "No Member ID available" at bounding box center [56, 278] width 17 height 17
checkbox input "true"
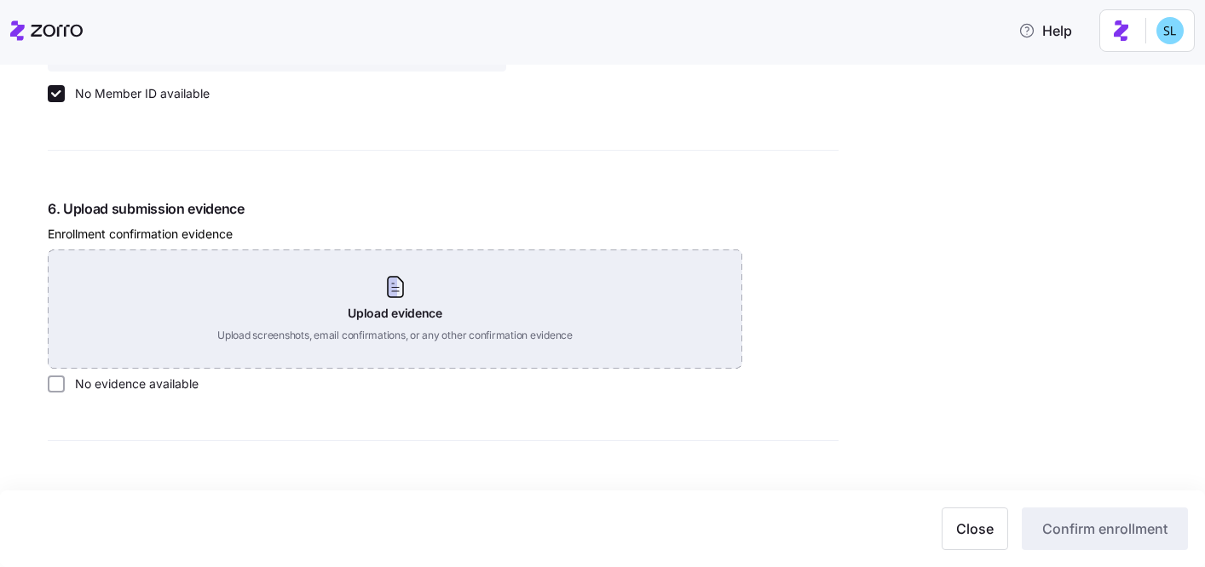
scroll to position [2026, 0]
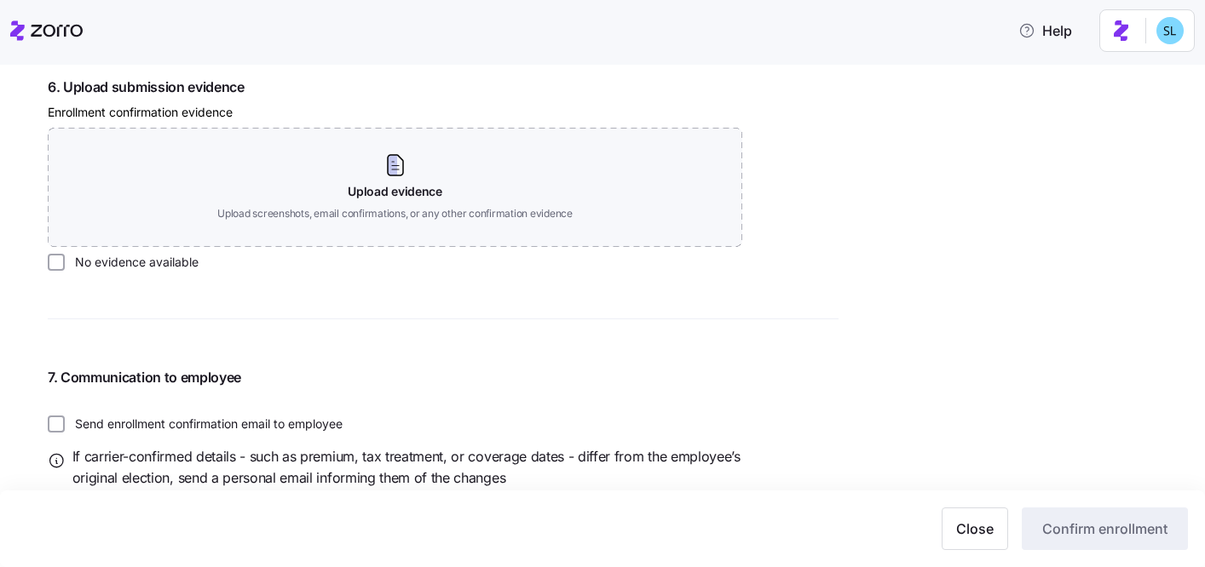
click at [162, 263] on label "No evidence available" at bounding box center [132, 262] width 134 height 17
click at [65, 263] on input "No evidence available" at bounding box center [56, 262] width 17 height 17
checkbox input "true"
click at [1104, 537] on span "Confirm enrollment" at bounding box center [1104, 529] width 125 height 20
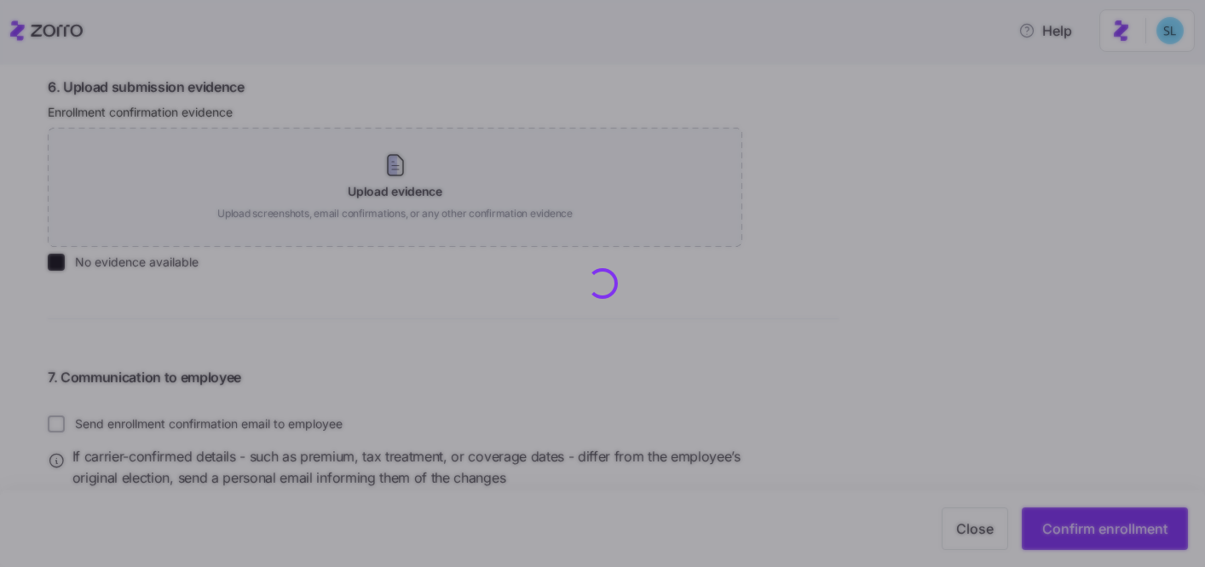
checkbox input "false"
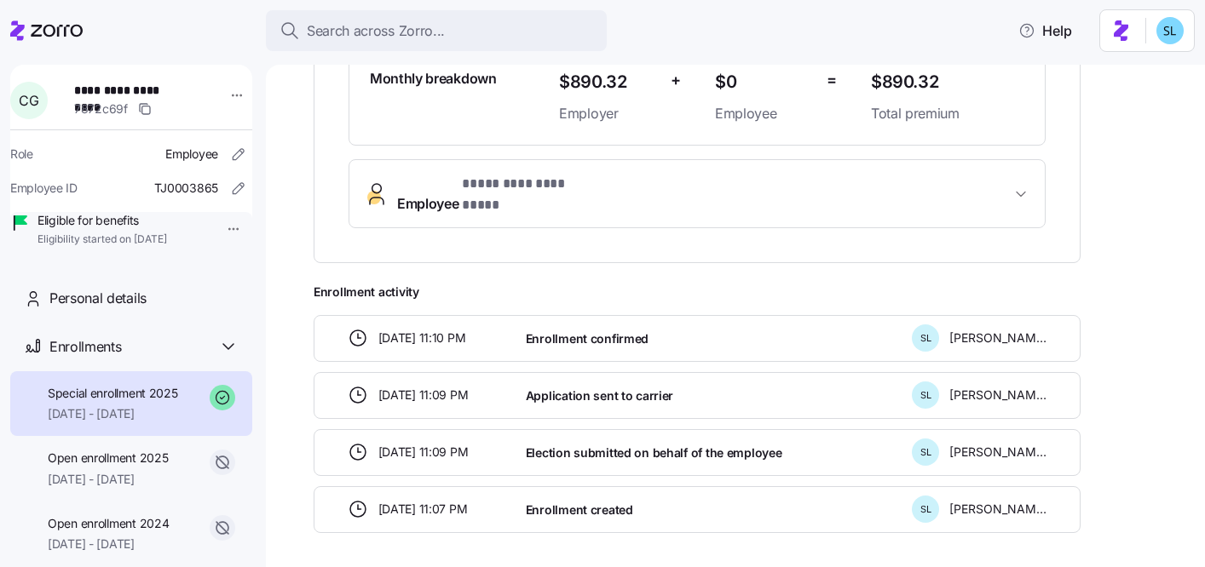
scroll to position [526, 0]
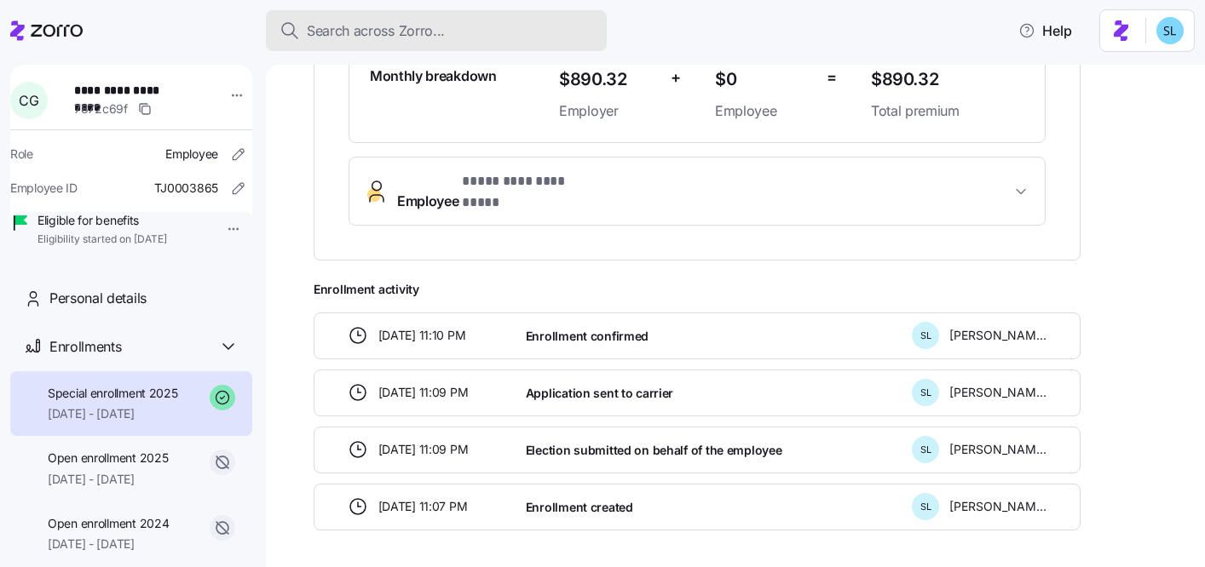
click at [583, 33] on div "Search across Zorro..." at bounding box center [436, 30] width 314 height 21
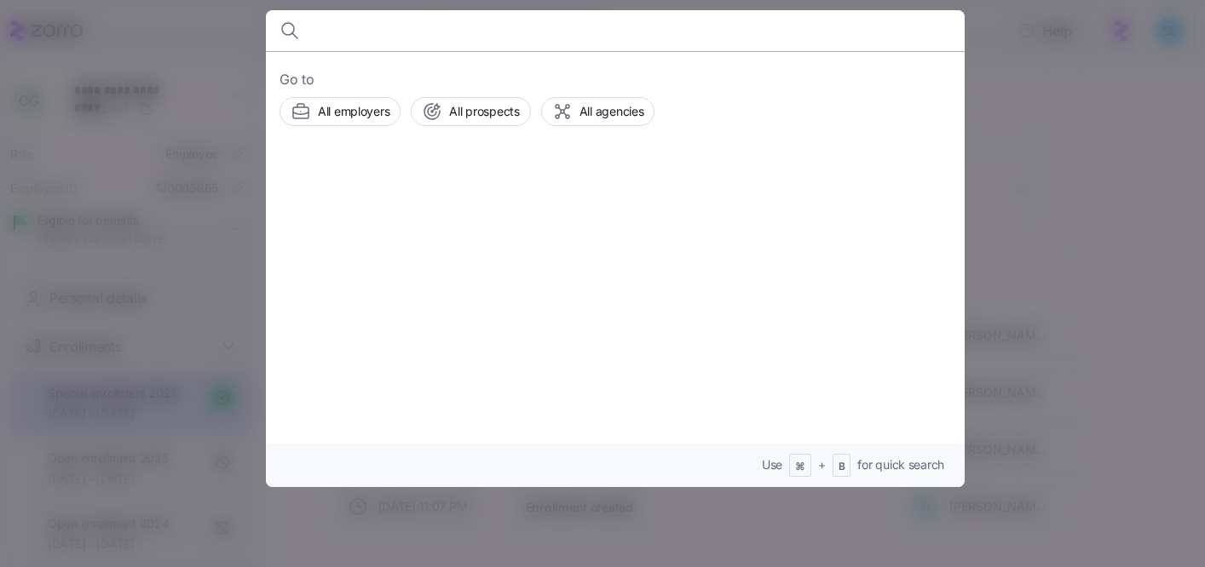
click at [1085, 107] on div at bounding box center [602, 283] width 1205 height 567
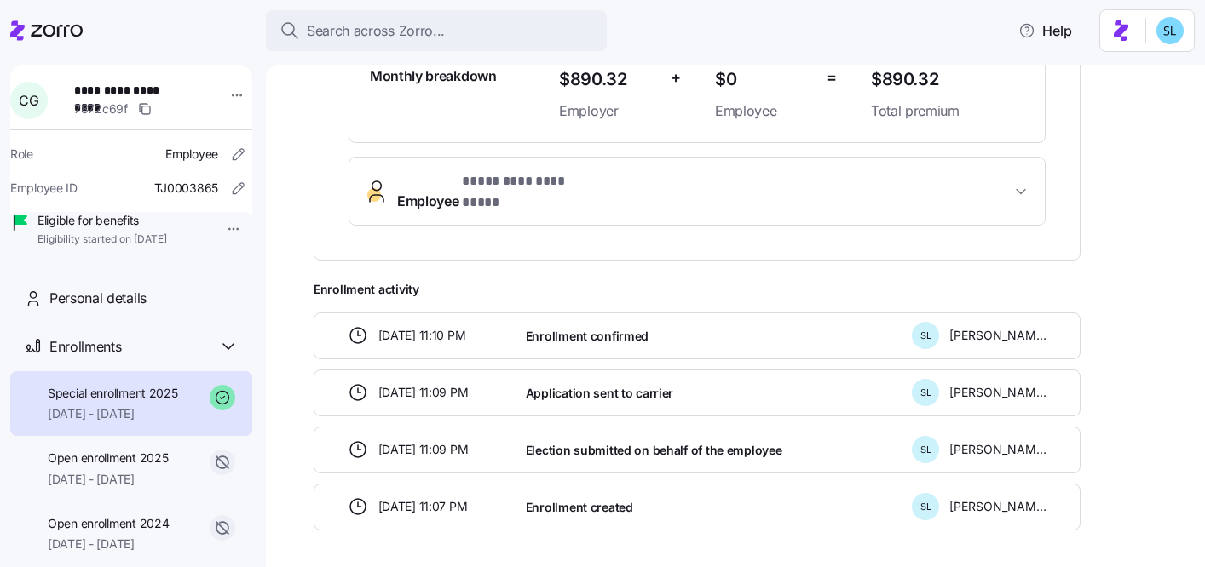
click at [434, 95] on div "Monthly breakdown" at bounding box center [457, 94] width 189 height 70
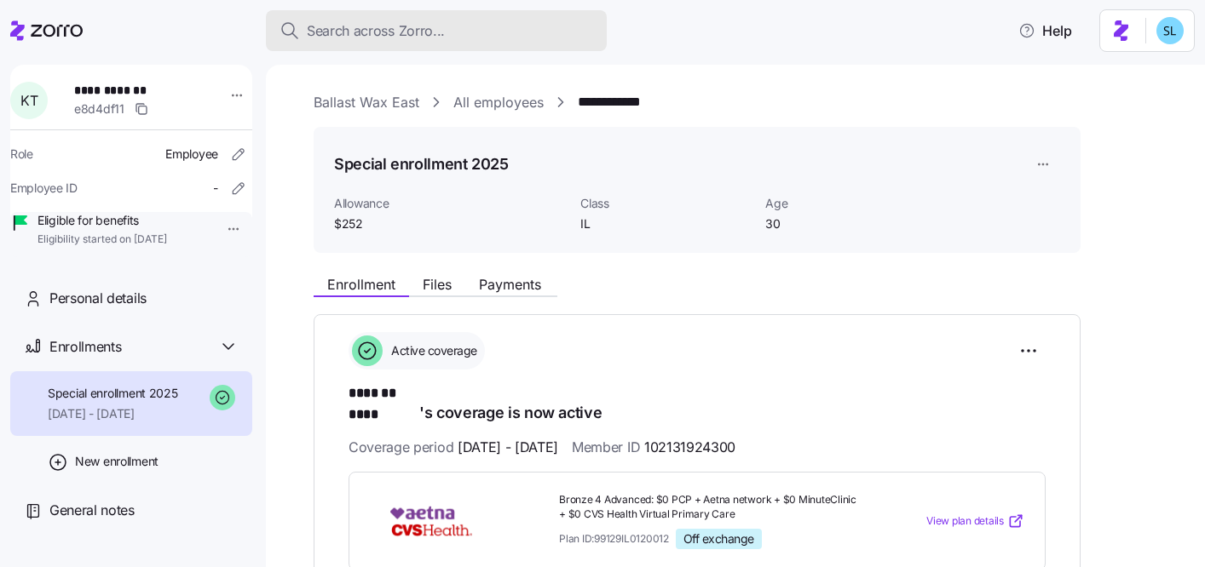
scroll to position [464, 0]
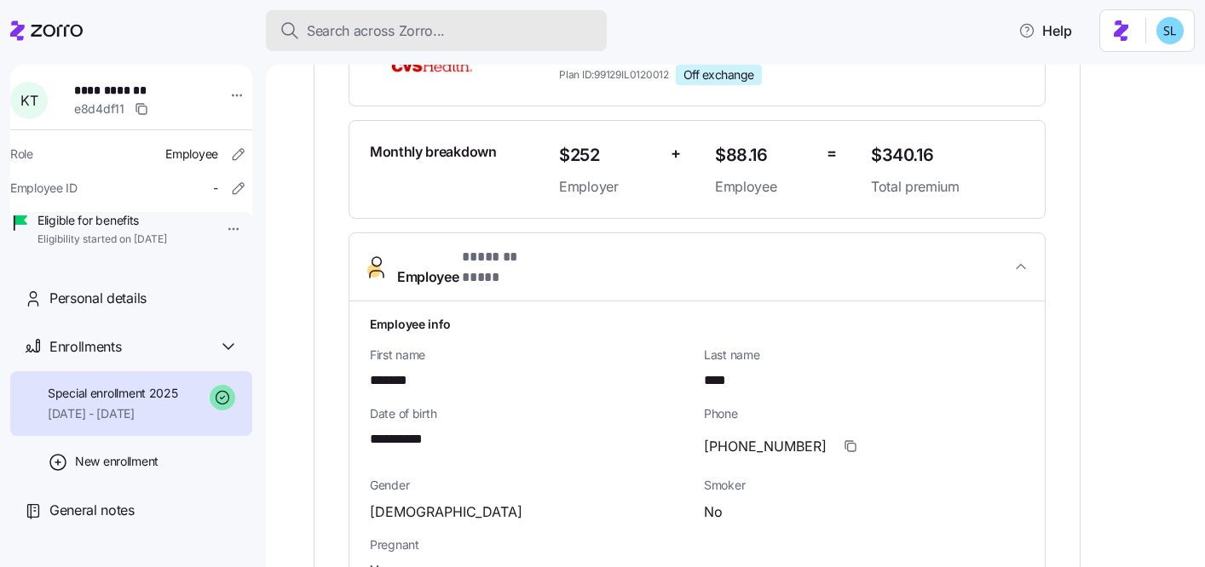
click at [519, 32] on div "Search across Zorro..." at bounding box center [436, 30] width 314 height 21
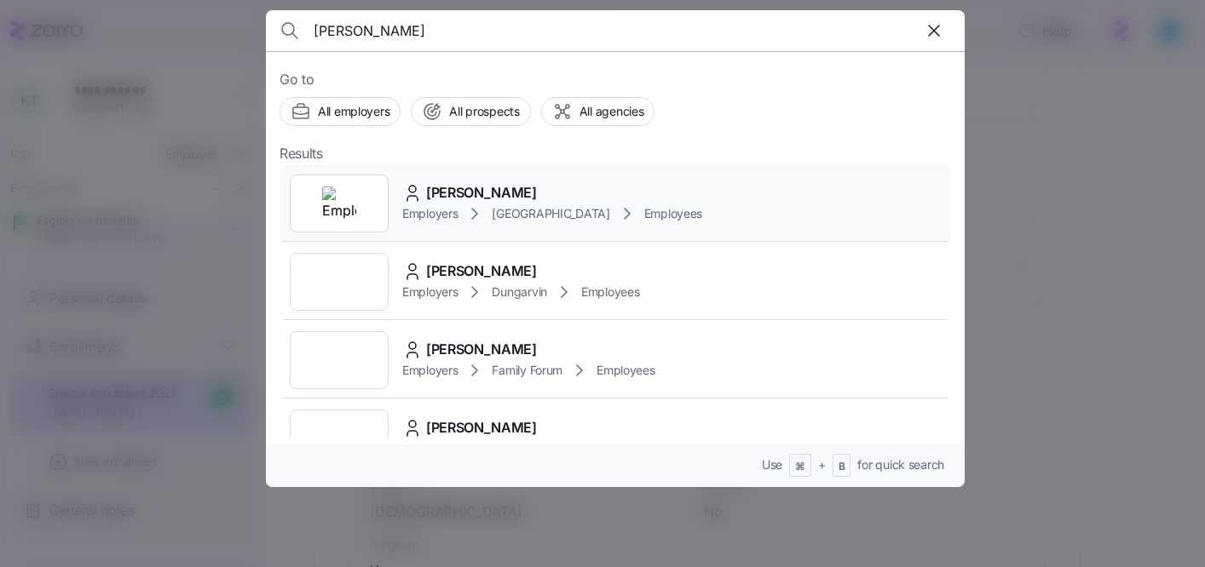
type input "[PERSON_NAME]"
click at [582, 167] on div "[PERSON_NAME] Employers [GEOGRAPHIC_DATA] Employees" at bounding box center [614, 203] width 671 height 78
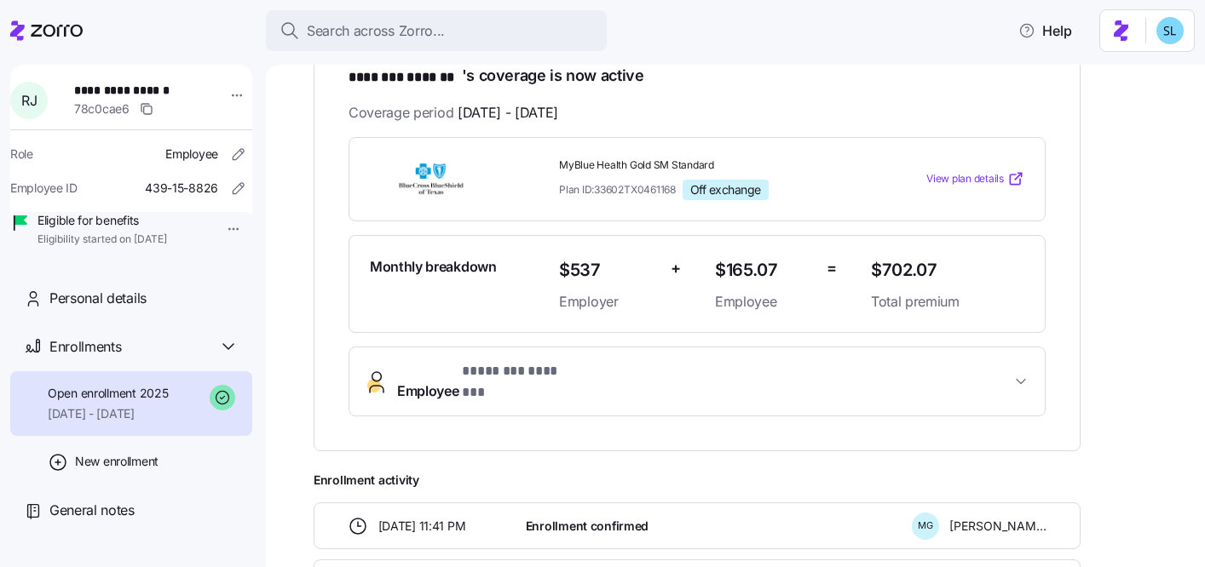
scroll to position [330, 0]
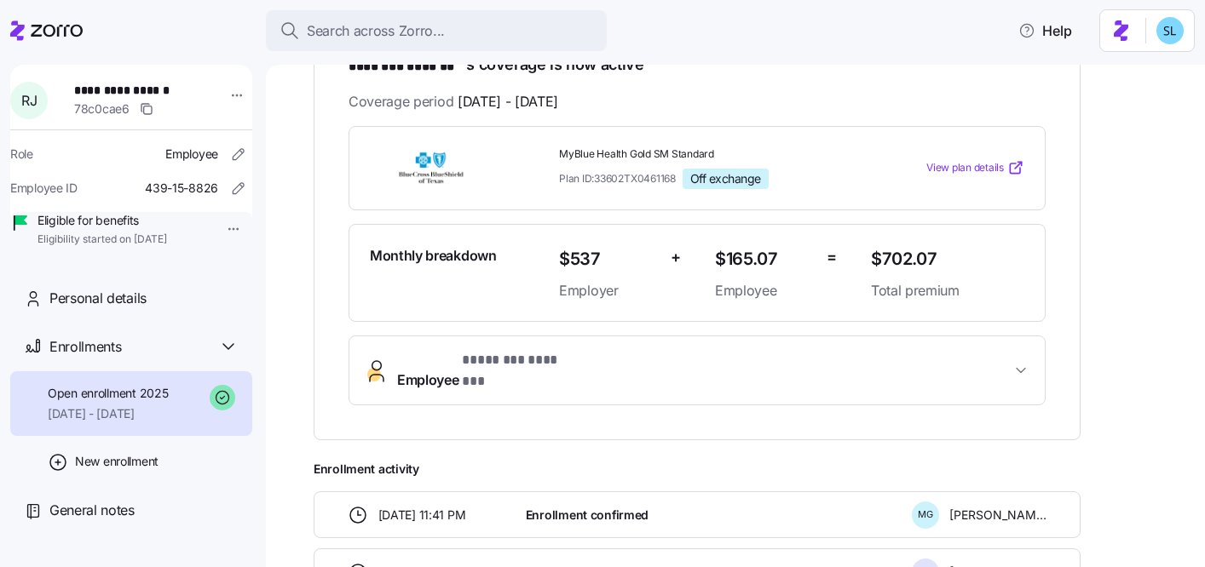
click at [502, 376] on button "Employee * ******** ******* *" at bounding box center [696, 371] width 695 height 68
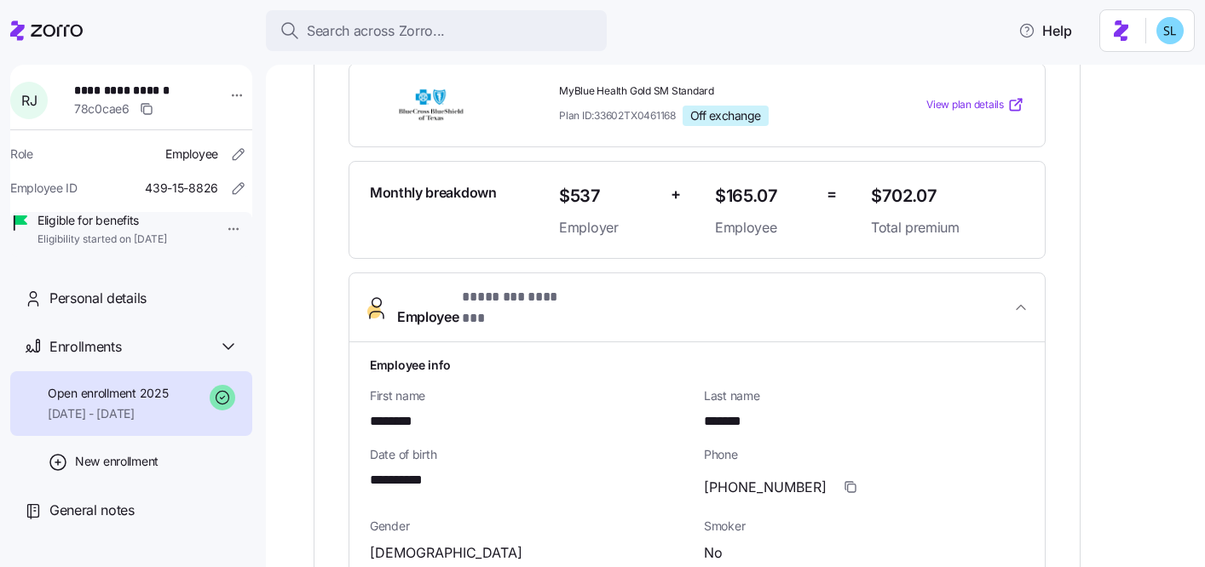
scroll to position [598, 0]
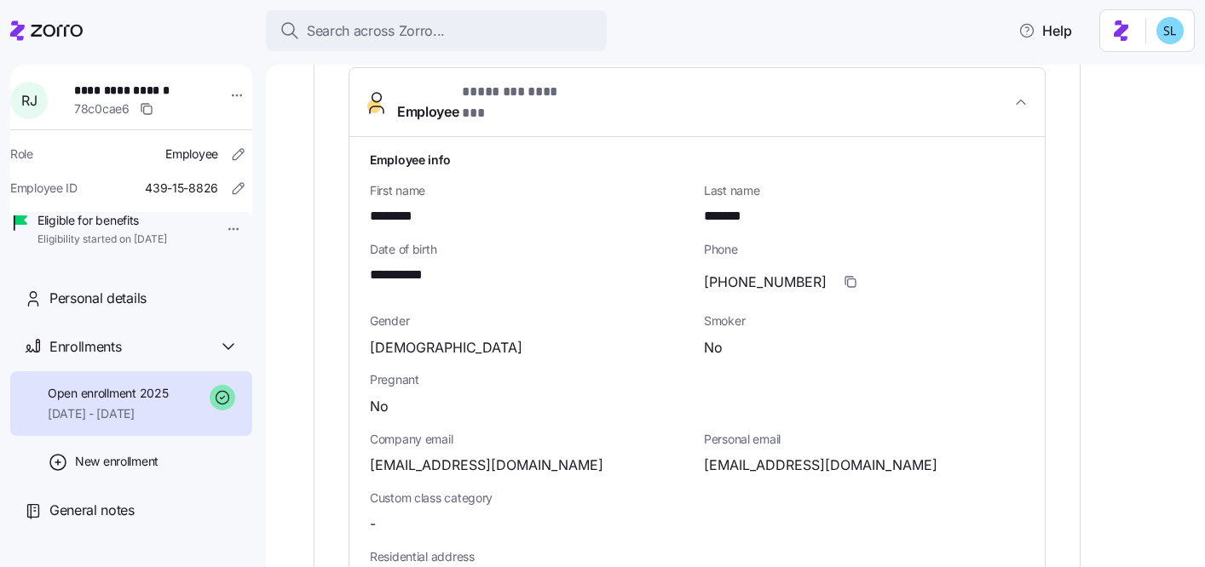
click at [530, 106] on button "Employee * ******** ******* *" at bounding box center [696, 102] width 695 height 69
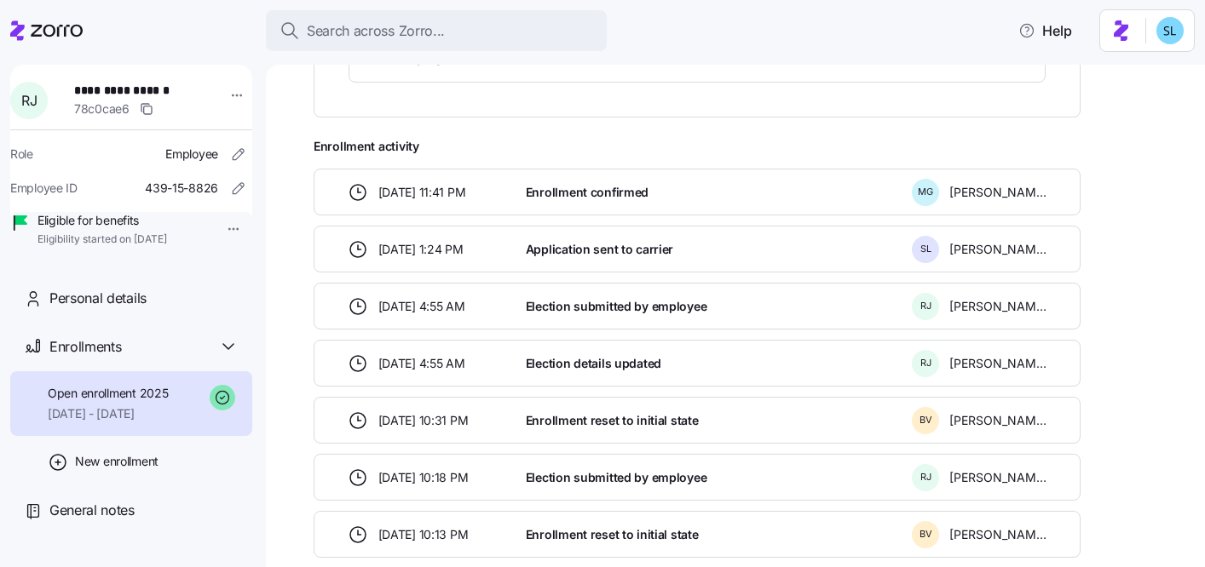
scroll to position [340, 0]
